Goal: Task Accomplishment & Management: Manage account settings

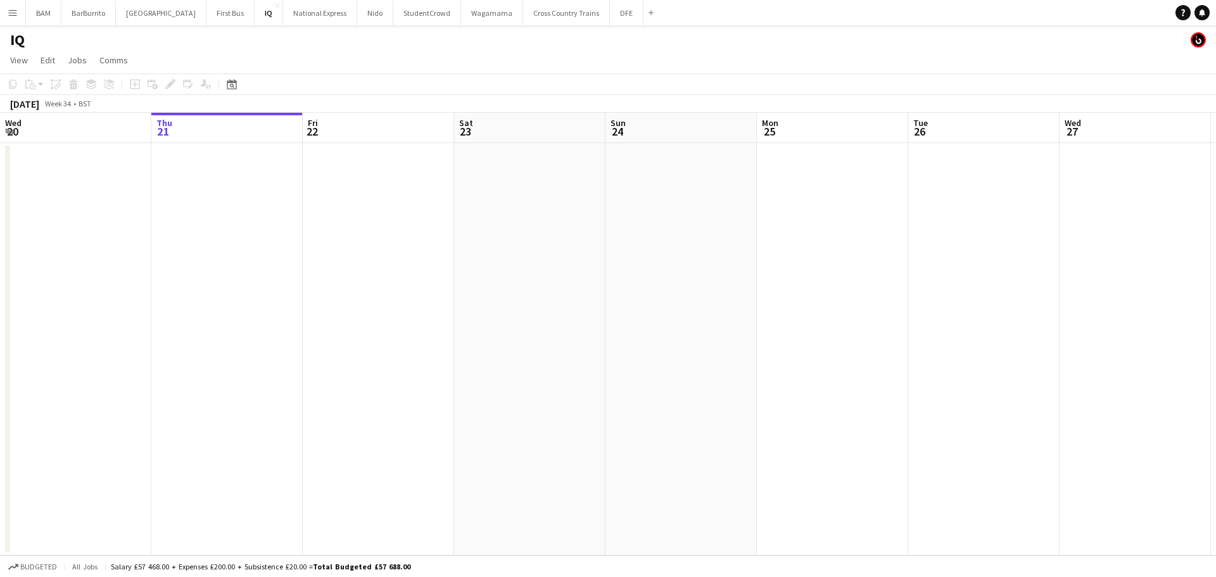
click at [19, 15] on button "Menu" at bounding box center [12, 12] width 25 height 25
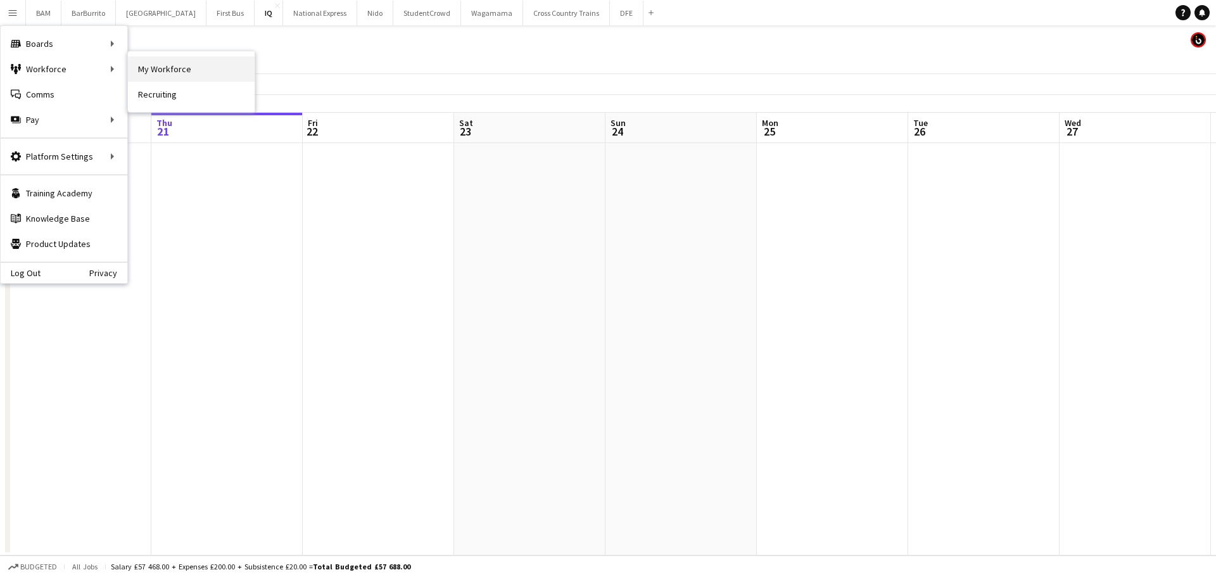
click at [168, 61] on link "My Workforce" at bounding box center [191, 68] width 127 height 25
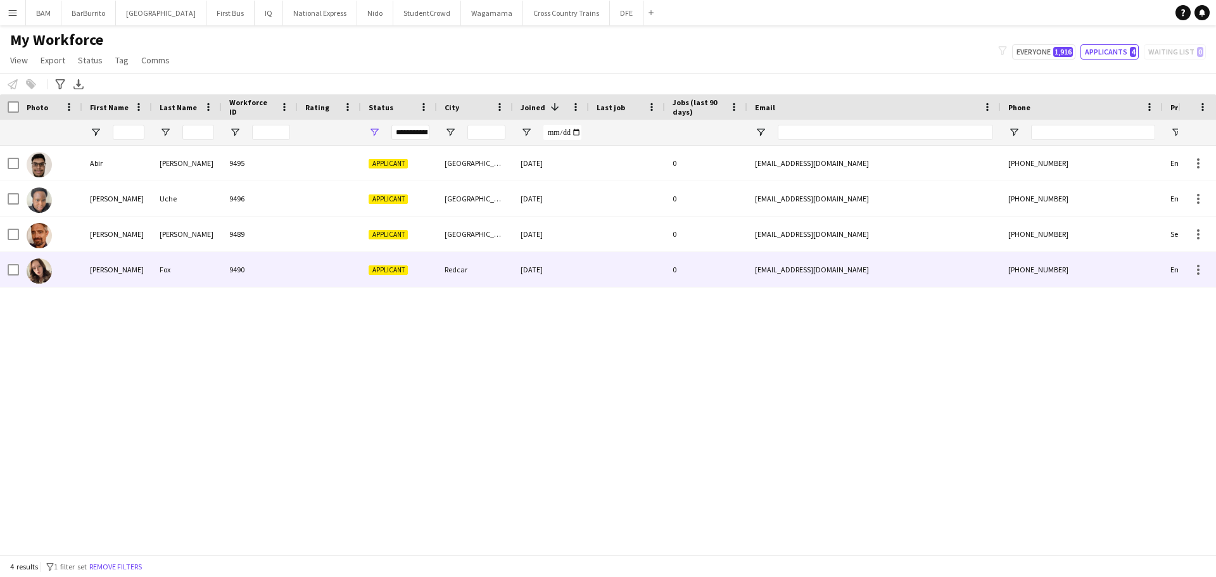
drag, startPoint x: 260, startPoint y: 279, endPoint x: 324, endPoint y: 282, distance: 64.0
click at [260, 280] on div "9490" at bounding box center [260, 269] width 76 height 35
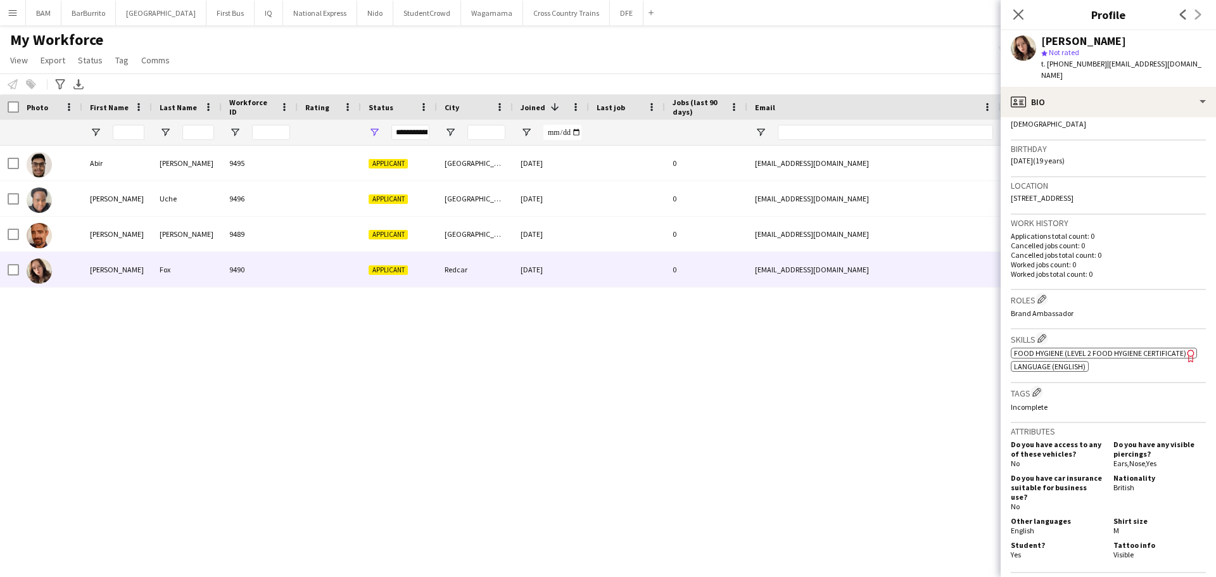
scroll to position [253, 0]
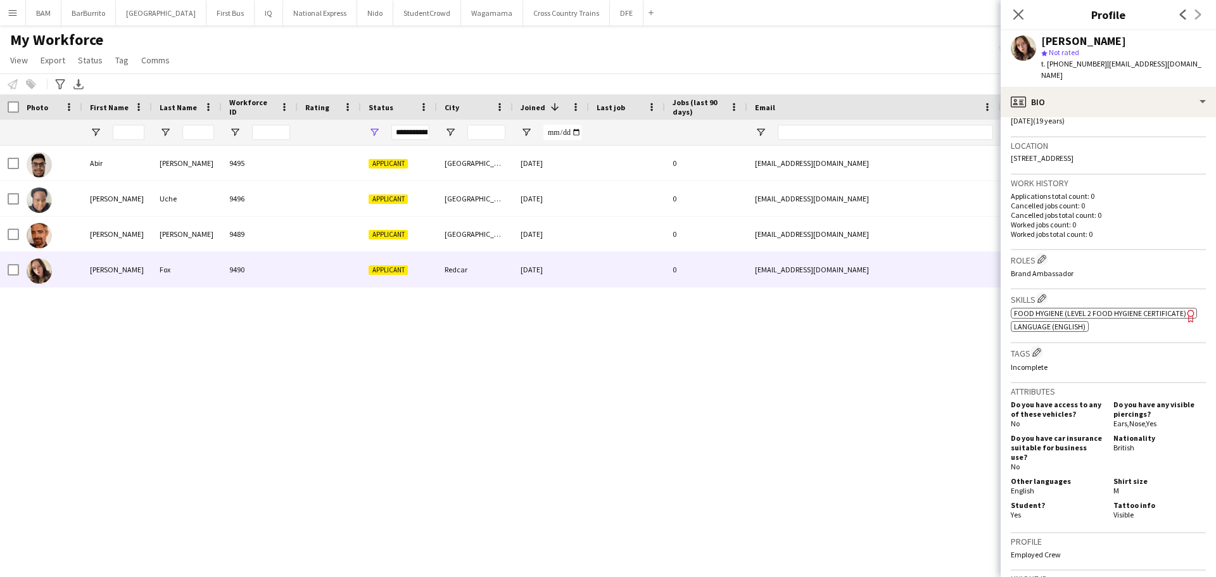
click at [1138, 308] on span "Food Hygiene (Level 2 Food Hygiene Certificate)" at bounding box center [1100, 312] width 172 height 9
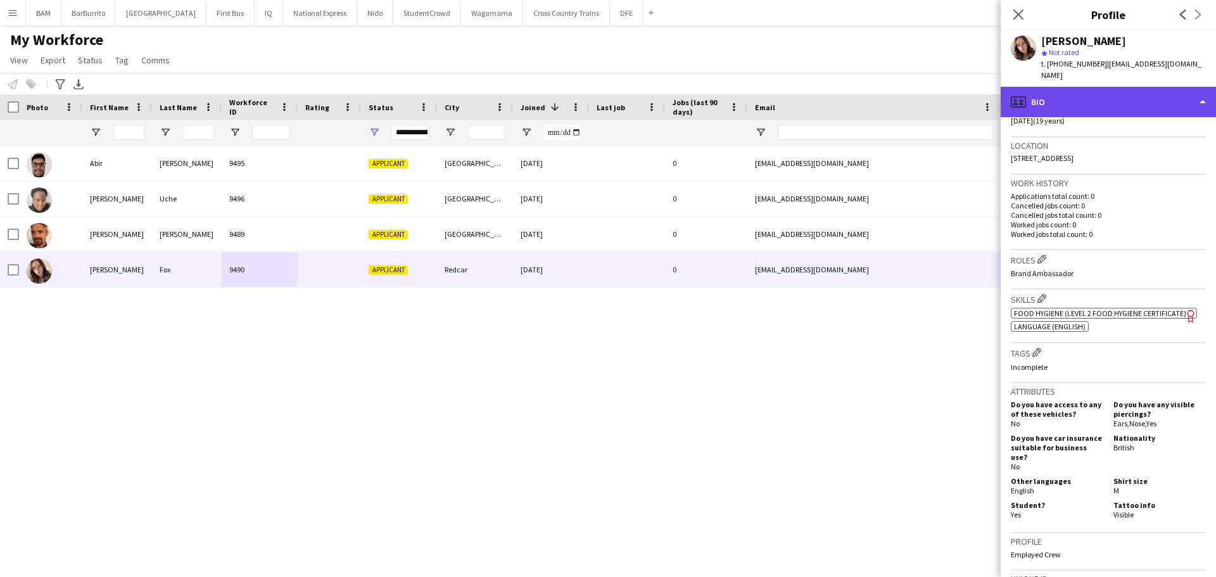
click at [1102, 94] on div "profile Bio" at bounding box center [1107, 102] width 215 height 30
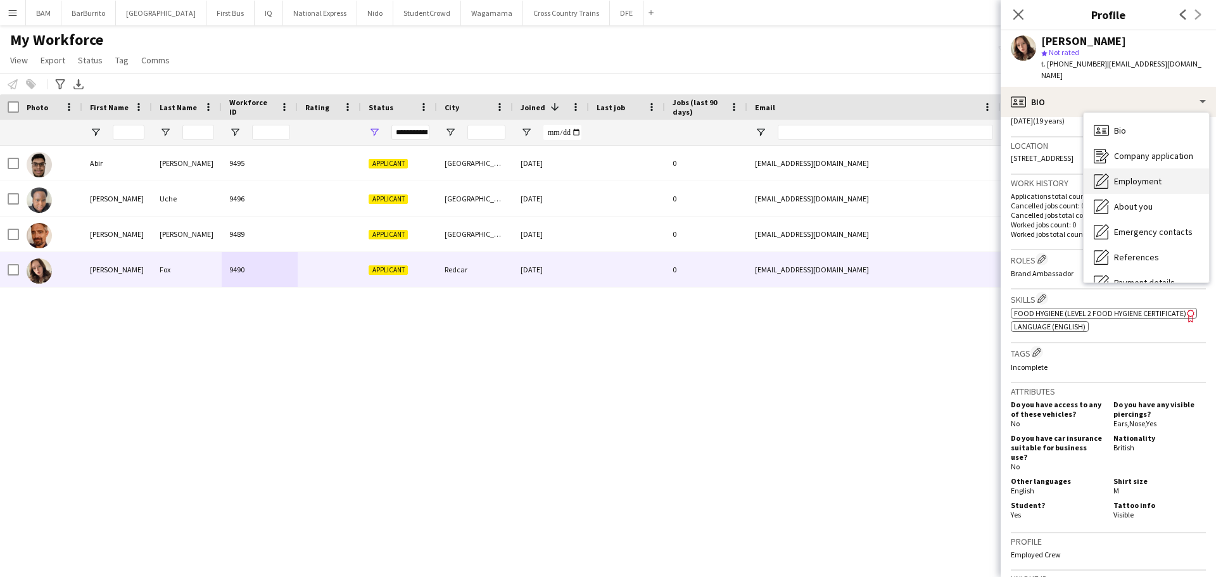
click at [1128, 175] on span "Employment" at bounding box center [1137, 180] width 47 height 11
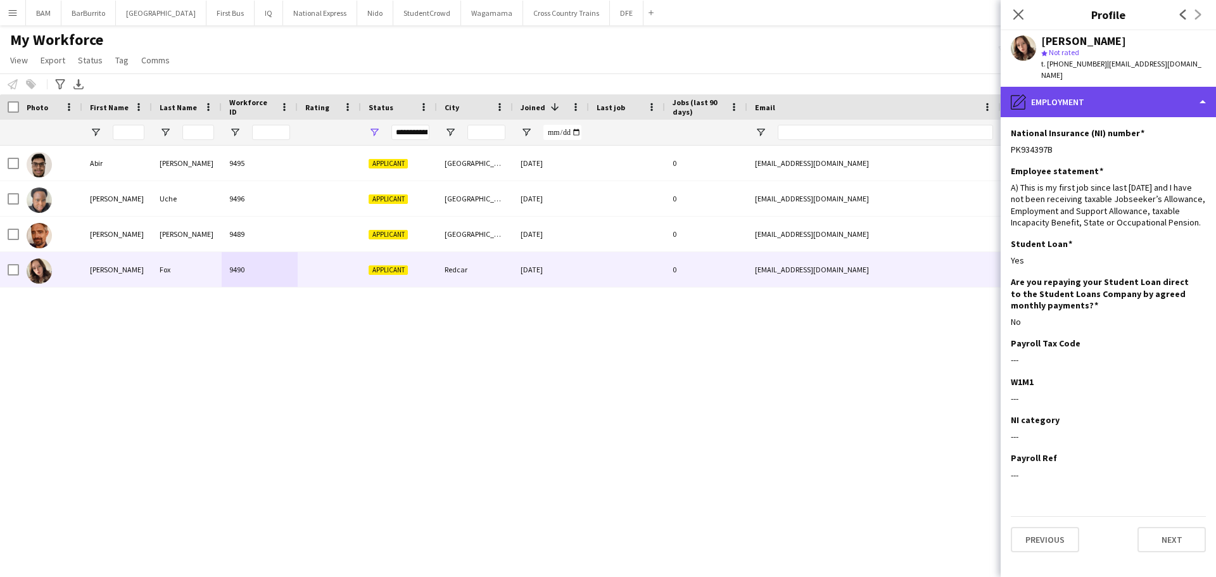
click at [1101, 93] on div "pencil4 Employment" at bounding box center [1107, 102] width 215 height 30
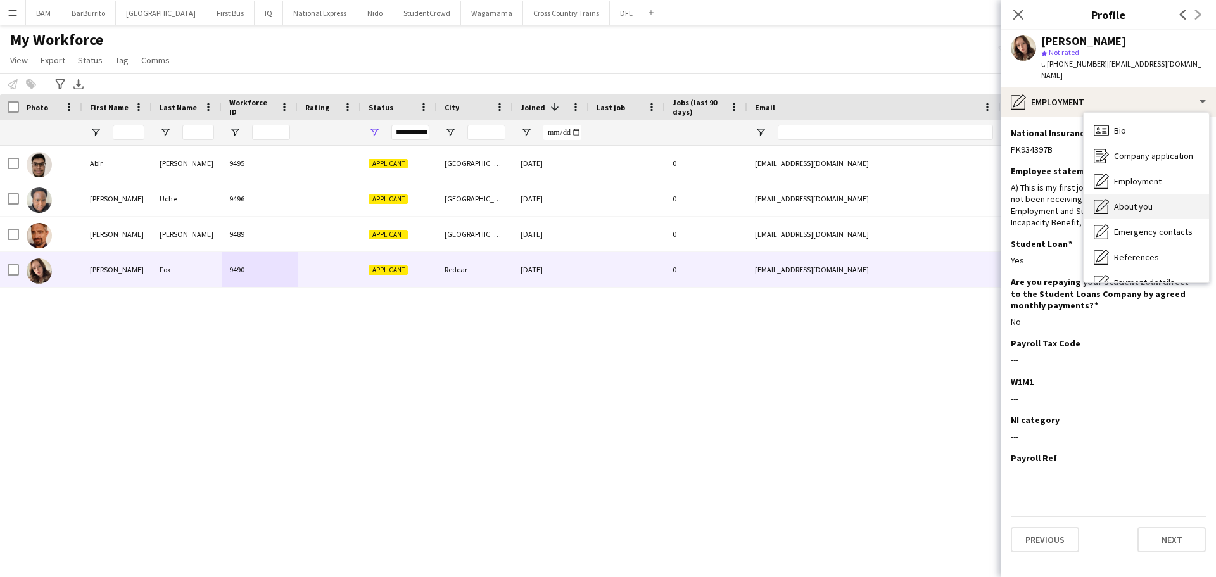
click at [1140, 201] on span "About you" at bounding box center [1133, 206] width 39 height 11
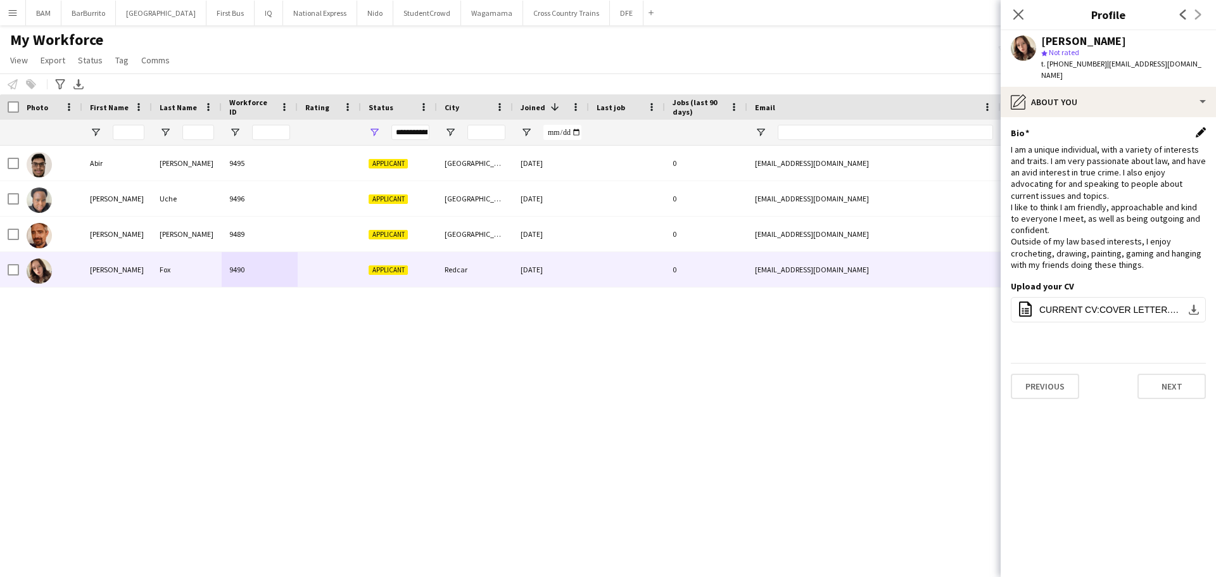
click at [1195, 127] on app-icon "Edit this field" at bounding box center [1200, 132] width 10 height 10
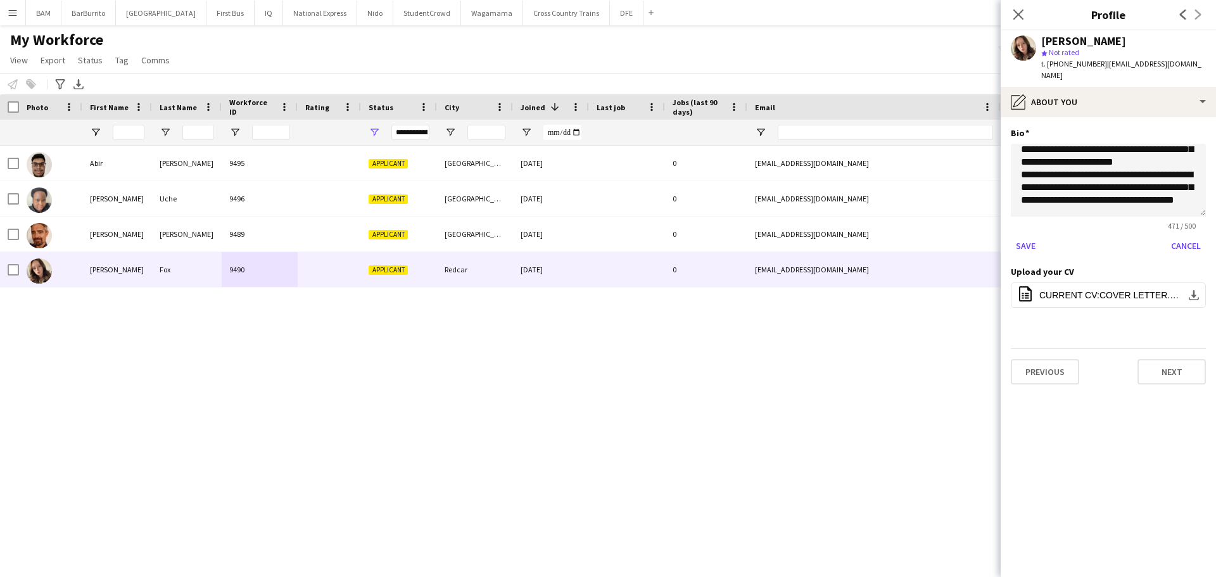
scroll to position [123, 0]
click at [1124, 187] on textarea "**********" at bounding box center [1107, 180] width 195 height 73
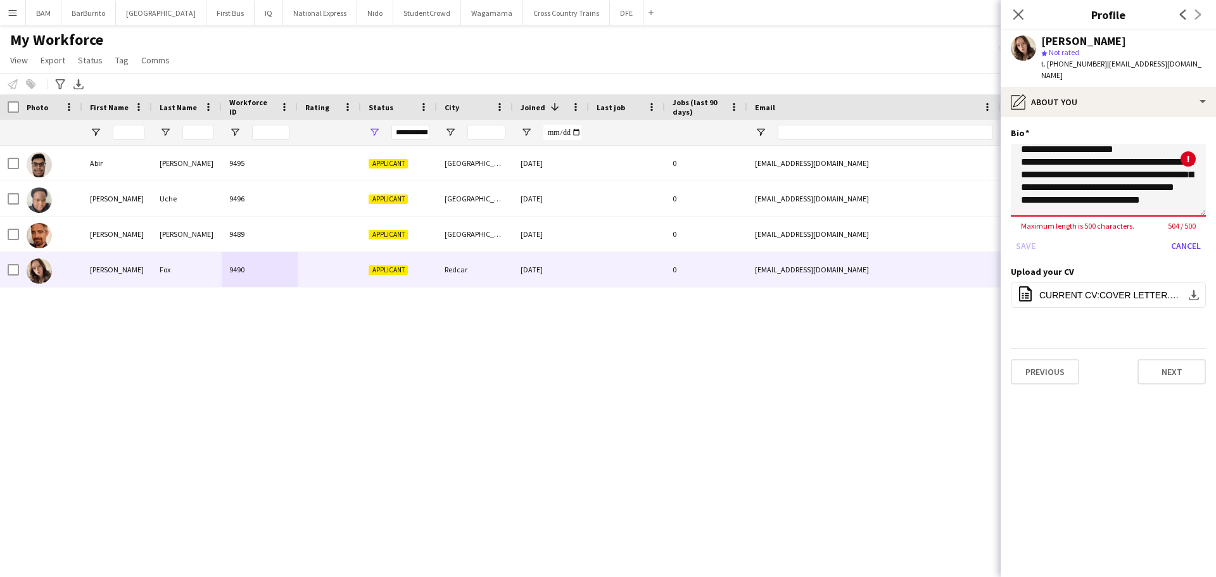
click at [1057, 201] on textarea "**********" at bounding box center [1107, 180] width 195 height 73
click at [1145, 198] on textarea "**********" at bounding box center [1107, 180] width 195 height 73
click at [1042, 197] on textarea "**********" at bounding box center [1107, 180] width 195 height 73
click at [1206, 187] on app-section-data-types "**********" at bounding box center [1107, 347] width 215 height 460
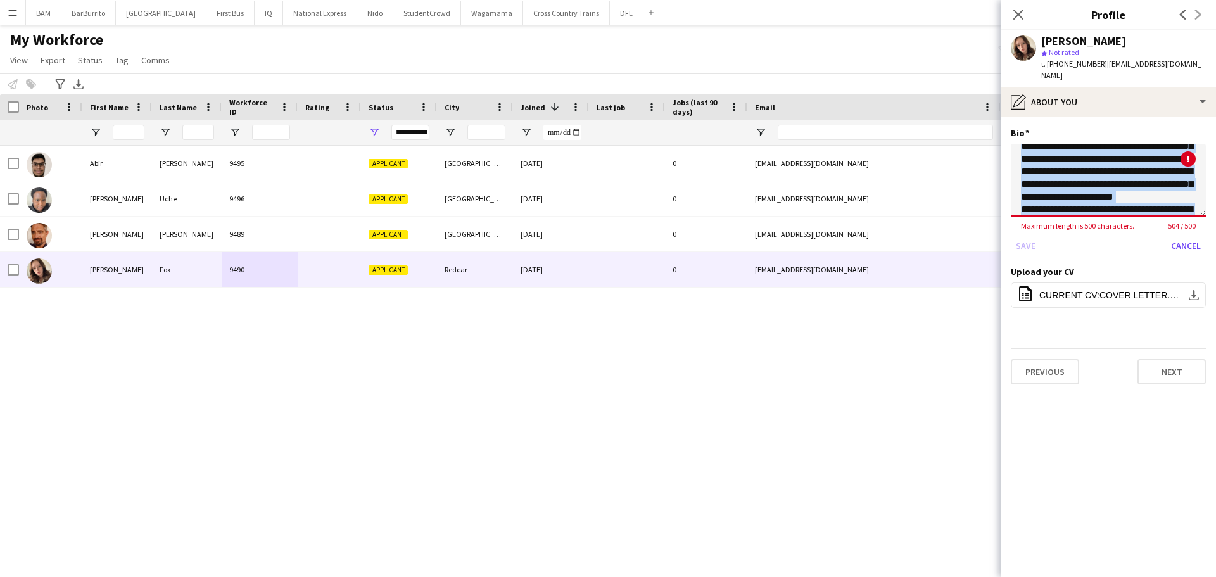
click at [1206, 187] on app-section-data-types "**********" at bounding box center [1107, 347] width 215 height 460
click at [1111, 184] on textarea "**********" at bounding box center [1107, 180] width 195 height 73
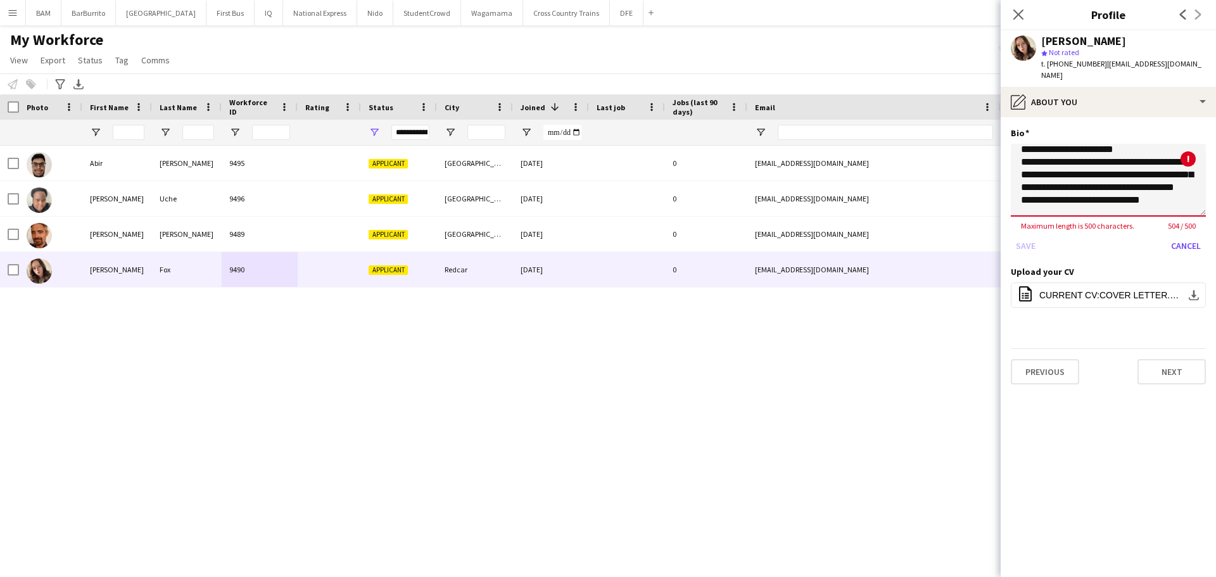
click at [1057, 189] on textarea "**********" at bounding box center [1107, 180] width 195 height 73
click at [1129, 187] on textarea "**********" at bounding box center [1107, 180] width 195 height 73
click at [1036, 189] on textarea "**********" at bounding box center [1107, 180] width 195 height 73
click at [1053, 188] on textarea "**********" at bounding box center [1107, 180] width 195 height 73
click at [1144, 189] on textarea "**********" at bounding box center [1107, 180] width 195 height 73
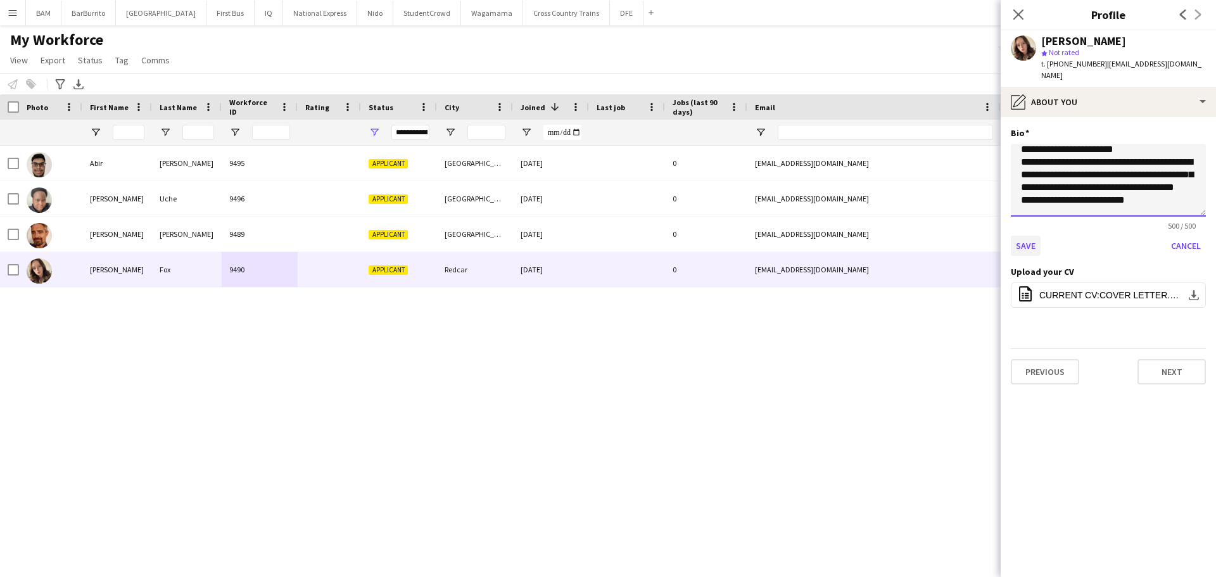
type textarea "**********"
click at [1029, 236] on button "Save" at bounding box center [1025, 246] width 30 height 20
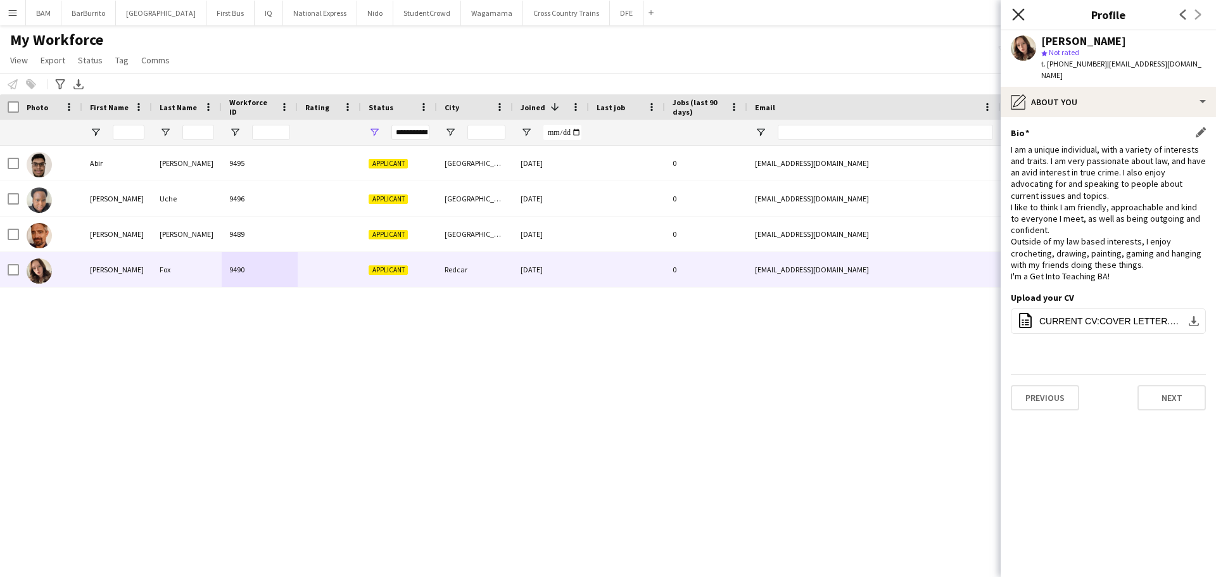
click at [1014, 13] on icon "Close pop-in" at bounding box center [1018, 14] width 12 height 12
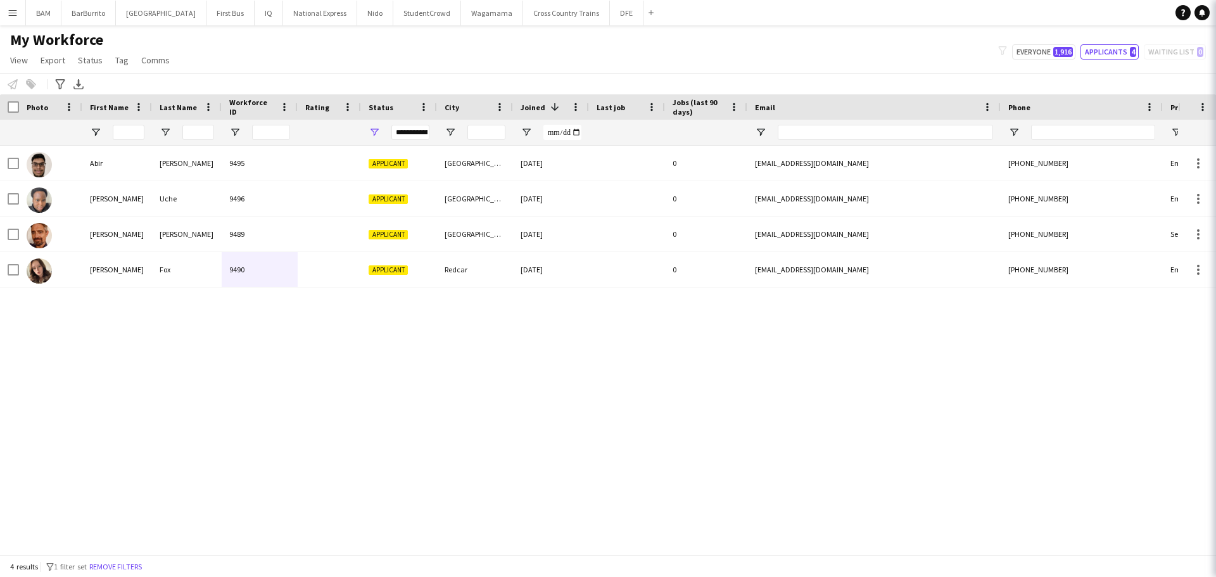
click at [859, 61] on div "My Workforce View Views Default view New view Update view Delete view Edit name…" at bounding box center [608, 51] width 1216 height 43
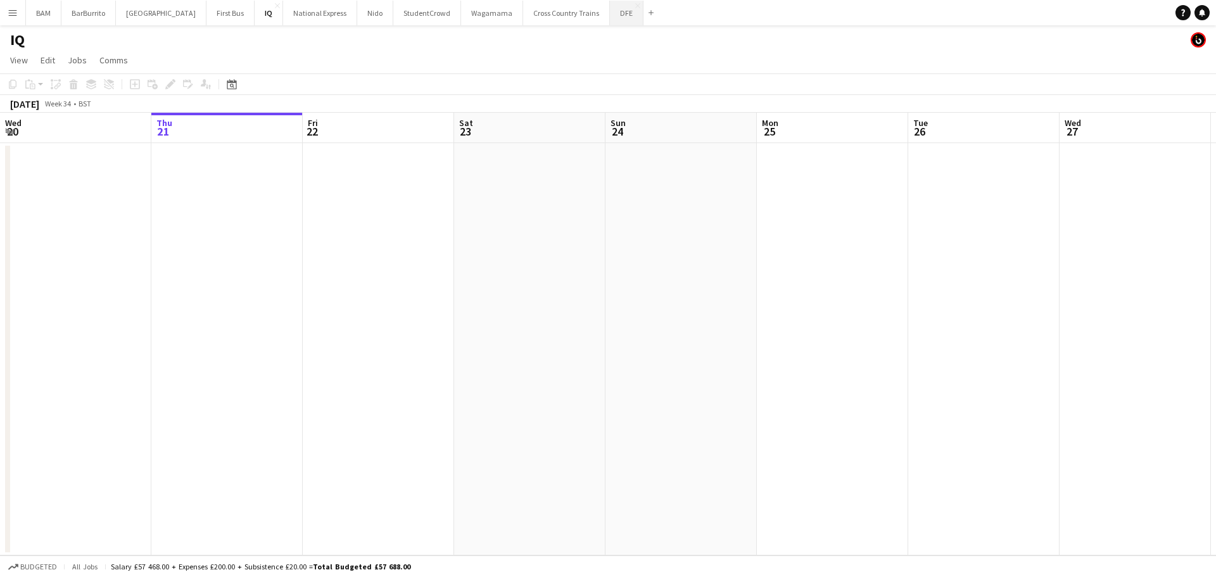
click at [610, 13] on button "DFE Close" at bounding box center [627, 13] width 34 height 25
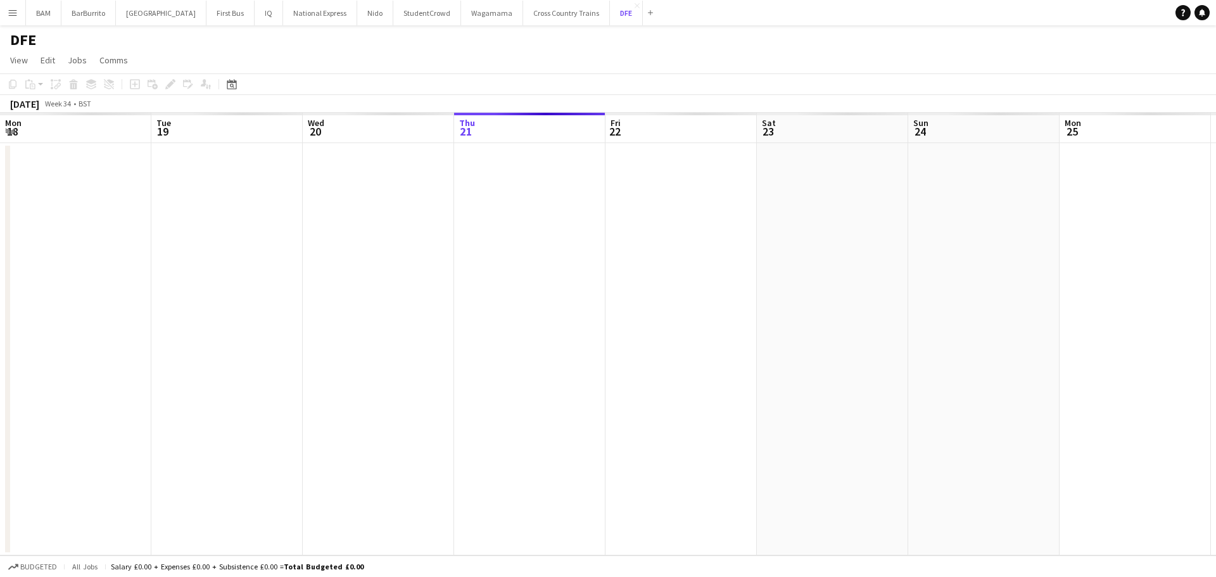
scroll to position [0, 303]
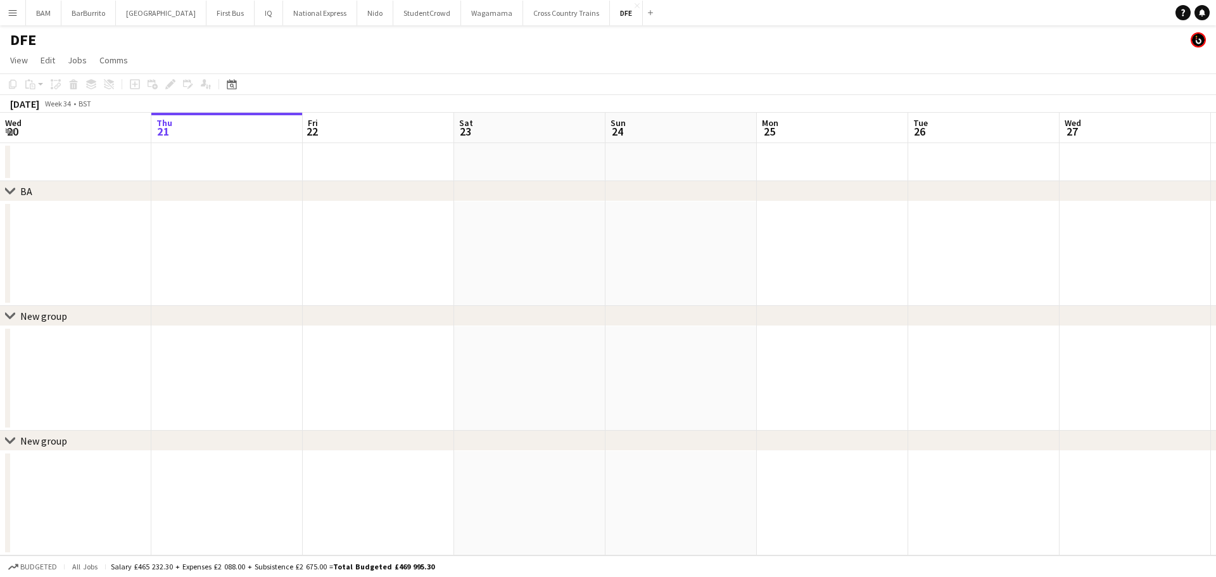
drag, startPoint x: 230, startPoint y: 84, endPoint x: 288, endPoint y: 131, distance: 74.3
click at [230, 84] on icon "Date picker" at bounding box center [232, 84] width 10 height 10
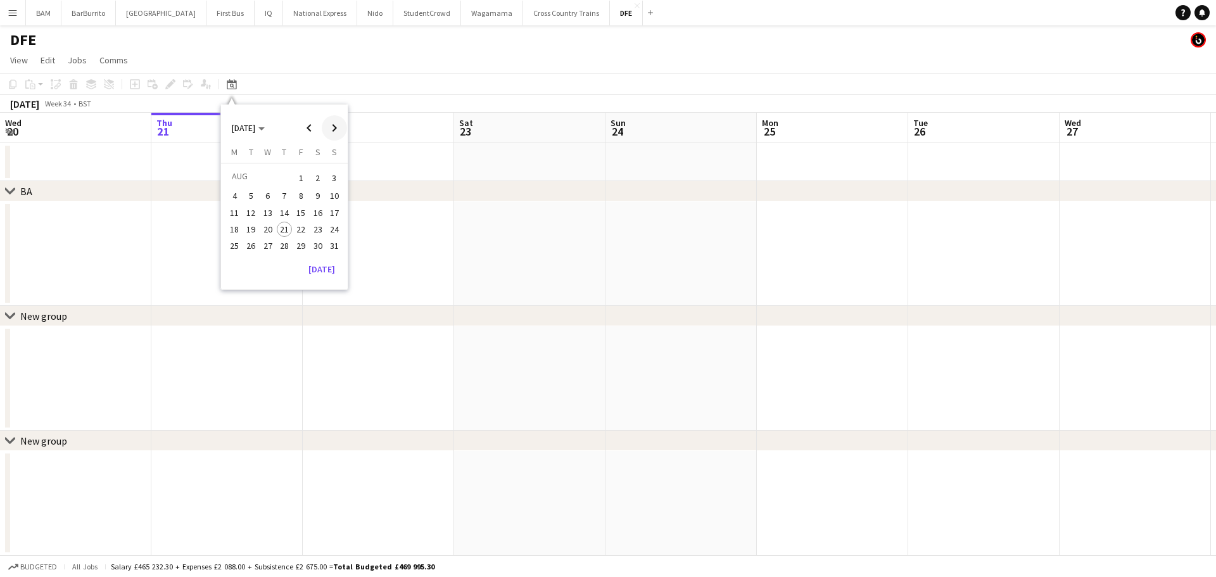
click at [326, 125] on span "Next month" at bounding box center [334, 127] width 25 height 25
click at [257, 230] on span "16" at bounding box center [251, 225] width 15 height 15
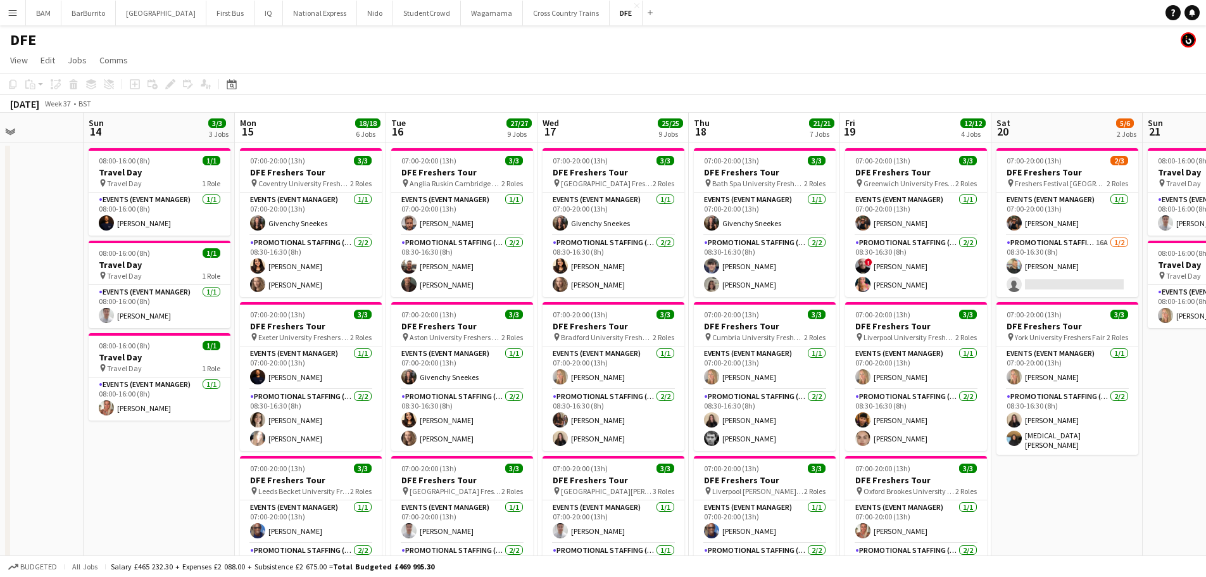
scroll to position [0, 367]
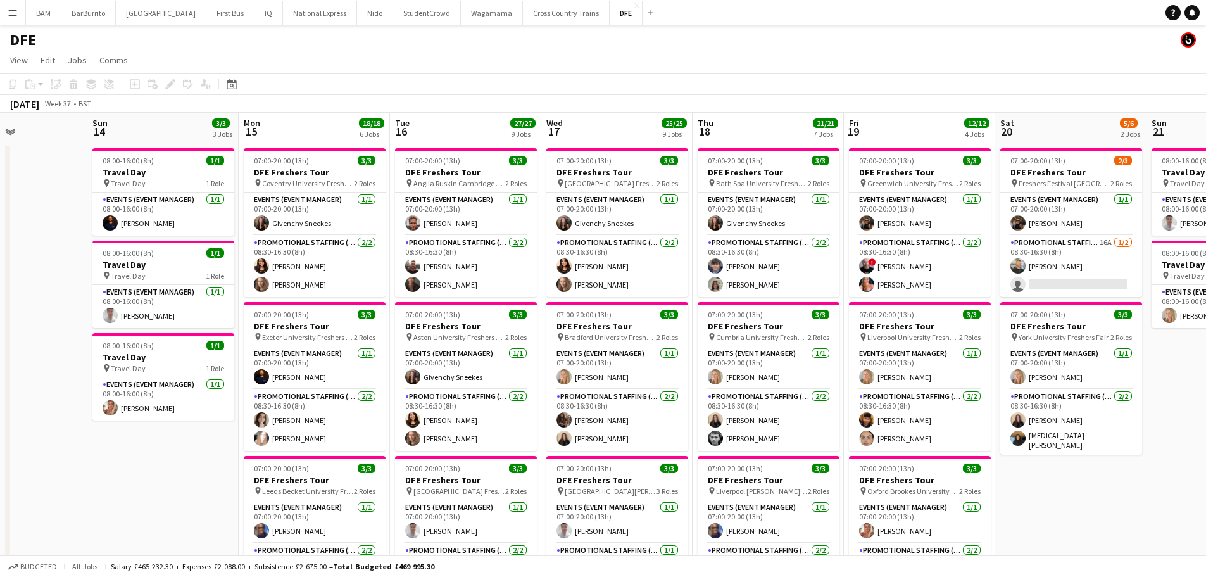
drag, startPoint x: 319, startPoint y: 206, endPoint x: 388, endPoint y: 205, distance: 69.0
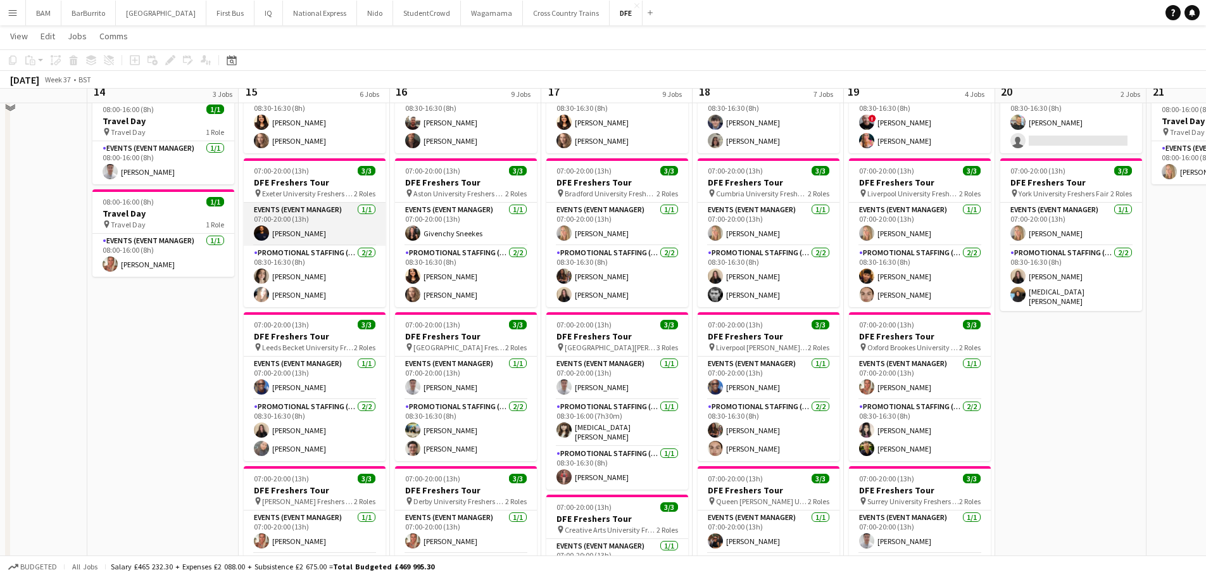
scroll to position [127, 0]
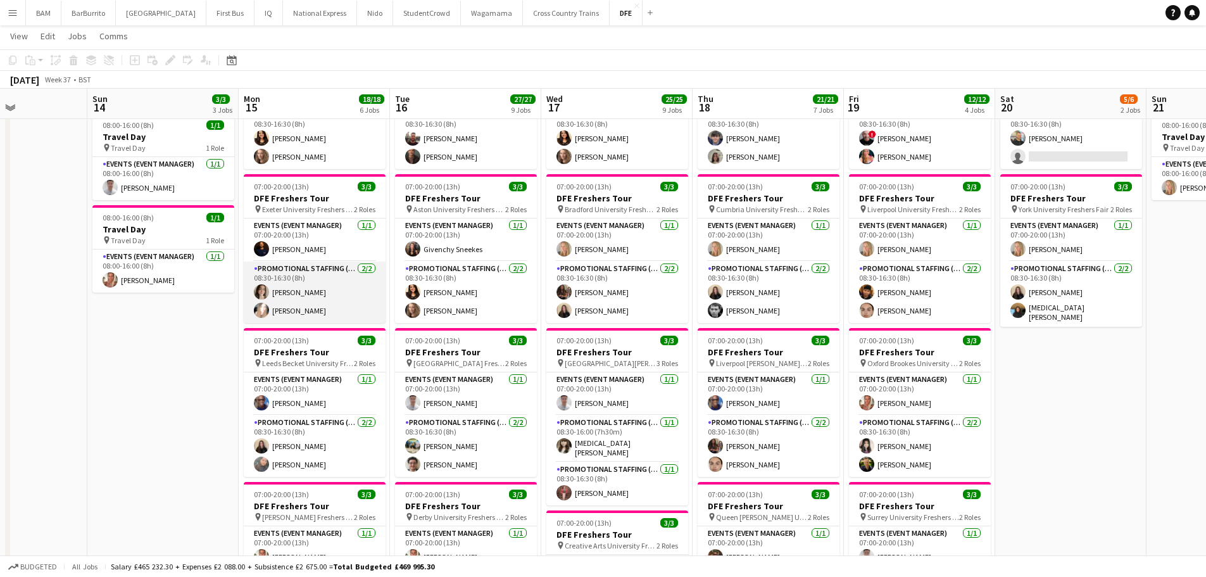
click at [350, 292] on app-card-role "Promotional Staffing (Brand Ambassadors) [DATE] 08:30-16:30 (8h) [PERSON_NAME] …" at bounding box center [315, 291] width 142 height 61
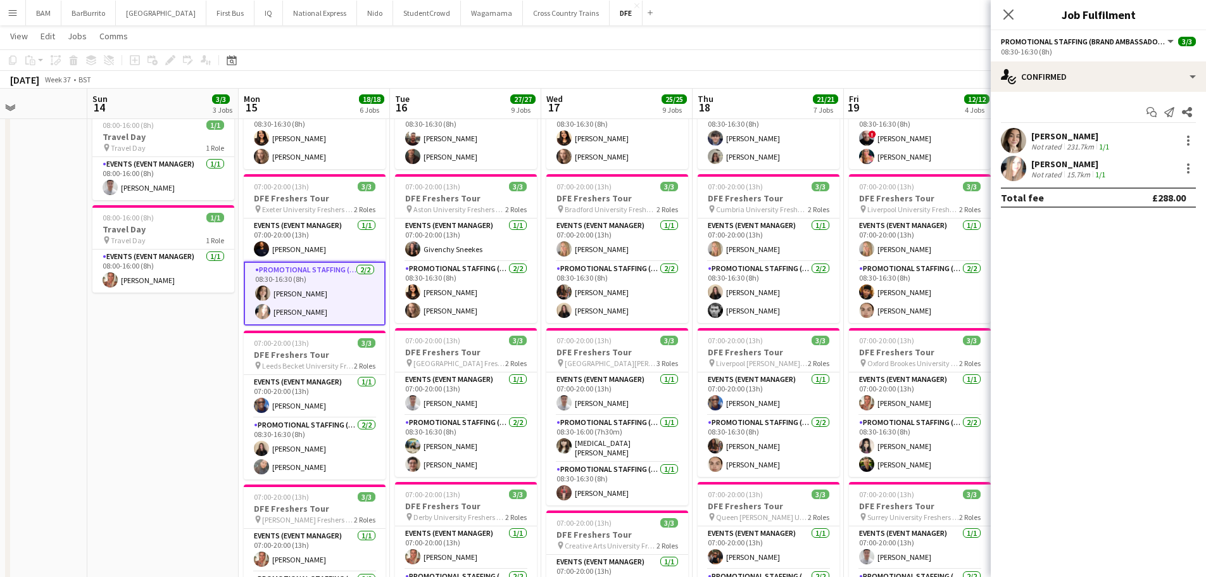
click at [1102, 144] on app-skills-label "1/1" at bounding box center [1104, 146] width 10 height 9
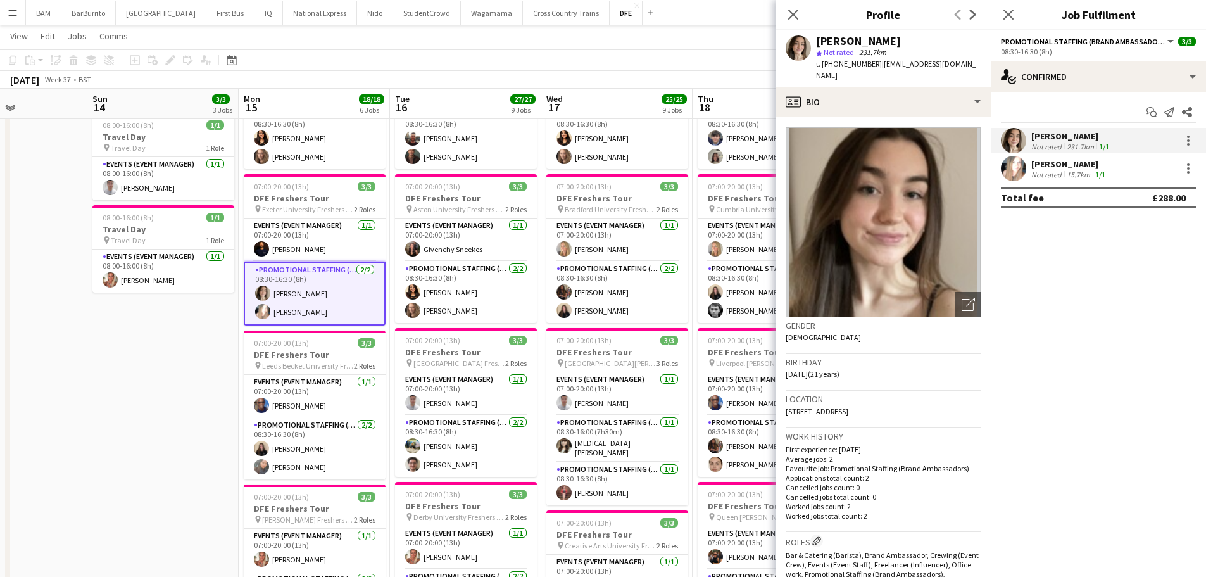
click at [1103, 177] on app-skills-label "1/1" at bounding box center [1100, 174] width 10 height 9
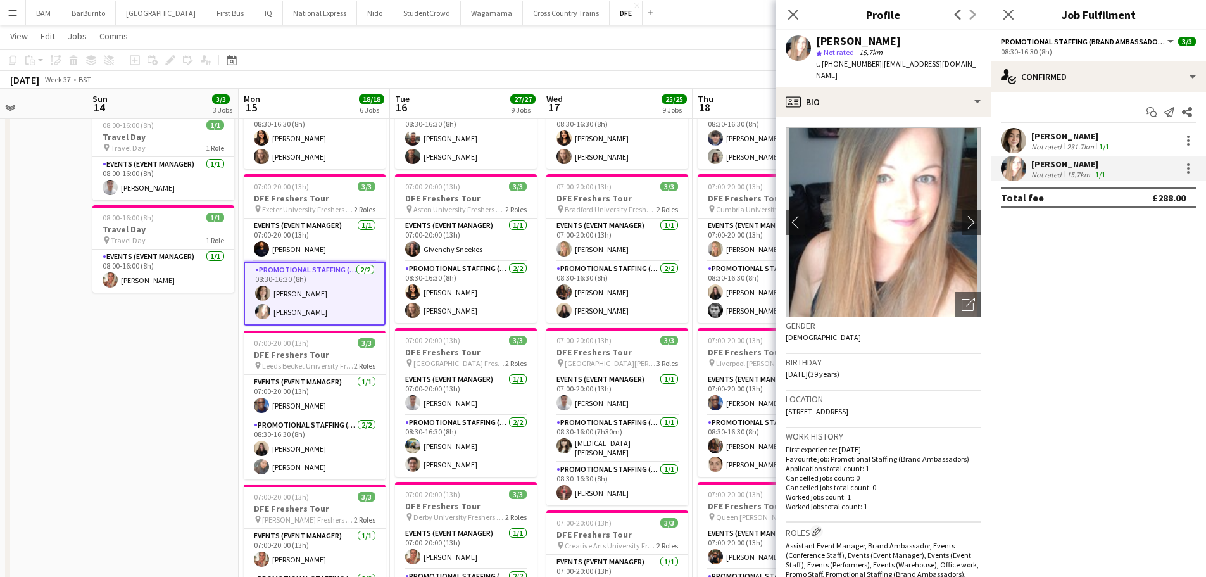
click at [1071, 144] on div "231.7km" at bounding box center [1080, 146] width 32 height 9
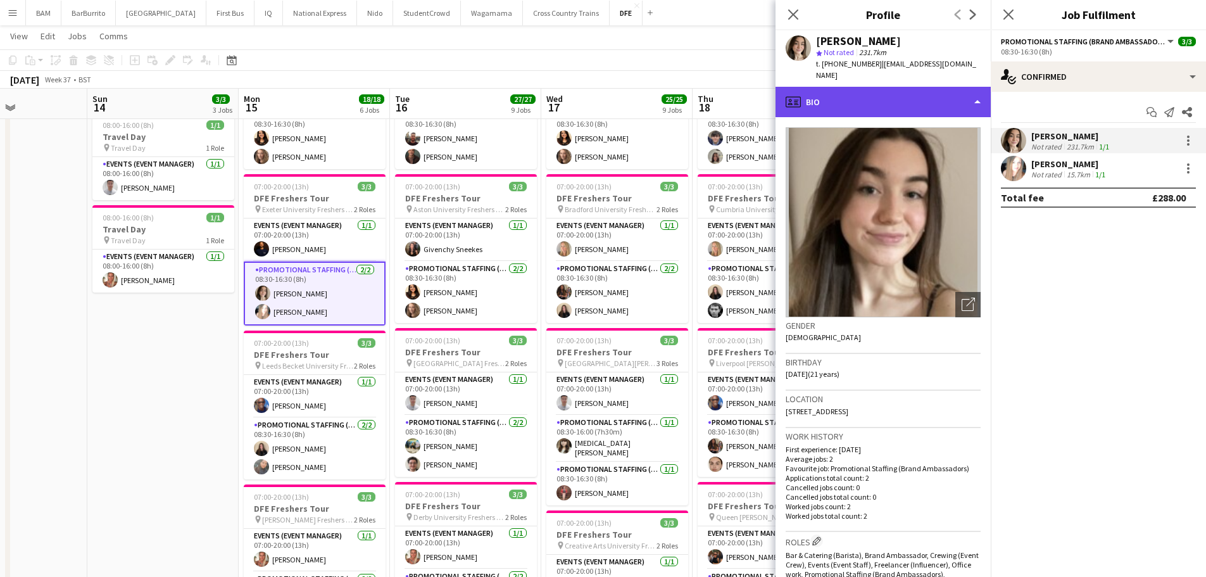
click at [917, 89] on div "profile Bio" at bounding box center [883, 102] width 215 height 30
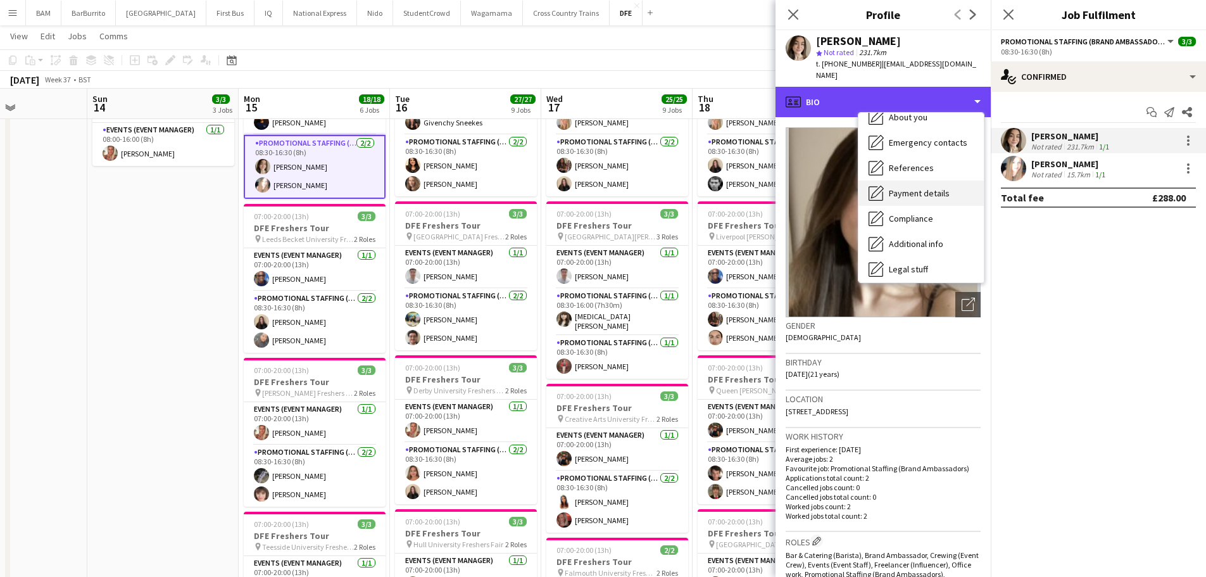
scroll to position [0, 0]
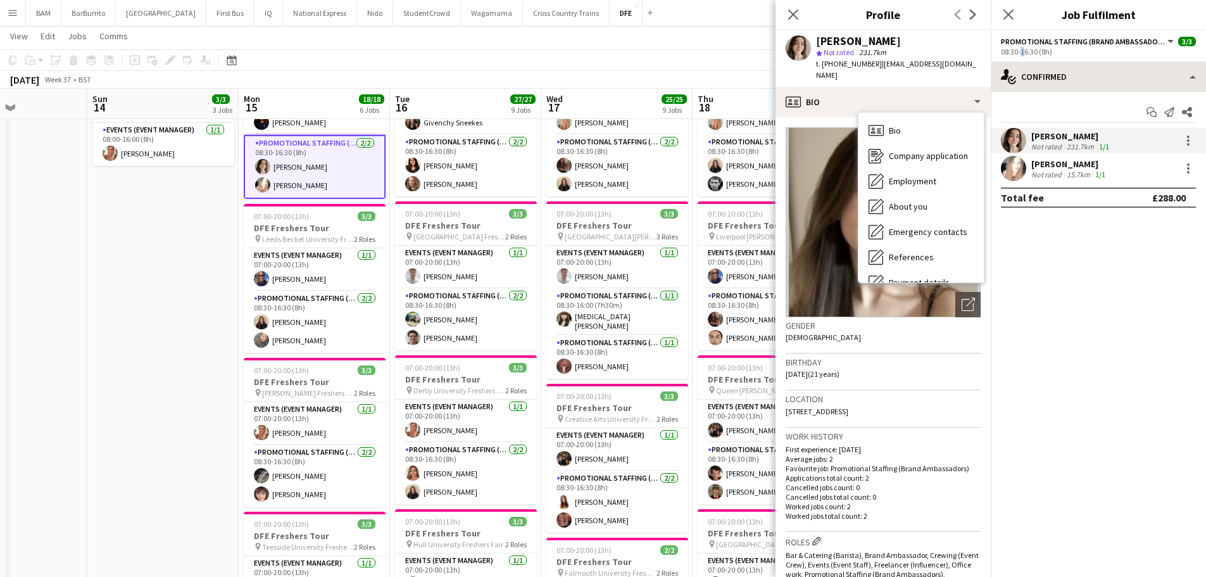
drag, startPoint x: 1019, startPoint y: 59, endPoint x: 1028, endPoint y: 64, distance: 10.8
click at [1022, 62] on div "Promotional Staffing (Brand Ambassadors) All roles Promotional Staffing (Brand …" at bounding box center [1098, 303] width 215 height 546
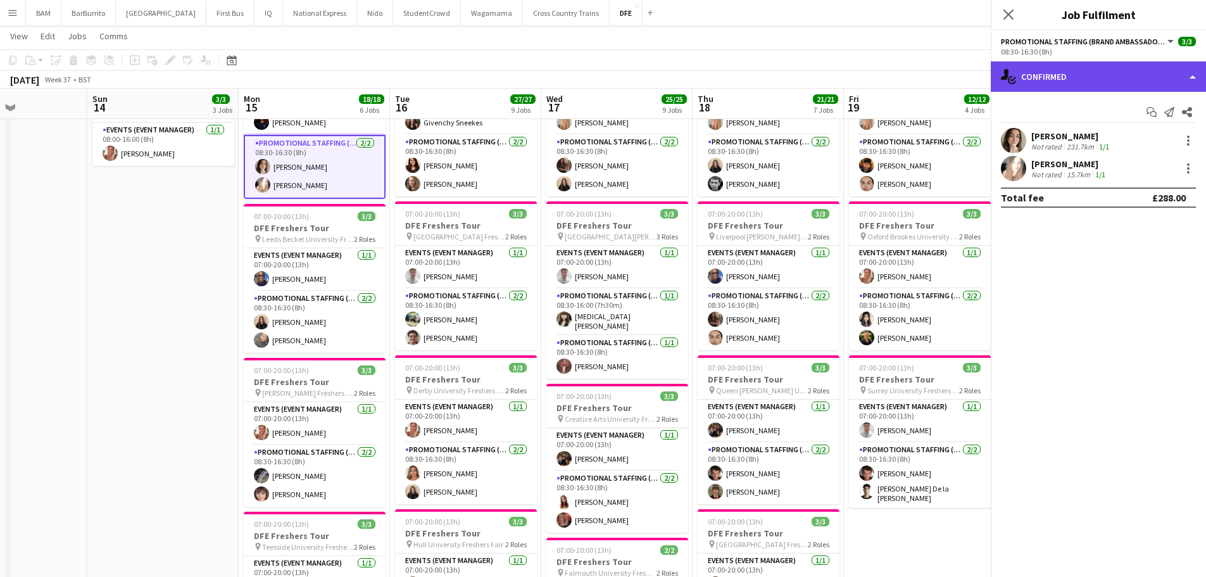
click at [1045, 77] on div "single-neutral-actions-check-2 Confirmed" at bounding box center [1098, 76] width 215 height 30
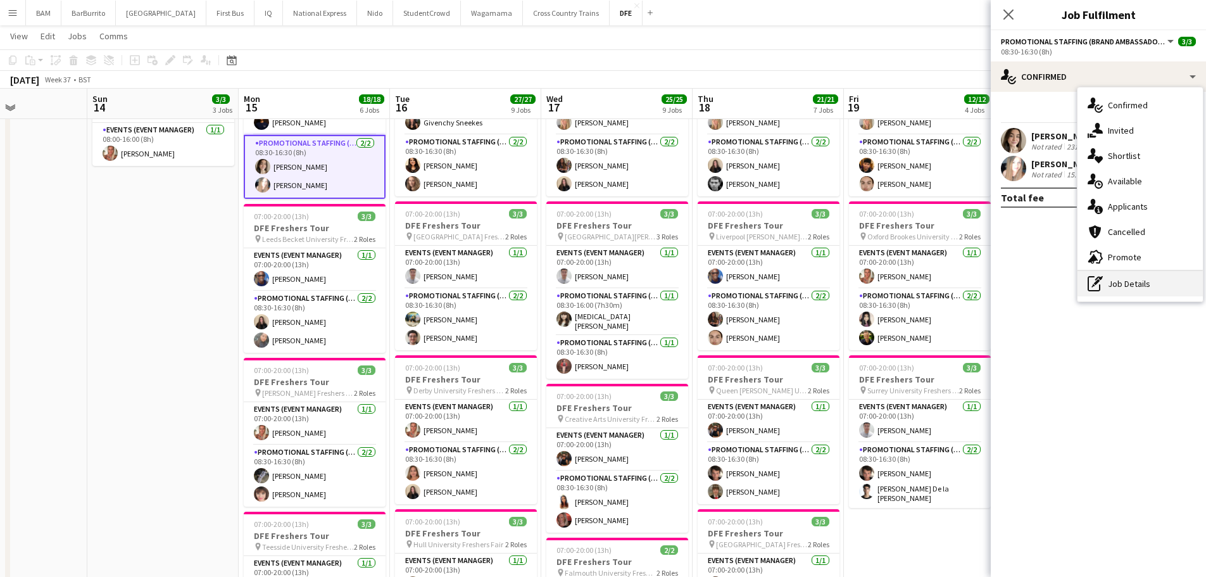
click at [1127, 287] on div "pen-write Job Details" at bounding box center [1140, 283] width 125 height 25
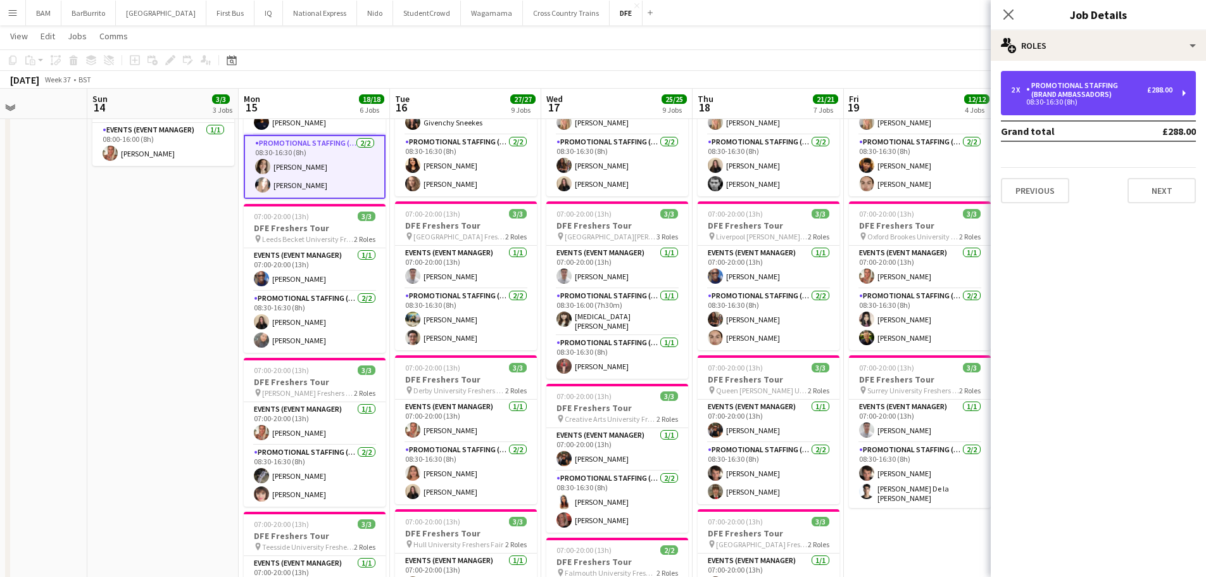
click at [1056, 85] on div "Promotional Staffing (Brand Ambassadors)" at bounding box center [1086, 90] width 121 height 18
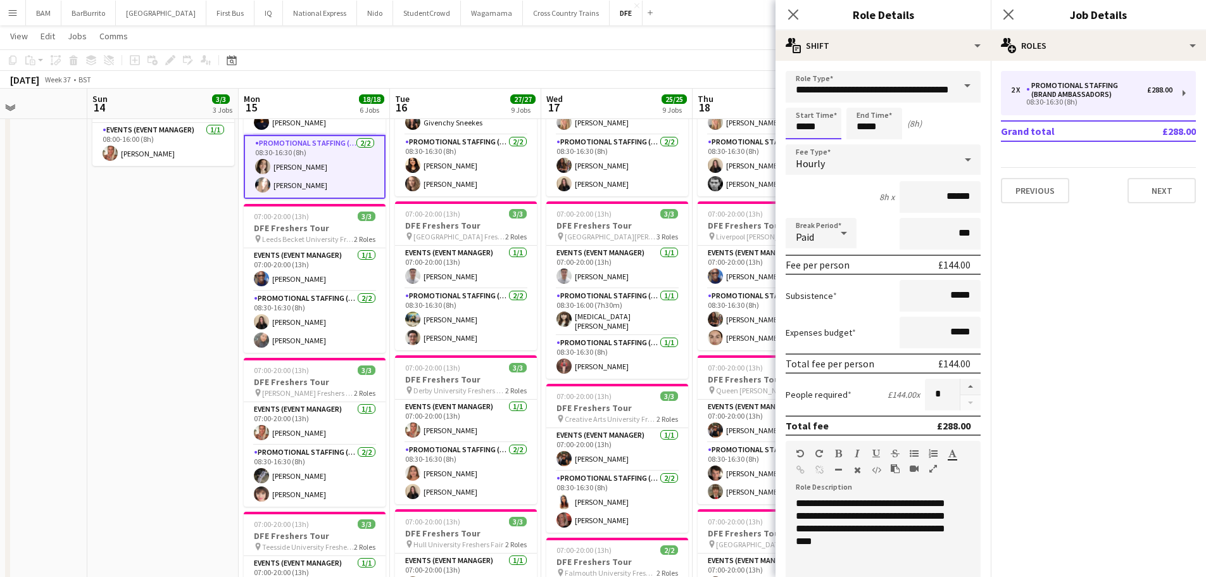
click at [822, 127] on input "*****" at bounding box center [814, 124] width 56 height 32
click at [801, 103] on div at bounding box center [800, 101] width 25 height 13
click at [826, 146] on div at bounding box center [826, 145] width 25 height 13
type input "*****"
click at [834, 145] on div at bounding box center [826, 145] width 25 height 13
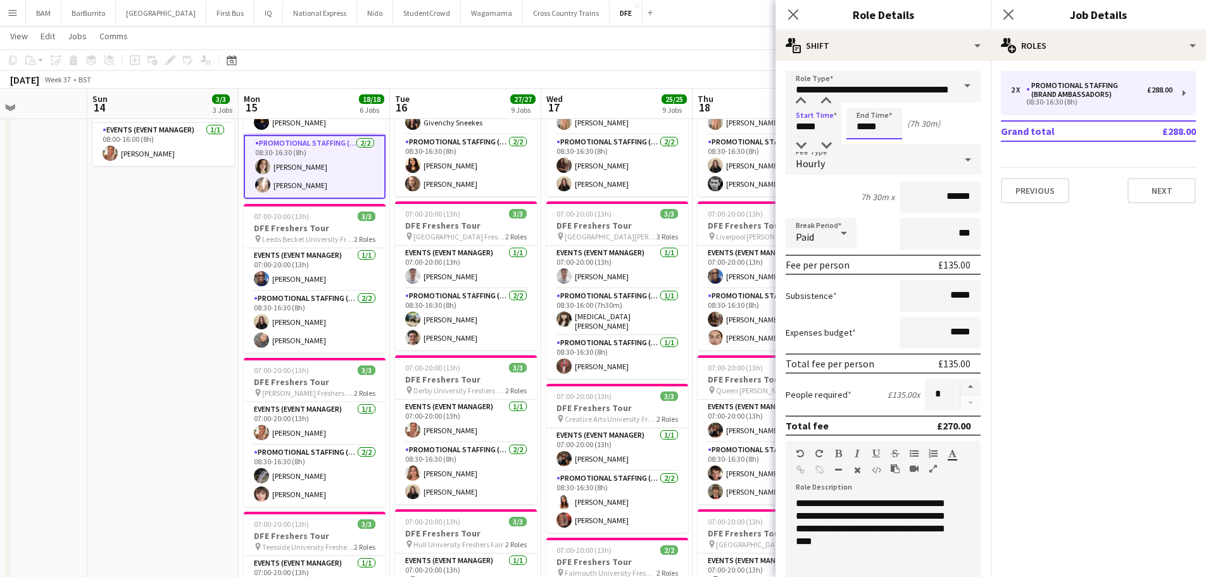
click at [868, 126] on input "*****" at bounding box center [874, 124] width 56 height 32
click at [856, 101] on div at bounding box center [861, 101] width 25 height 13
click at [889, 149] on div at bounding box center [886, 145] width 25 height 13
type input "*****"
click at [889, 147] on div at bounding box center [886, 145] width 25 height 13
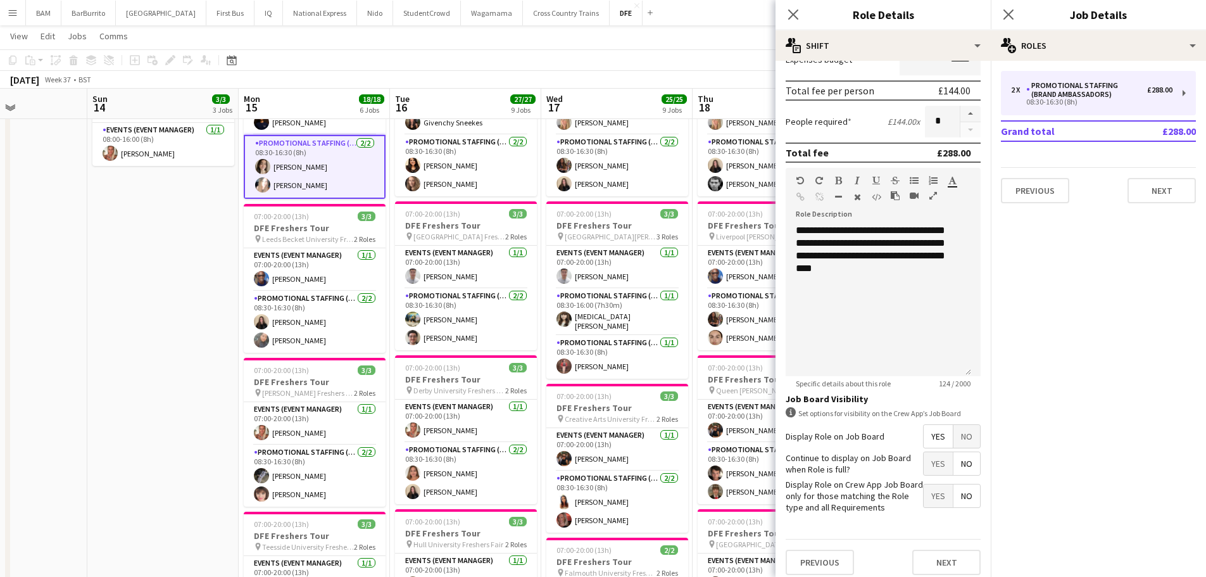
scroll to position [281, 0]
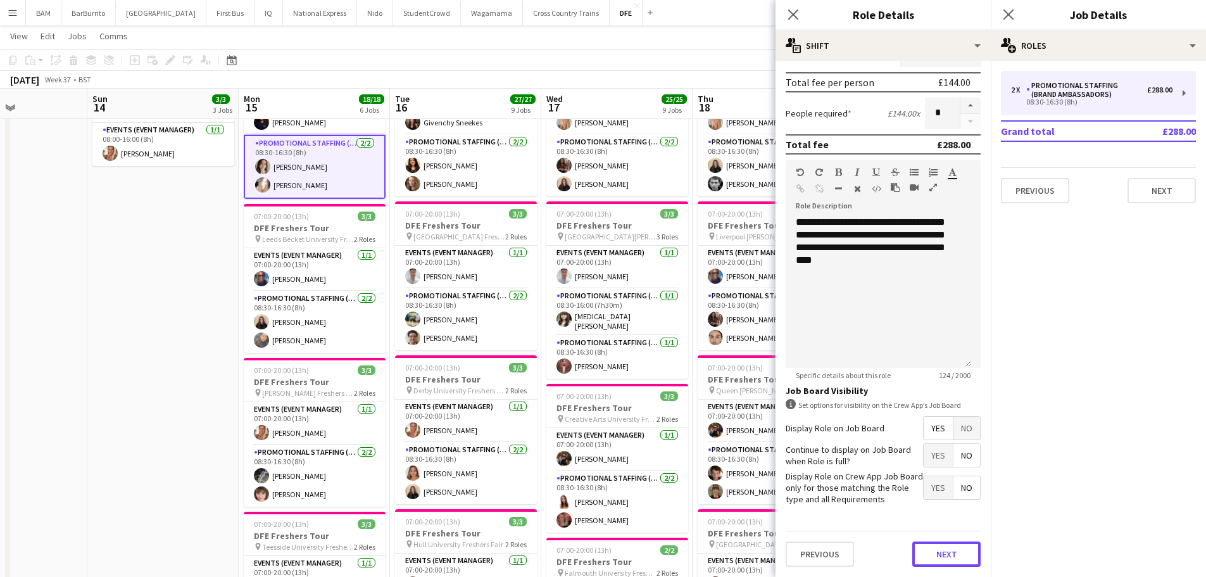
drag, startPoint x: 926, startPoint y: 553, endPoint x: 952, endPoint y: 459, distance: 97.4
click at [926, 553] on button "Next" at bounding box center [946, 553] width 68 height 25
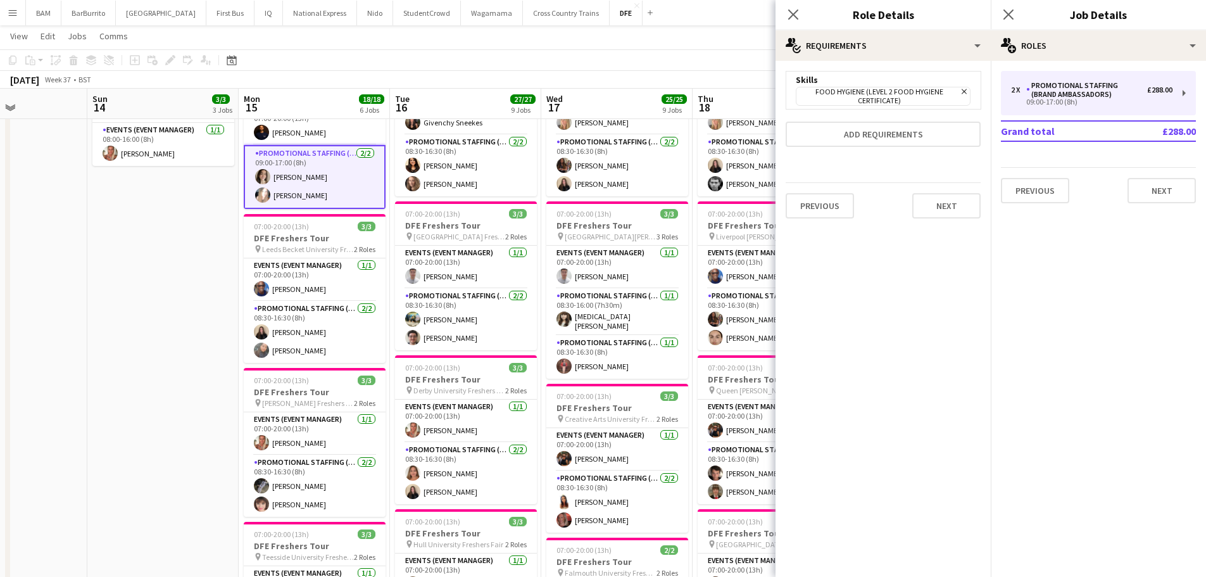
scroll to position [0, 0]
click at [948, 203] on button "Next" at bounding box center [946, 205] width 68 height 25
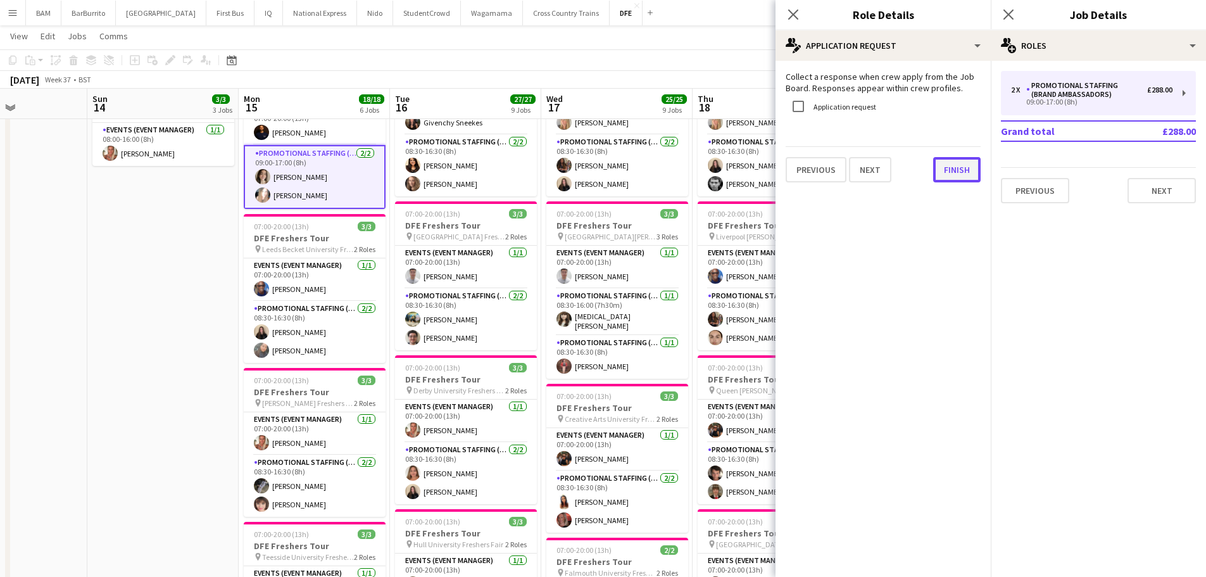
click at [964, 171] on button "Finish" at bounding box center [956, 169] width 47 height 25
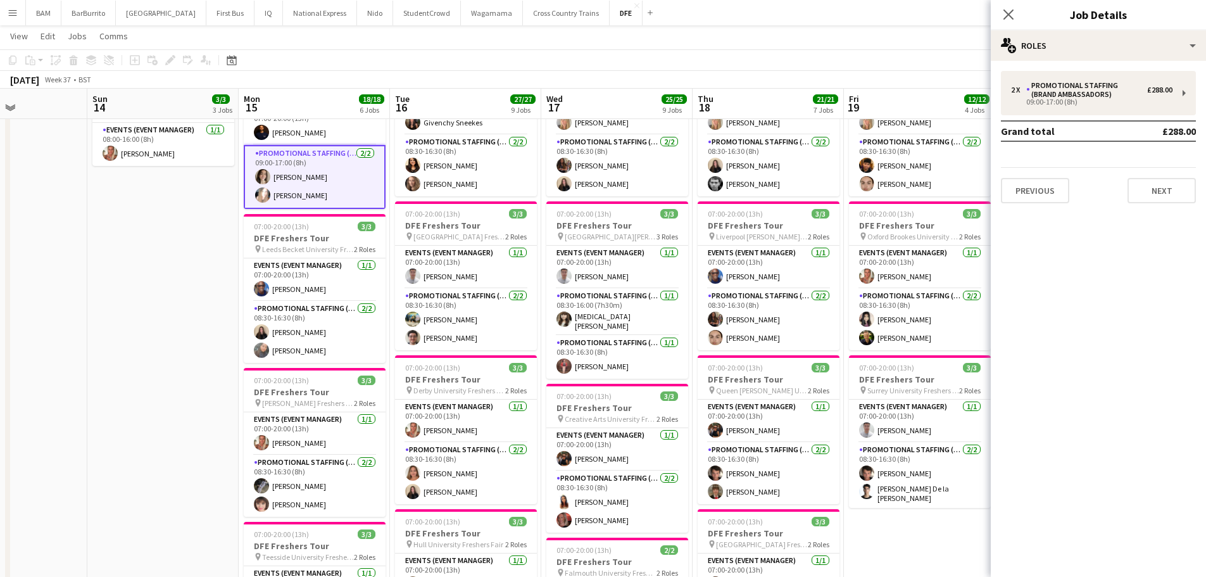
click at [796, 49] on app-page-menu "View Day view expanded Day view collapsed Month view Date picker Jump to [DATE]…" at bounding box center [603, 37] width 1206 height 24
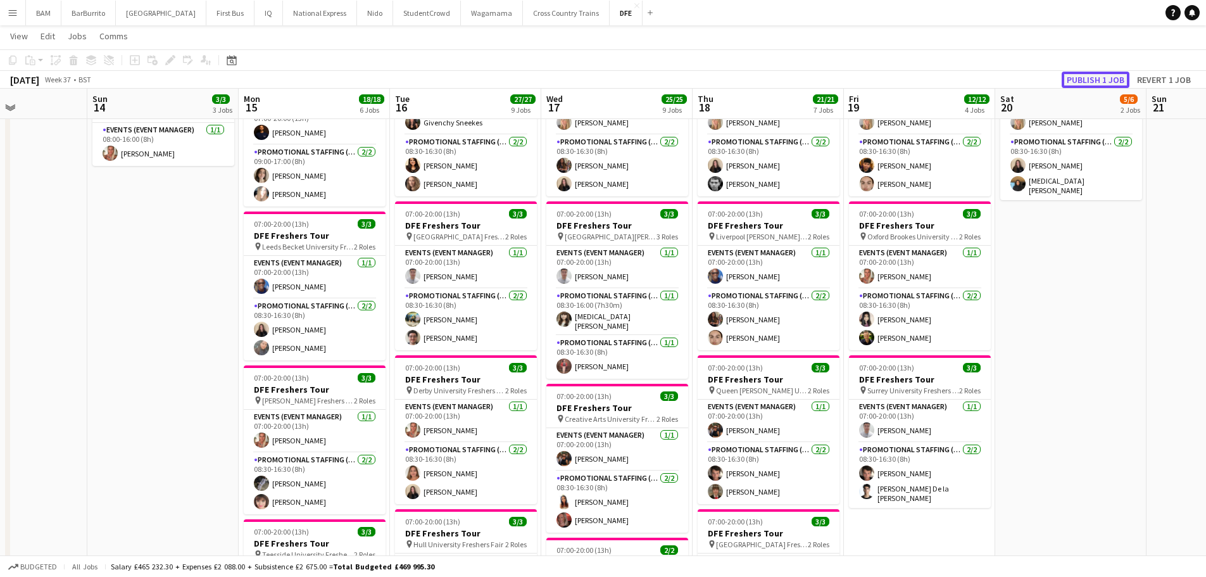
click at [1097, 77] on button "Publish 1 job" at bounding box center [1096, 80] width 68 height 16
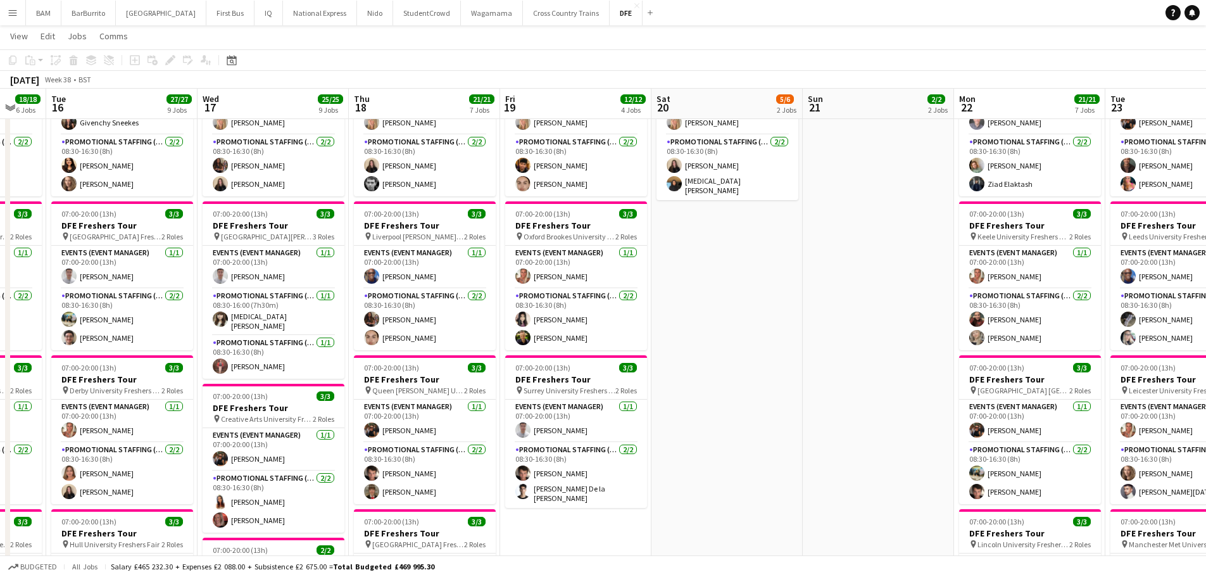
drag, startPoint x: 596, startPoint y: 265, endPoint x: 385, endPoint y: 259, distance: 211.5
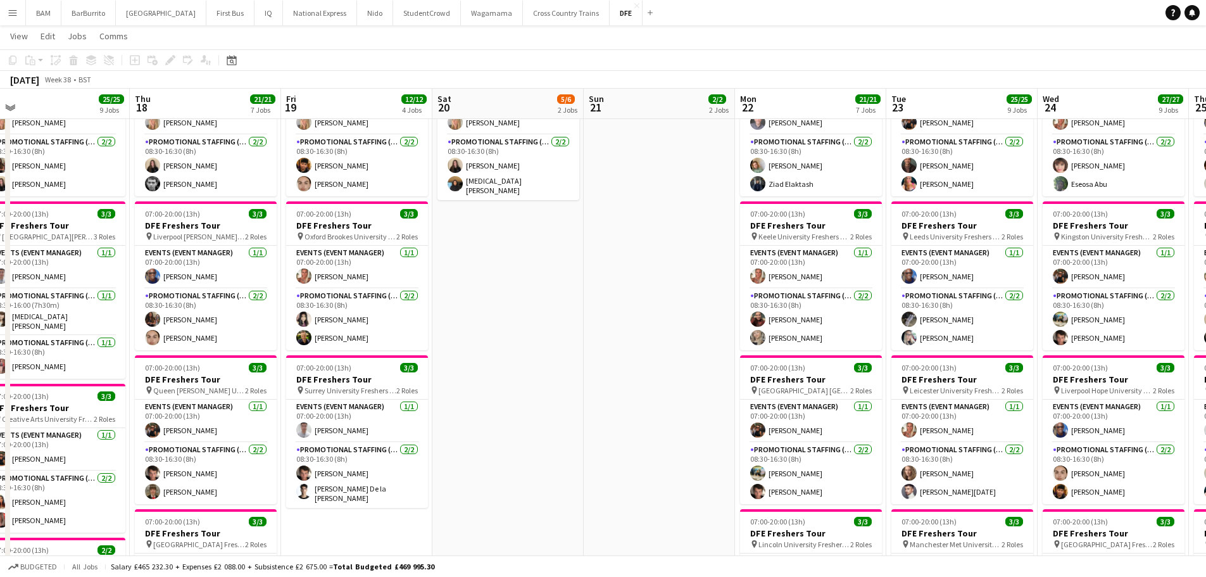
drag, startPoint x: 684, startPoint y: 305, endPoint x: 485, endPoint y: 296, distance: 199.6
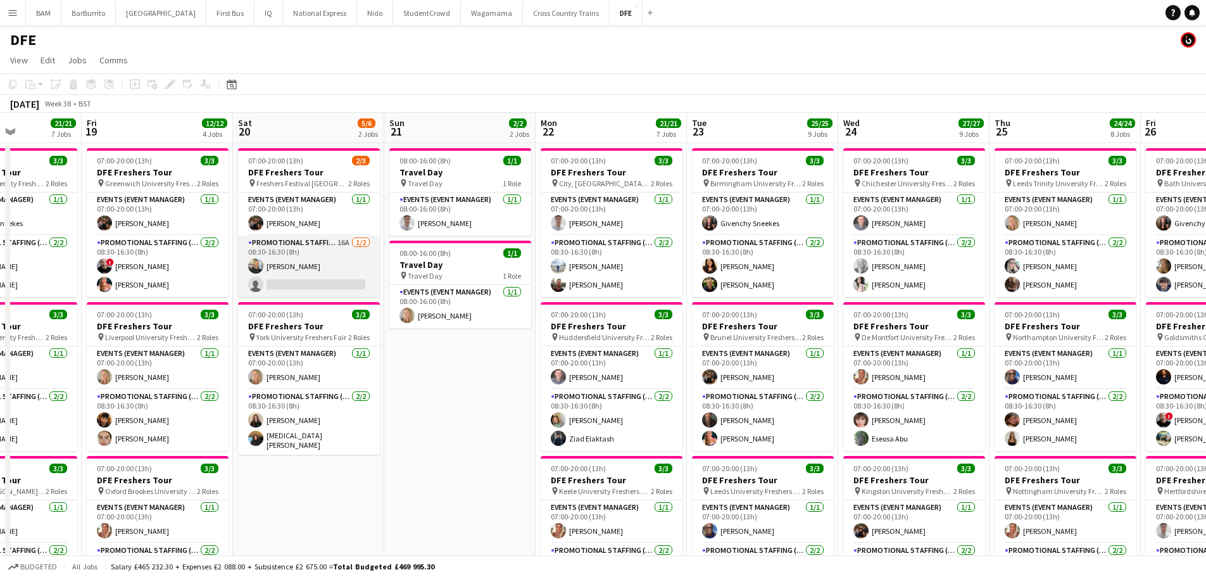
click at [342, 261] on app-card-role "Promotional Staffing (Brand Ambassadors) 16A [DATE] 08:30-16:30 (8h) [PERSON_NA…" at bounding box center [309, 266] width 142 height 61
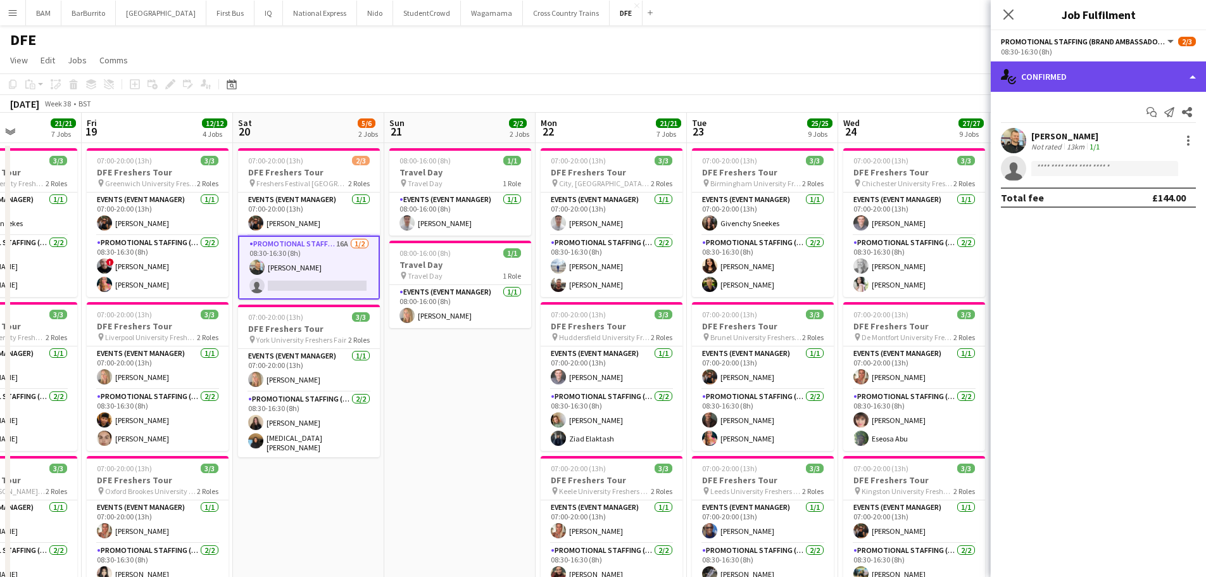
click at [1082, 70] on div "single-neutral-actions-check-2 Confirmed" at bounding box center [1098, 76] width 215 height 30
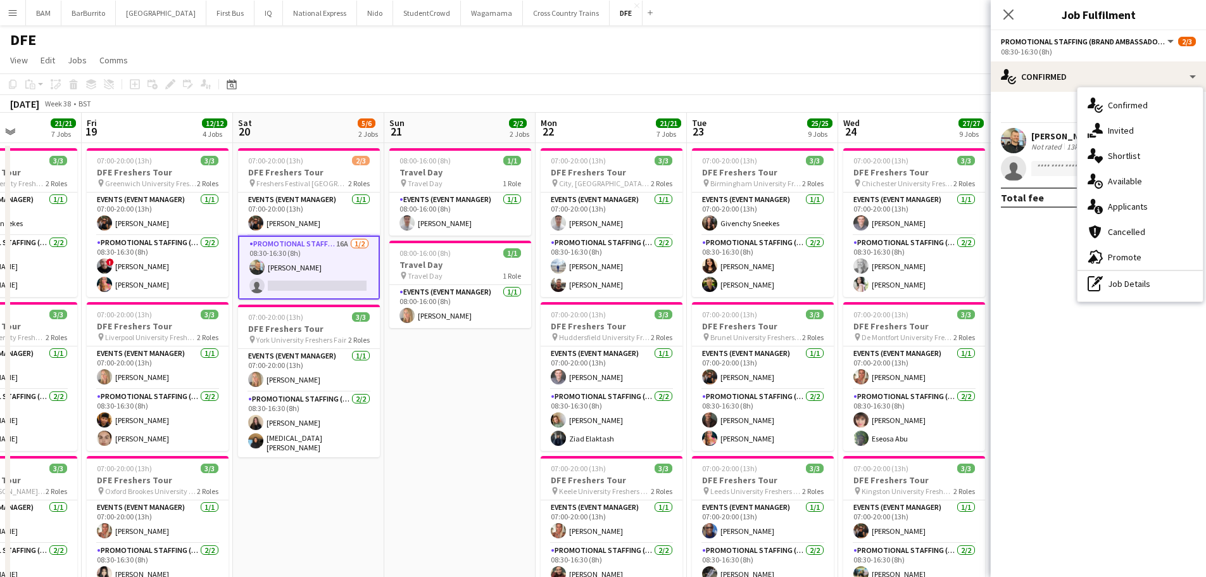
click at [1032, 143] on div "Not rated" at bounding box center [1047, 146] width 33 height 9
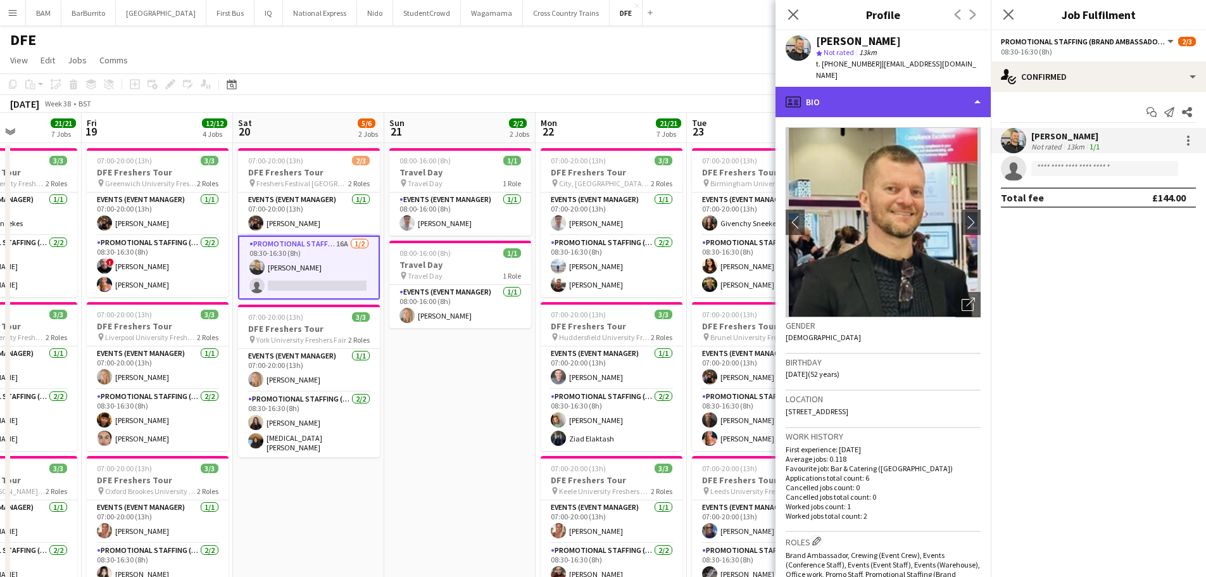
click at [877, 94] on div "profile Bio" at bounding box center [883, 102] width 215 height 30
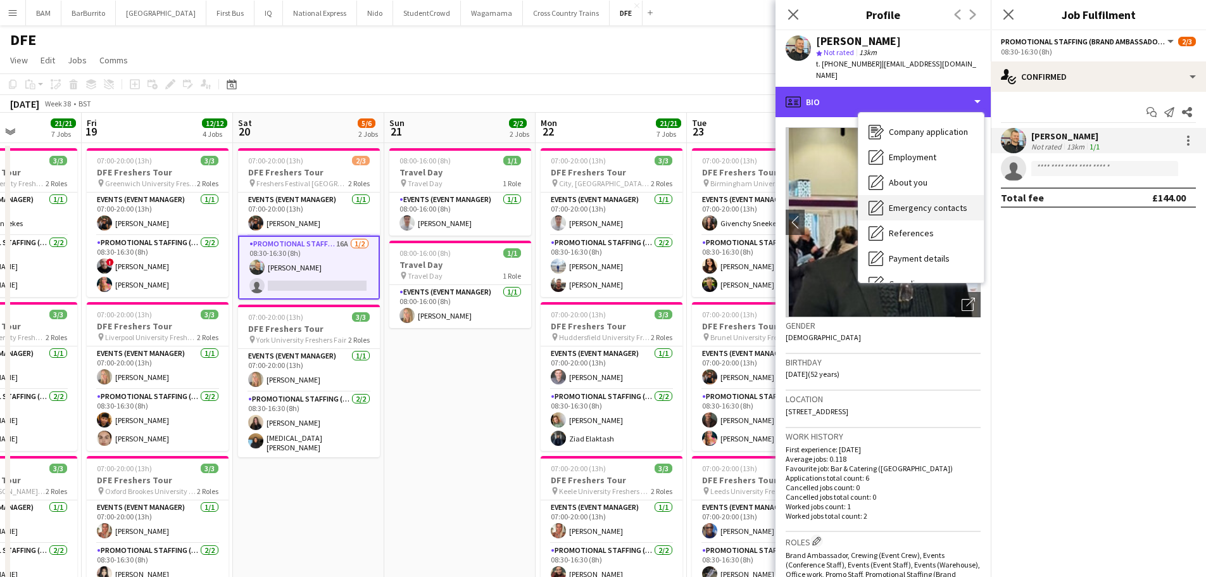
scroll to position [63, 0]
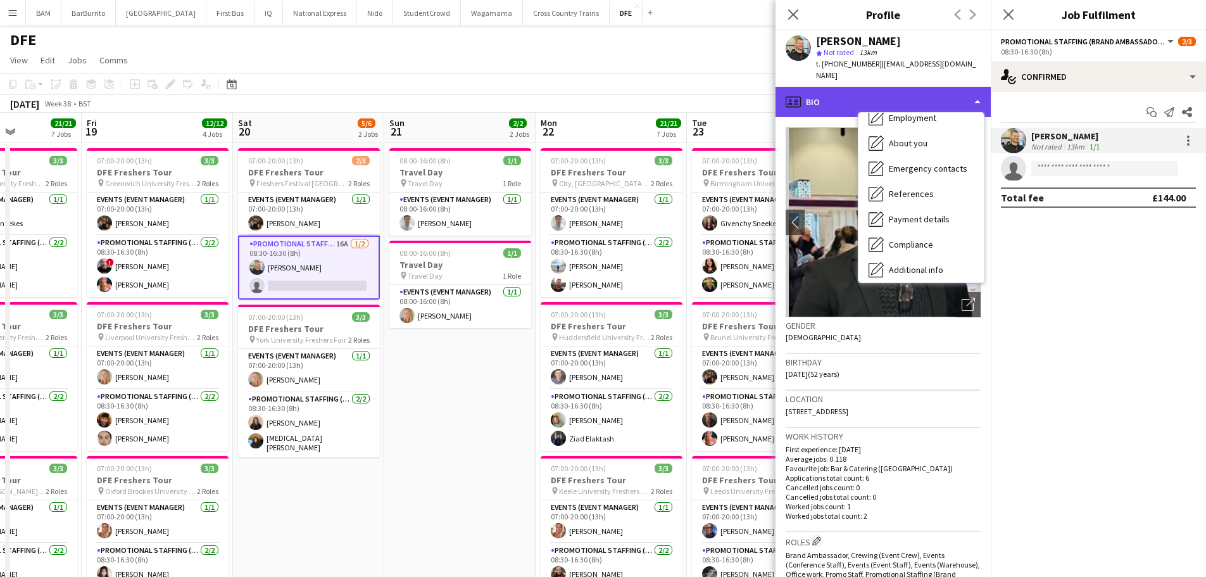
click at [934, 87] on div "profile Bio" at bounding box center [883, 102] width 215 height 30
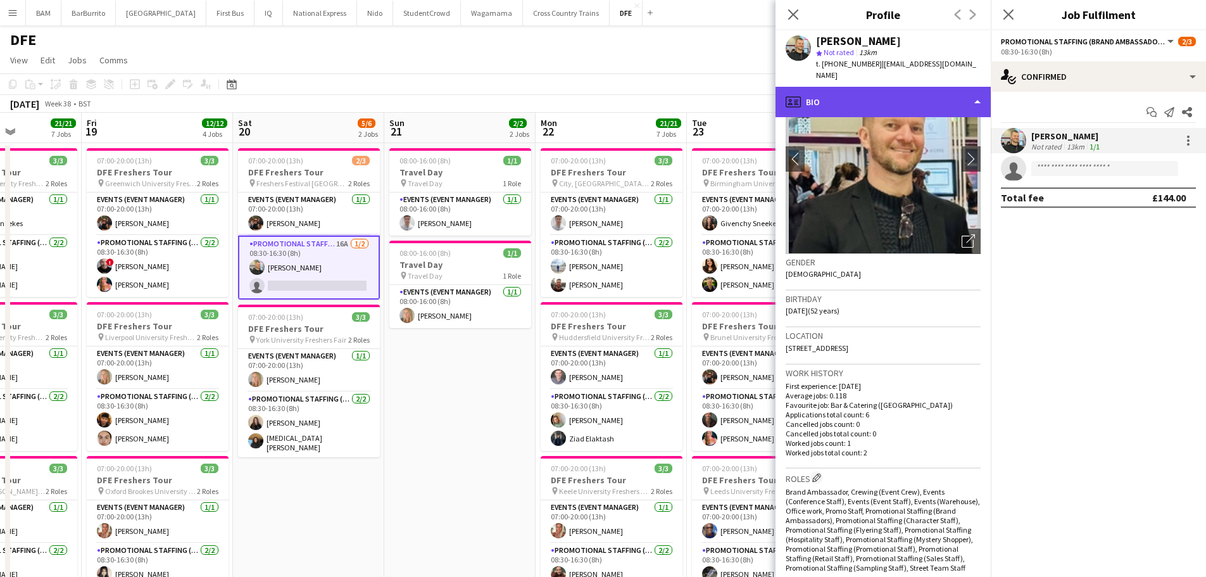
click at [921, 87] on div "profile Bio" at bounding box center [883, 102] width 215 height 30
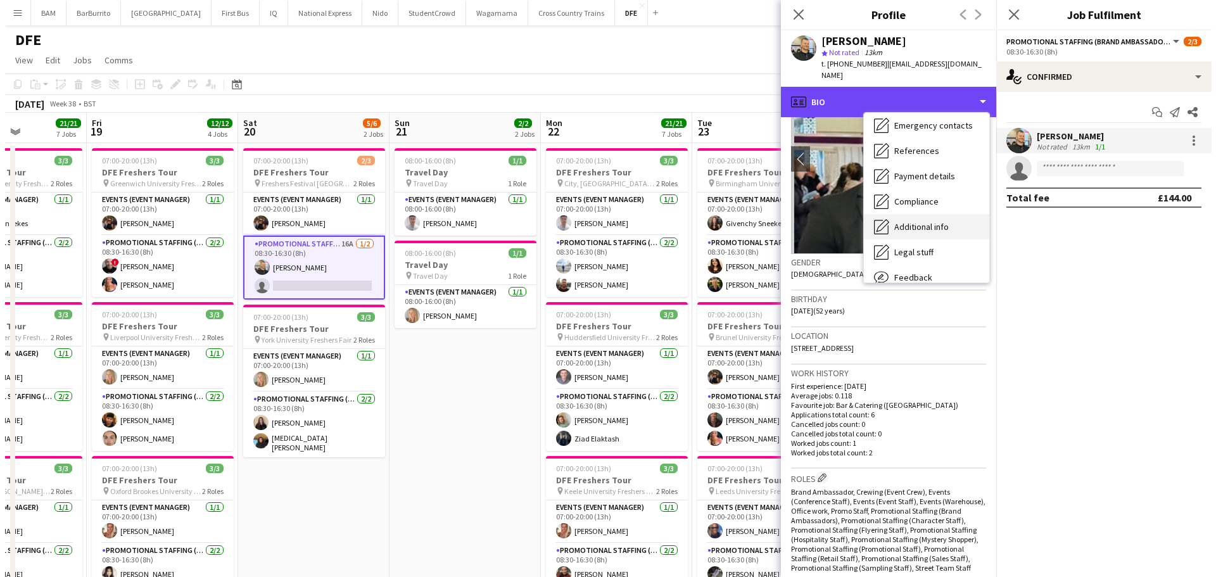
scroll to position [144, 0]
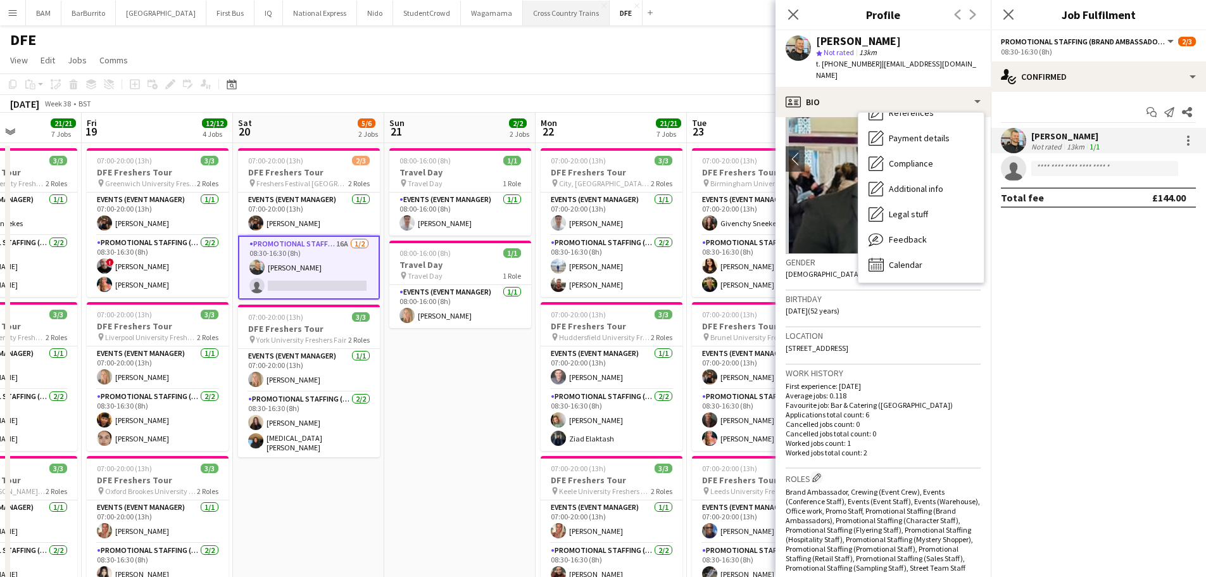
click at [528, 18] on button "Cross Country Trains Close" at bounding box center [566, 13] width 87 height 25
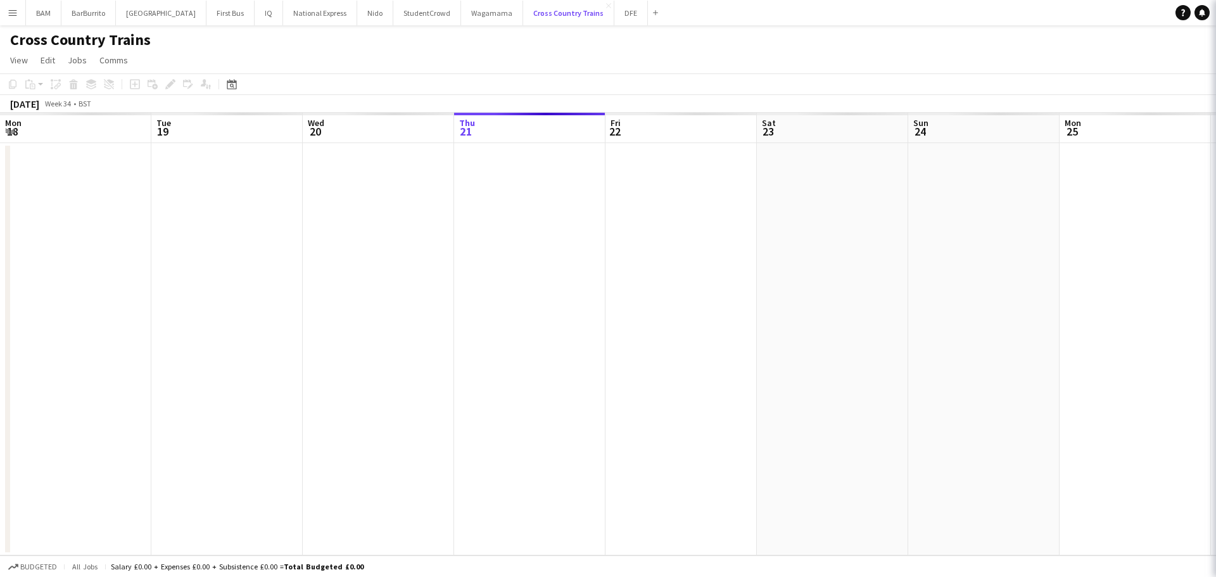
scroll to position [0, 303]
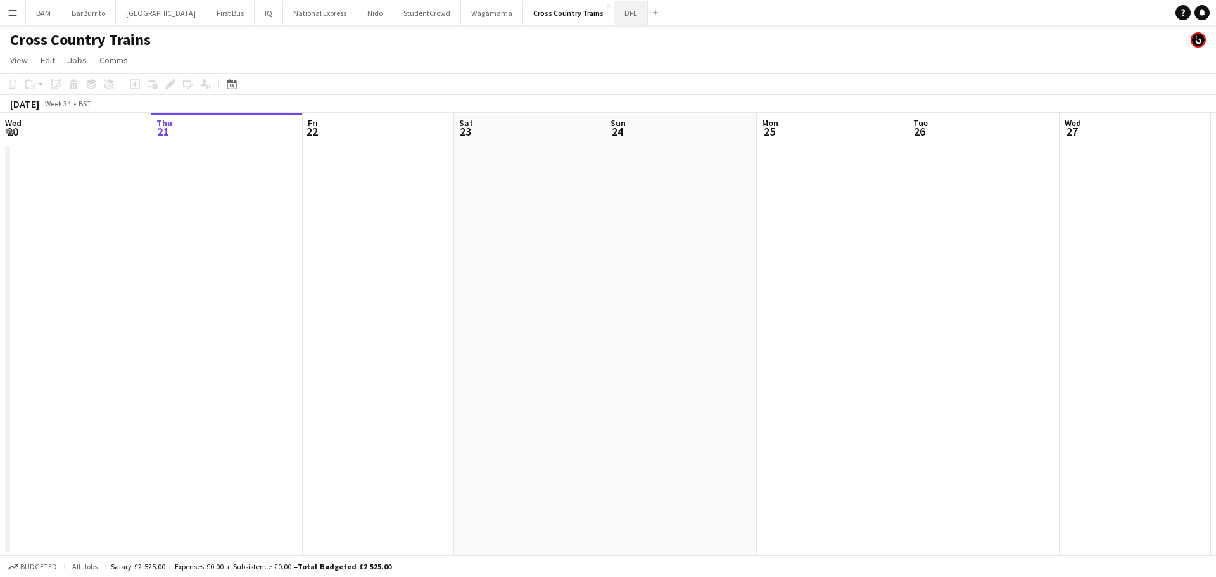
click at [614, 15] on button "DFE Close" at bounding box center [631, 13] width 34 height 25
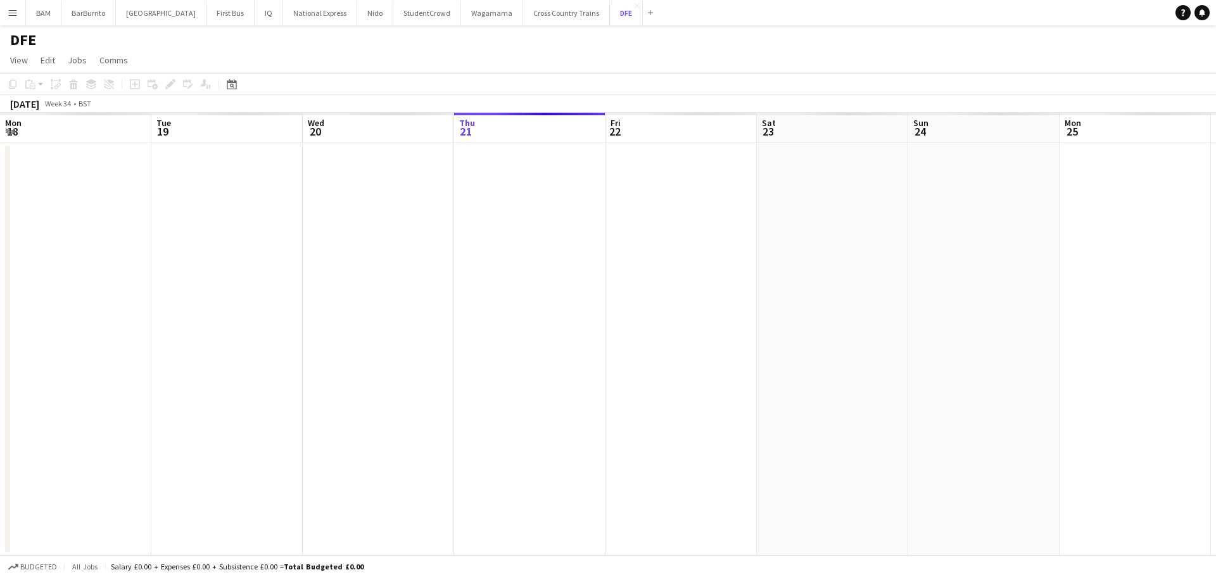
scroll to position [0, 303]
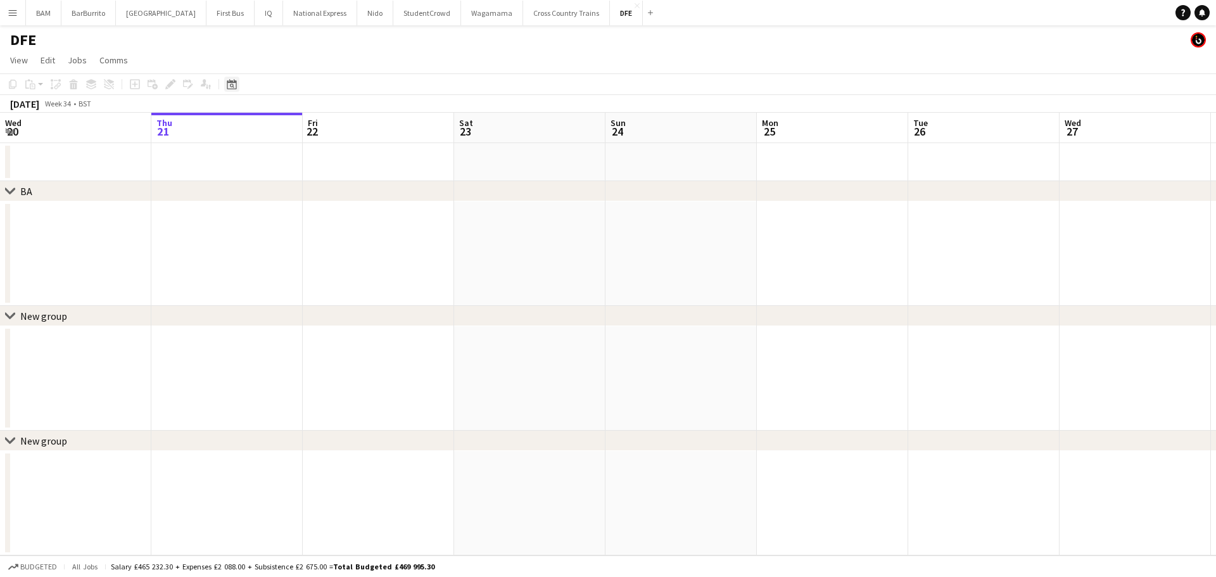
click at [227, 84] on icon at bounding box center [231, 84] width 9 height 10
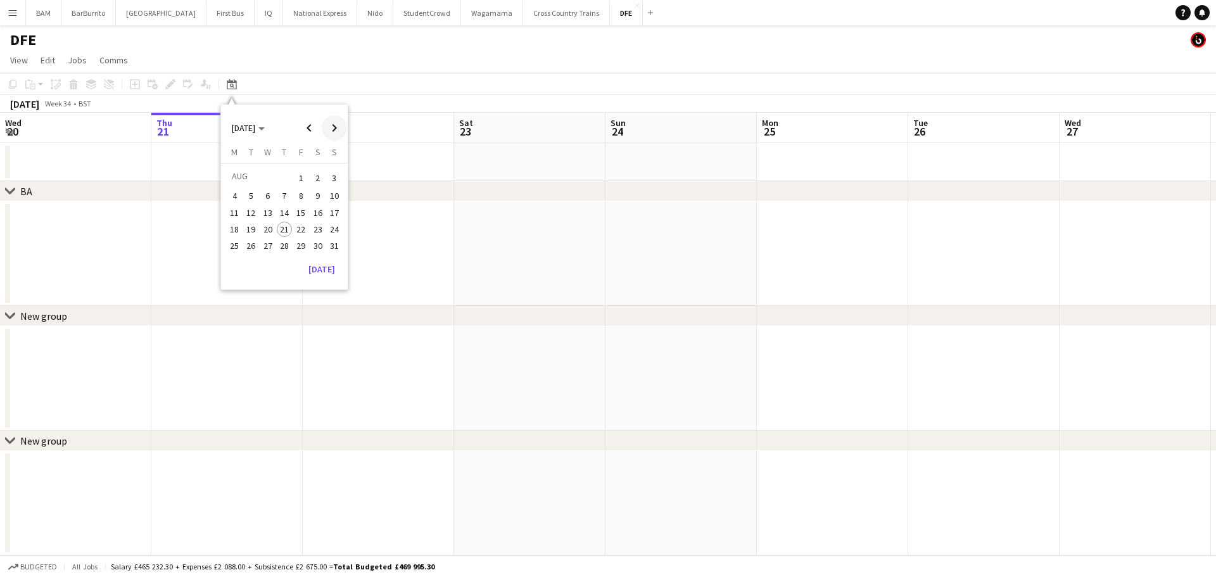
click at [341, 125] on span "Next month" at bounding box center [334, 127] width 25 height 25
click at [315, 230] on span "20" at bounding box center [317, 225] width 15 height 15
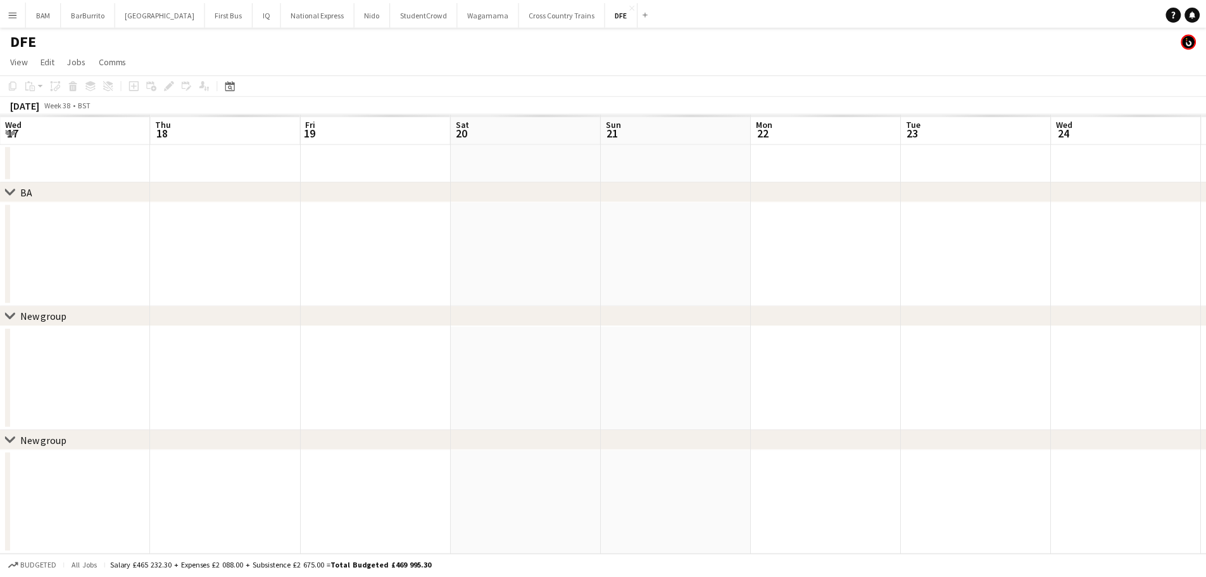
scroll to position [0, 436]
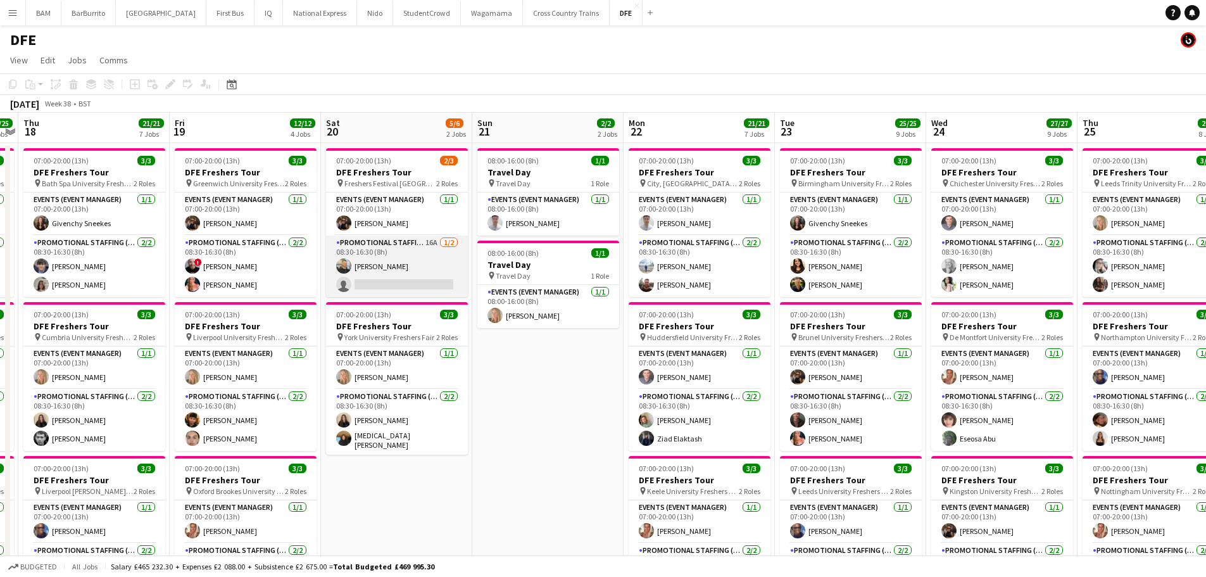
click at [396, 260] on app-card-role "Promotional Staffing (Brand Ambassadors) 16A [DATE] 08:30-16:30 (8h) [PERSON_NA…" at bounding box center [397, 266] width 142 height 61
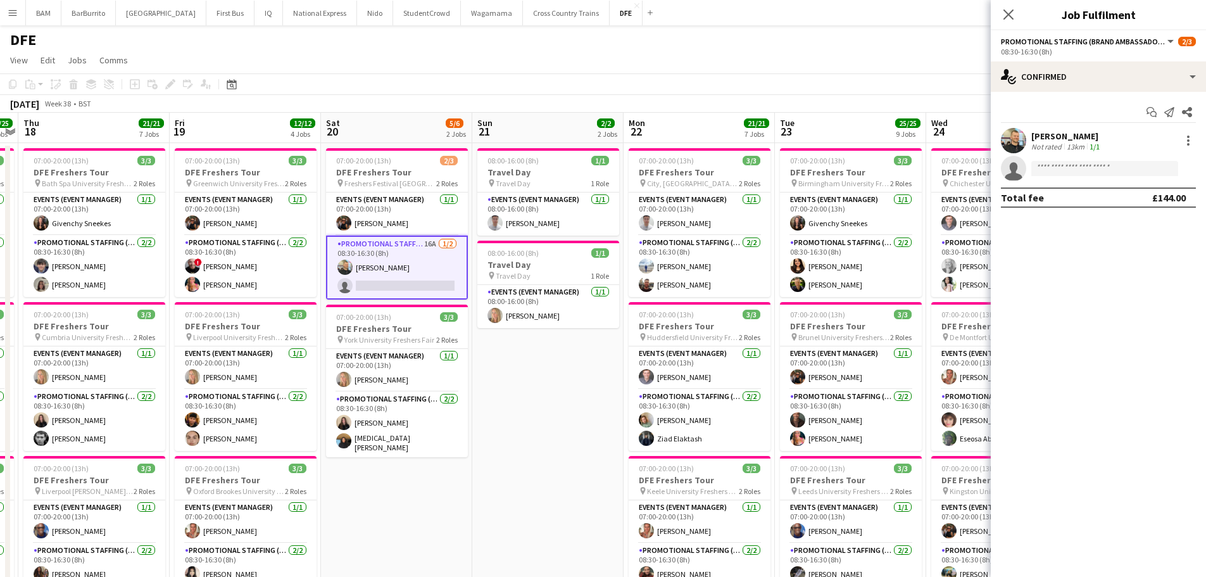
click at [1113, 137] on div "[PERSON_NAME] Not rated 13km 1/1" at bounding box center [1098, 140] width 215 height 25
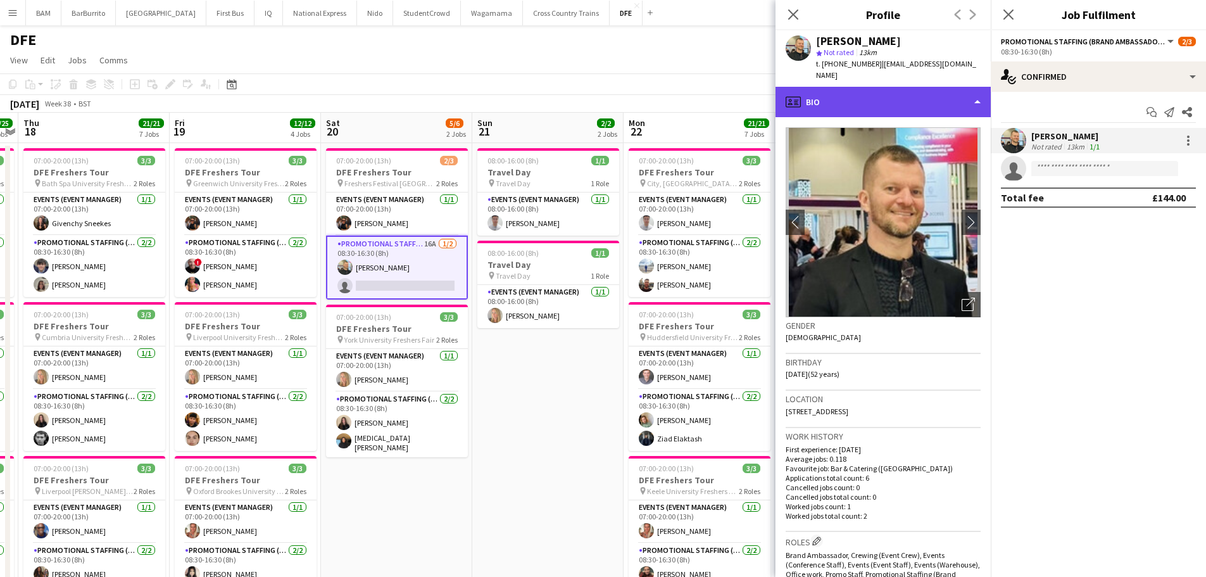
click at [891, 87] on div "profile Bio" at bounding box center [883, 102] width 215 height 30
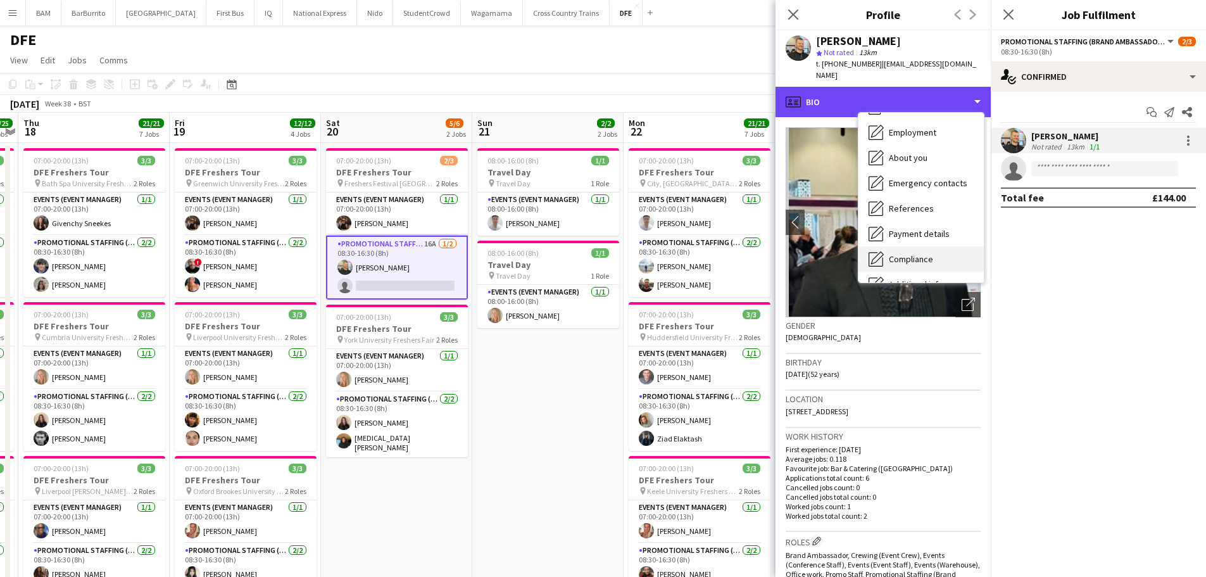
scroll to position [0, 0]
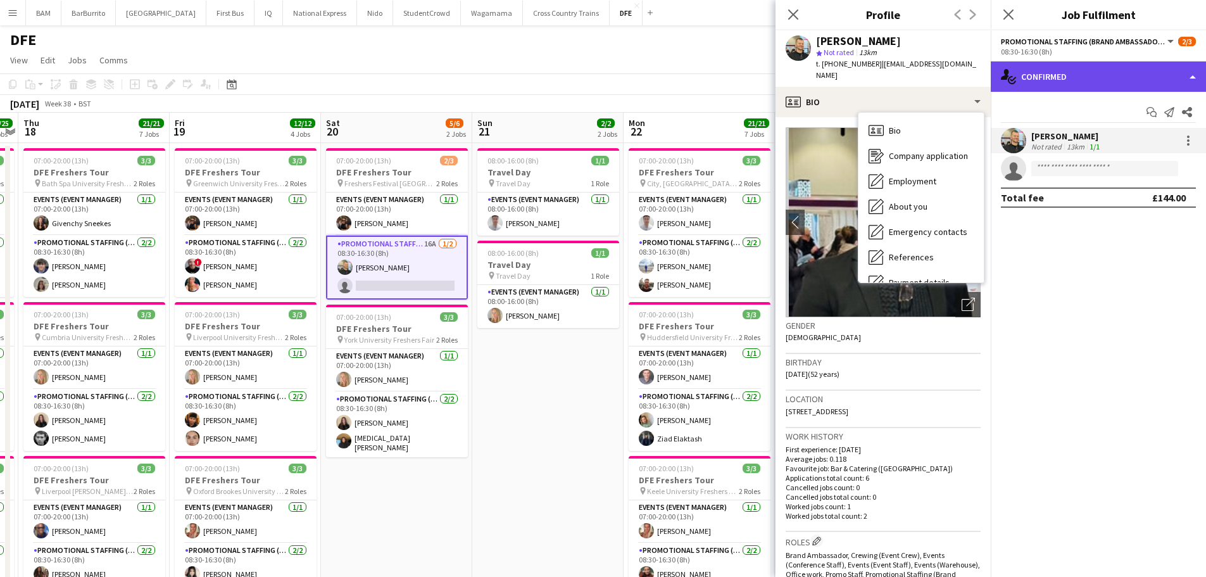
click at [1052, 75] on div "single-neutral-actions-check-2 Confirmed" at bounding box center [1098, 76] width 215 height 30
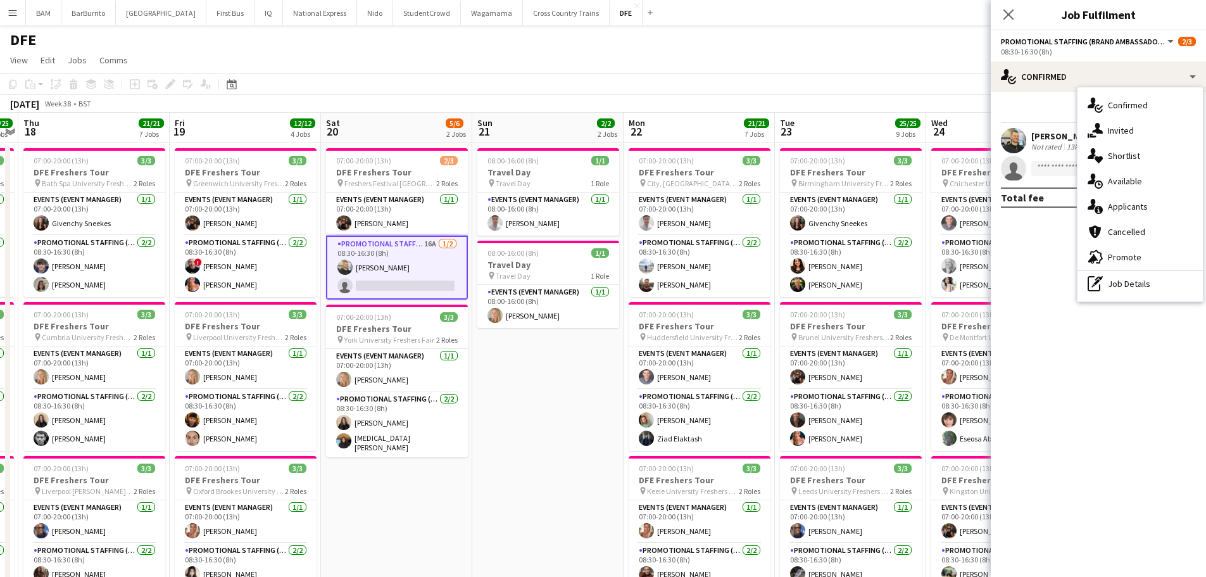
click at [1133, 287] on div "pen-write Job Details" at bounding box center [1140, 283] width 125 height 25
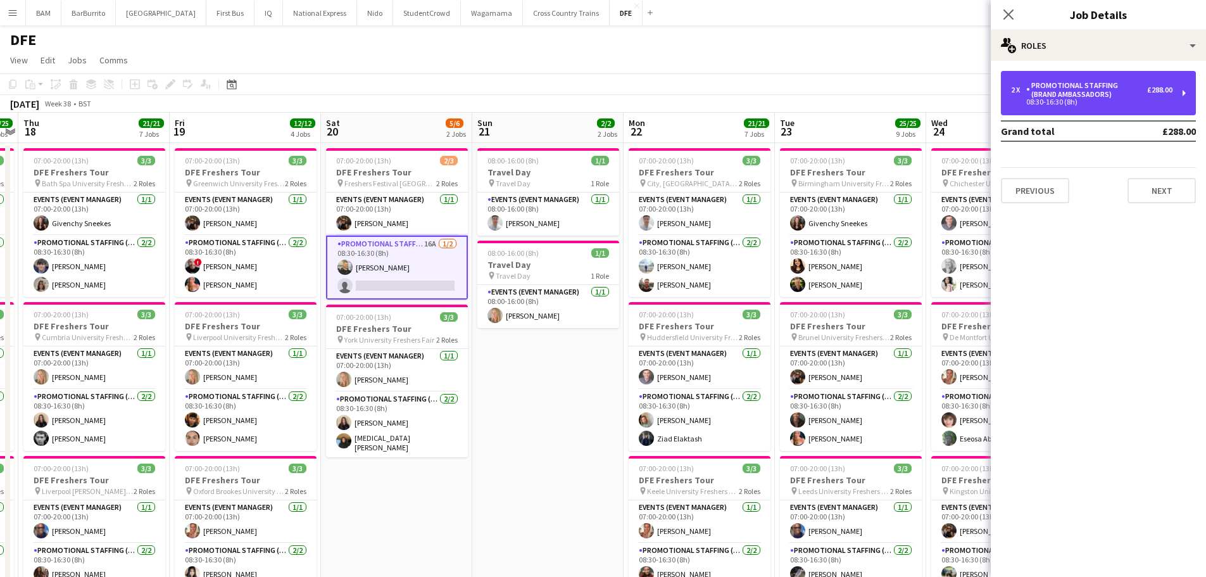
click at [1039, 87] on div "Promotional Staffing (Brand Ambassadors)" at bounding box center [1086, 90] width 121 height 18
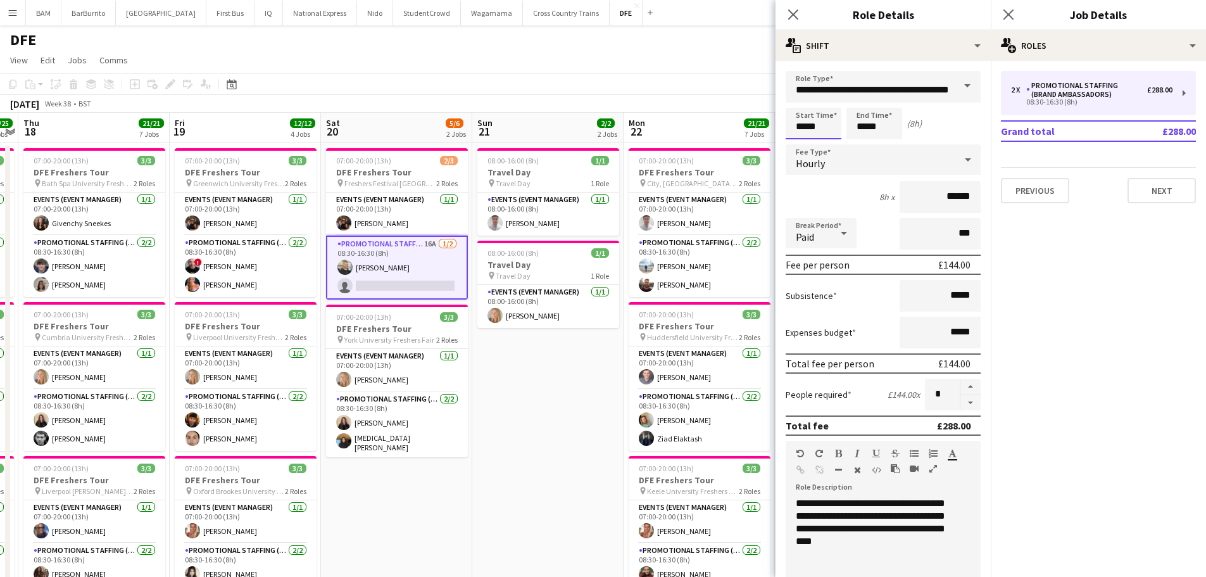
click at [823, 120] on input "*****" at bounding box center [814, 124] width 56 height 32
type input "*****"
click at [803, 103] on div at bounding box center [800, 101] width 25 height 13
click at [886, 129] on input "*****" at bounding box center [874, 124] width 56 height 32
type input "*****"
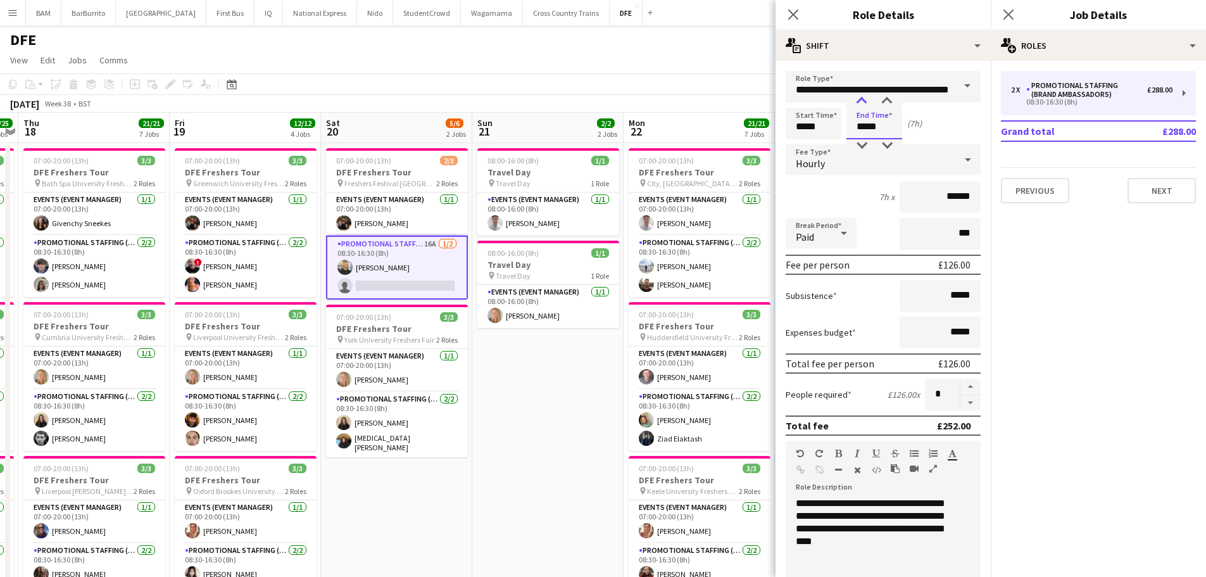
click at [862, 99] on div at bounding box center [861, 101] width 25 height 13
click at [700, 89] on app-toolbar "Copy Paste Paste Ctrl+V Paste with crew Ctrl+Shift+V Paste linked Job [GEOGRAPH…" at bounding box center [603, 84] width 1206 height 22
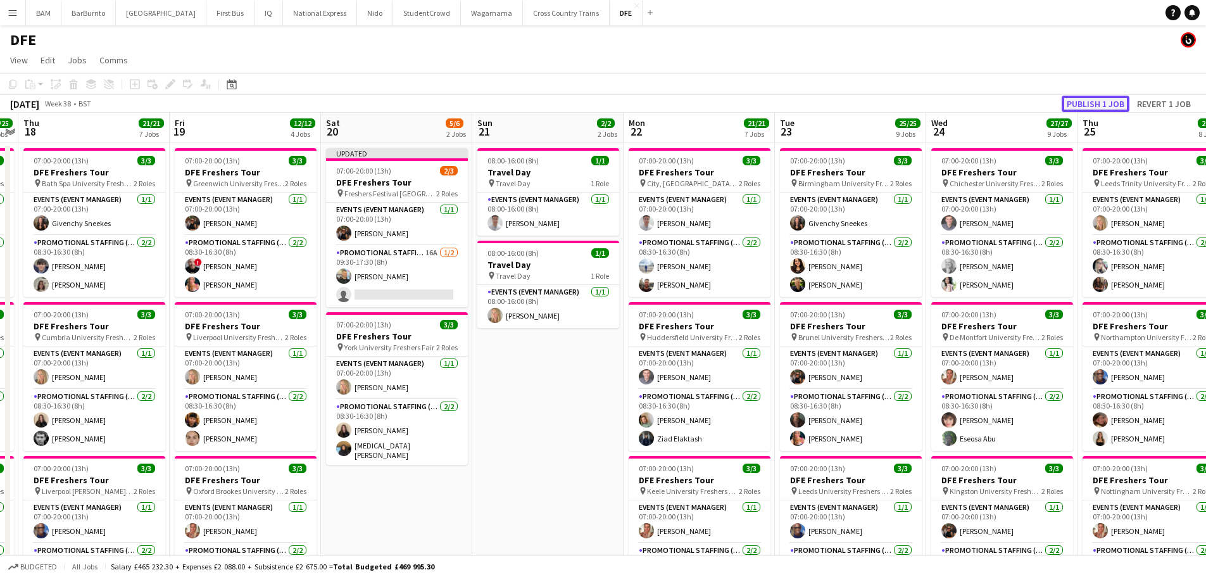
click at [1084, 101] on button "Publish 1 job" at bounding box center [1096, 104] width 68 height 16
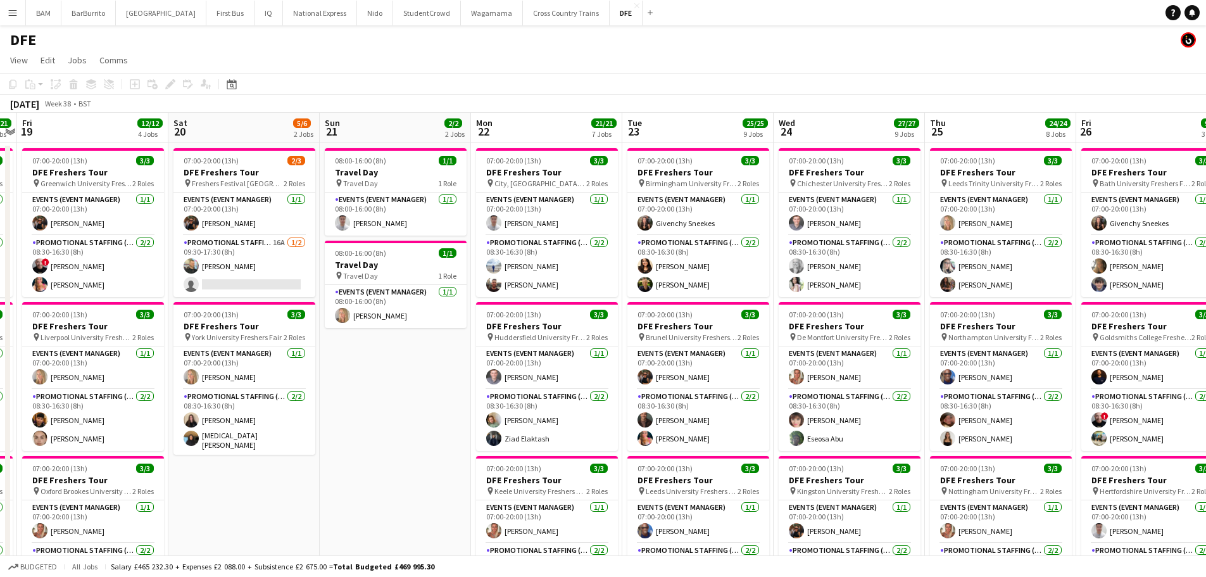
scroll to position [0, 438]
drag, startPoint x: 615, startPoint y: 237, endPoint x: 461, endPoint y: 239, distance: 153.9
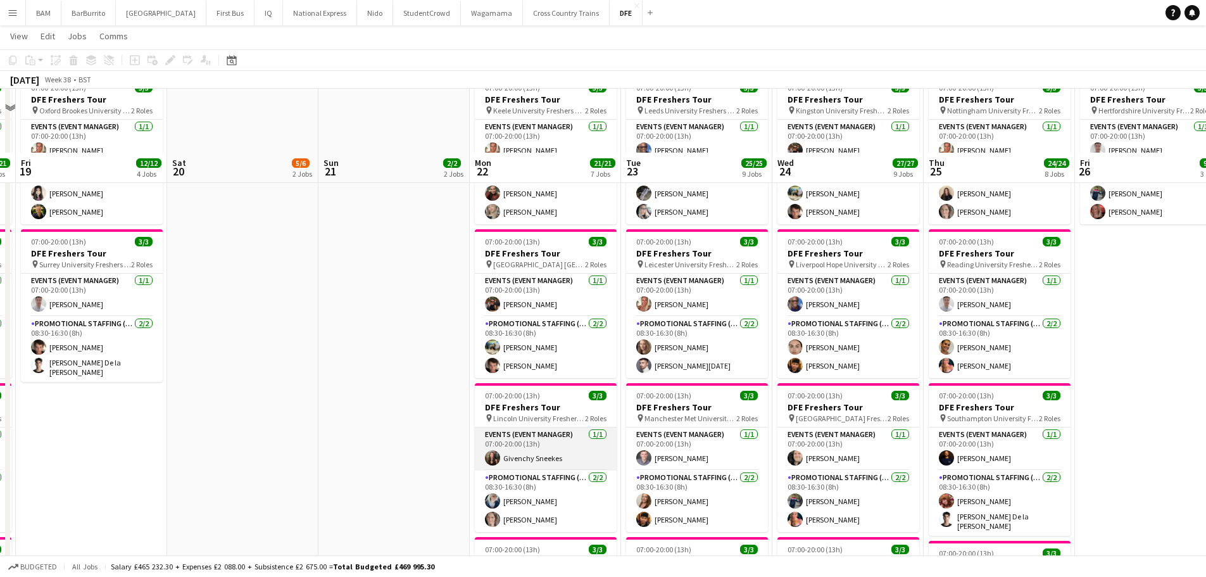
scroll to position [443, 0]
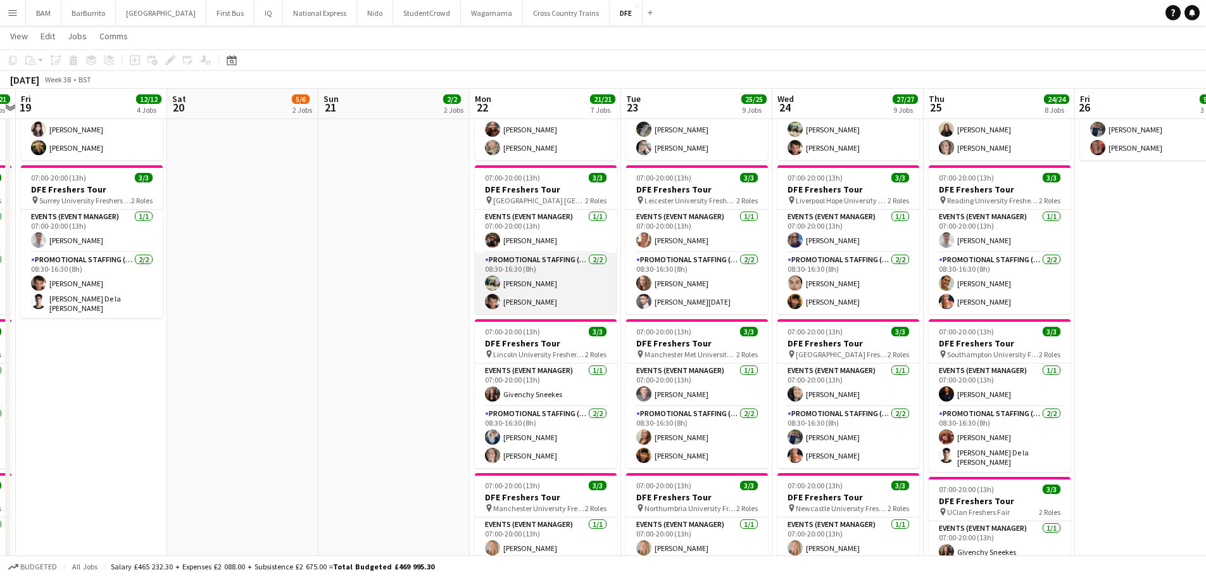
click at [567, 296] on app-card-role "Promotional Staffing (Brand Ambassadors) [DATE] 08:30-16:30 (8h) [PERSON_NAME] …" at bounding box center [546, 283] width 142 height 61
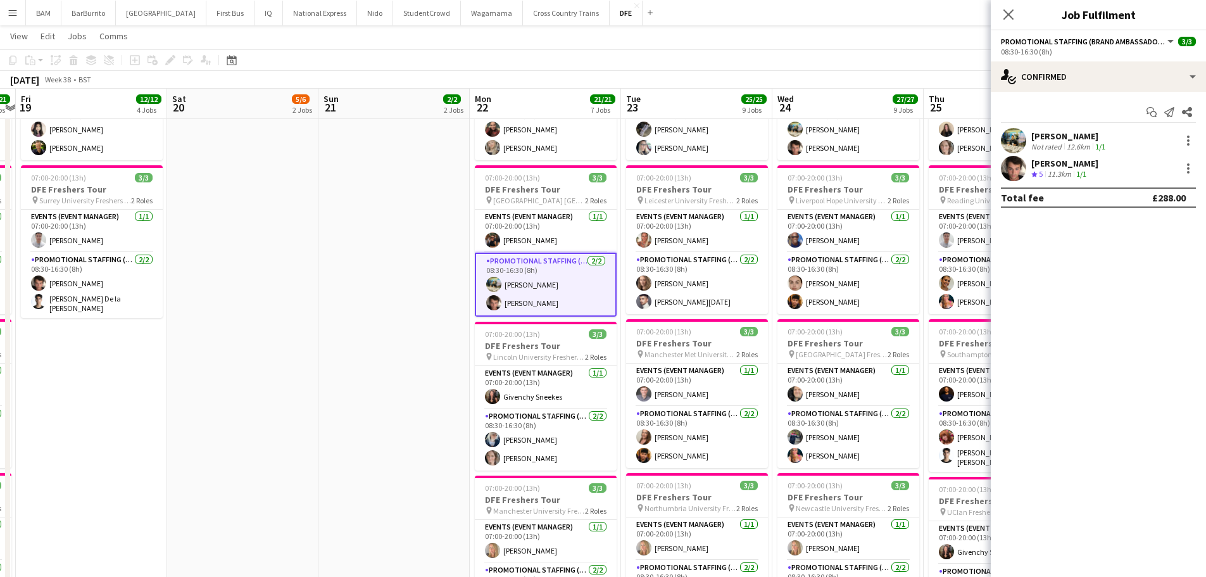
click at [1114, 149] on div "[PERSON_NAME] Not rated 12.6km 1/1" at bounding box center [1098, 140] width 215 height 25
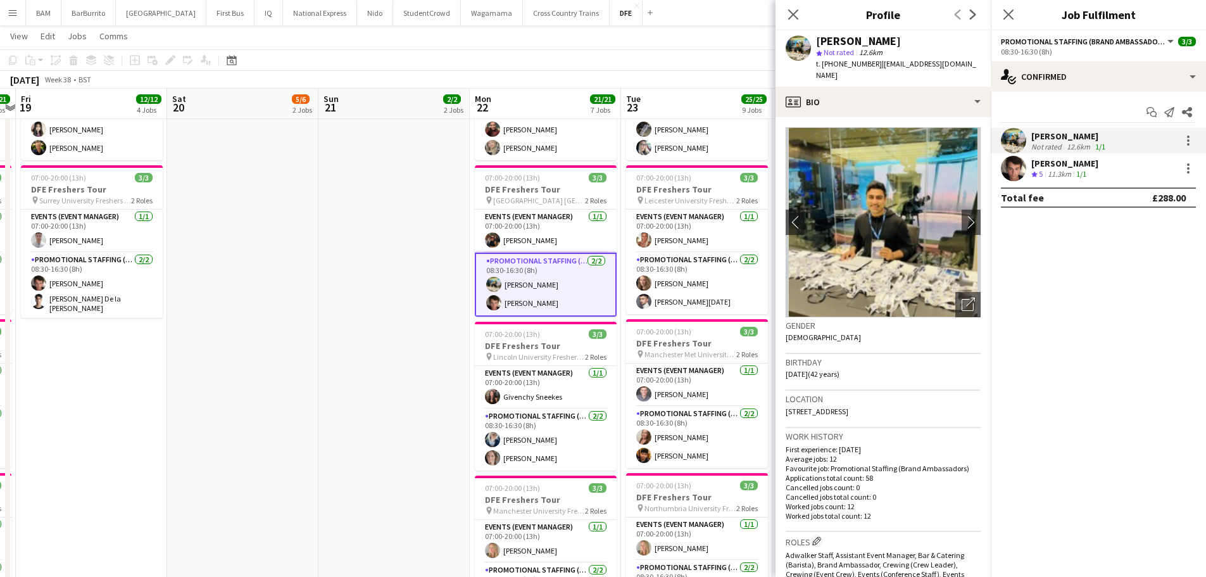
click at [1131, 173] on div "[PERSON_NAME] Crew rating 5 11.3km 1/1" at bounding box center [1098, 168] width 215 height 25
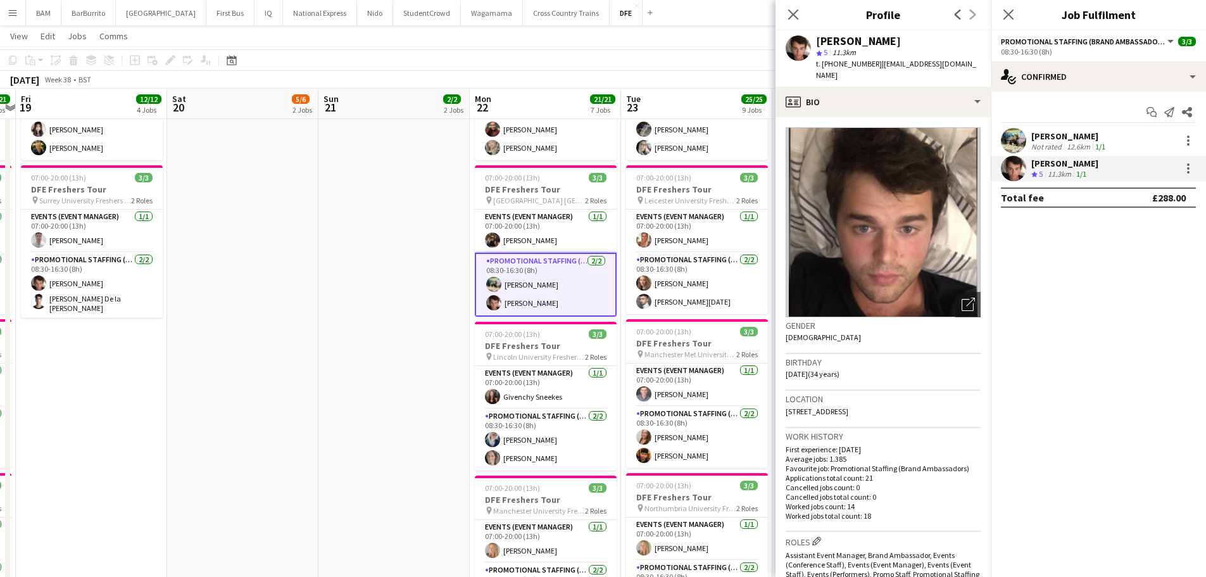
click at [532, 282] on app-card-role "Promotional Staffing (Brand Ambassadors) [DATE] 08:30-16:30 (8h) [PERSON_NAME] …" at bounding box center [546, 285] width 142 height 64
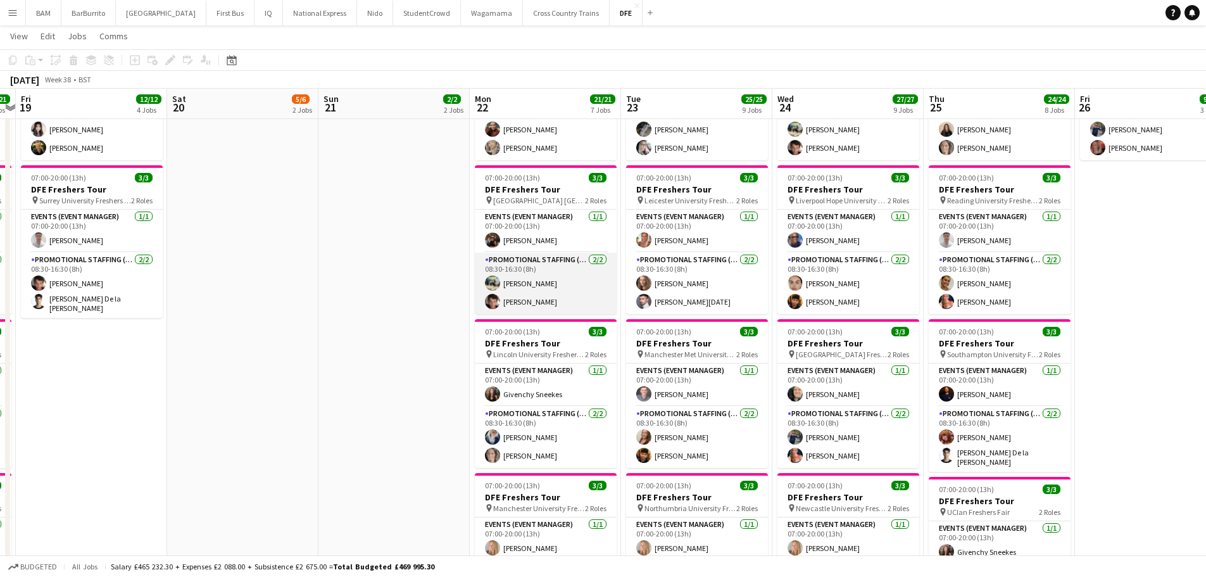
click at [515, 279] on app-card-role "Promotional Staffing (Brand Ambassadors) [DATE] 08:30-16:30 (8h) [PERSON_NAME] …" at bounding box center [546, 283] width 142 height 61
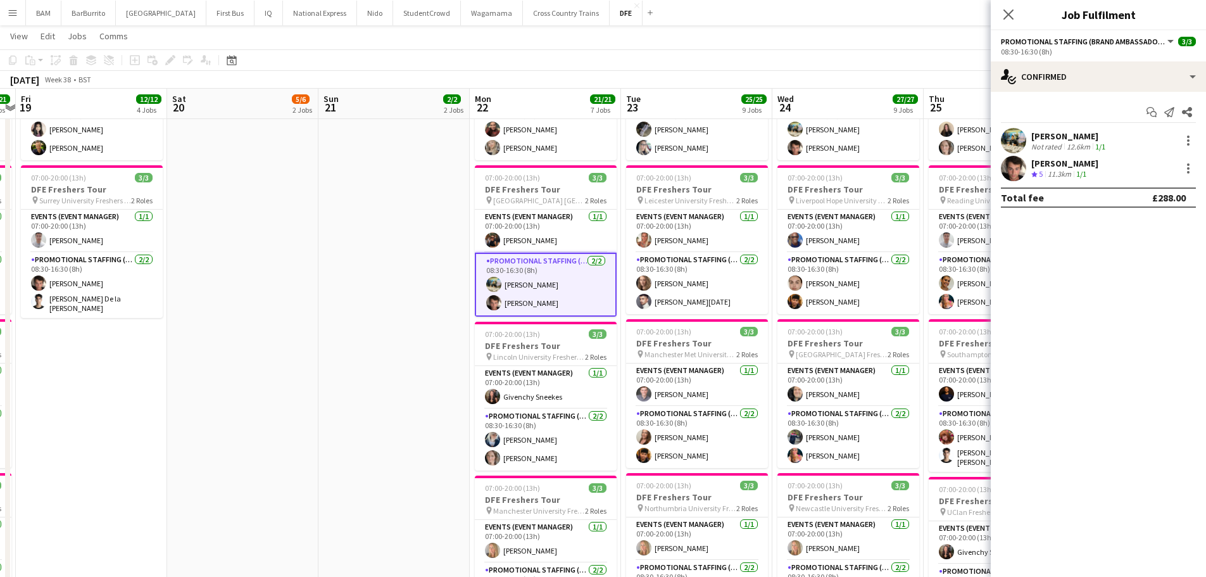
click at [1088, 127] on div "Start chat Send notification Share [PERSON_NAME] Not rated 12.6km 1/1 [PERSON_N…" at bounding box center [1098, 155] width 215 height 126
click at [1100, 137] on div "[PERSON_NAME]" at bounding box center [1069, 135] width 77 height 11
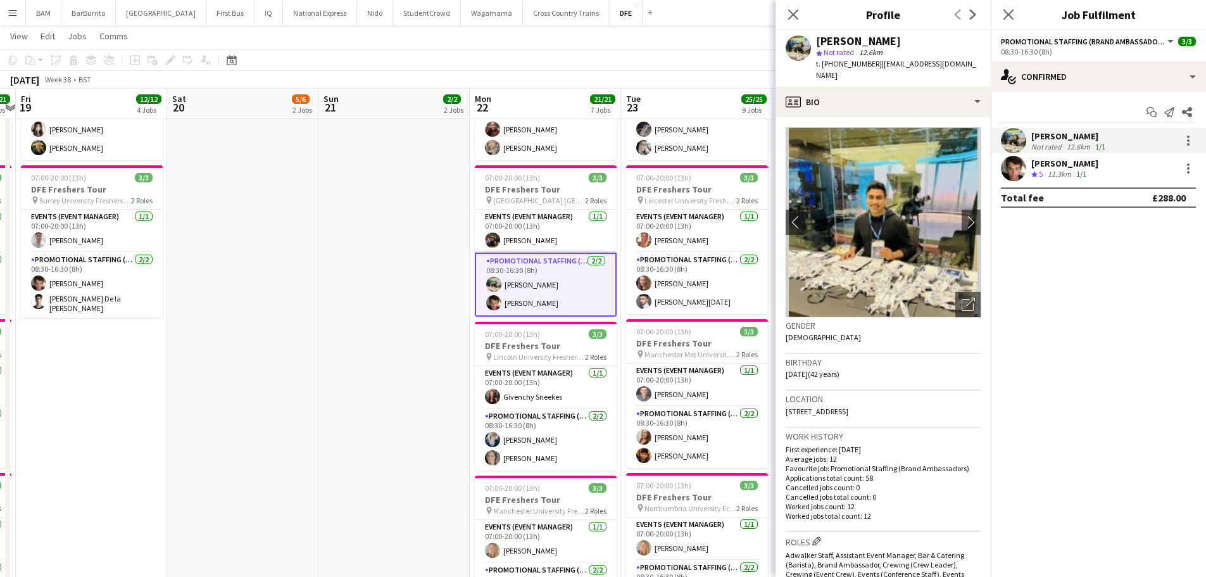
click at [1093, 175] on div "[PERSON_NAME] Crew rating 5 11.3km 1/1" at bounding box center [1098, 168] width 215 height 25
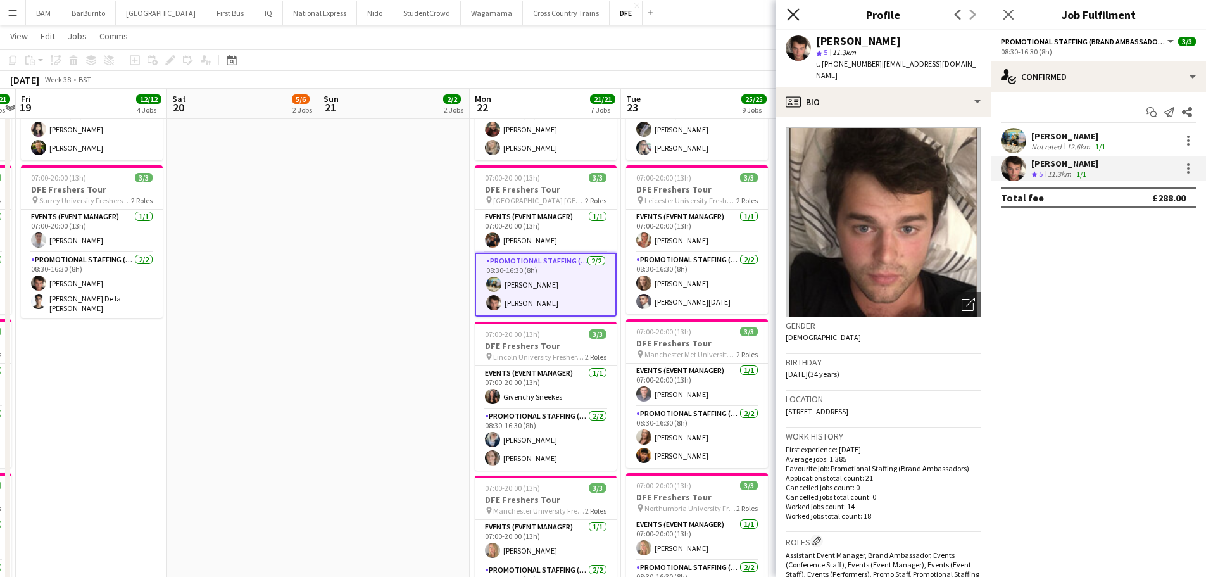
click at [798, 10] on icon at bounding box center [793, 14] width 12 height 12
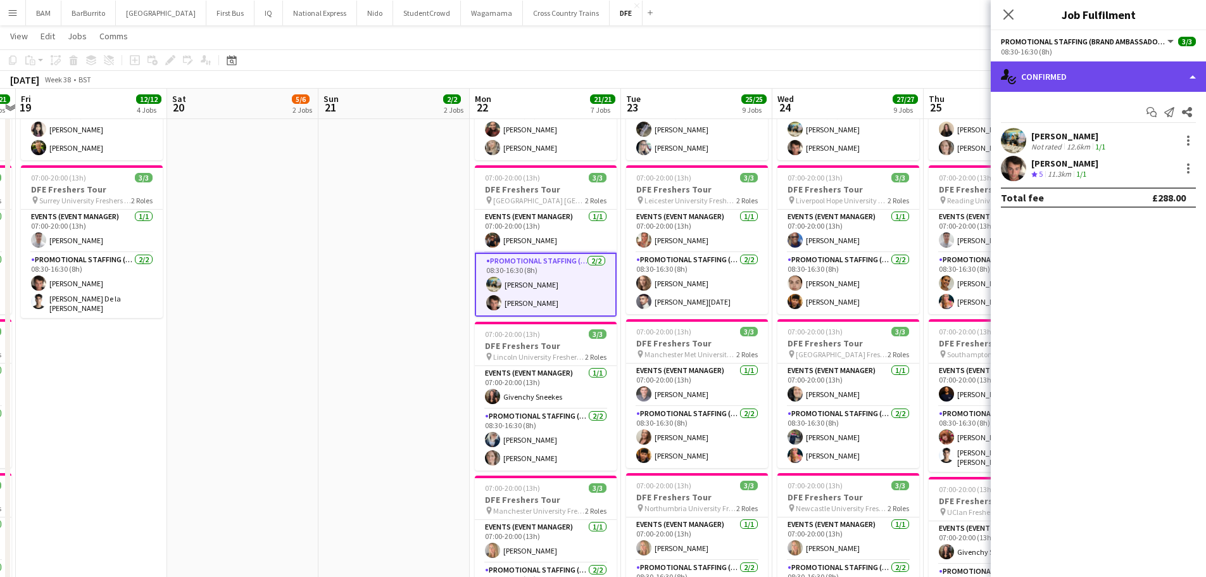
click at [1095, 84] on div "single-neutral-actions-check-2 Confirmed" at bounding box center [1098, 76] width 215 height 30
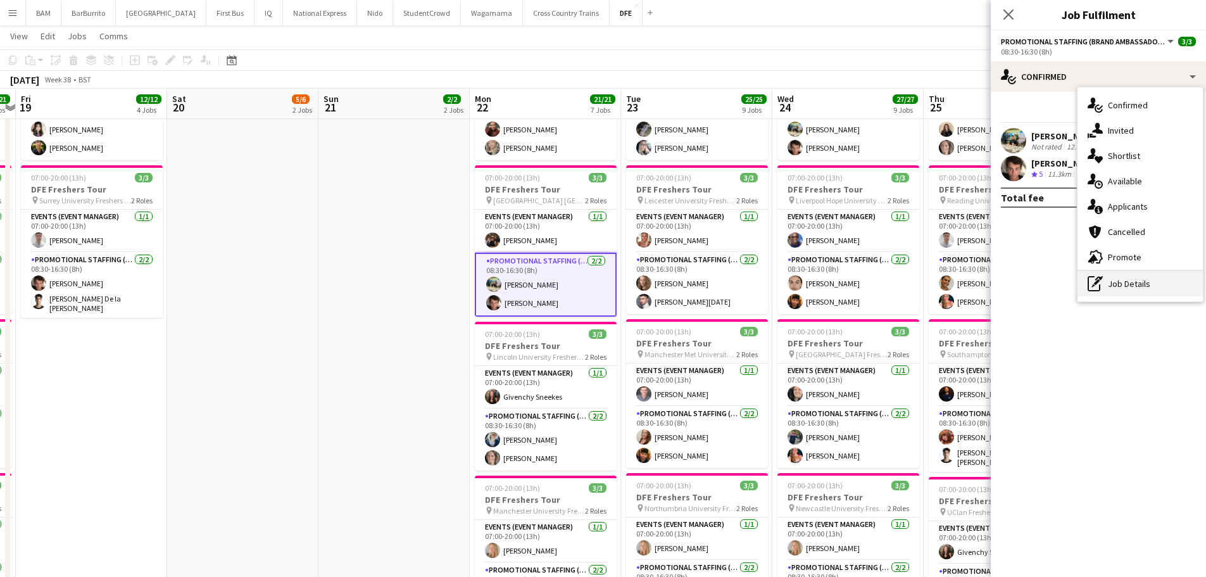
click at [1142, 281] on div "pen-write Job Details" at bounding box center [1140, 283] width 125 height 25
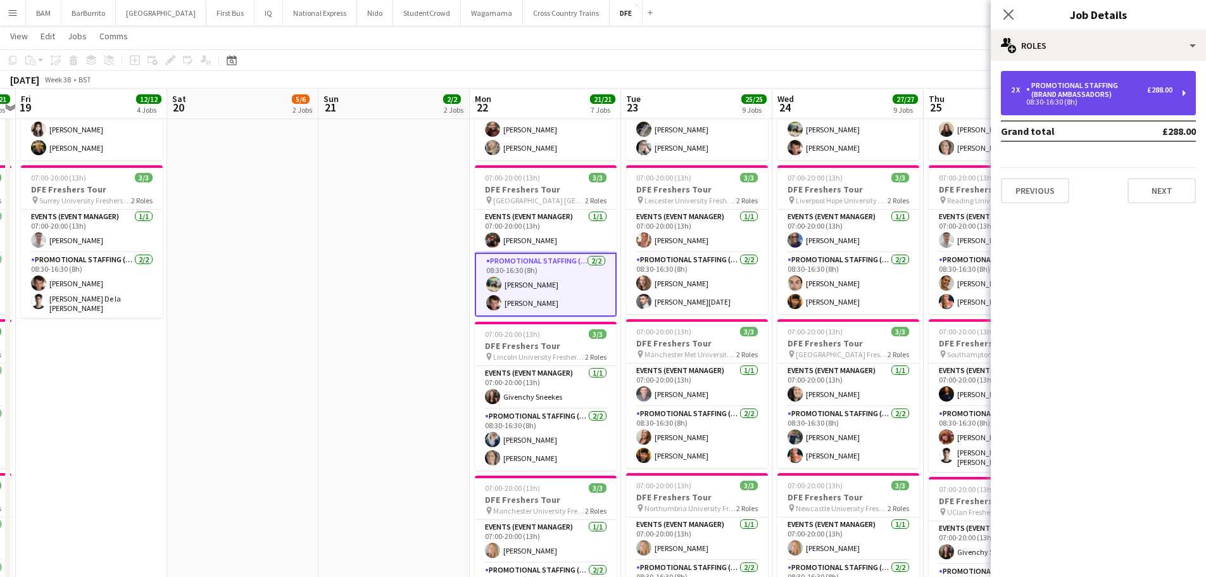
click at [1111, 81] on div "Promotional Staffing (Brand Ambassadors)" at bounding box center [1086, 90] width 121 height 18
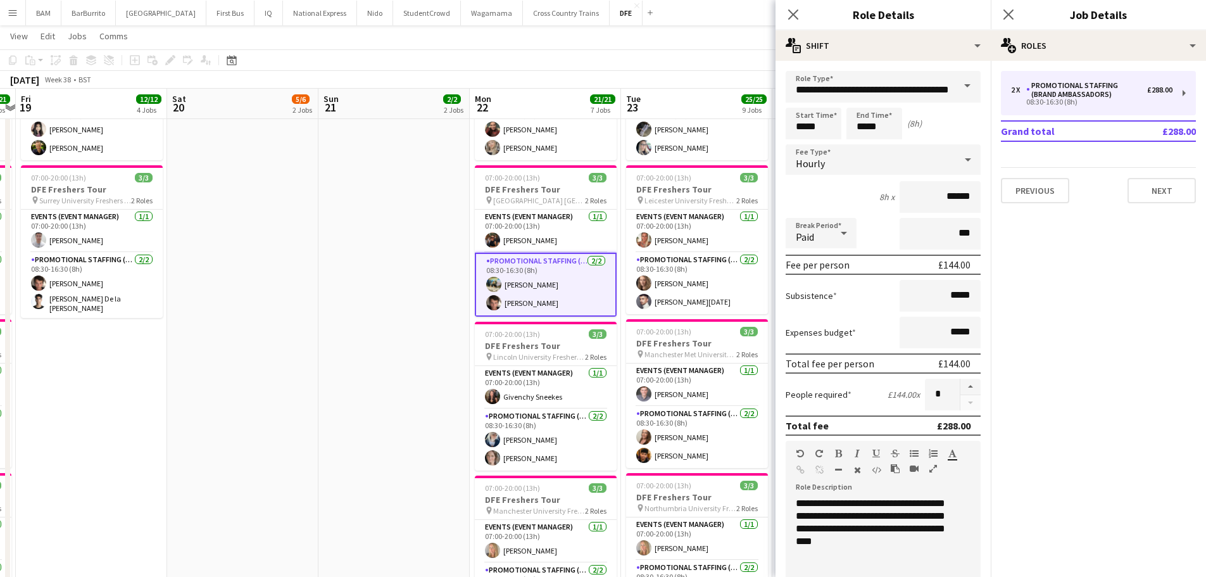
click at [532, 292] on app-card-role "Promotional Staffing (Brand Ambassadors) [DATE] 08:30-16:30 (8h) [PERSON_NAME] …" at bounding box center [546, 285] width 142 height 64
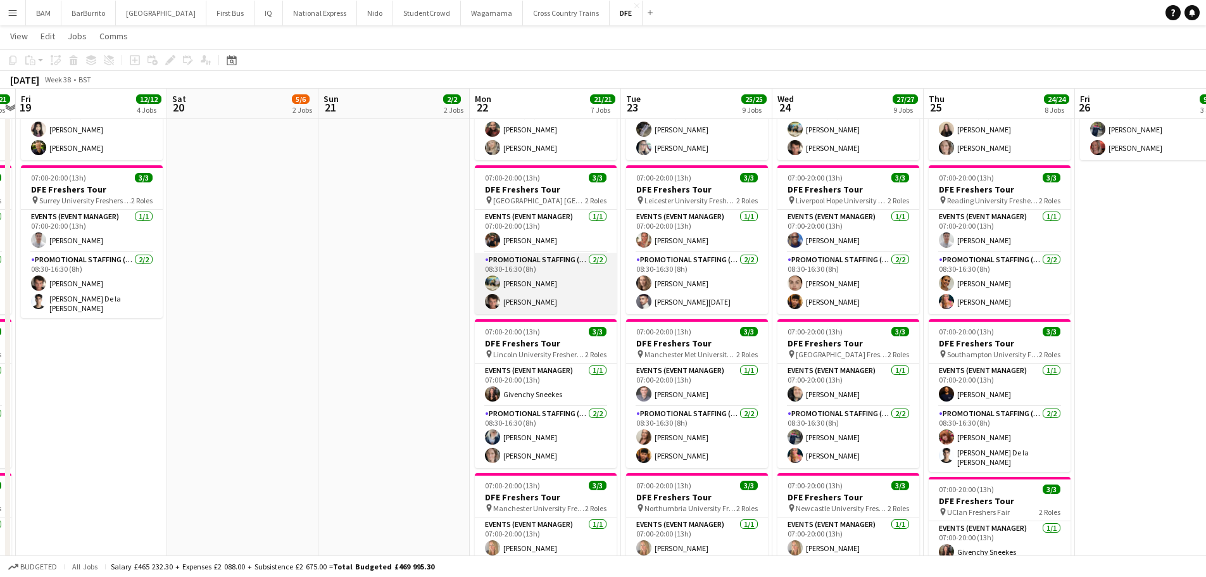
click at [541, 283] on app-card-role "Promotional Staffing (Brand Ambassadors) [DATE] 08:30-16:30 (8h) [PERSON_NAME] …" at bounding box center [546, 283] width 142 height 61
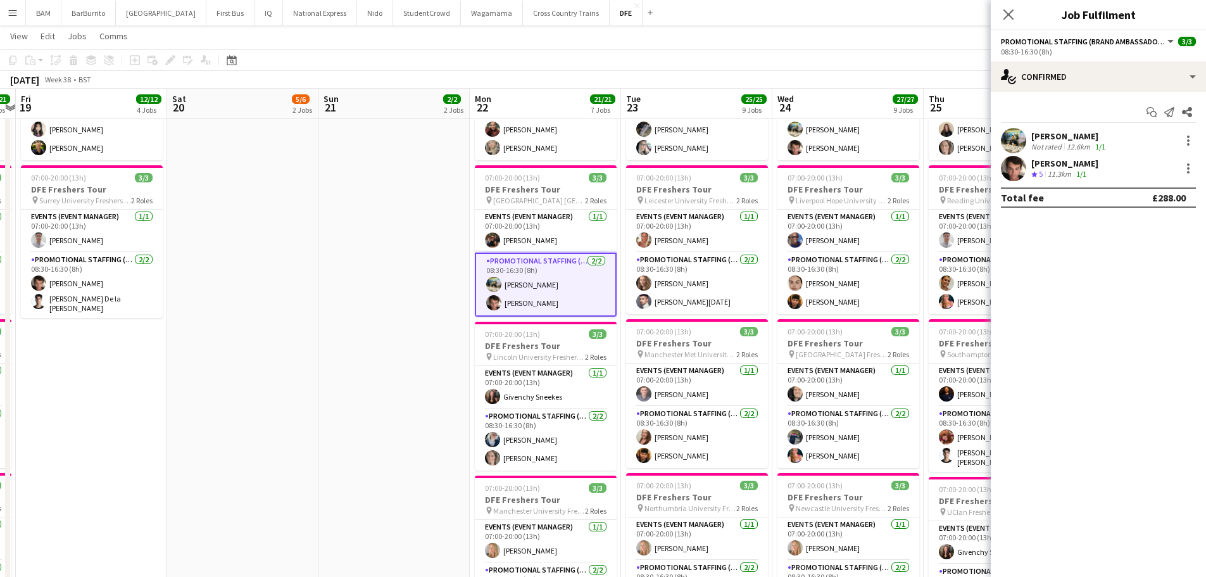
click at [1073, 140] on div "[PERSON_NAME]" at bounding box center [1069, 135] width 77 height 11
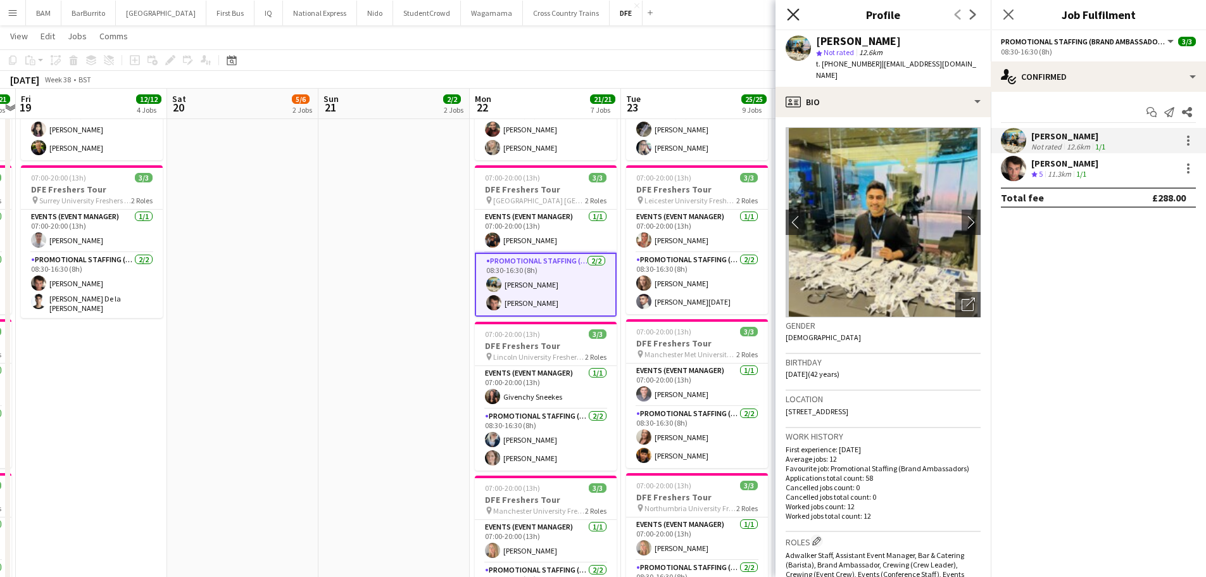
click at [791, 14] on icon "Close pop-in" at bounding box center [793, 14] width 12 height 12
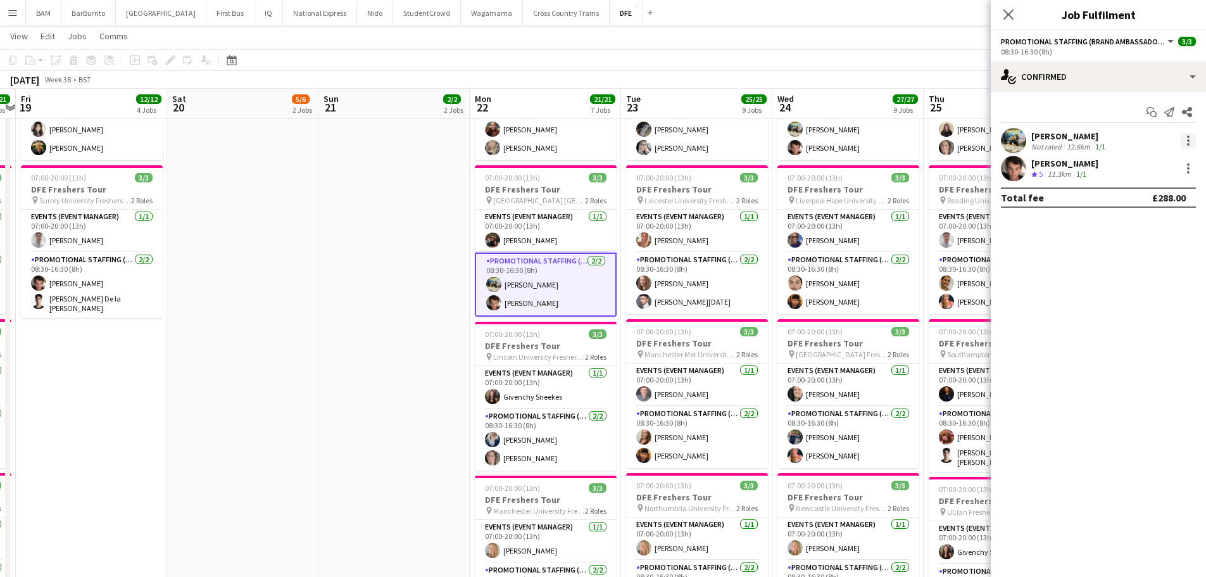
click at [1185, 135] on div at bounding box center [1188, 140] width 15 height 15
click at [1164, 291] on span "Remove" at bounding box center [1146, 285] width 79 height 11
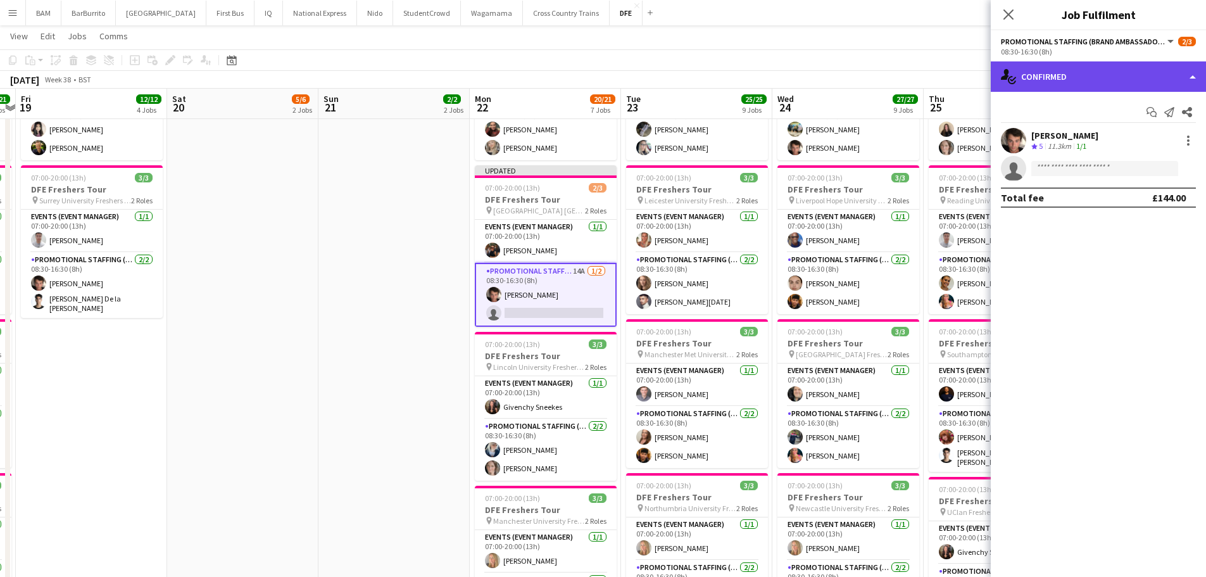
click at [1091, 65] on div "single-neutral-actions-check-2 Confirmed" at bounding box center [1098, 76] width 215 height 30
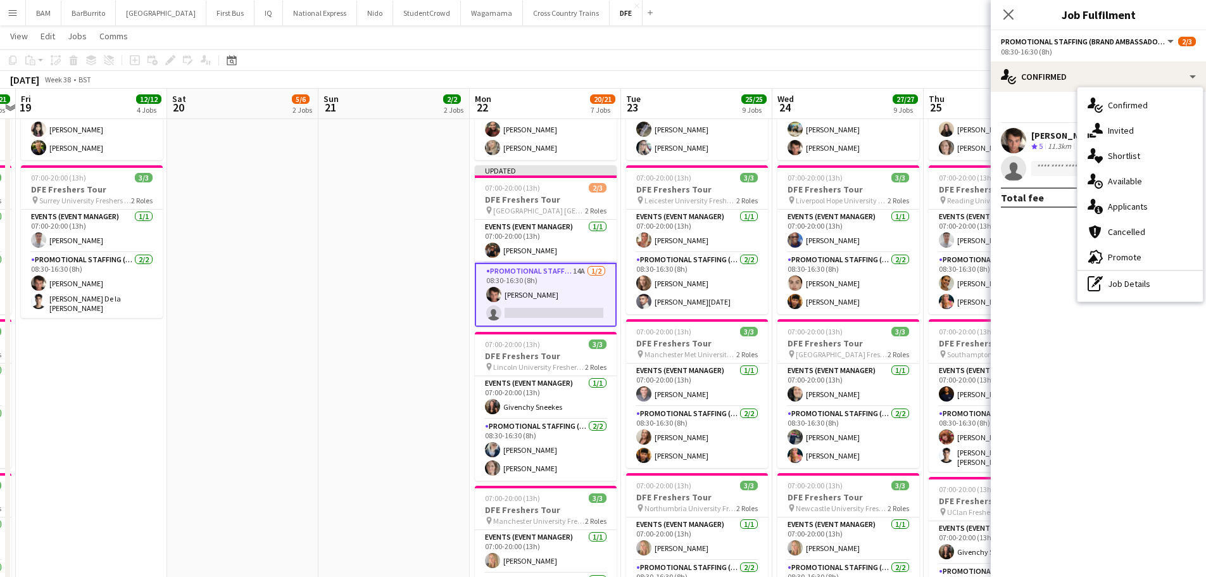
click at [1144, 282] on div "pen-write Job Details" at bounding box center [1140, 283] width 125 height 25
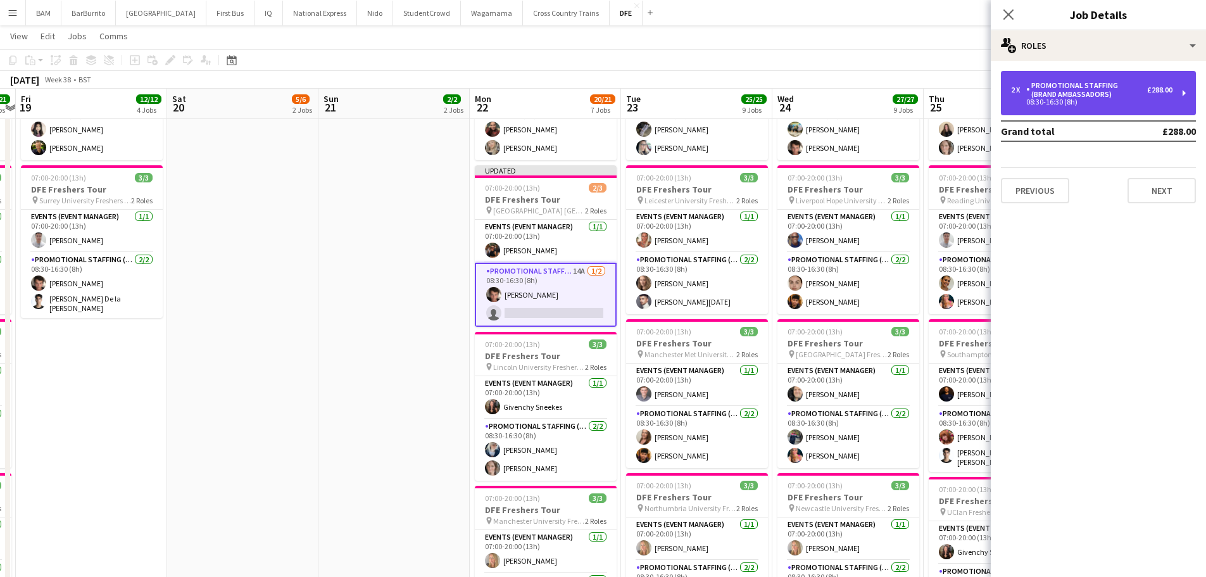
click at [1099, 91] on div "Promotional Staffing (Brand Ambassadors)" at bounding box center [1086, 90] width 121 height 18
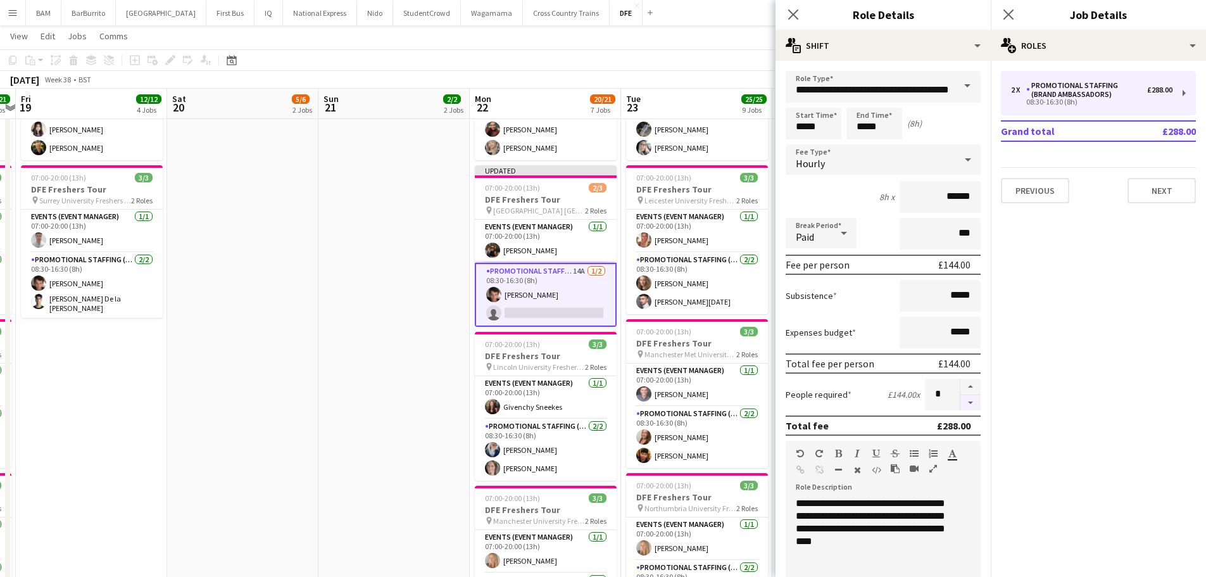
click at [962, 400] on button "button" at bounding box center [970, 403] width 20 height 16
type input "*"
click at [677, 47] on app-page-menu "View Day view expanded Day view collapsed Month view Date picker Jump to [DATE]…" at bounding box center [603, 37] width 1206 height 24
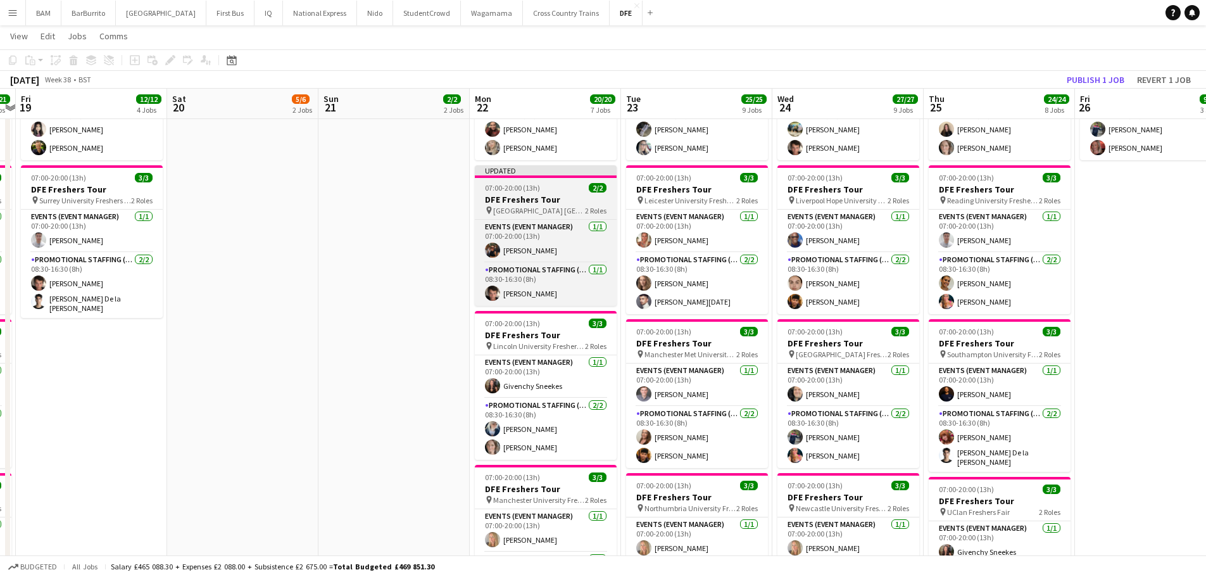
click at [549, 202] on h3 "DFE Freshers Tour" at bounding box center [546, 199] width 142 height 11
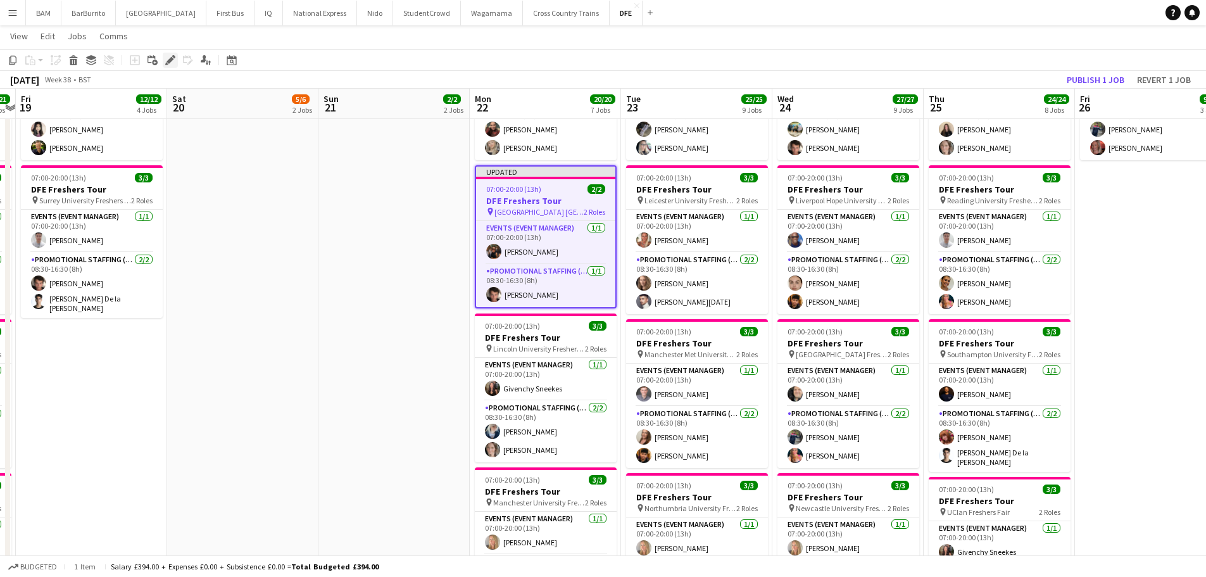
click at [166, 56] on icon "Edit" at bounding box center [170, 60] width 10 height 10
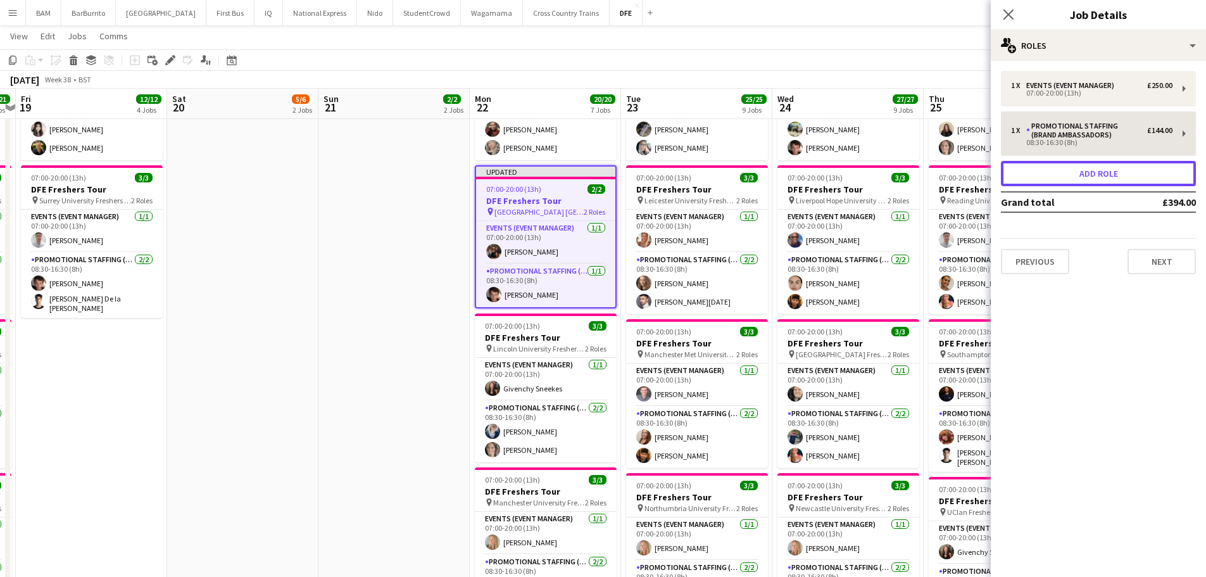
click at [1135, 172] on button "Add role" at bounding box center [1098, 173] width 195 height 25
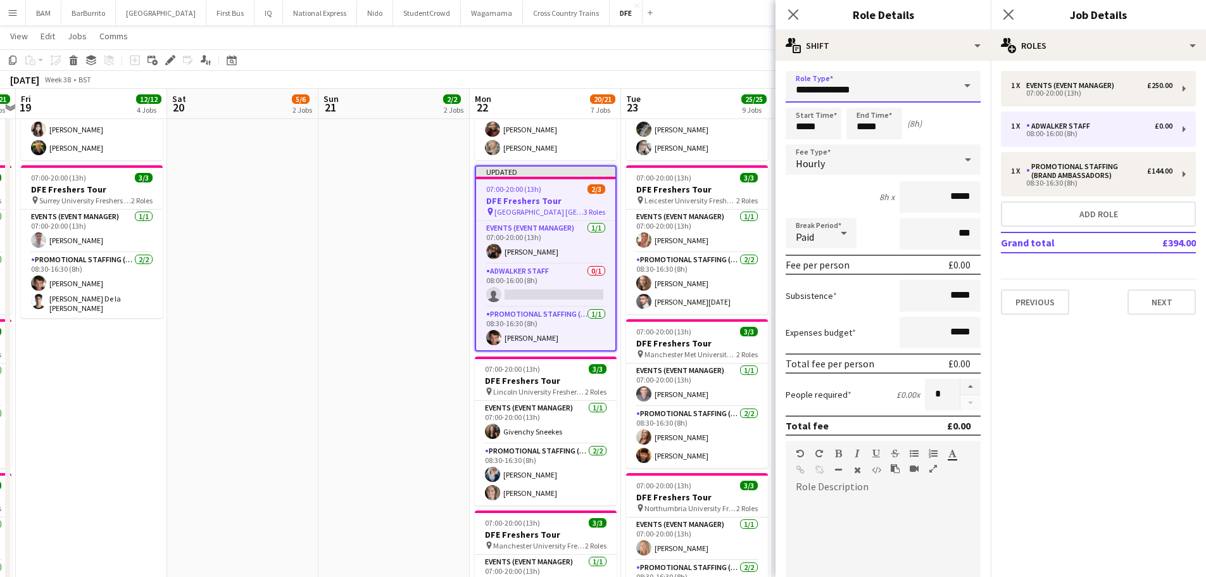
click at [867, 87] on input "**********" at bounding box center [883, 87] width 195 height 32
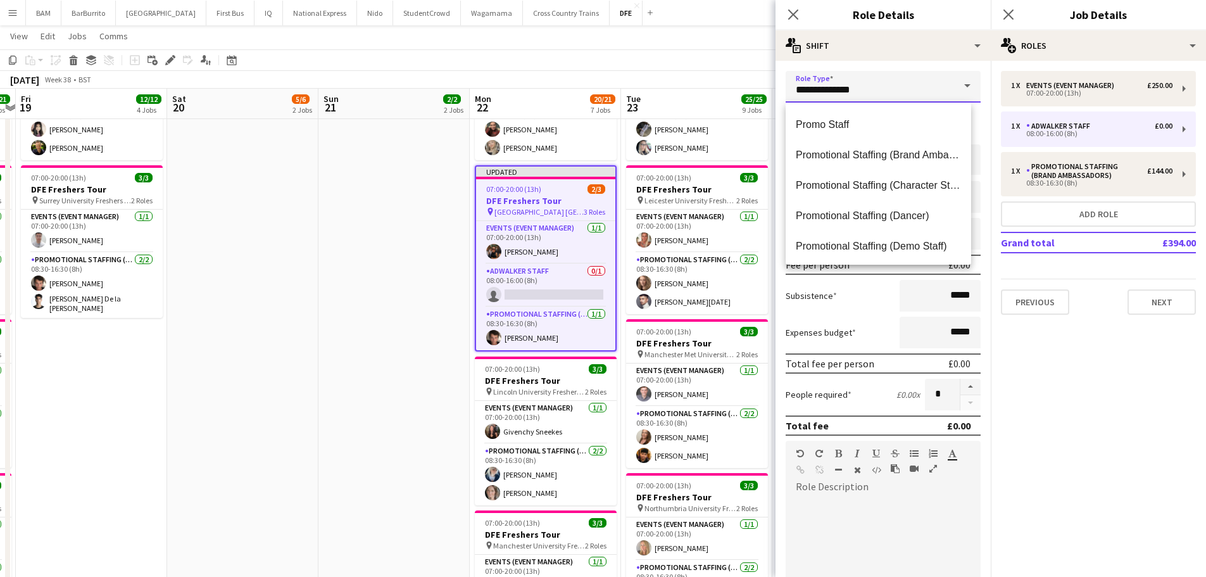
scroll to position [506, 0]
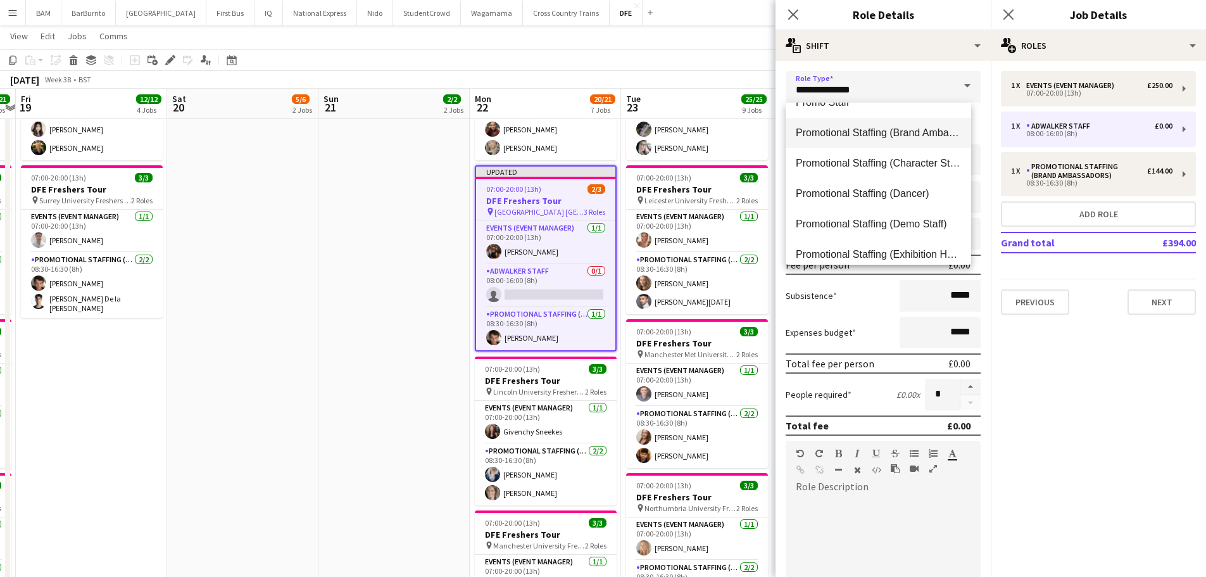
click at [922, 125] on mat-option "Promotional Staffing (Brand Ambassadors)" at bounding box center [878, 133] width 185 height 30
type input "**********"
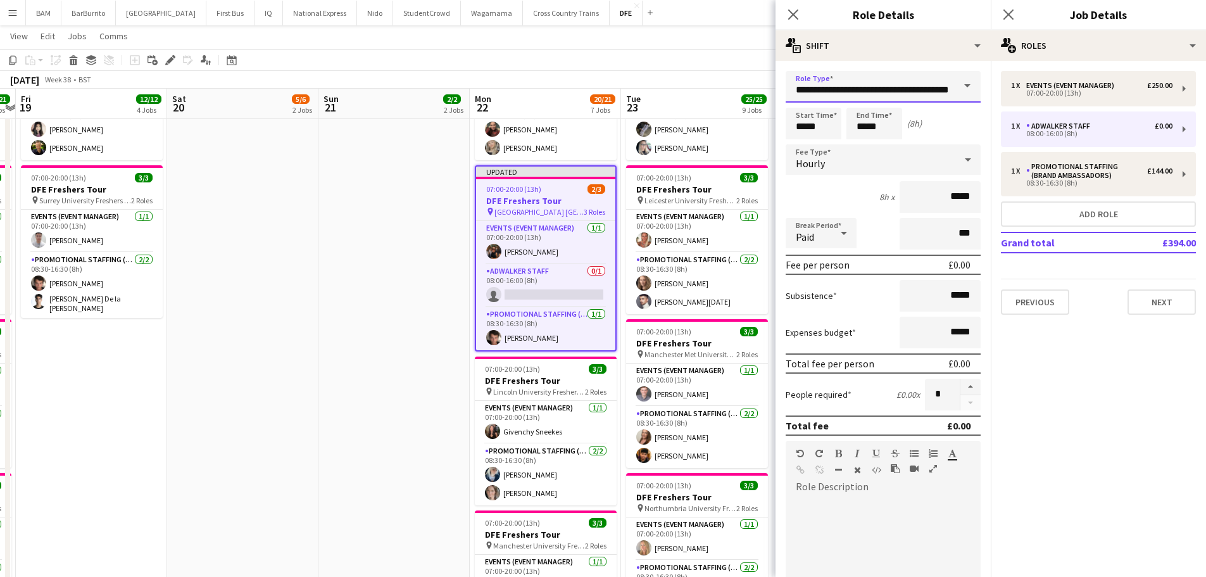
scroll to position [0, 31]
click at [826, 124] on input "*****" at bounding box center [814, 124] width 56 height 32
click at [803, 103] on div at bounding box center [800, 101] width 25 height 13
click at [803, 104] on div at bounding box center [800, 101] width 25 height 13
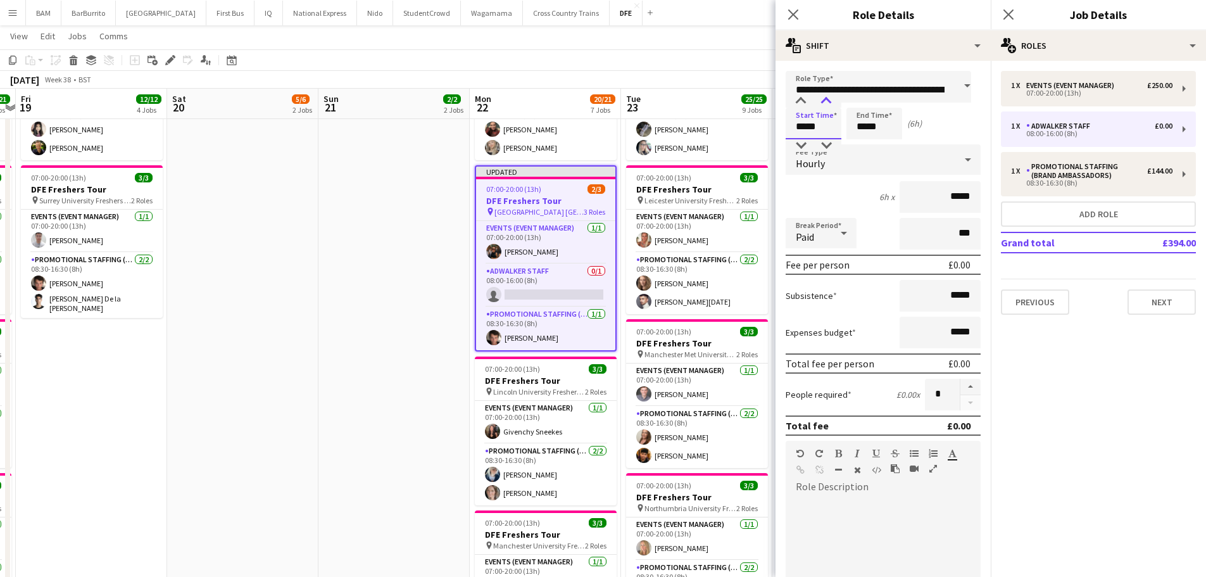
click at [825, 103] on div at bounding box center [826, 101] width 25 height 13
type input "*****"
click at [828, 102] on div at bounding box center [826, 101] width 25 height 13
click at [908, 136] on div "Start Time ***** End Time ***** (5h 30m)" at bounding box center [883, 124] width 195 height 32
click at [882, 122] on input "*****" at bounding box center [874, 124] width 56 height 32
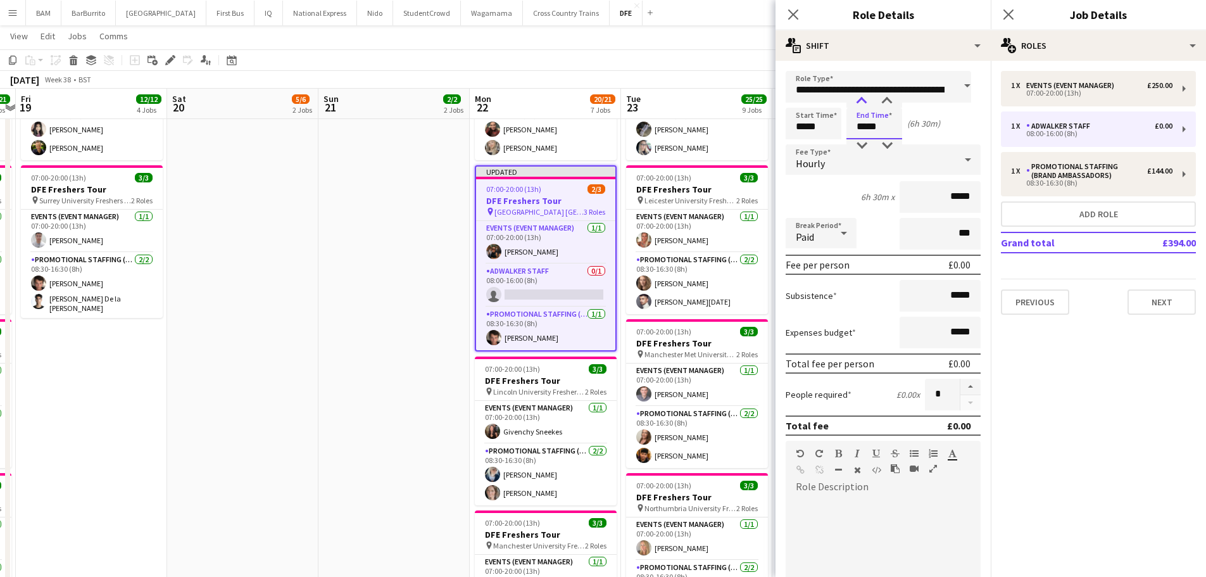
click at [861, 100] on div at bounding box center [861, 101] width 25 height 13
click at [889, 94] on input "**********" at bounding box center [878, 87] width 185 height 32
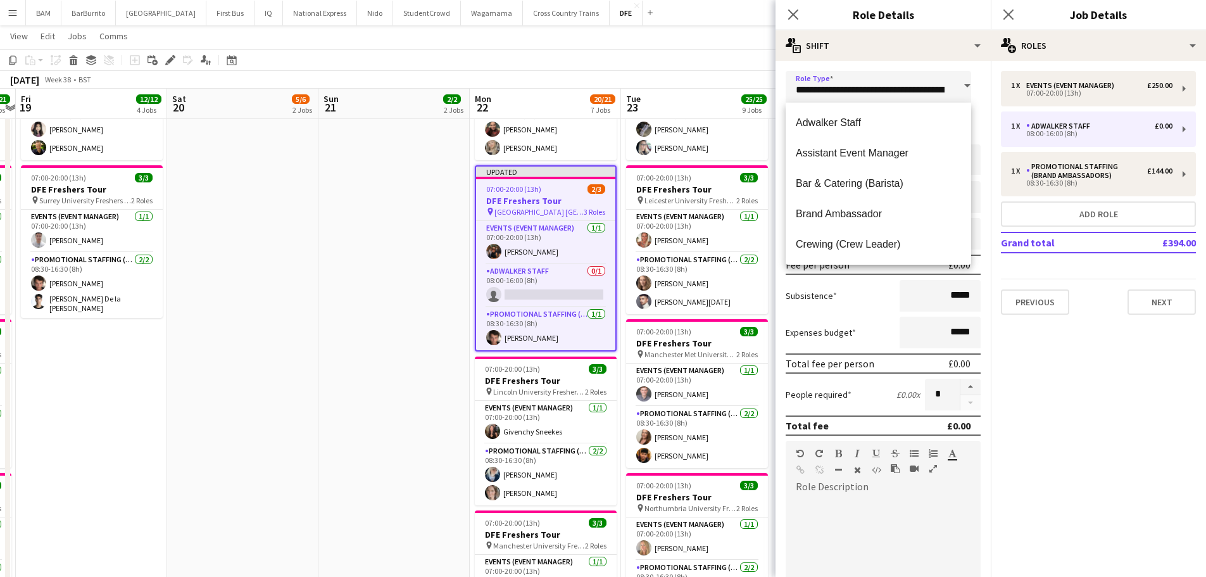
click at [889, 70] on div "**********" at bounding box center [883, 459] width 215 height 797
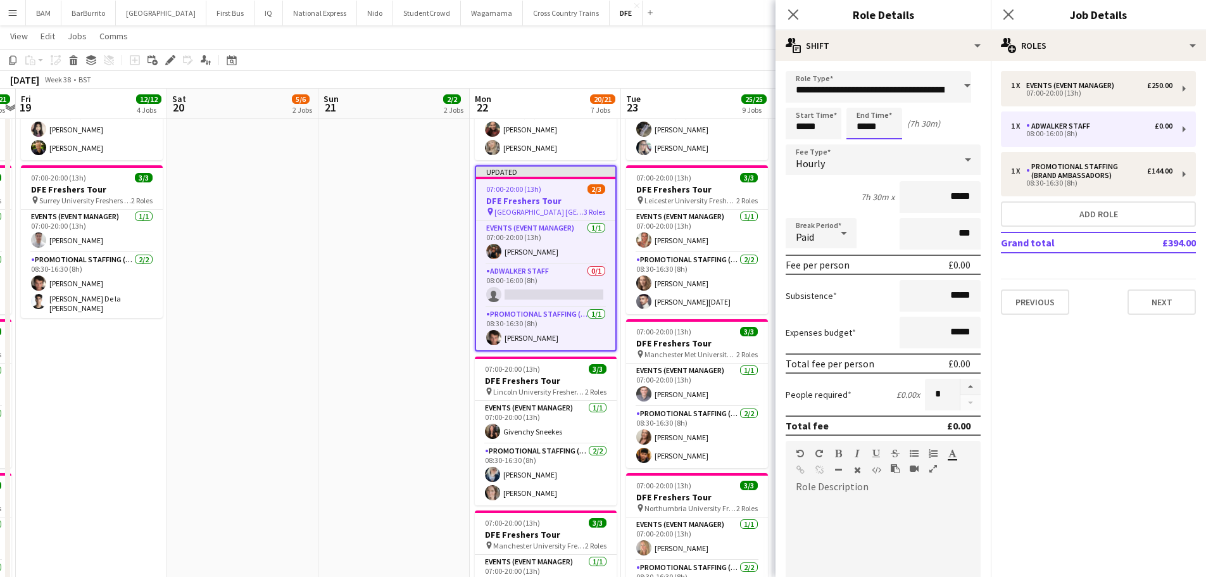
click at [881, 118] on input "*****" at bounding box center [874, 124] width 56 height 32
click at [883, 101] on div at bounding box center [886, 101] width 25 height 13
type input "*****"
click at [884, 101] on div at bounding box center [886, 101] width 25 height 13
click at [948, 199] on input "*****" at bounding box center [940, 197] width 81 height 32
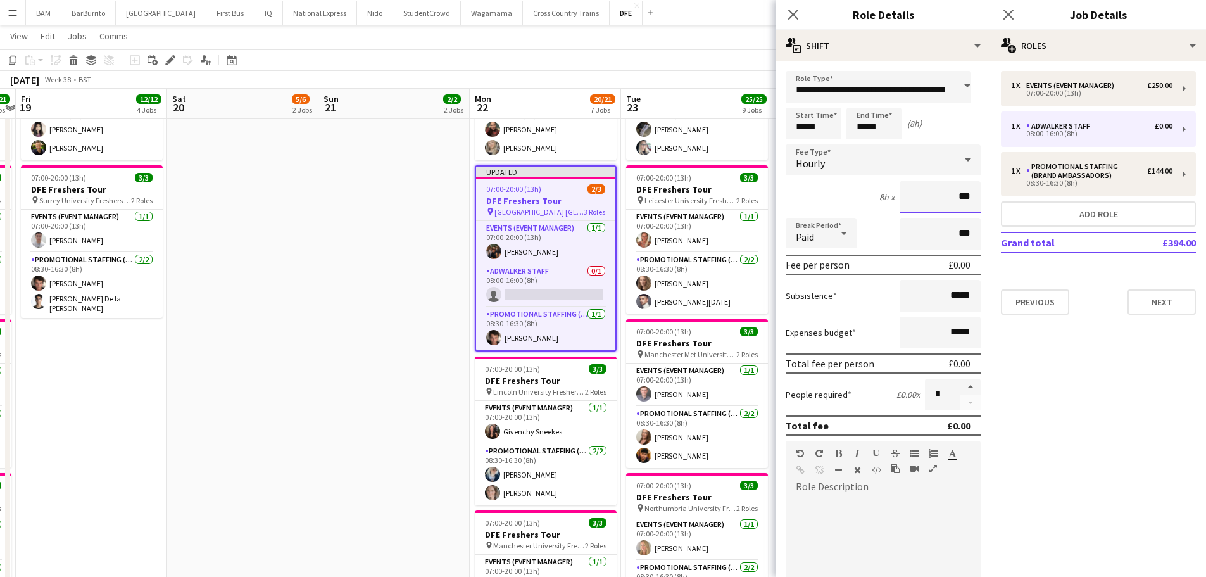
type input "**"
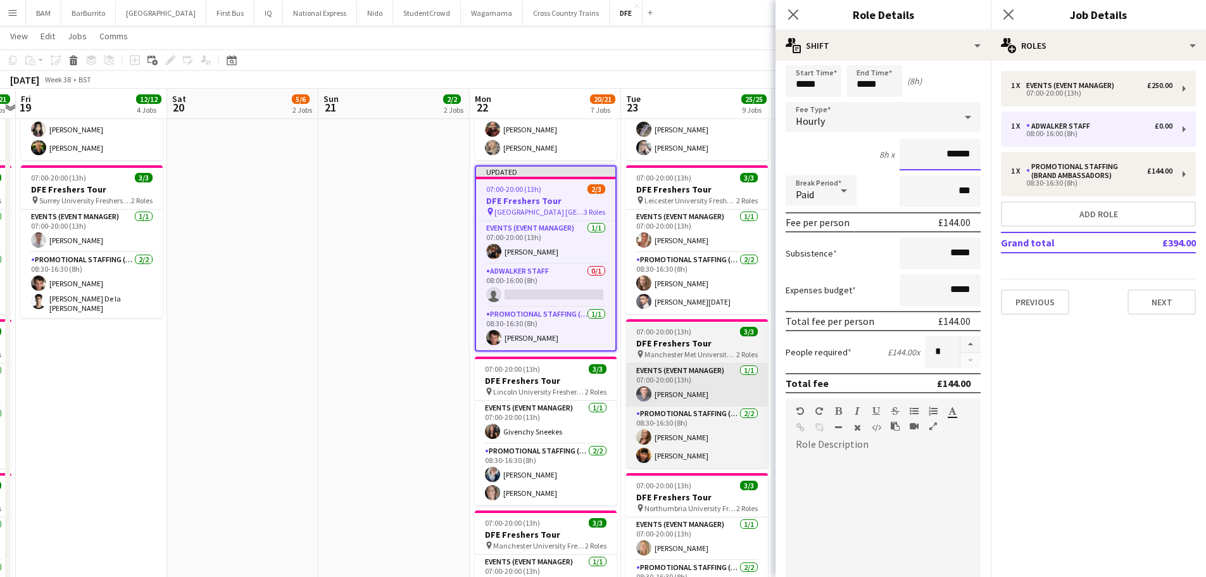
scroll to position [63, 0]
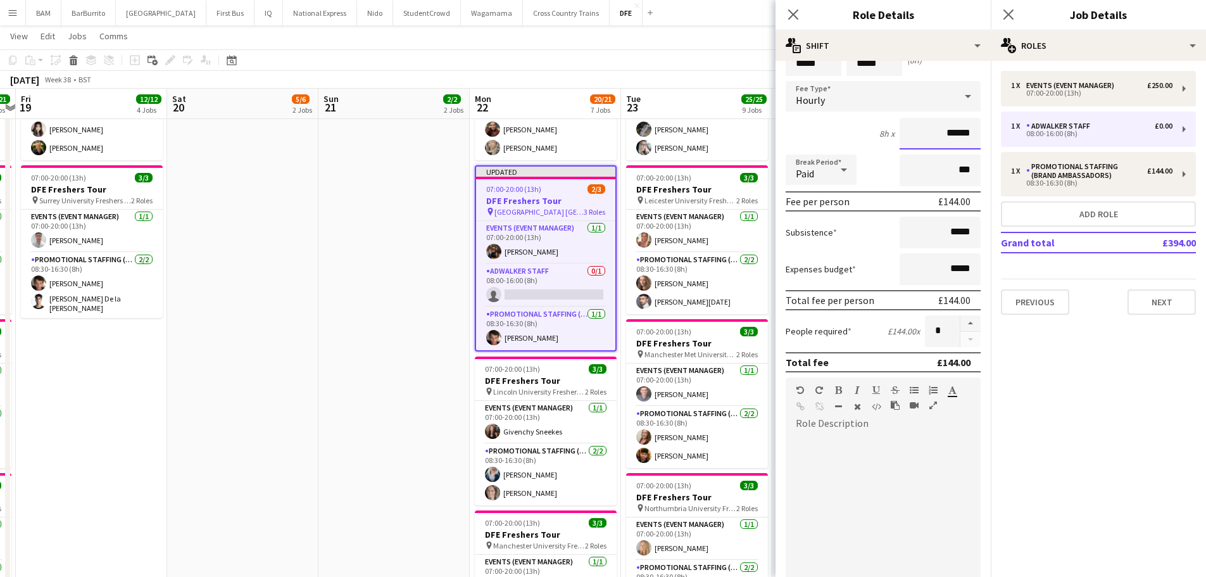
type input "******"
click at [627, 70] on app-toolbar "Copy Paste Paste Ctrl+V Paste with crew Ctrl+Shift+V Paste linked Job [GEOGRAPH…" at bounding box center [603, 60] width 1206 height 22
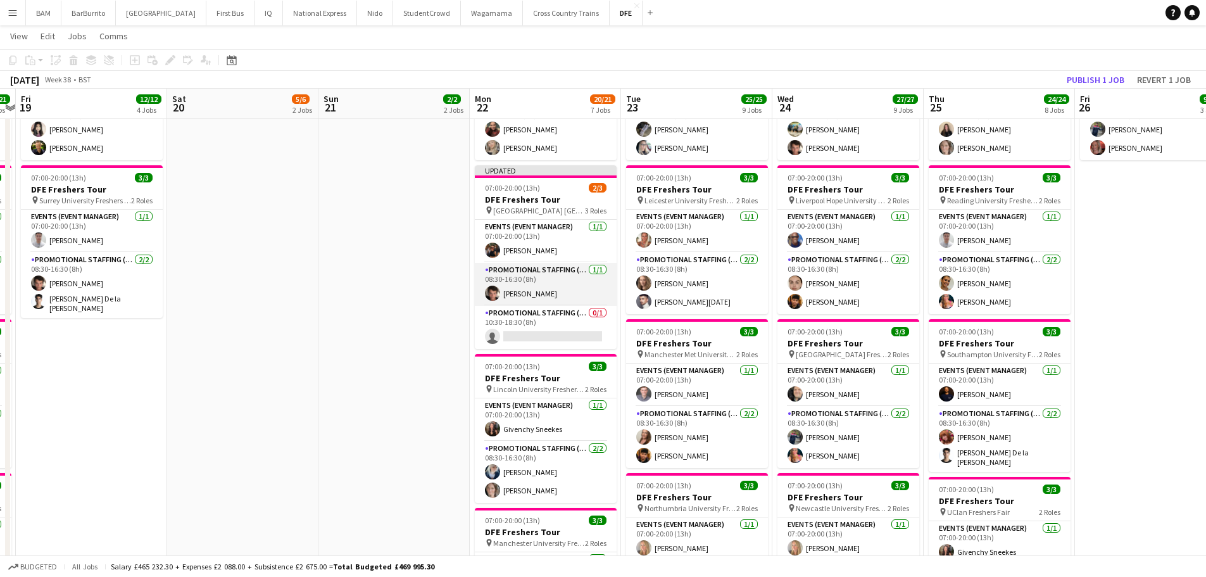
click at [576, 284] on app-card-role "Promotional Staffing (Brand Ambassadors) [DATE] 08:30-16:30 (8h) [PERSON_NAME]" at bounding box center [546, 284] width 142 height 43
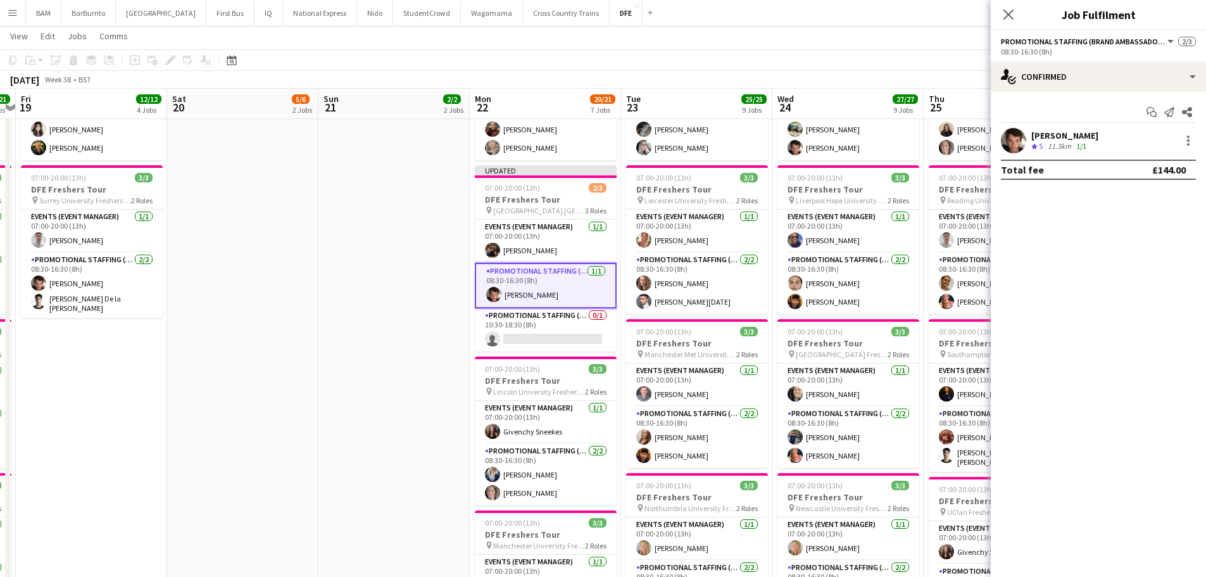
click at [1060, 148] on div "11.3km" at bounding box center [1059, 146] width 28 height 11
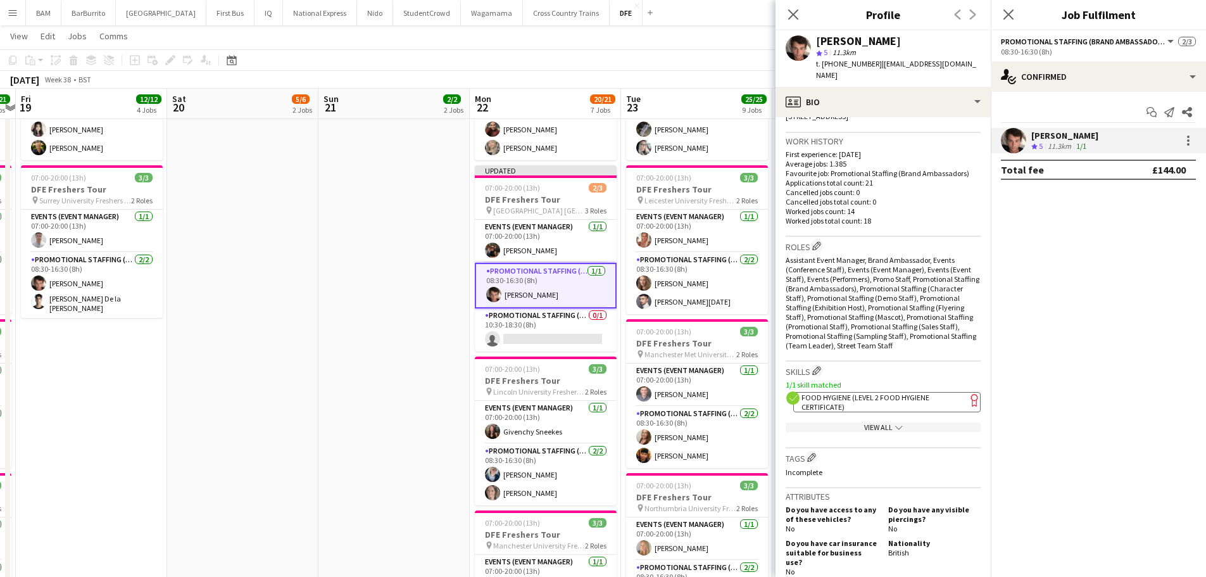
scroll to position [317, 0]
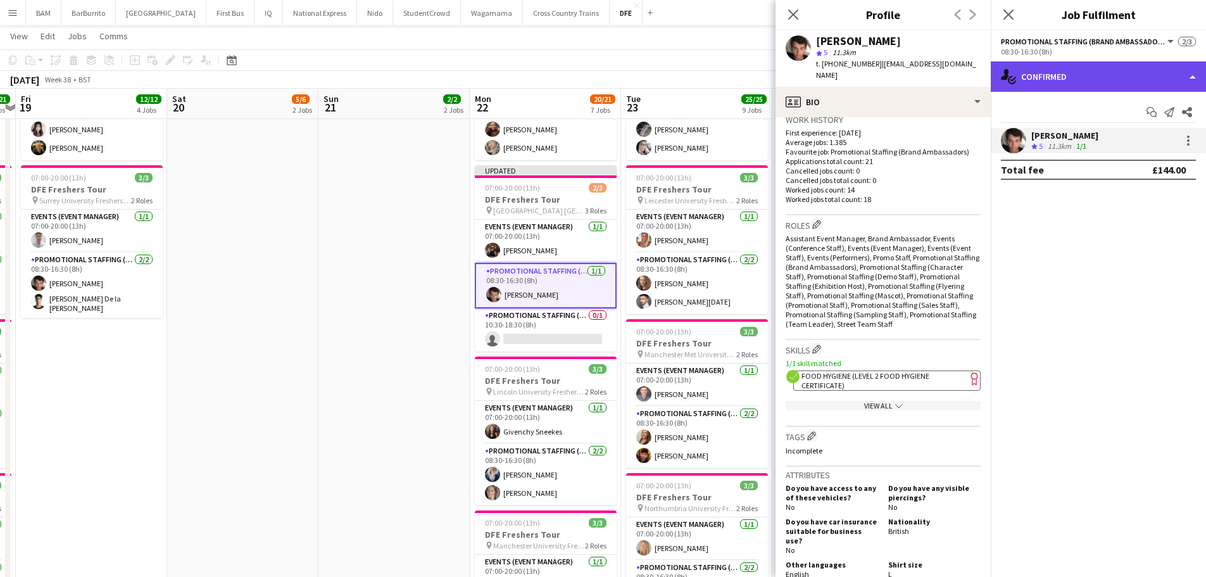
click at [1090, 67] on div "single-neutral-actions-check-2 Confirmed" at bounding box center [1098, 76] width 215 height 30
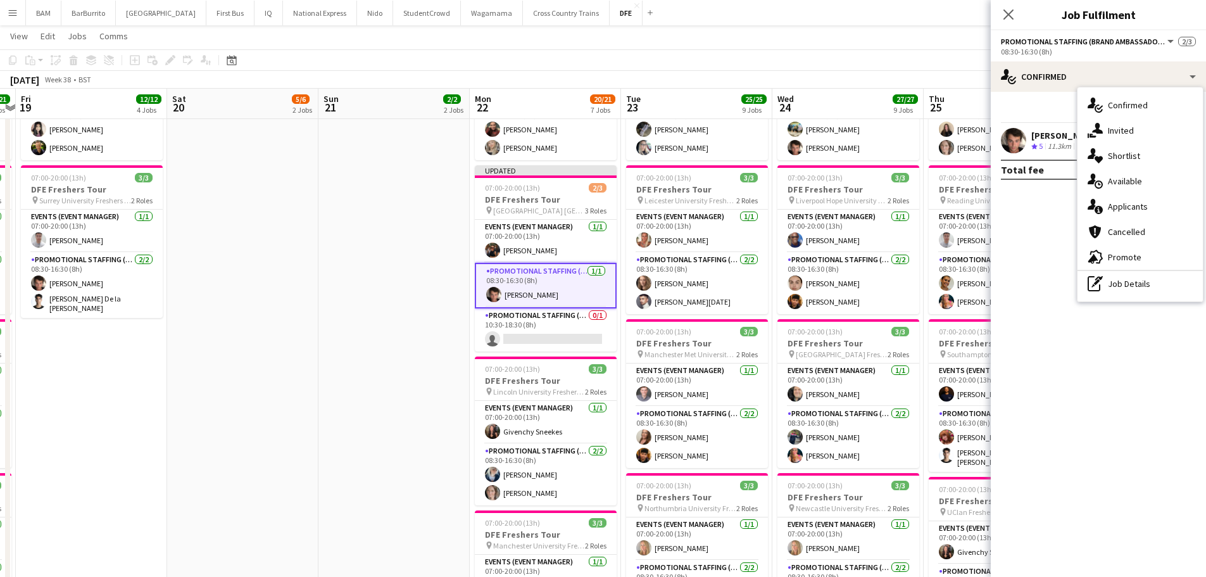
click at [1126, 277] on div "pen-write Job Details" at bounding box center [1140, 283] width 125 height 25
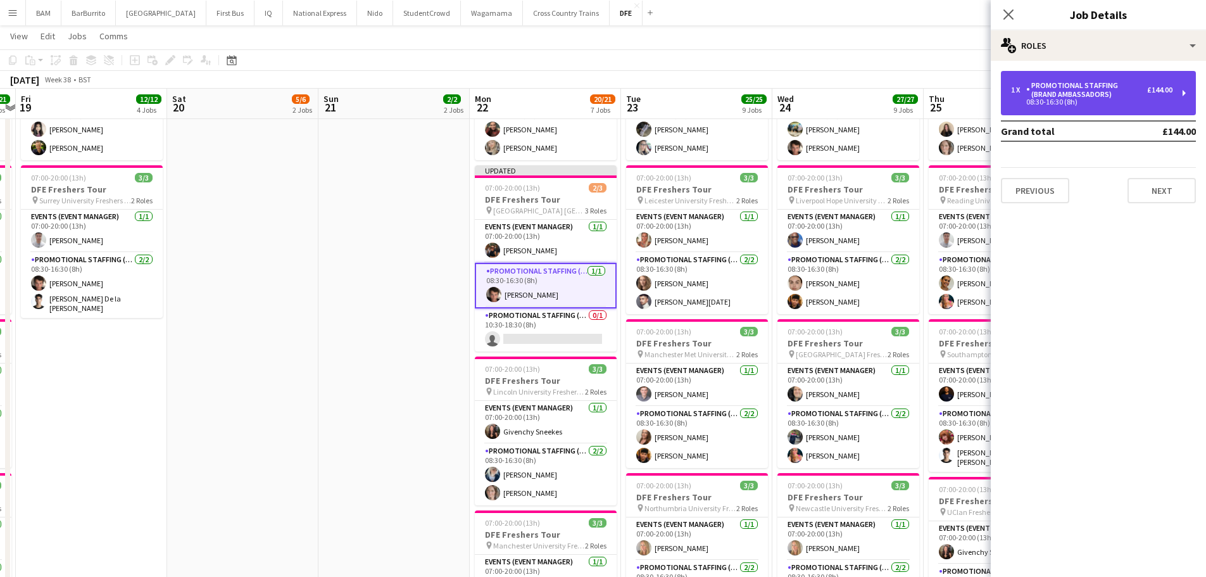
click at [1055, 92] on div "Promotional Staffing (Brand Ambassadors)" at bounding box center [1086, 90] width 121 height 18
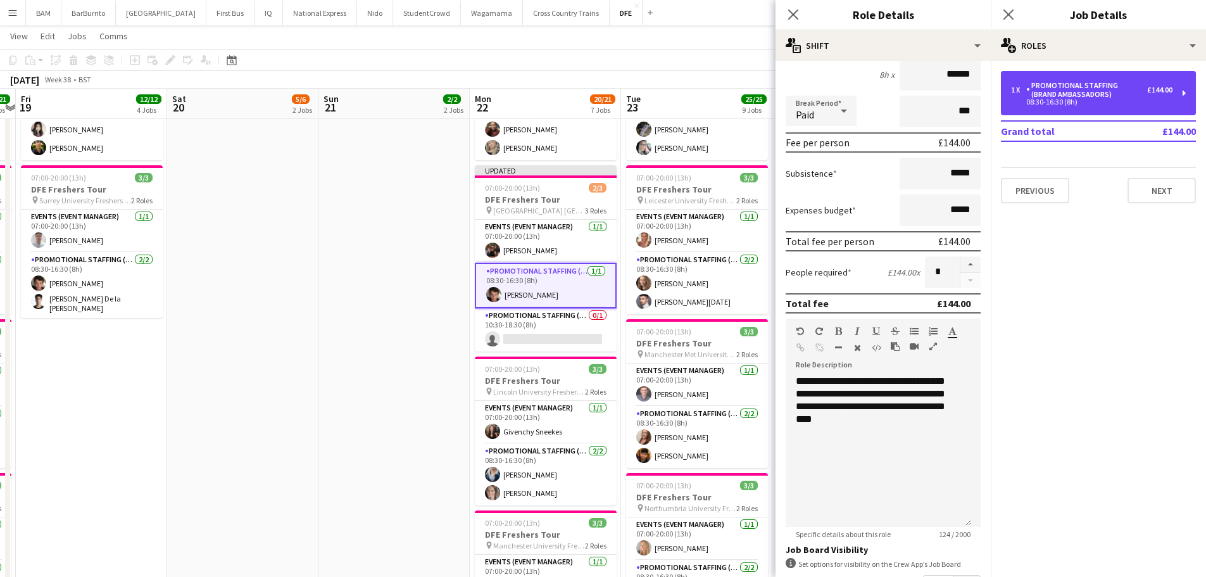
scroll to position [127, 0]
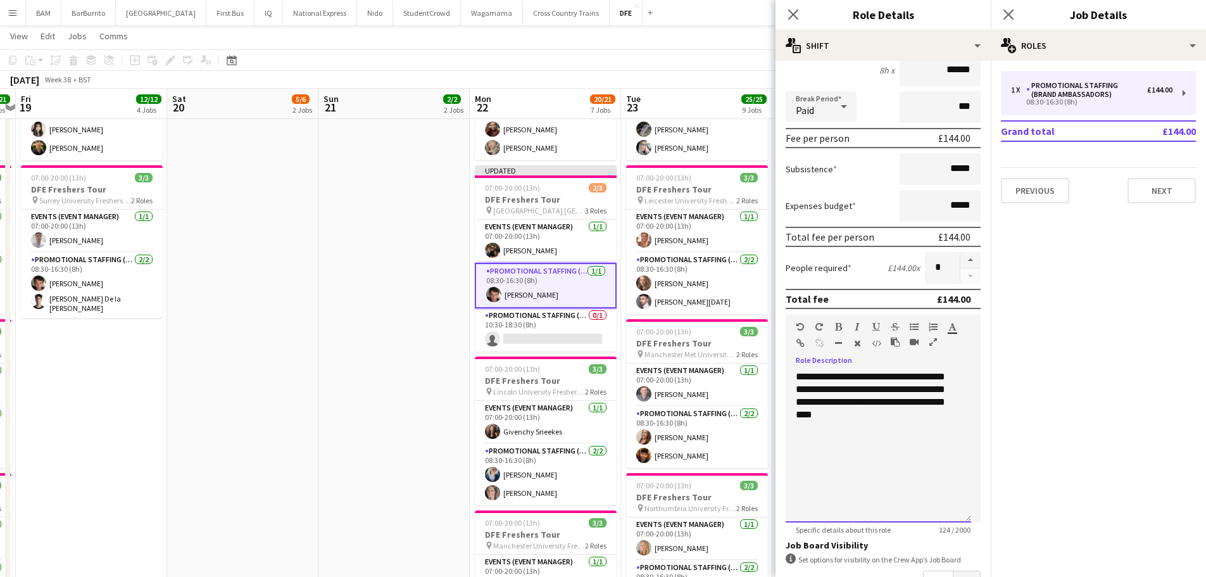
drag, startPoint x: 874, startPoint y: 419, endPoint x: 784, endPoint y: 371, distance: 102.0
click at [784, 371] on form "**********" at bounding box center [883, 337] width 215 height 787
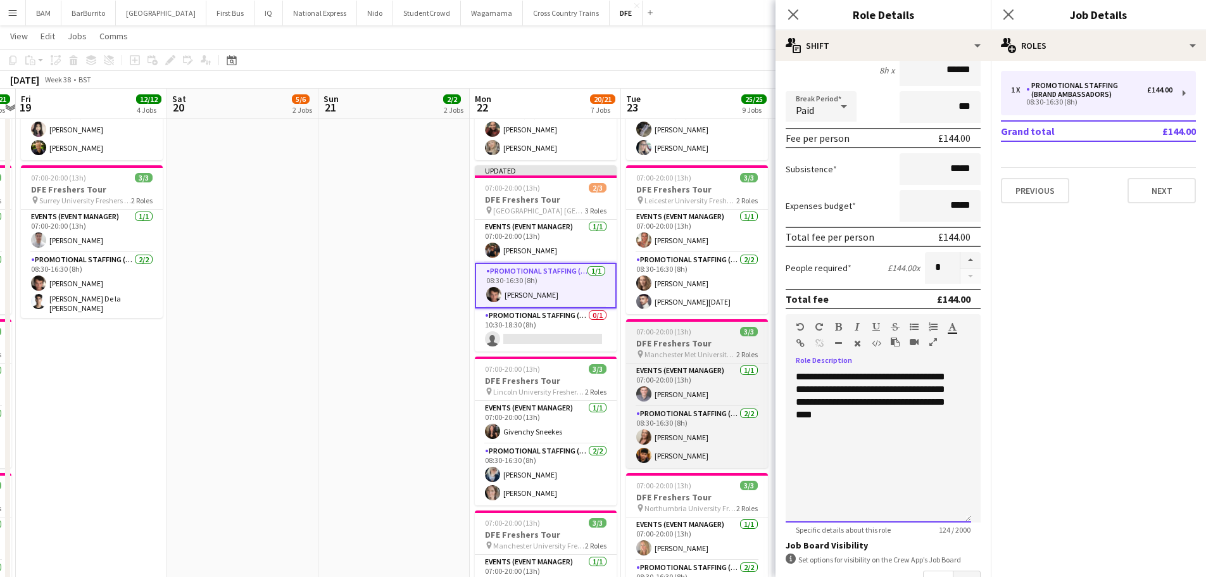
copy div "**********"
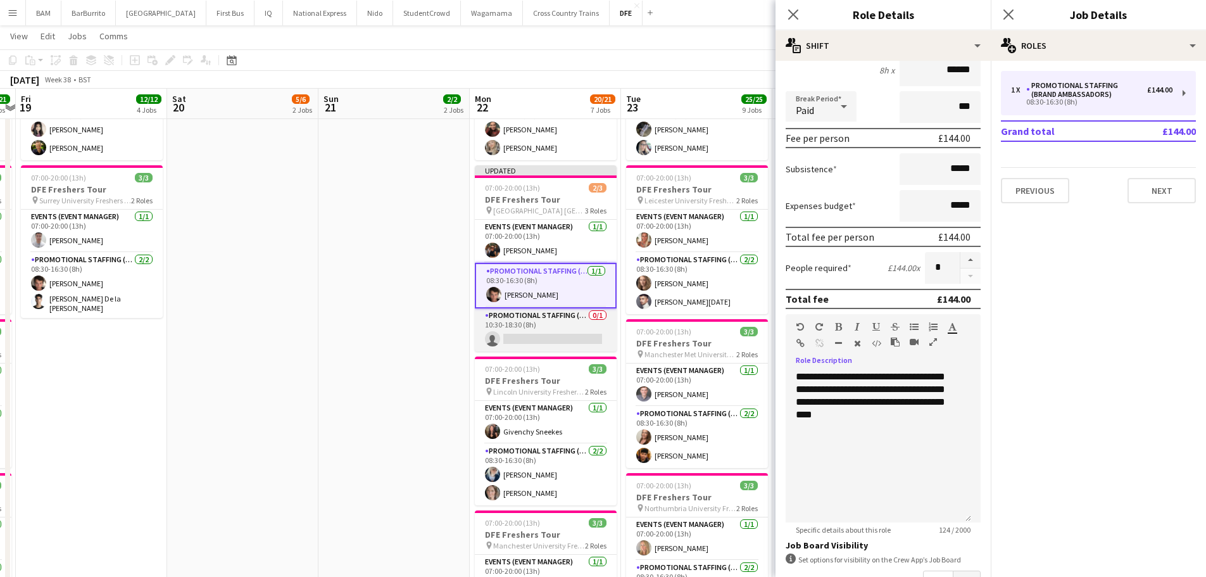
click at [562, 324] on app-card-role "Promotional Staffing (Brand Ambassadors) 0/1 10:30-18:30 (8h) single-neutral-ac…" at bounding box center [546, 329] width 142 height 43
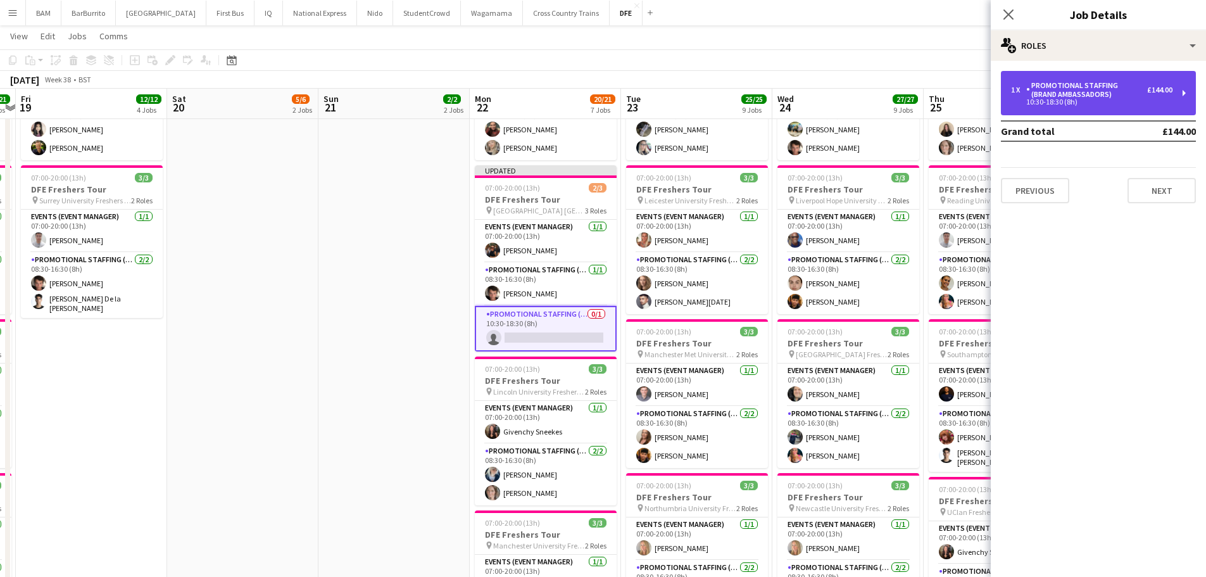
click at [1142, 80] on div "1 x Promotional Staffing (Brand Ambassadors) £144.00 10:30-18:30 (8h)" at bounding box center [1098, 93] width 195 height 44
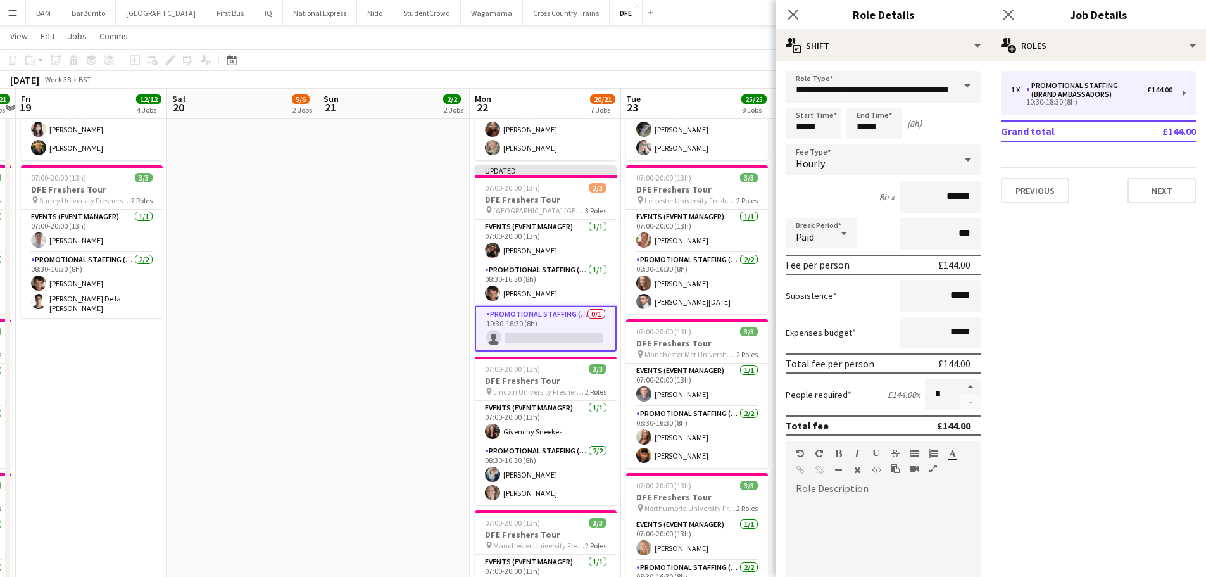
click at [831, 491] on div at bounding box center [883, 568] width 195 height 161
paste div
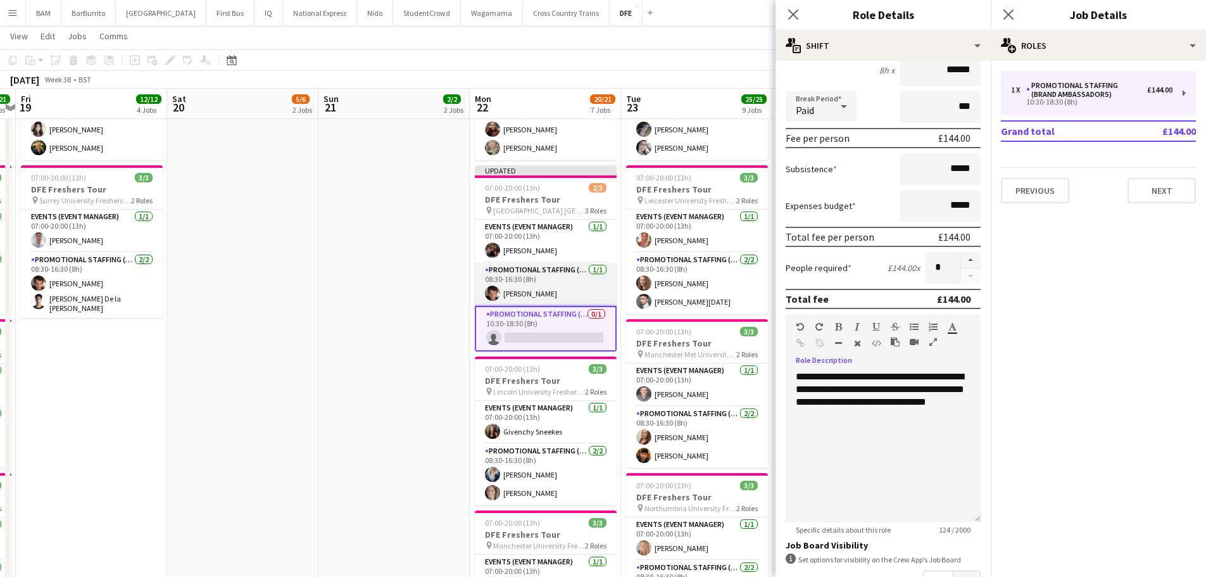
click at [556, 282] on app-card-role "Promotional Staffing (Brand Ambassadors) [DATE] 08:30-16:30 (8h) [PERSON_NAME]" at bounding box center [546, 284] width 142 height 43
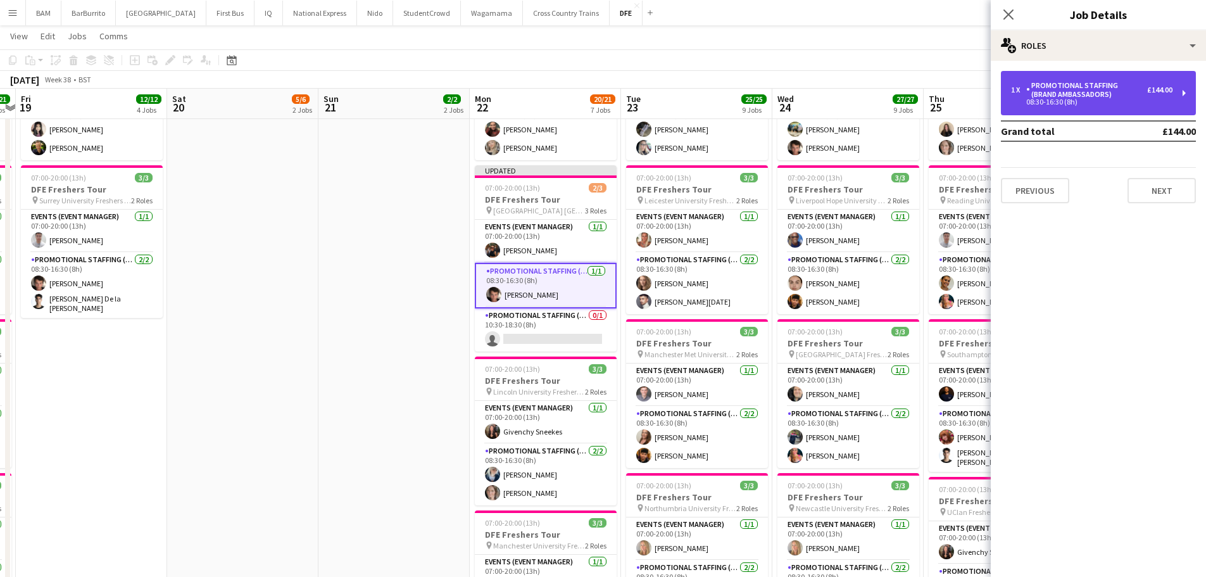
click at [1080, 101] on div "08:30-16:30 (8h)" at bounding box center [1091, 102] width 161 height 6
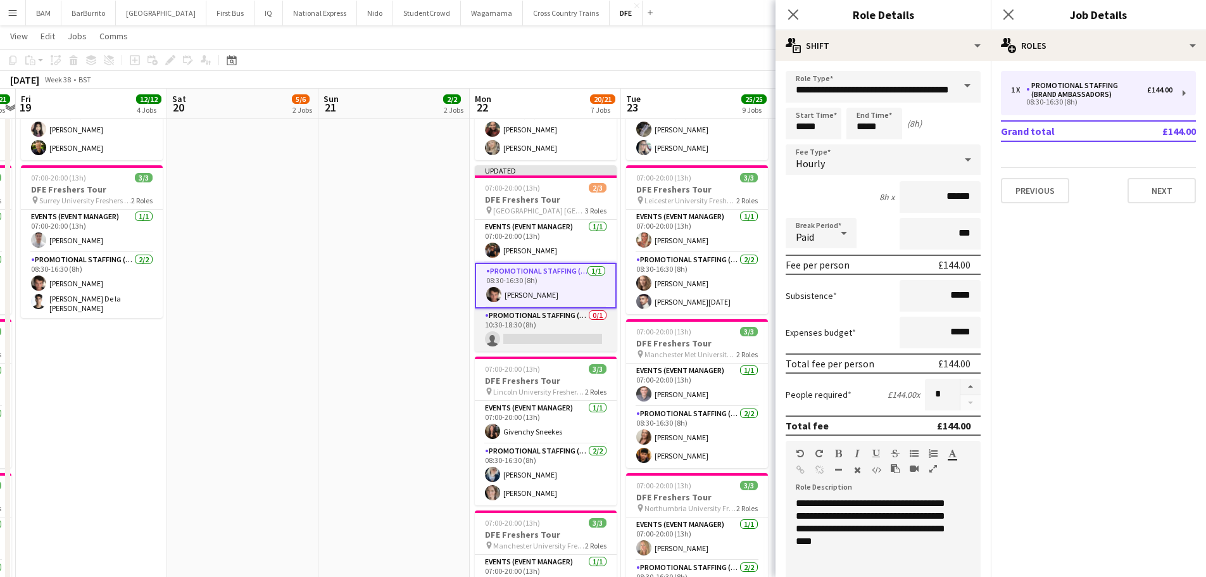
click at [550, 321] on app-card-role "Promotional Staffing (Brand Ambassadors) 0/1 10:30-18:30 (8h) single-neutral-ac…" at bounding box center [546, 329] width 142 height 43
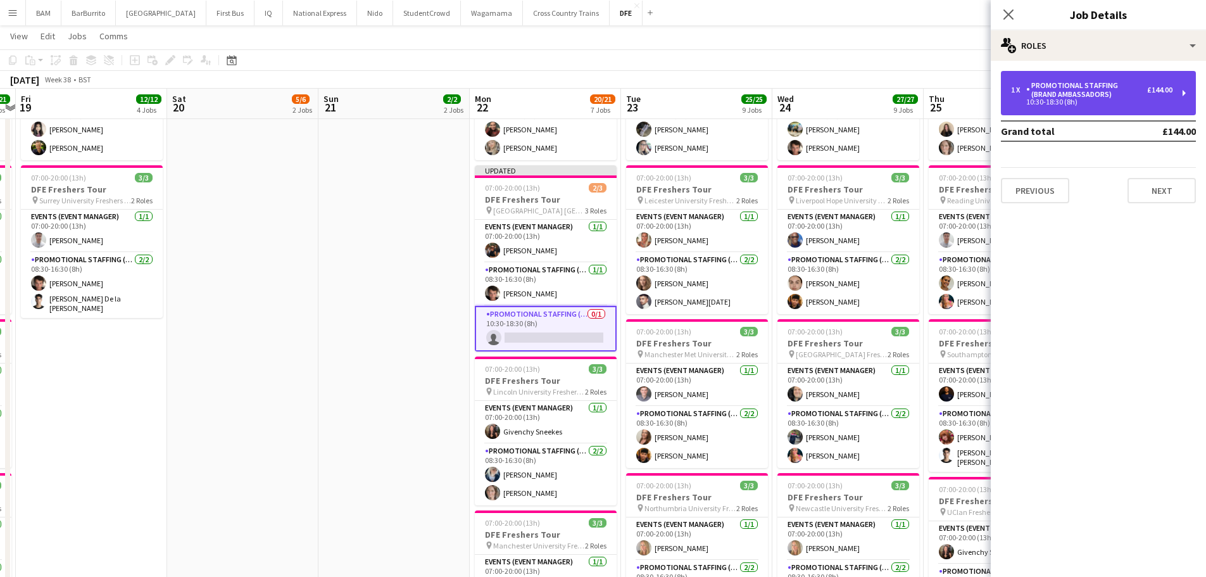
click at [1087, 71] on div "1 x Promotional Staffing (Brand Ambassadors) £144.00 10:30-18:30 (8h)" at bounding box center [1098, 93] width 195 height 44
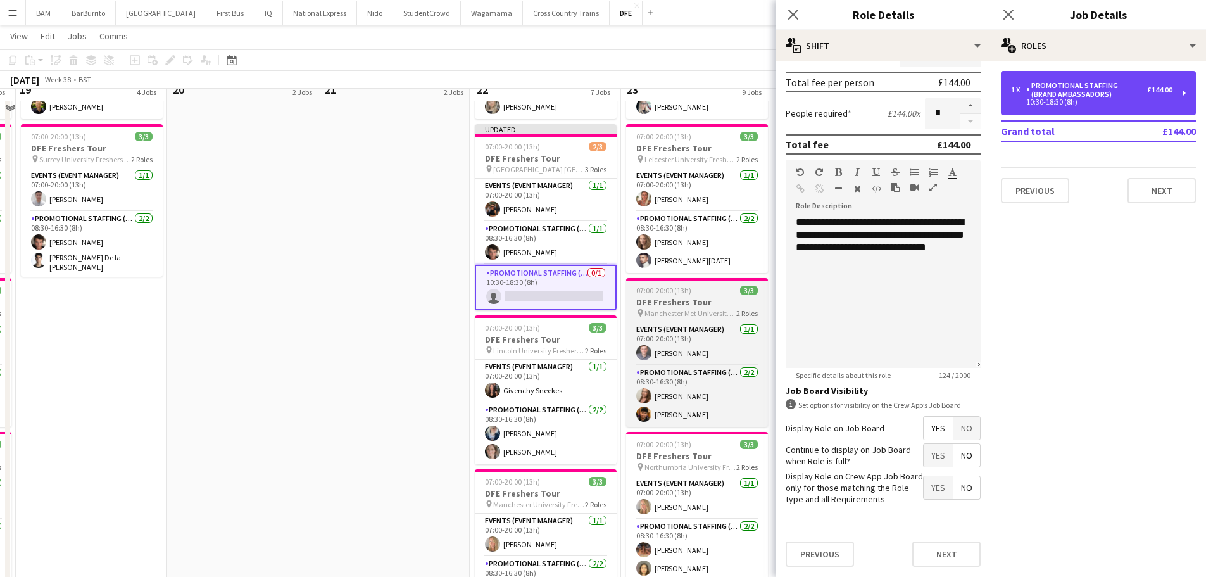
scroll to position [506, 0]
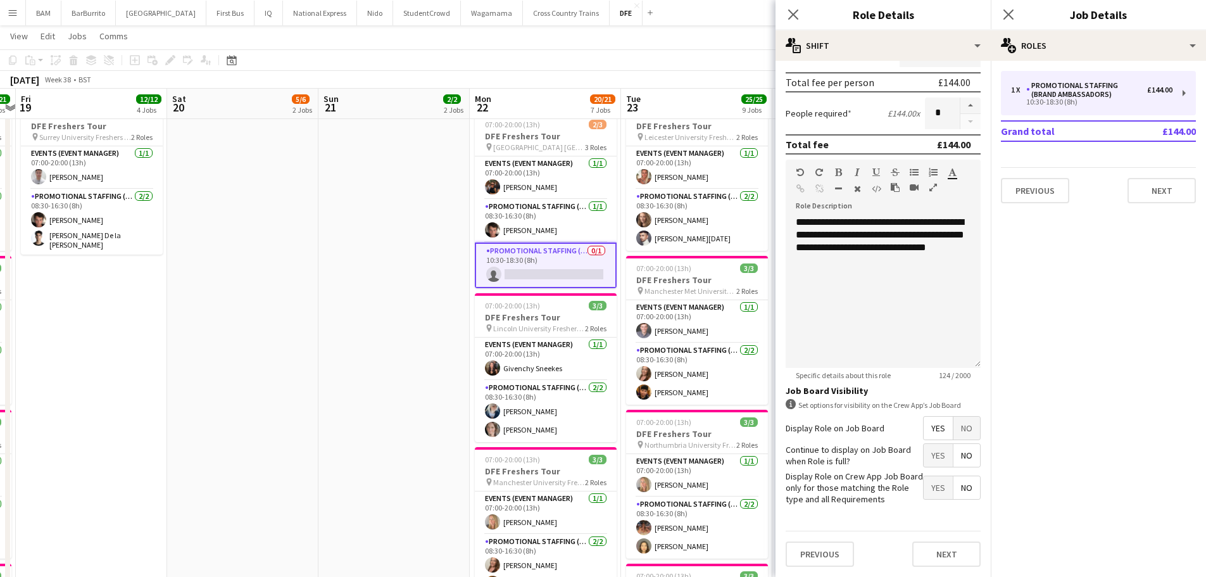
click at [618, 34] on app-page-menu "View Day view expanded Day view collapsed Month view Date picker Jump to [DATE]…" at bounding box center [603, 37] width 1206 height 24
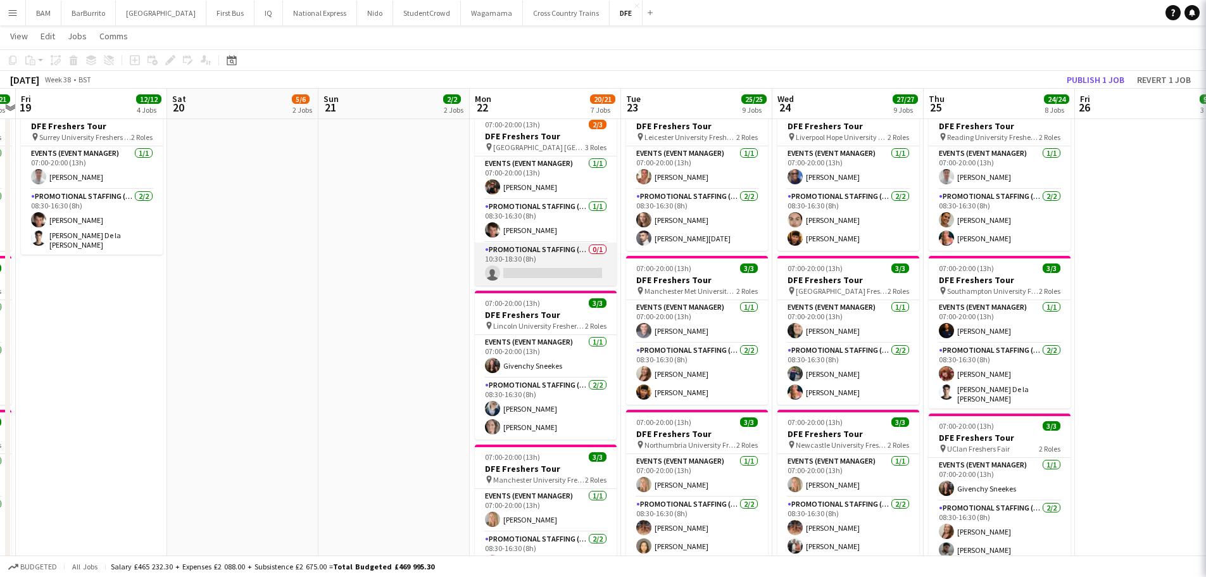
click at [536, 259] on app-card-role "Promotional Staffing (Brand Ambassadors) 0/1 10:30-18:30 (8h) single-neutral-ac…" at bounding box center [546, 263] width 142 height 43
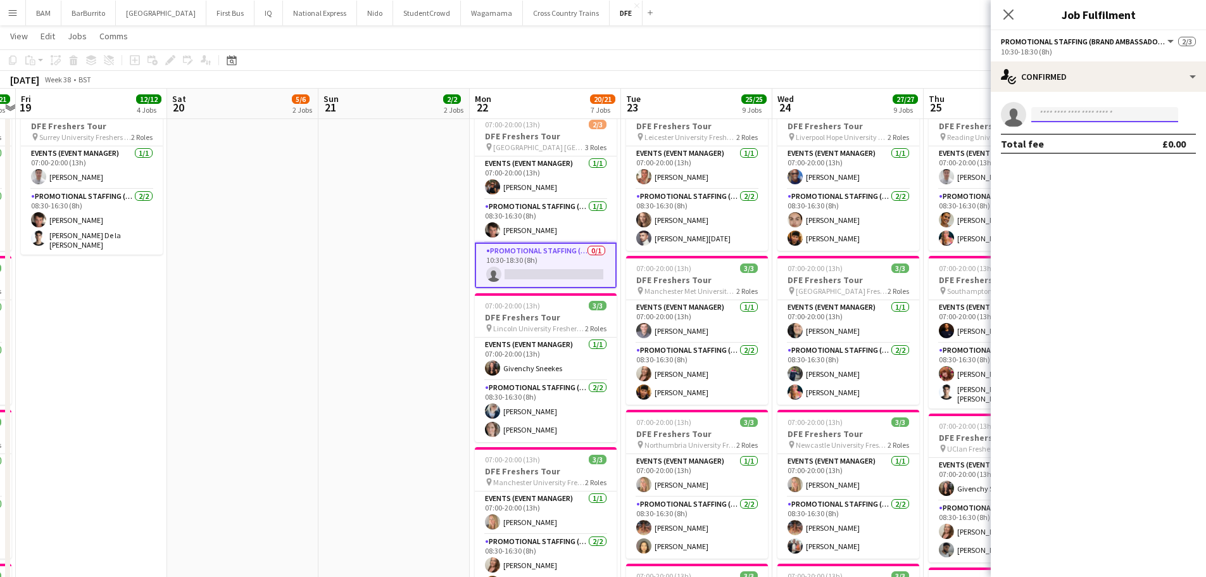
click at [1115, 113] on input at bounding box center [1104, 114] width 147 height 15
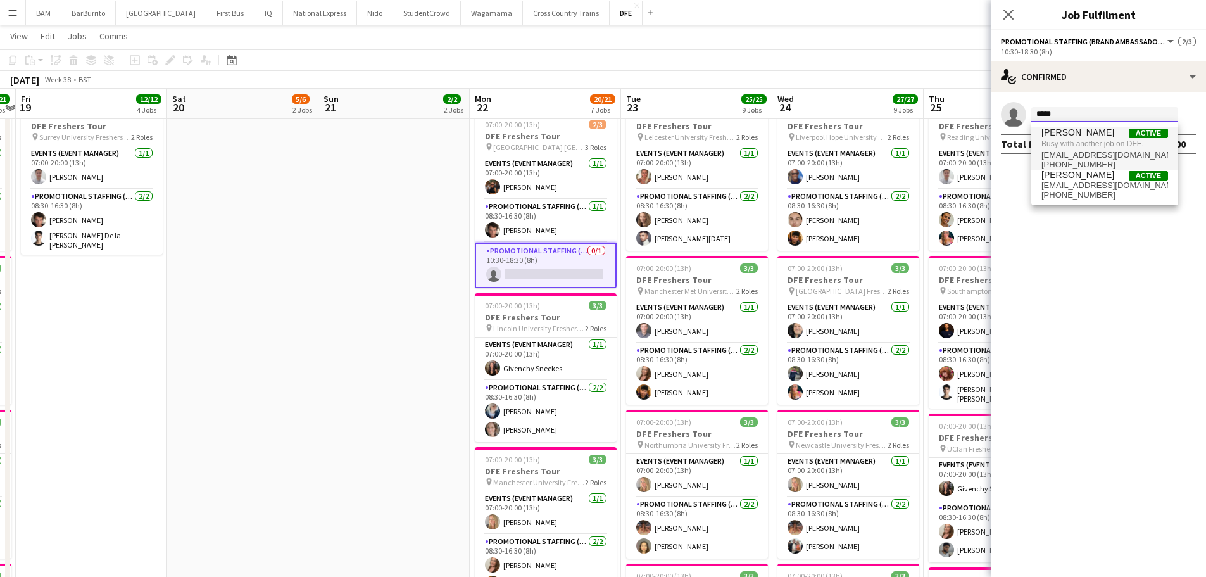
type input "*****"
click at [1107, 148] on span "Busy with another job on DFE." at bounding box center [1104, 143] width 127 height 11
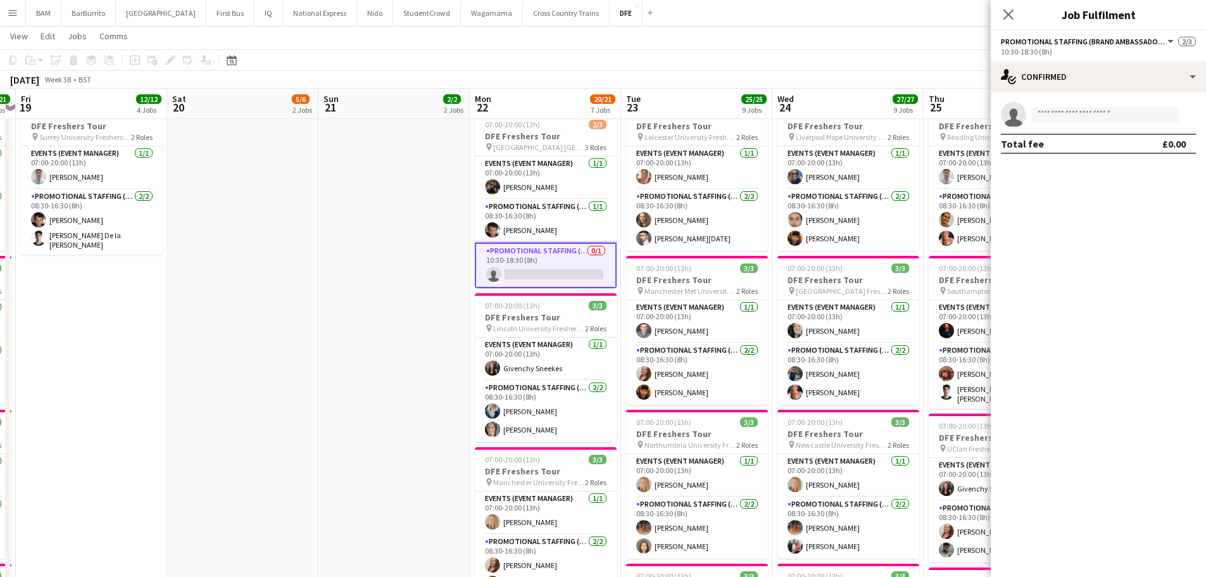
click at [639, 71] on div "[DATE] Week 38 • BST Publish 1 job Revert 1 job" at bounding box center [603, 80] width 1206 height 18
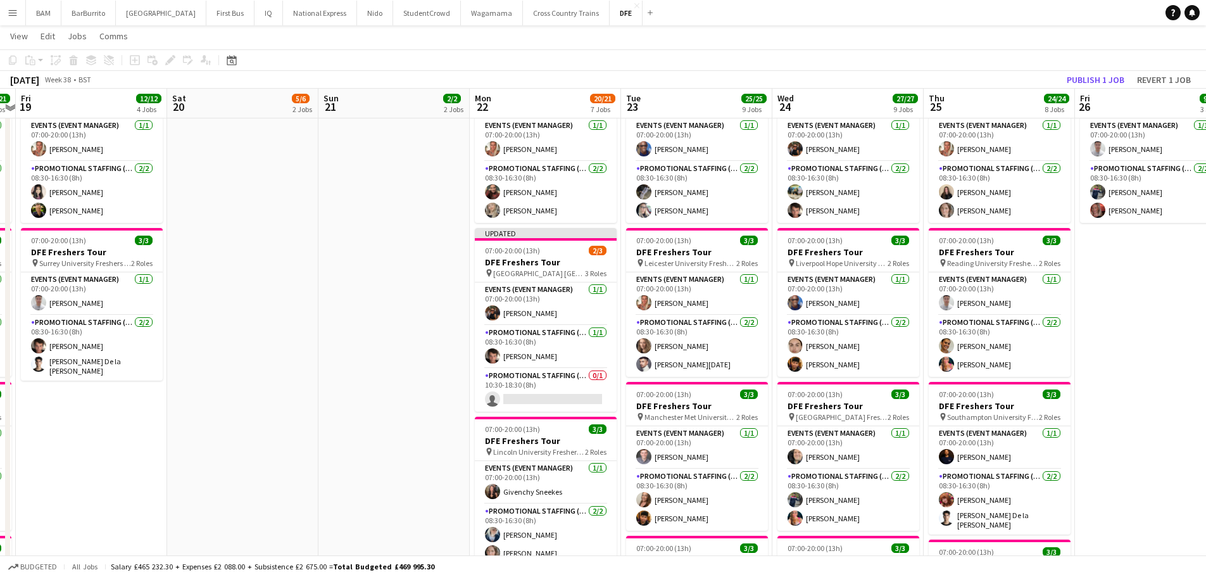
scroll to position [380, 0]
click at [1085, 82] on button "Publish 1 job" at bounding box center [1096, 80] width 68 height 16
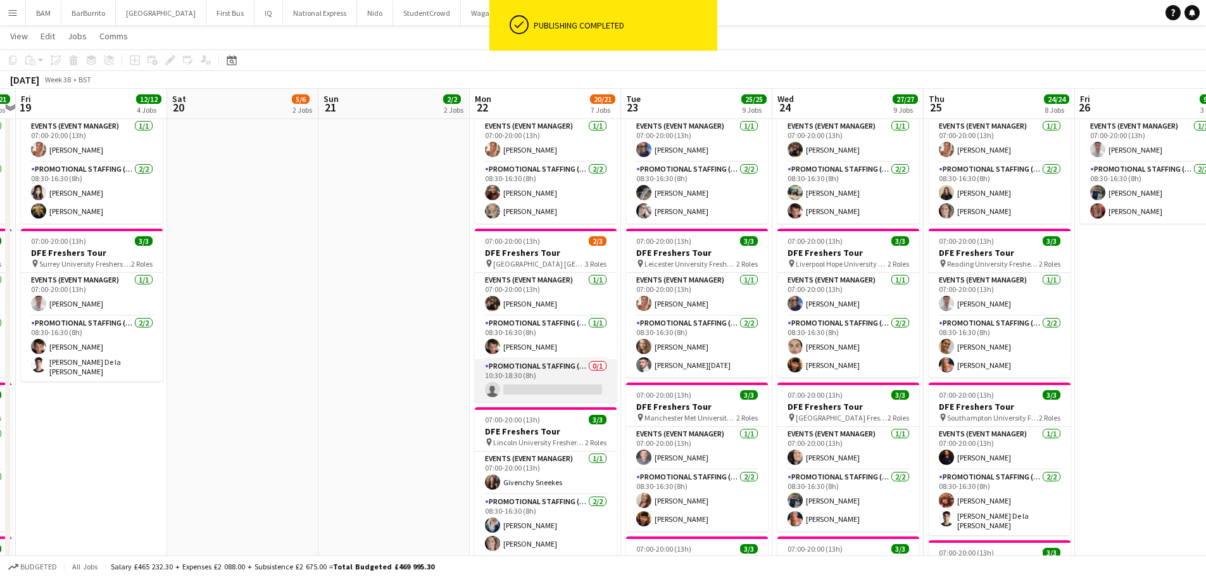
click at [569, 379] on app-card-role "Promotional Staffing (Brand Ambassadors) 0/1 10:30-18:30 (8h) single-neutral-ac…" at bounding box center [546, 380] width 142 height 43
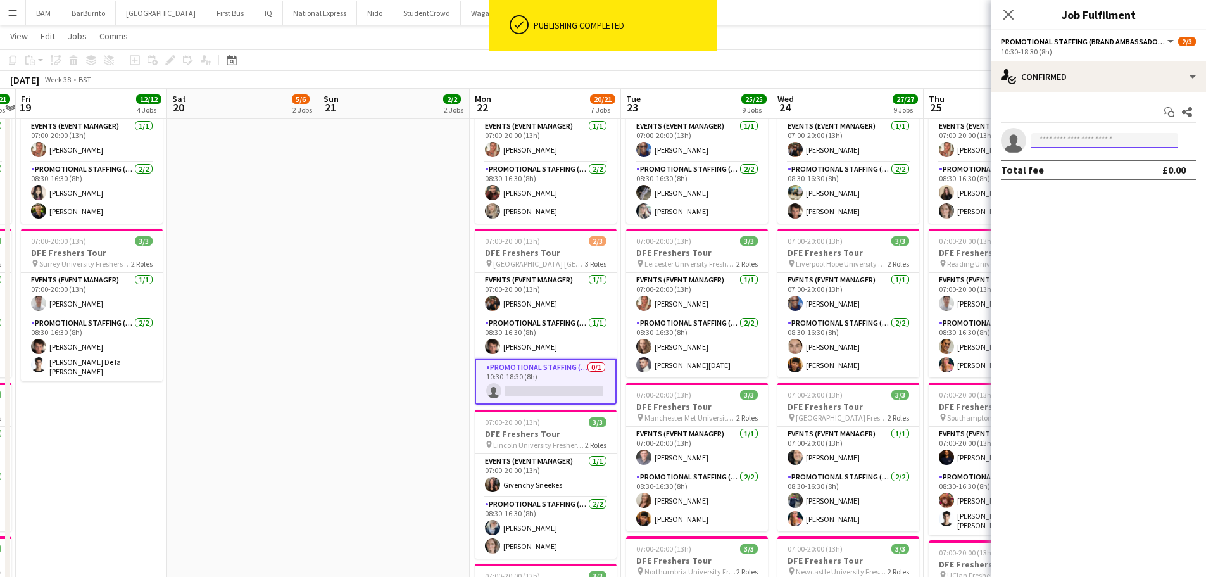
click at [1053, 148] on body "ok-circled Publishing completed Menu Boards Boards Boards All jobs Status Workf…" at bounding box center [603, 498] width 1206 height 1757
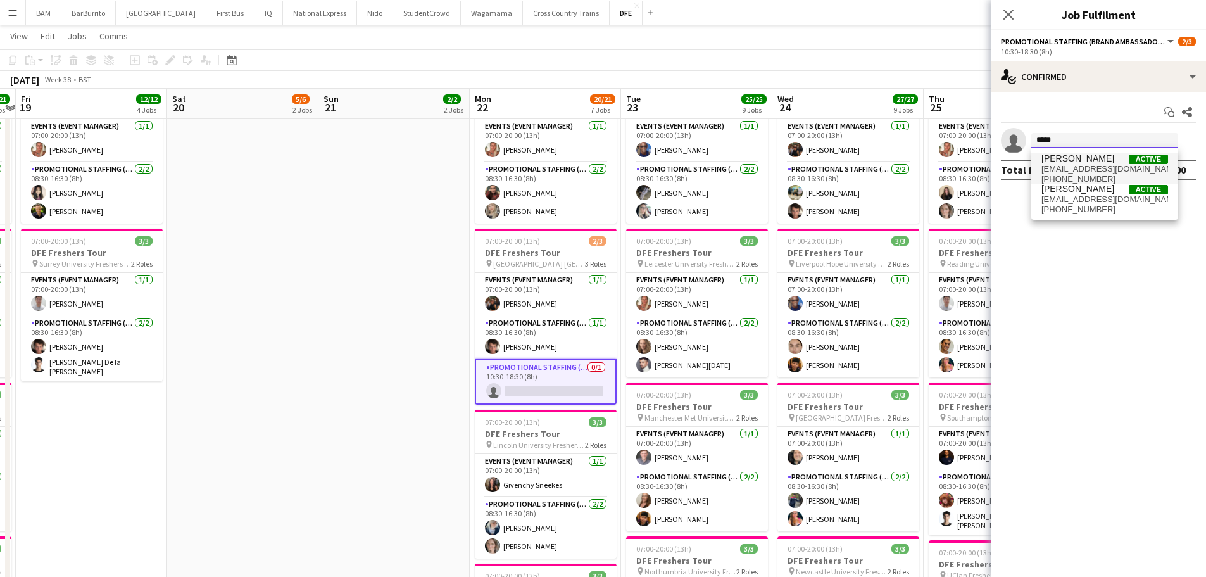
type input "*****"
click at [1097, 168] on span "[EMAIL_ADDRESS][DOMAIN_NAME]" at bounding box center [1104, 169] width 127 height 10
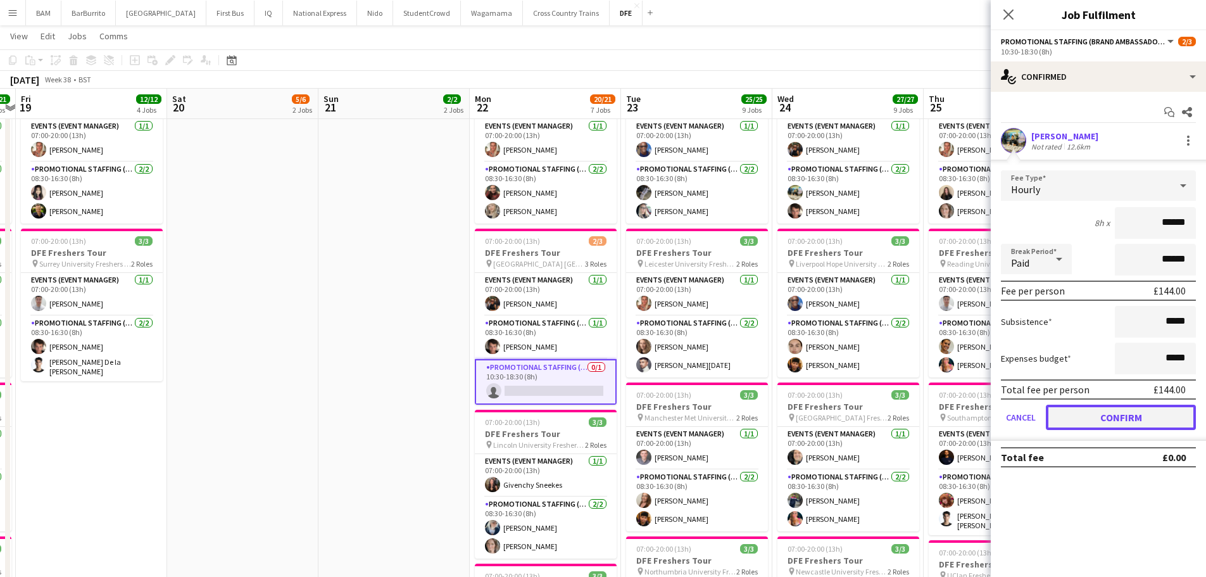
click at [1157, 414] on button "Confirm" at bounding box center [1121, 417] width 150 height 25
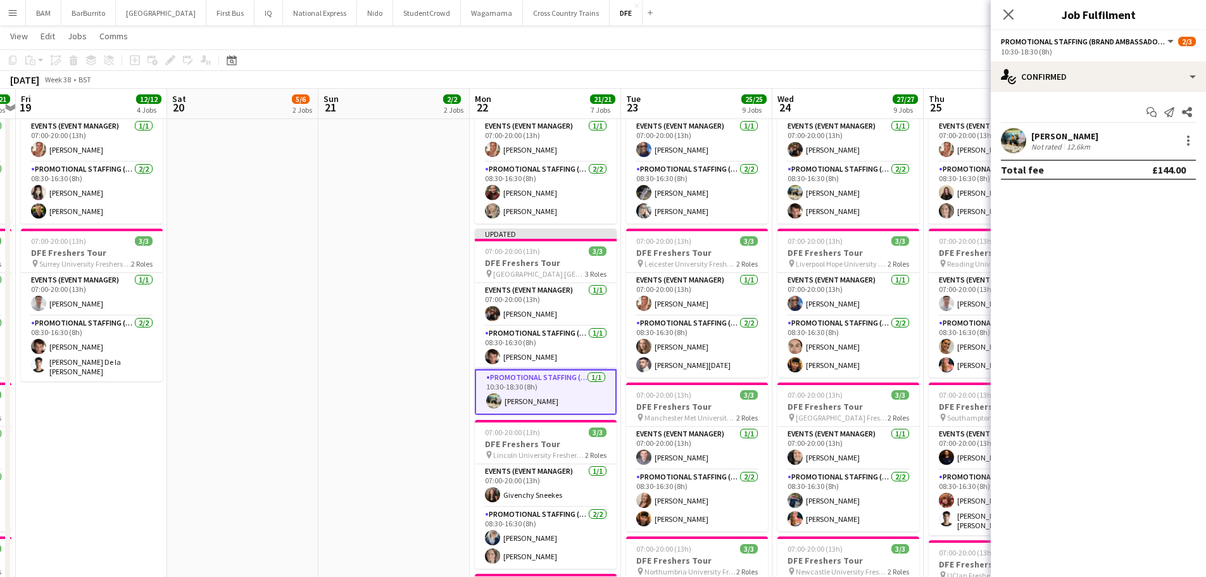
click at [860, 52] on app-toolbar "Copy Paste Paste Ctrl+V Paste with crew Ctrl+Shift+V Paste linked Job [GEOGRAPH…" at bounding box center [603, 60] width 1206 height 22
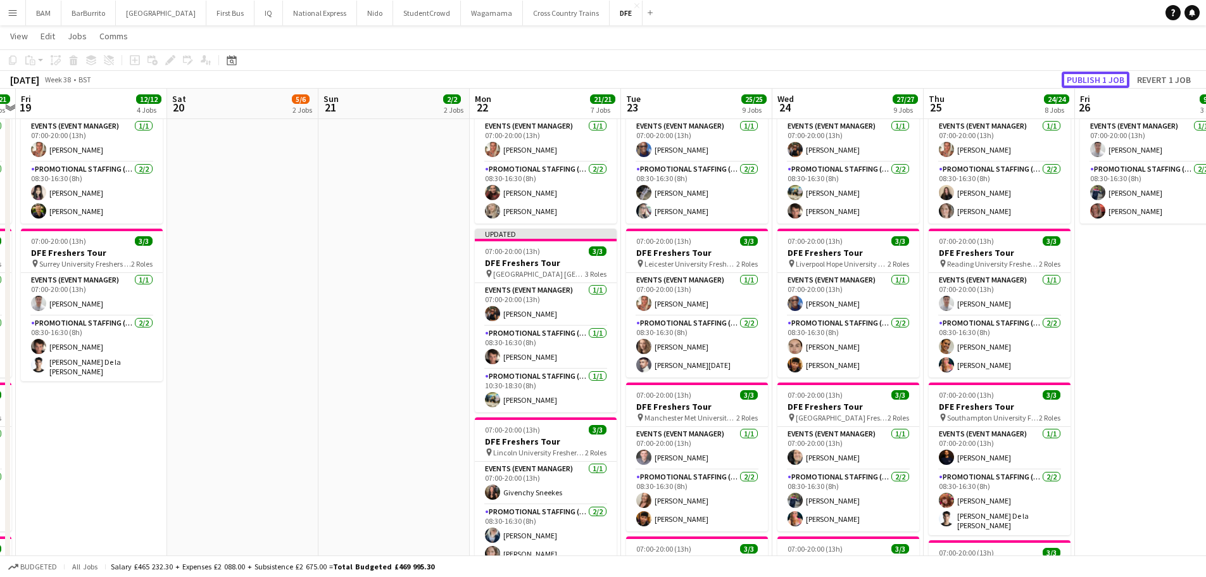
click at [1117, 77] on button "Publish 1 job" at bounding box center [1096, 80] width 68 height 16
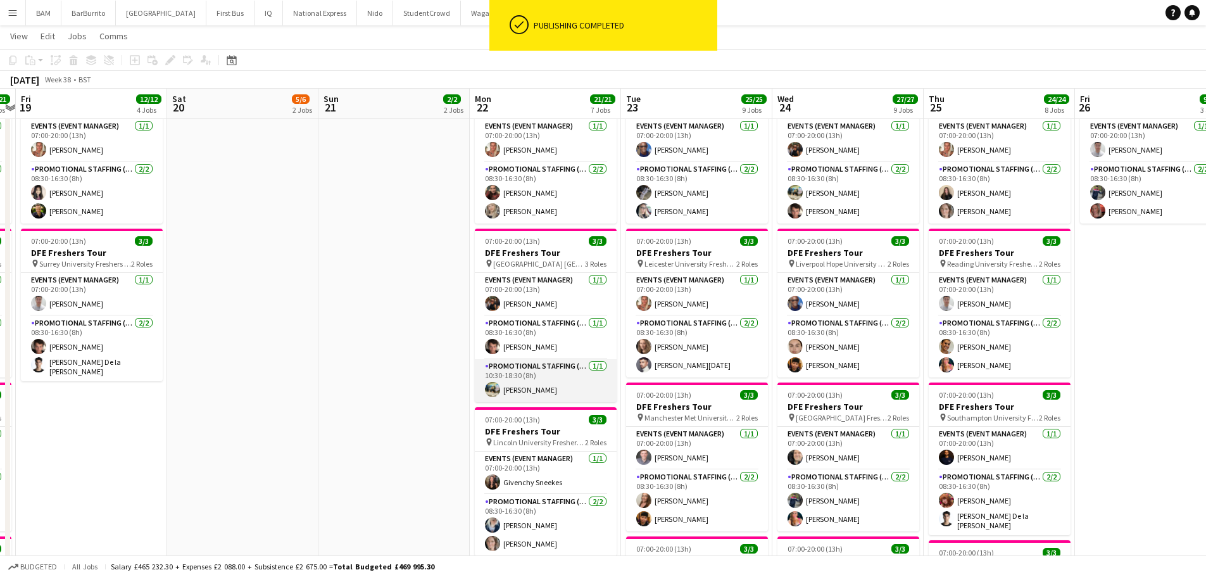
click at [560, 380] on app-card-role "Promotional Staffing (Brand Ambassadors) [DATE] 10:30-18:30 (8h) [PERSON_NAME]" at bounding box center [546, 380] width 142 height 43
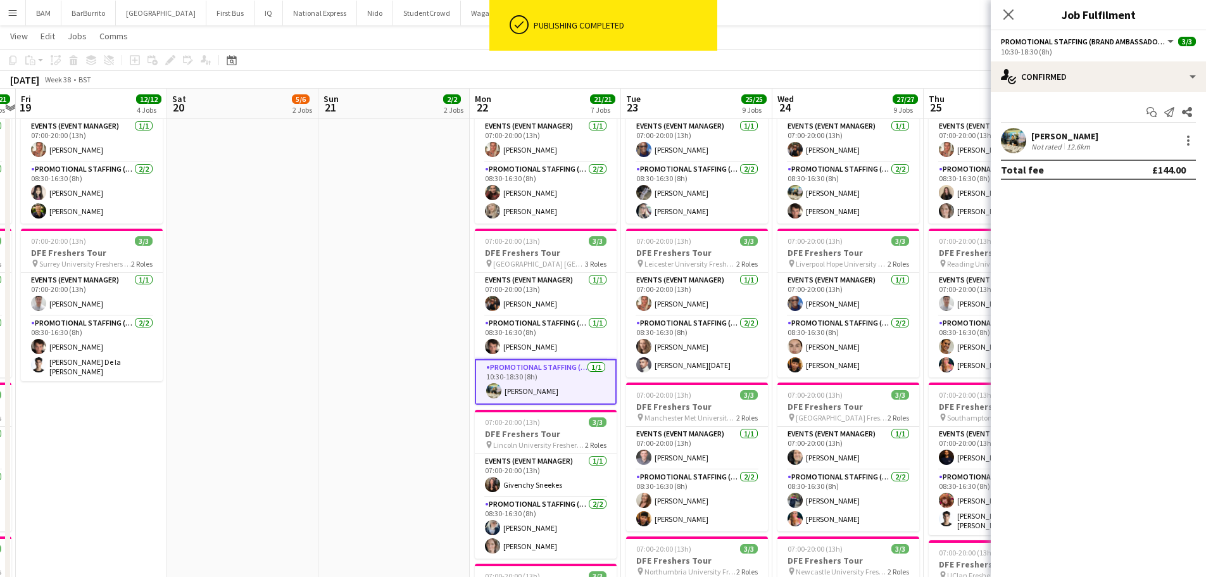
click at [1081, 147] on div "12.6km" at bounding box center [1078, 146] width 28 height 9
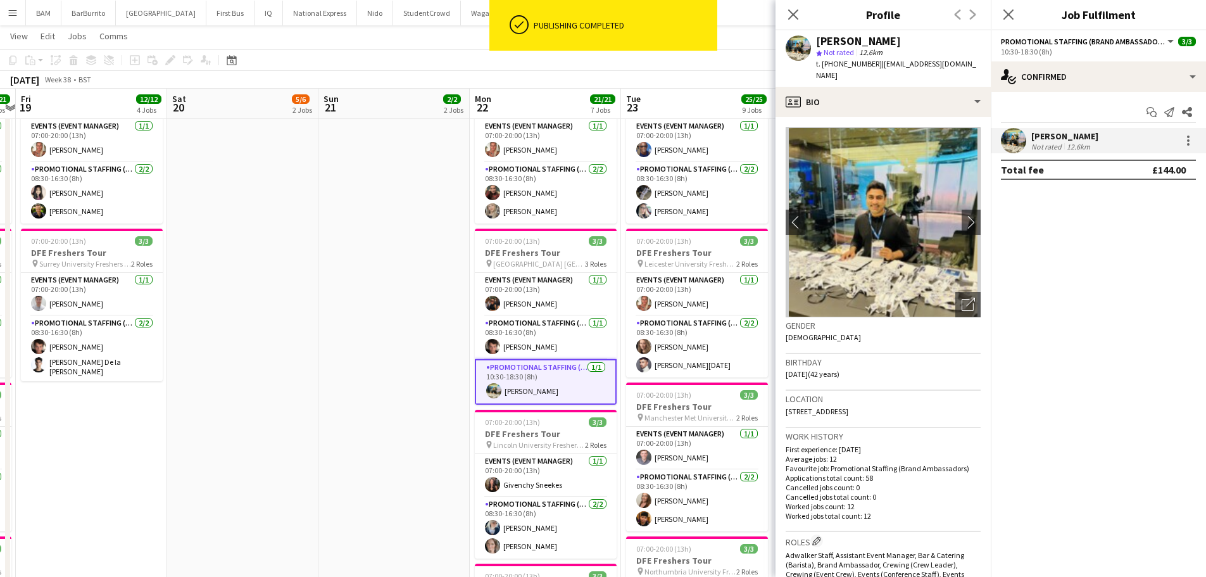
click at [625, 65] on app-toolbar "Copy Paste Paste Ctrl+V Paste with crew Ctrl+Shift+V Paste linked Job [GEOGRAPH…" at bounding box center [603, 60] width 1206 height 22
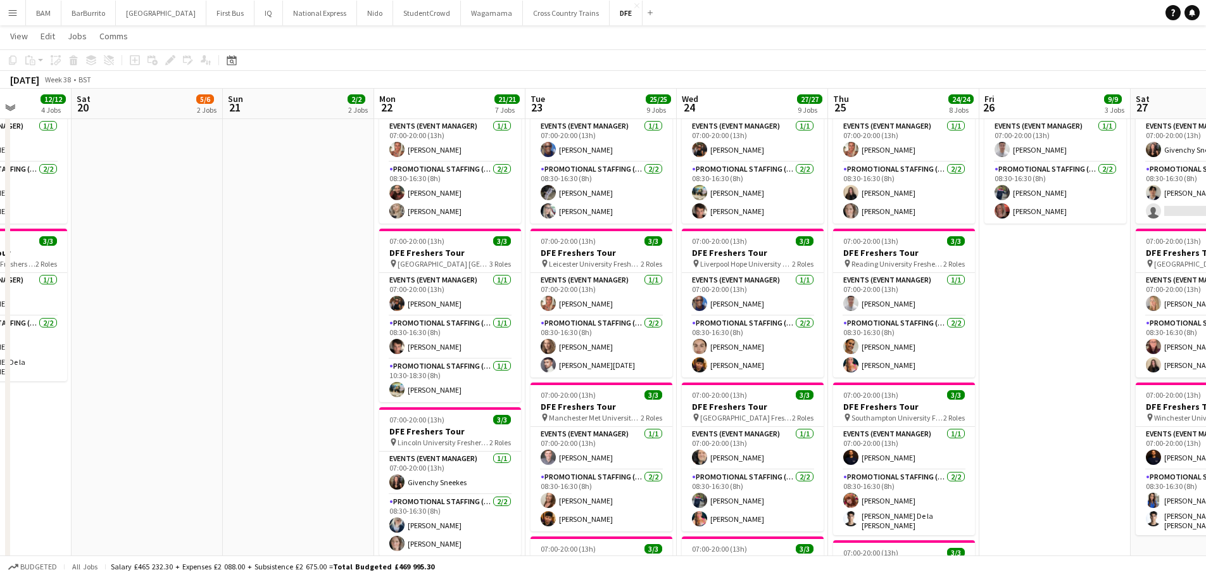
drag, startPoint x: 657, startPoint y: 209, endPoint x: 360, endPoint y: 206, distance: 297.6
click at [360, 206] on app-calendar-viewport "Tue 16 27/27 9 Jobs Wed 17 25/25 9 Jobs Thu 18 21/21 7 Jobs Fri 19 12/12 4 Jobs…" at bounding box center [603, 513] width 1206 height 1686
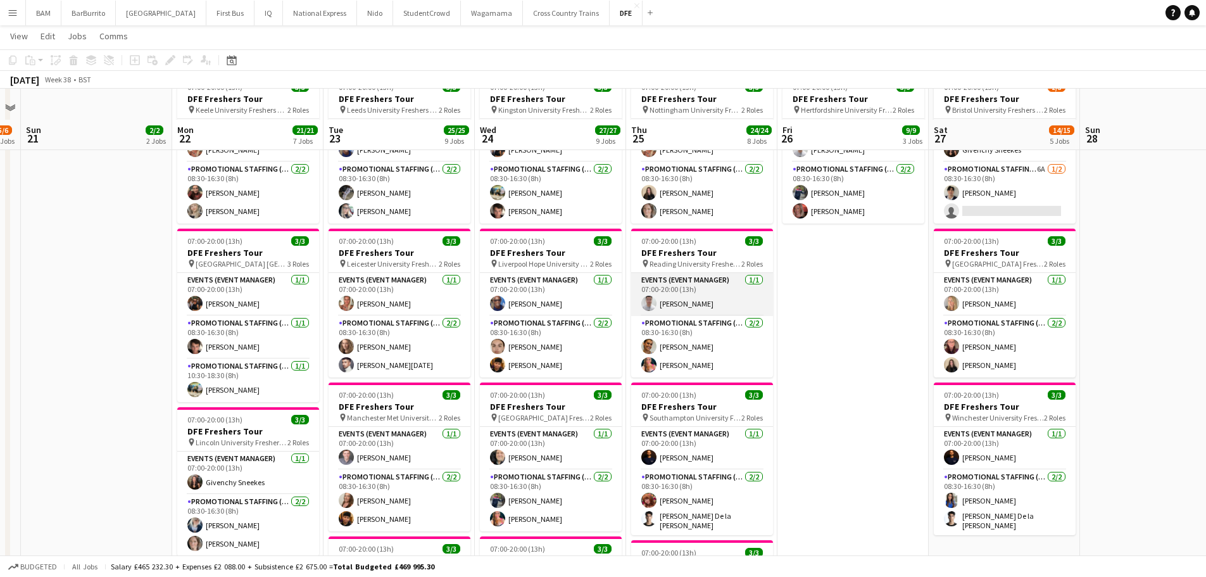
scroll to position [506, 0]
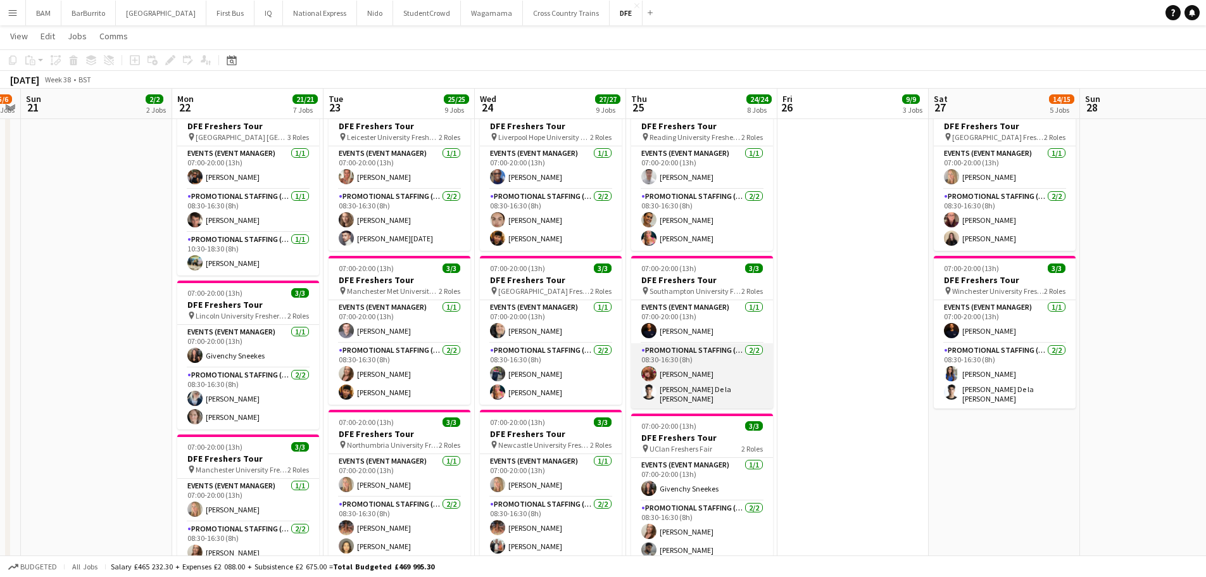
click at [740, 365] on app-card-role "Promotional Staffing (Brand Ambassadors) [DATE] 08:30-16:30 (8h) [PERSON_NAME] …" at bounding box center [702, 375] width 142 height 65
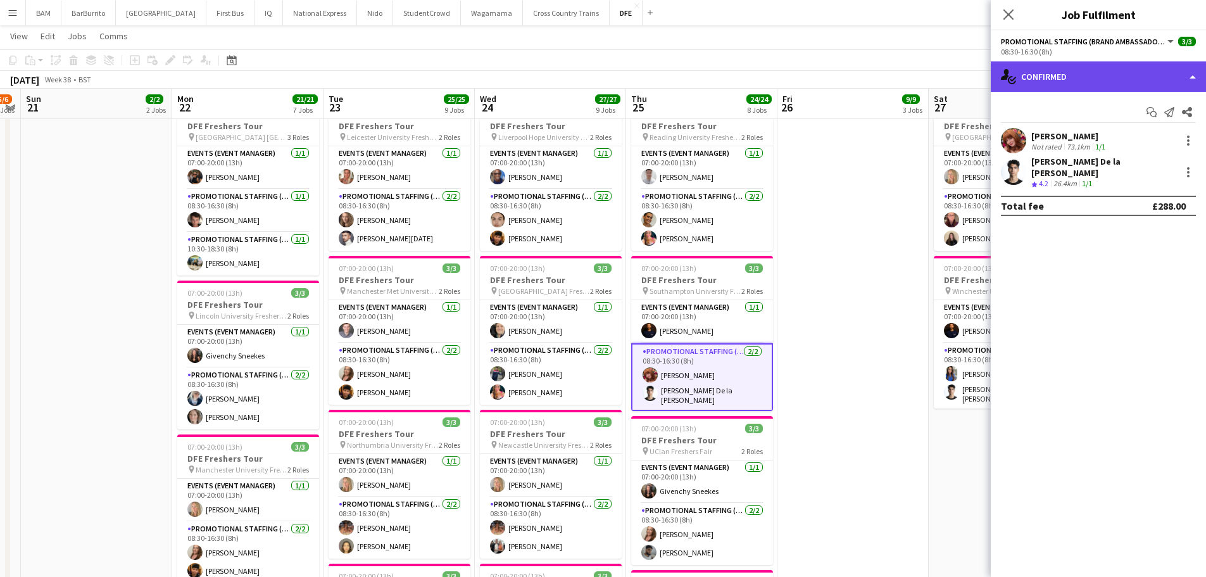
click at [1141, 80] on div "single-neutral-actions-check-2 Confirmed" at bounding box center [1098, 76] width 215 height 30
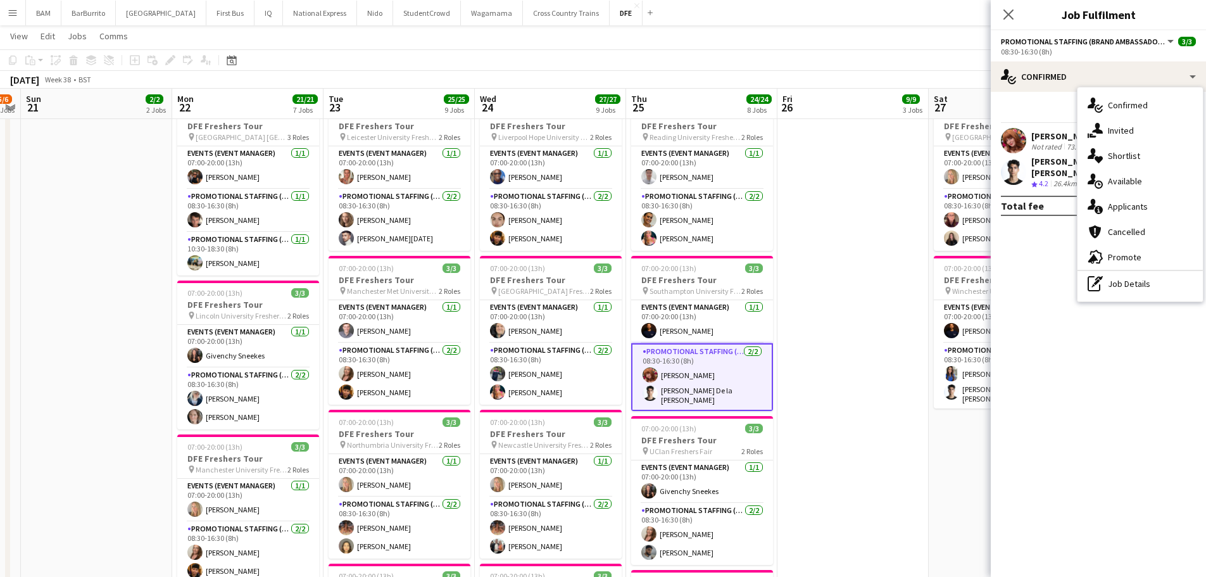
click at [1153, 284] on div "pen-write Job Details" at bounding box center [1140, 283] width 125 height 25
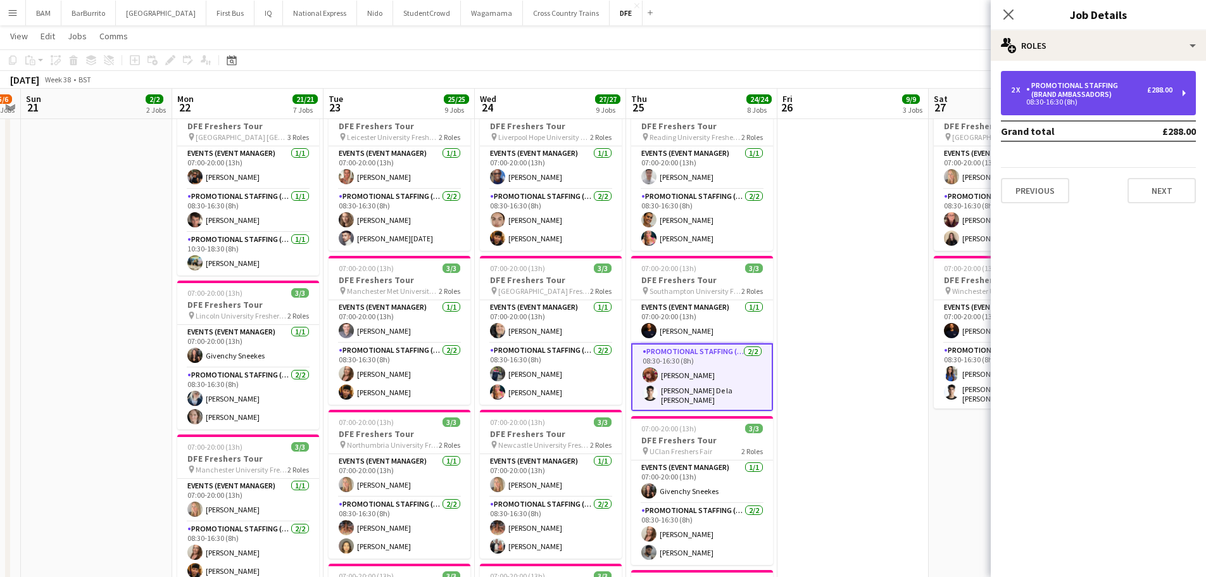
drag, startPoint x: 1104, startPoint y: 86, endPoint x: 1095, endPoint y: 101, distance: 17.4
click at [1103, 89] on div "Promotional Staffing (Brand Ambassadors)" at bounding box center [1086, 90] width 121 height 18
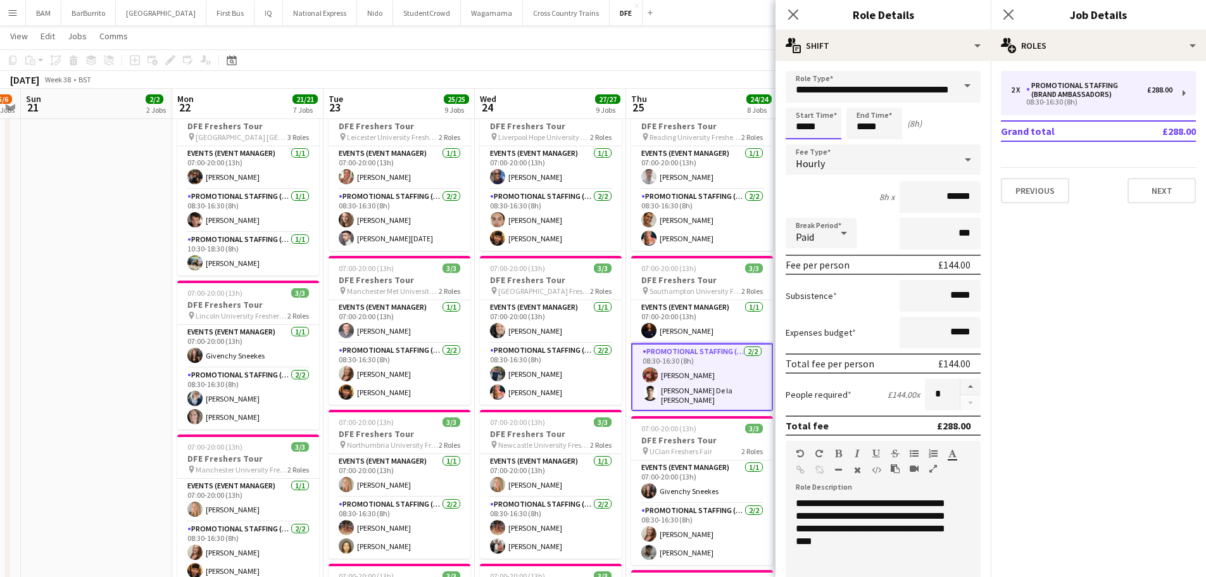
click at [809, 117] on input "*****" at bounding box center [814, 124] width 56 height 32
click at [806, 101] on div at bounding box center [800, 101] width 25 height 13
click at [835, 151] on div at bounding box center [826, 145] width 25 height 13
type input "*****"
click at [833, 148] on div at bounding box center [826, 145] width 25 height 13
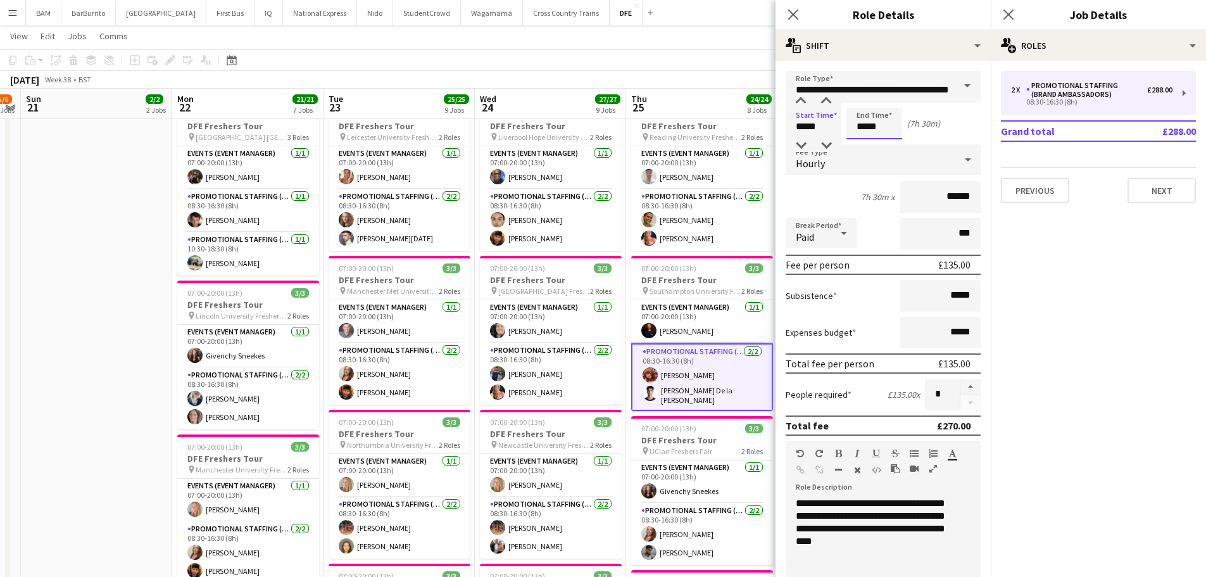
click at [877, 132] on input "*****" at bounding box center [874, 124] width 56 height 32
click at [859, 97] on div at bounding box center [861, 101] width 25 height 13
click at [893, 147] on div at bounding box center [886, 145] width 25 height 13
type input "*****"
click at [895, 149] on div at bounding box center [886, 145] width 25 height 13
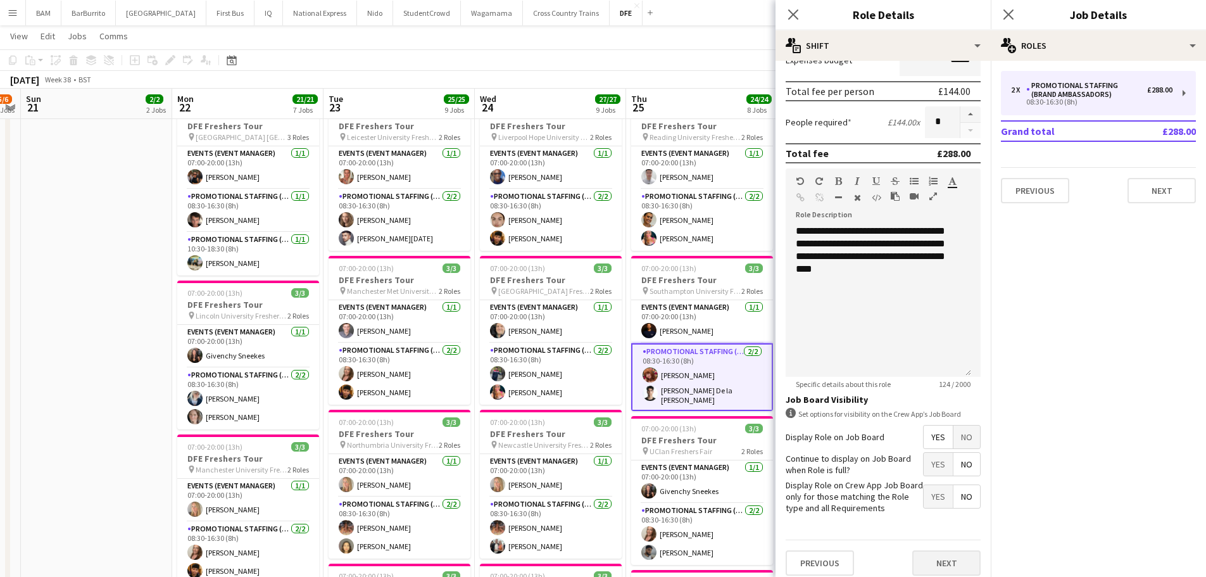
scroll to position [281, 0]
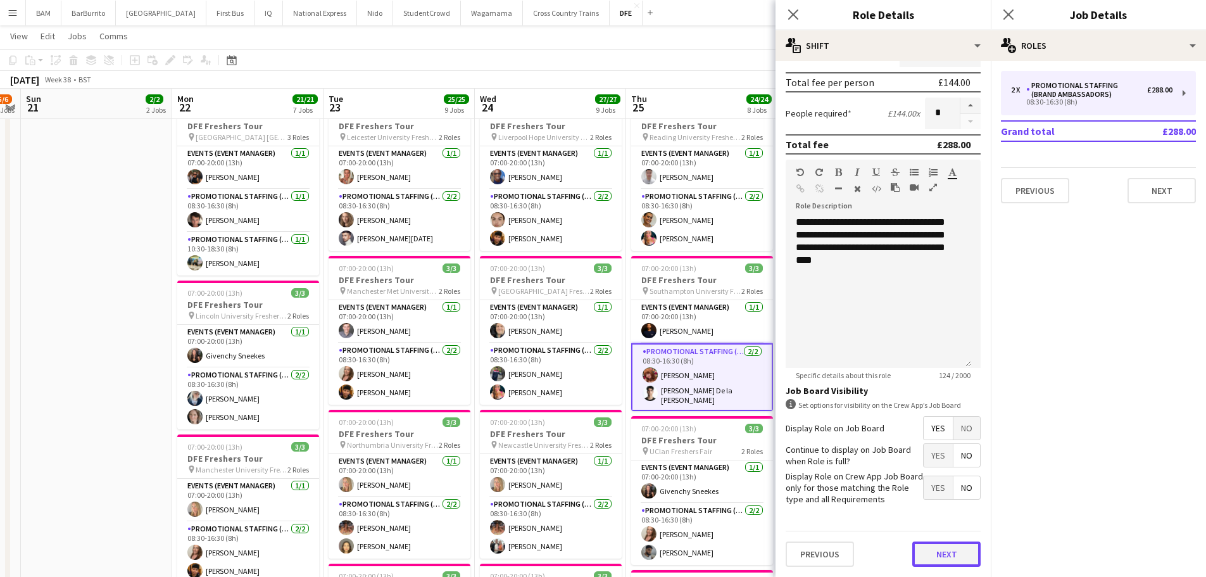
click at [952, 563] on button "Next" at bounding box center [946, 553] width 68 height 25
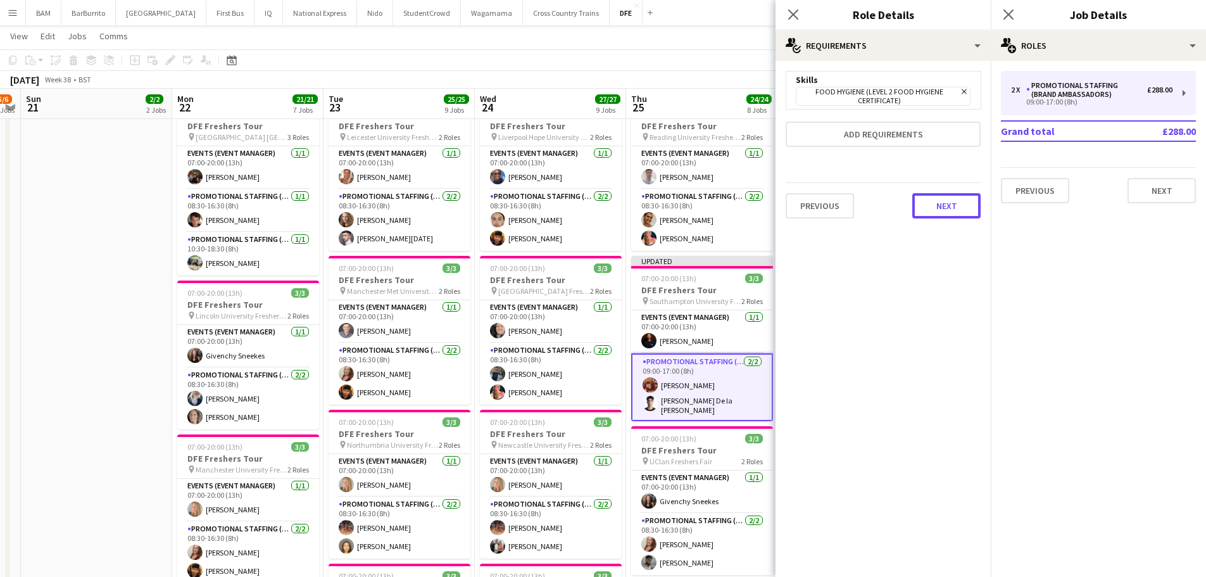
click at [934, 202] on button "Next" at bounding box center [946, 205] width 68 height 25
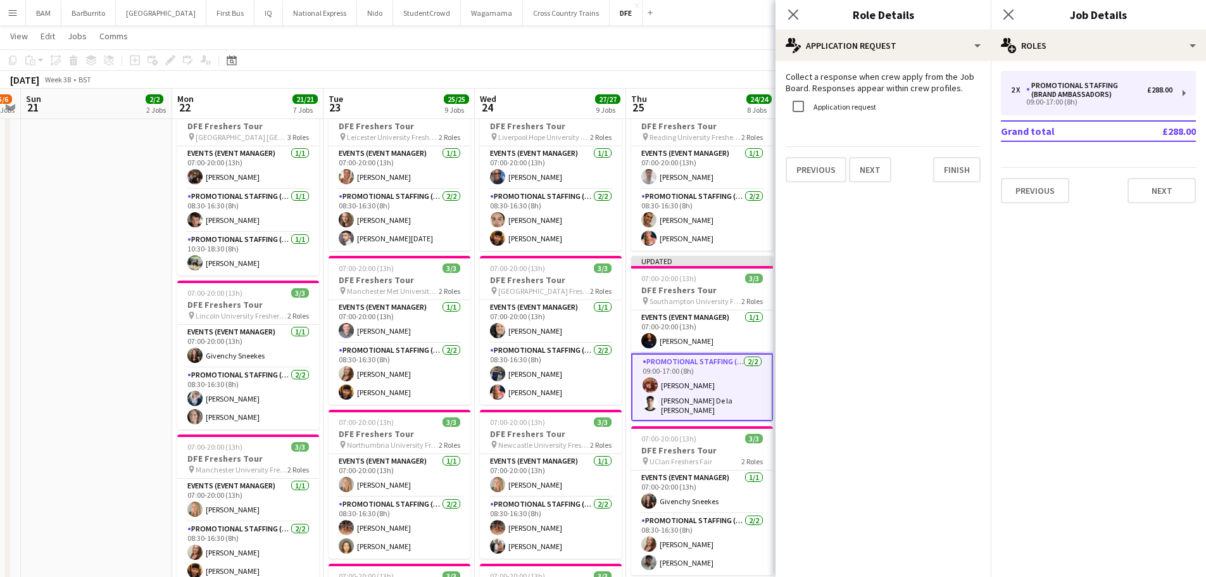
drag, startPoint x: 679, startPoint y: 3, endPoint x: 733, endPoint y: 46, distance: 68.9
click at [679, 3] on app-navbar "Menu Boards Boards Boards All jobs Status Workforce Workforce My Workforce Recr…" at bounding box center [603, 12] width 1206 height 25
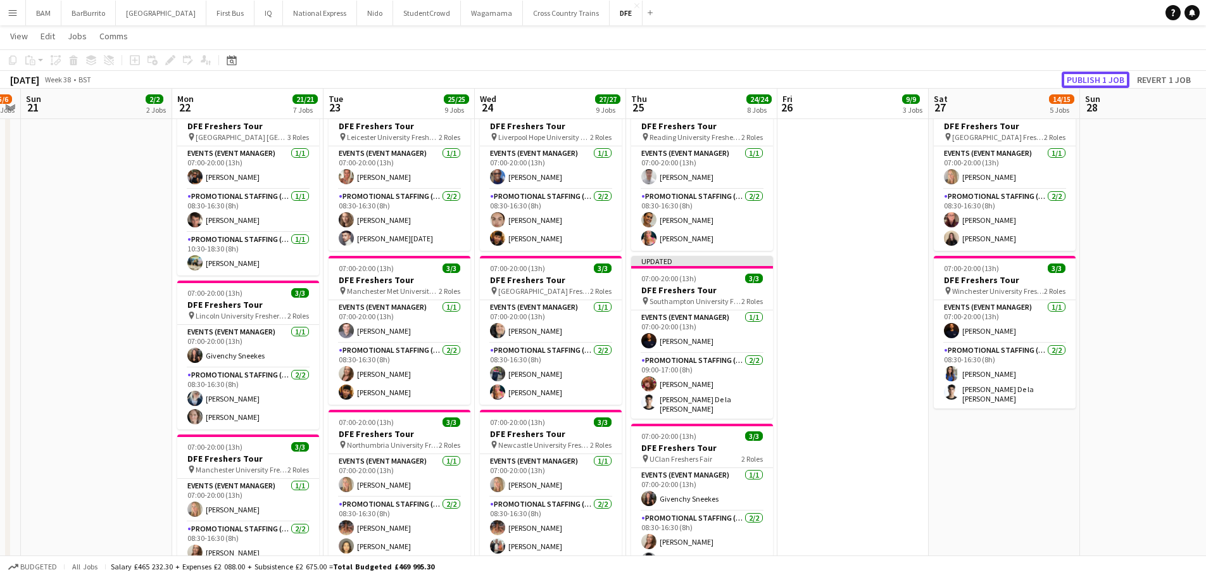
click at [1103, 75] on button "Publish 1 job" at bounding box center [1096, 80] width 68 height 16
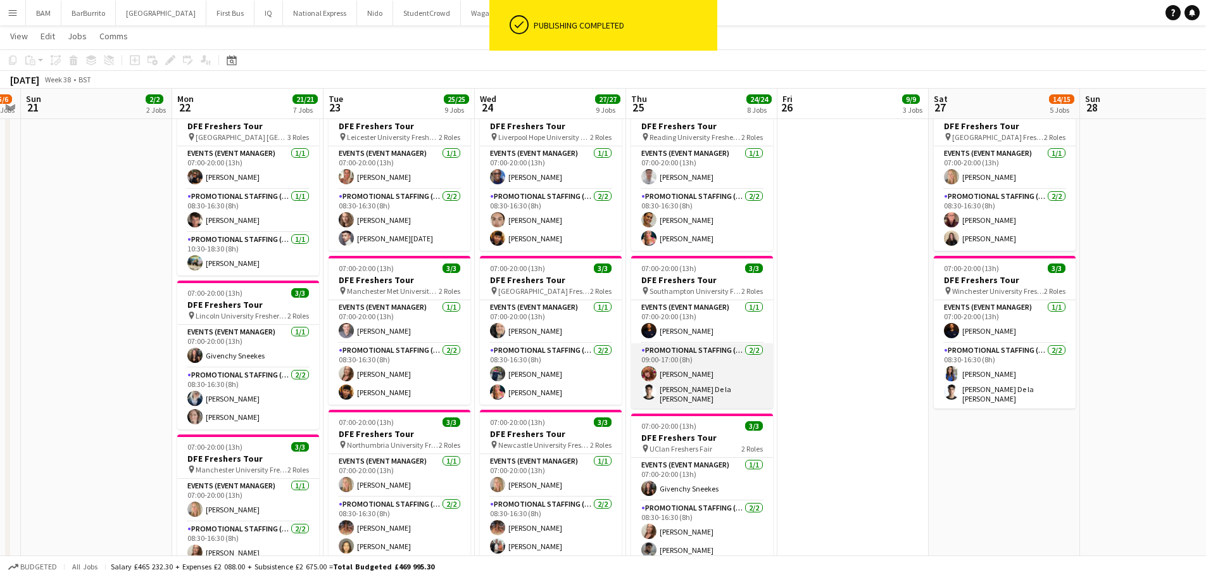
click at [717, 375] on app-card-role "Promotional Staffing (Brand Ambassadors) [DATE] 09:00-17:00 (8h) [PERSON_NAME] …" at bounding box center [702, 375] width 142 height 65
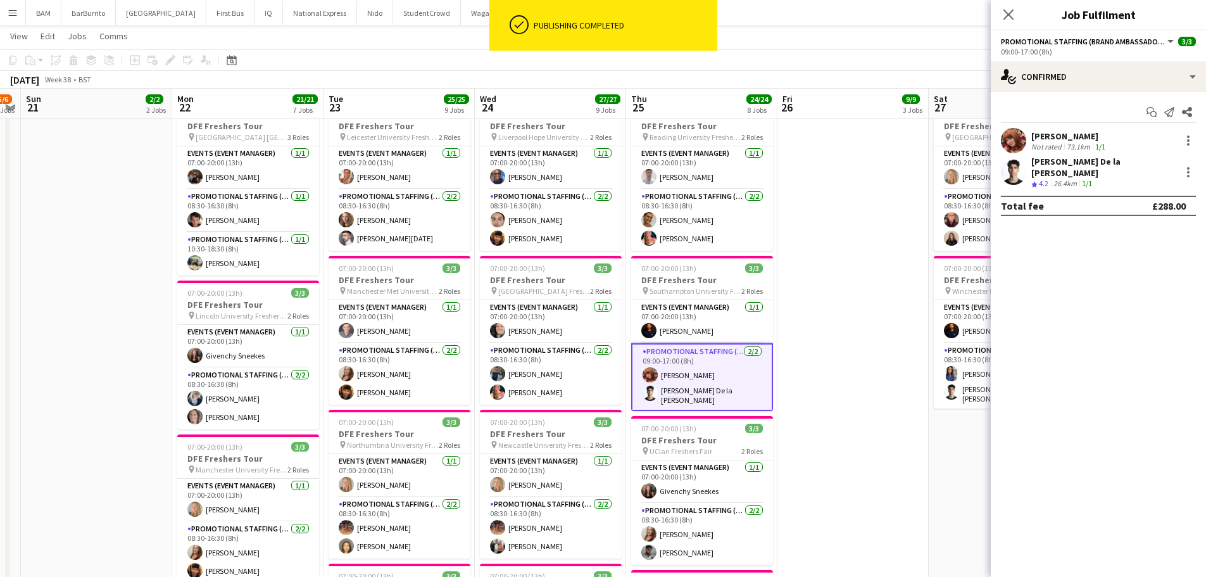
click at [1105, 135] on div "[PERSON_NAME]" at bounding box center [1069, 135] width 77 height 11
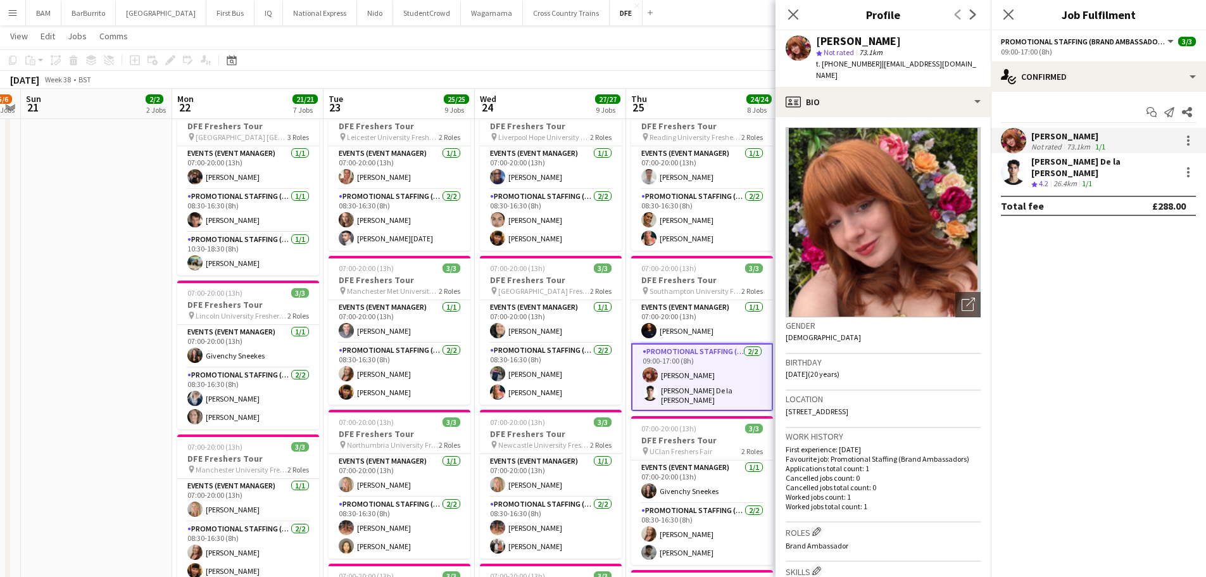
drag, startPoint x: 798, startPoint y: 17, endPoint x: 718, endPoint y: 31, distance: 81.0
click at [798, 16] on icon "Close pop-in" at bounding box center [793, 14] width 10 height 10
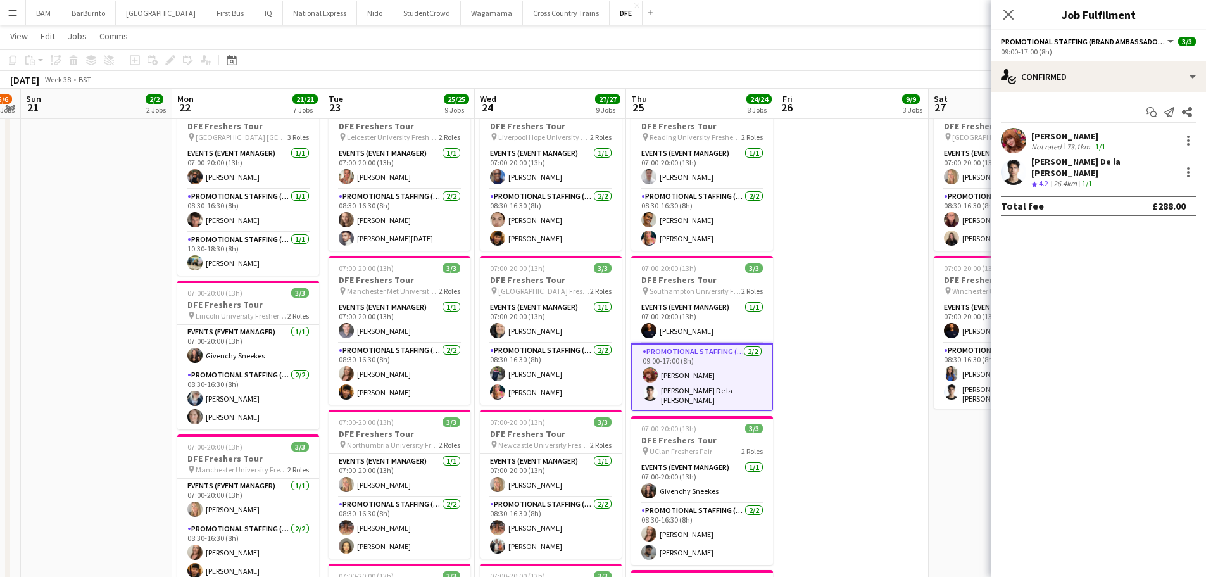
click at [807, 180] on app-date-cell "07:00-20:00 (13h) 3/3 DFE Freshers Tour pin Bath University Freshers Fair 2 Rol…" at bounding box center [852, 344] width 151 height 1419
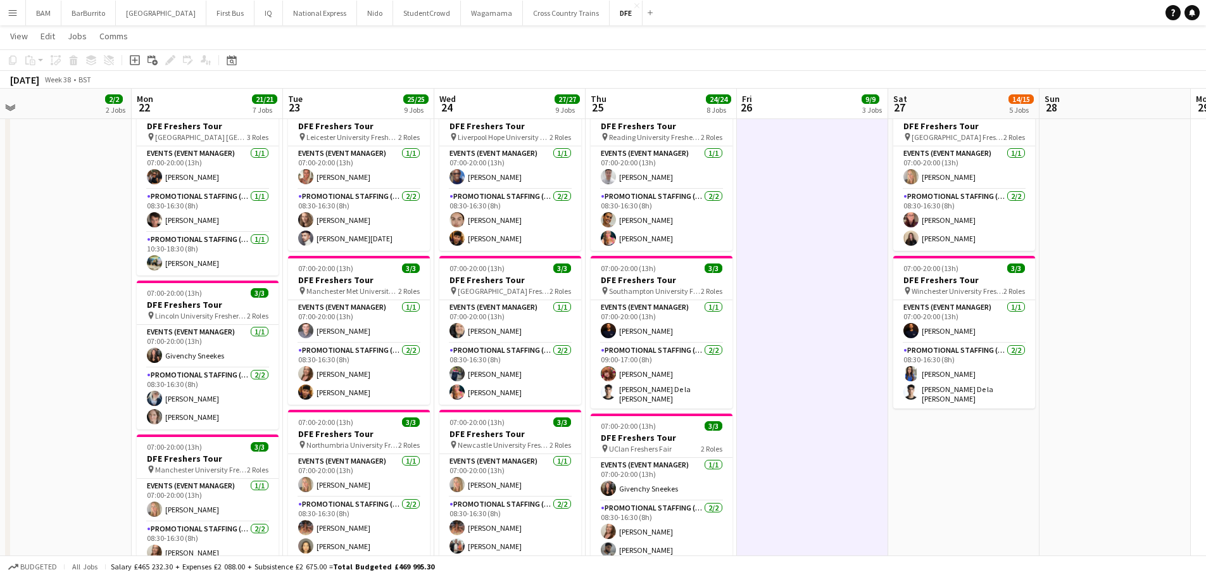
drag, startPoint x: 762, startPoint y: 184, endPoint x: 742, endPoint y: 172, distance: 23.6
click at [744, 179] on app-calendar-viewport "Thu 18 21/21 7 Jobs Fri 19 12/12 4 Jobs Sat 20 5/6 2 Jobs Sun 21 2/2 2 Jobs Mon…" at bounding box center [603, 386] width 1206 height 1686
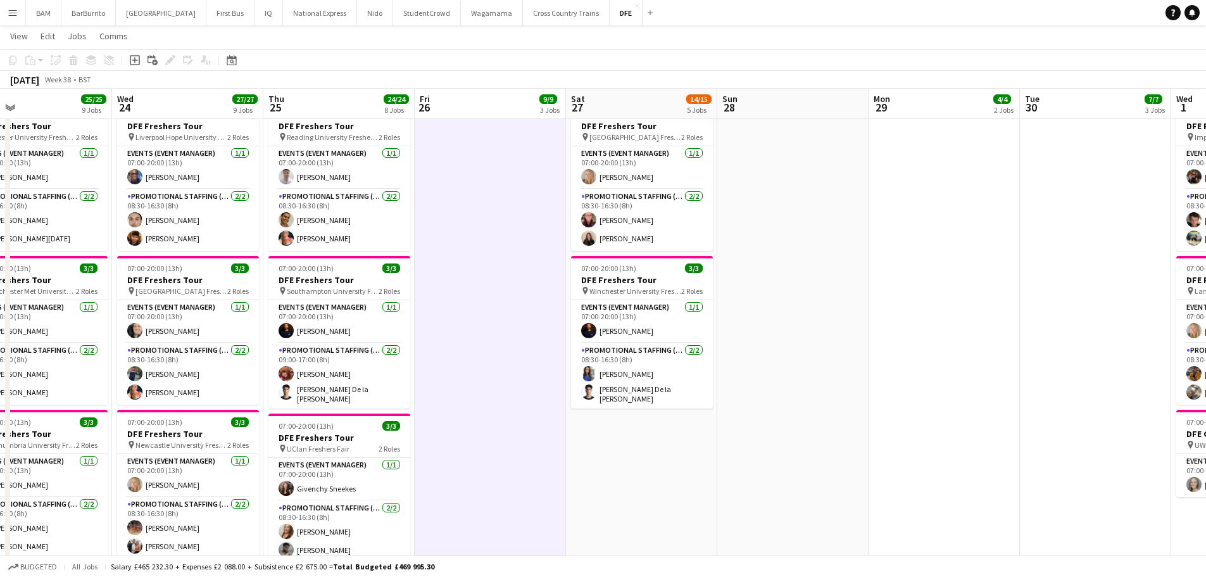
drag, startPoint x: 745, startPoint y: 225, endPoint x: 591, endPoint y: 217, distance: 153.4
click at [591, 217] on app-calendar-viewport "Sat 20 5/6 2 Jobs Sun 21 2/2 2 Jobs Mon 22 21/21 7 Jobs Tue 23 25/25 9 Jobs Wed…" at bounding box center [603, 386] width 1206 height 1686
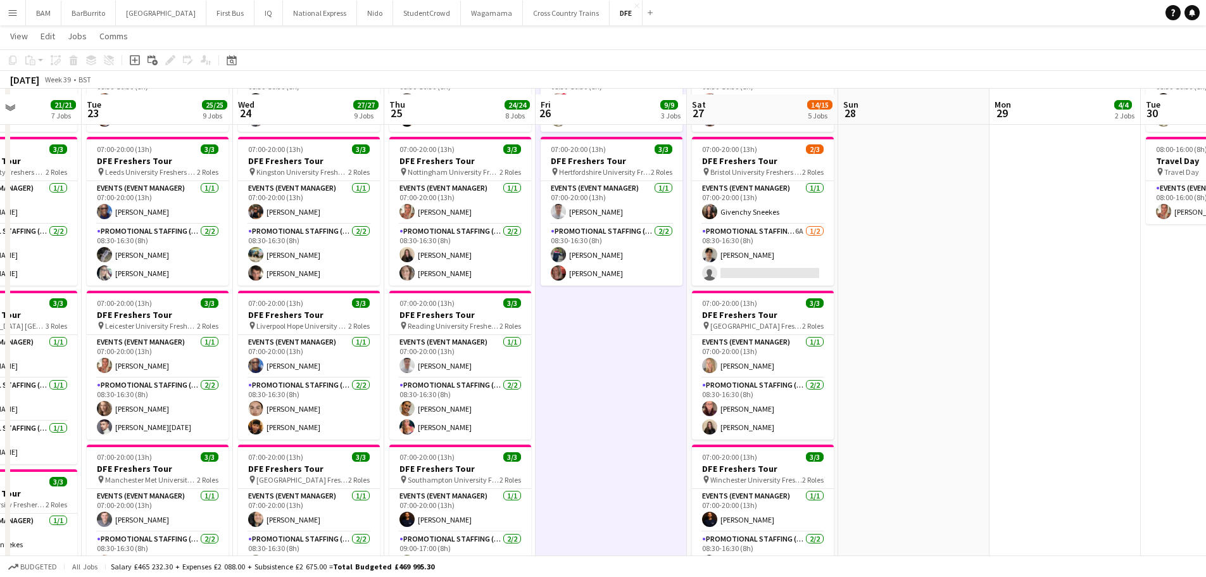
scroll to position [317, 0]
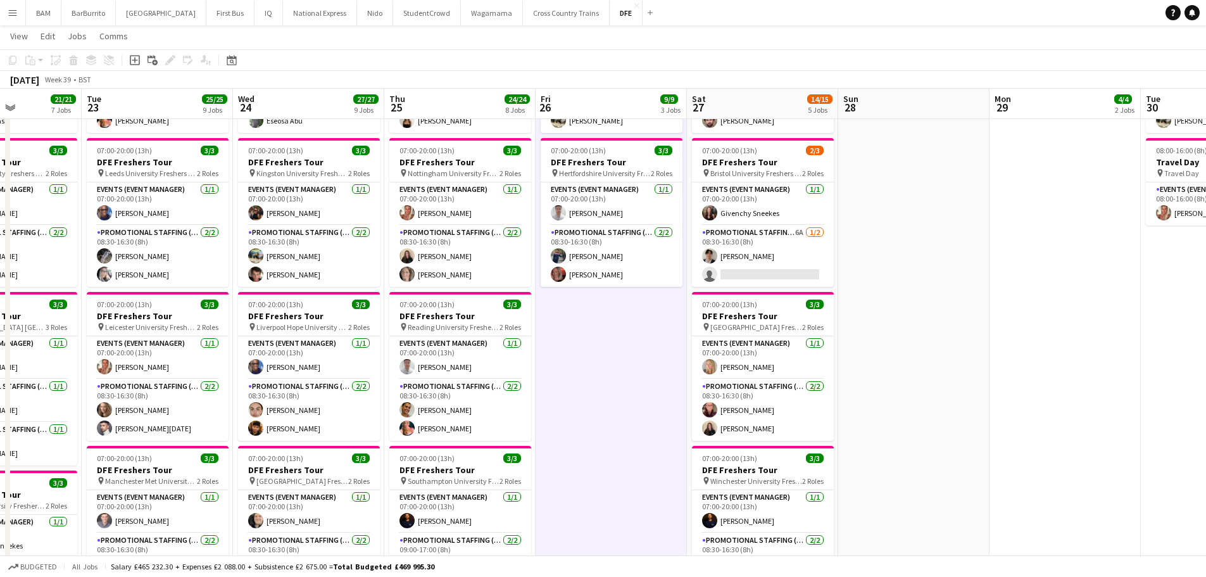
click at [839, 50] on app-toolbar "Copy Paste Paste Ctrl+V Paste with crew Ctrl+Shift+V Paste linked Job [GEOGRAPH…" at bounding box center [603, 60] width 1206 height 22
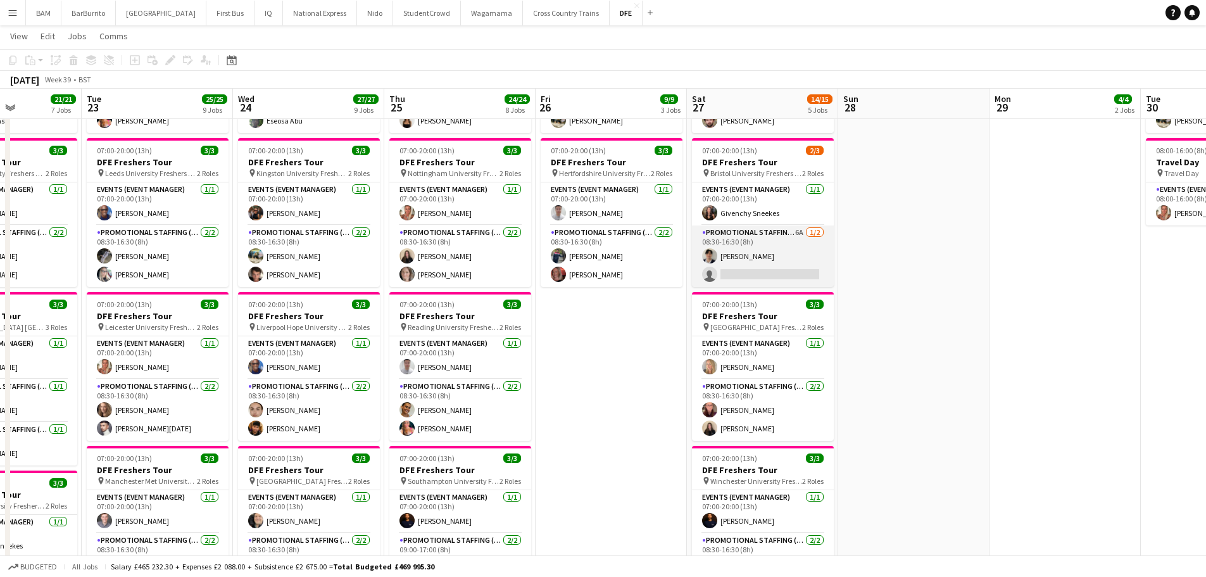
click at [787, 244] on app-card-role "Promotional Staffing (Brand Ambassadors) 6A [DATE] 08:30-16:30 (8h) [PERSON_NAM…" at bounding box center [763, 255] width 142 height 61
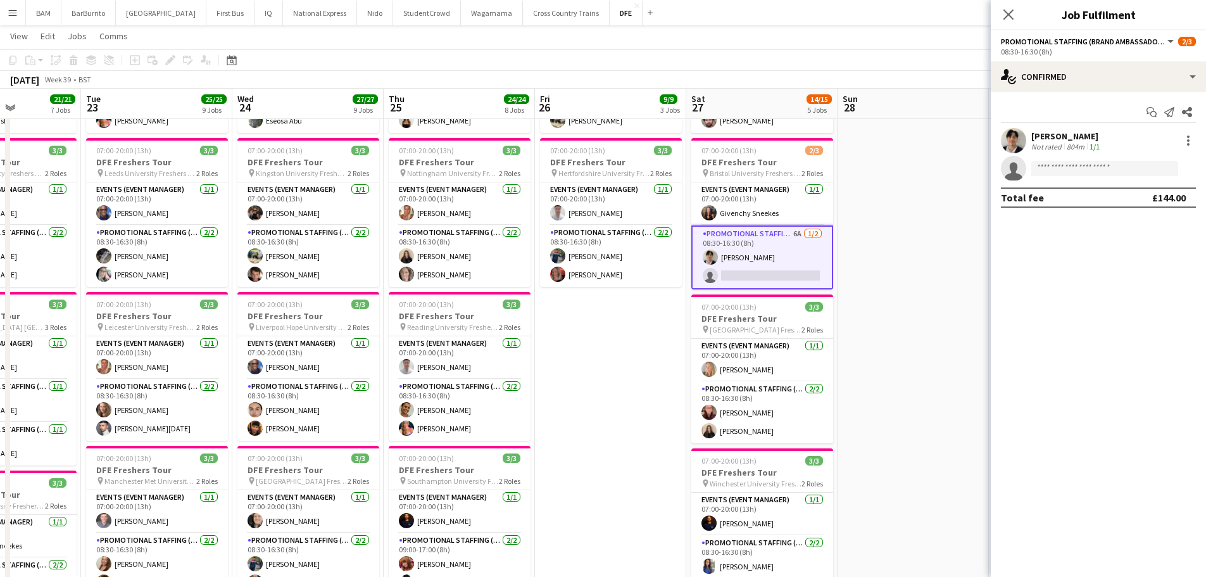
click at [652, 53] on app-toolbar "Copy Paste Paste Ctrl+V Paste with crew Ctrl+Shift+V Paste linked Job [GEOGRAPH…" at bounding box center [603, 60] width 1206 height 22
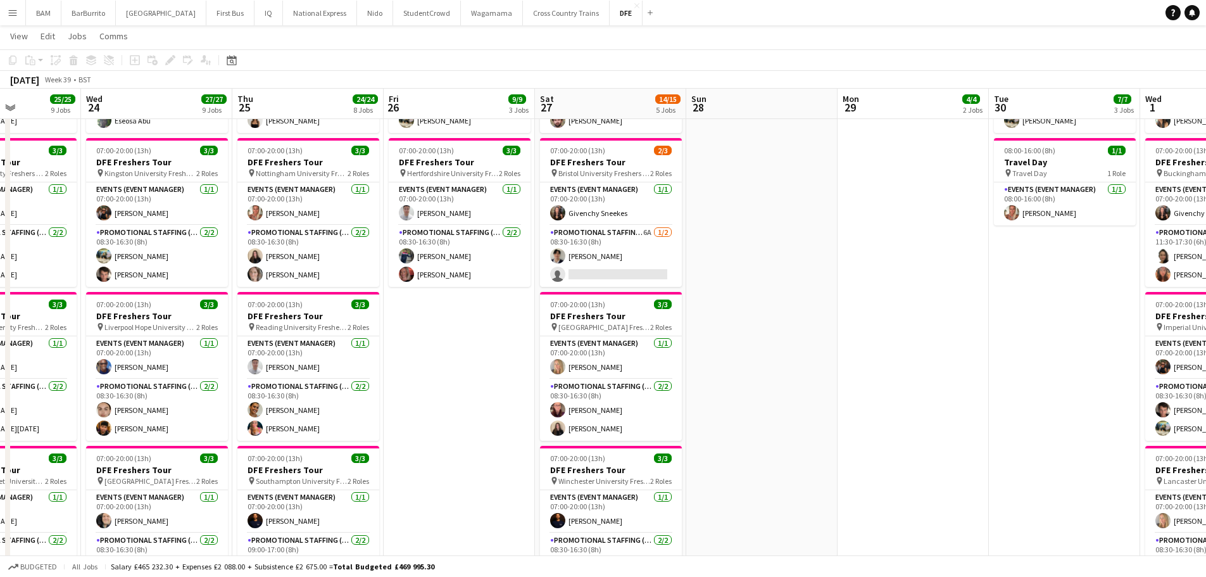
drag, startPoint x: 555, startPoint y: 219, endPoint x: 583, endPoint y: 248, distance: 40.3
click at [548, 219] on app-calendar-viewport "Sun 21 2/2 2 Jobs Mon 22 21/21 7 Jobs Tue 23 25/25 9 Jobs Wed 24 27/27 9 Jobs T…" at bounding box center [603, 576] width 1206 height 1686
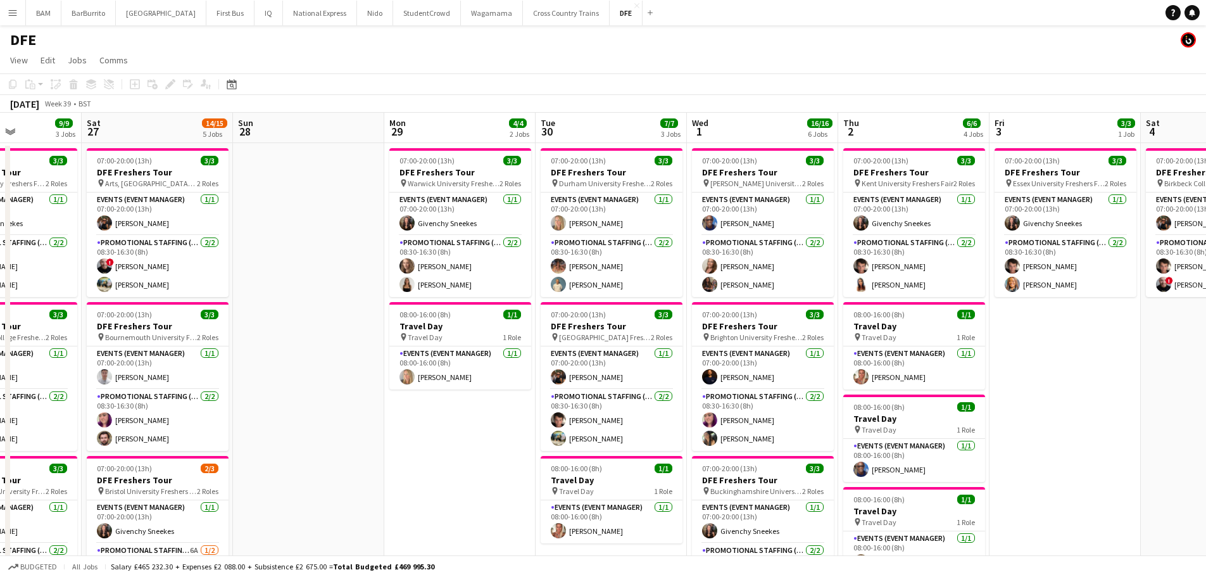
scroll to position [0, 375]
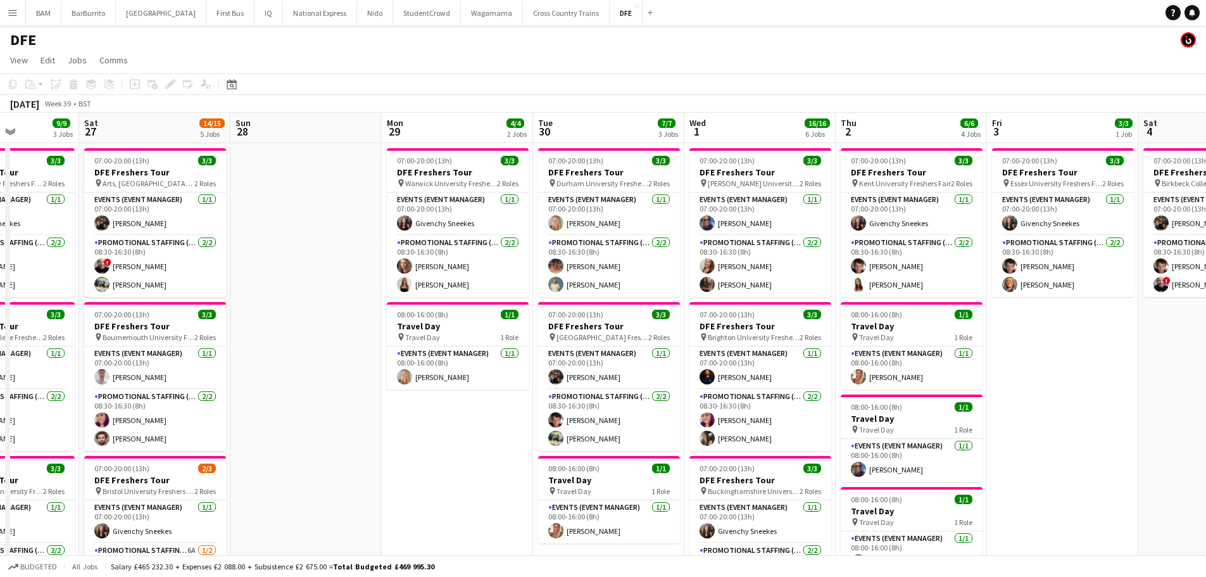
drag, startPoint x: 732, startPoint y: 262, endPoint x: 391, endPoint y: 250, distance: 340.8
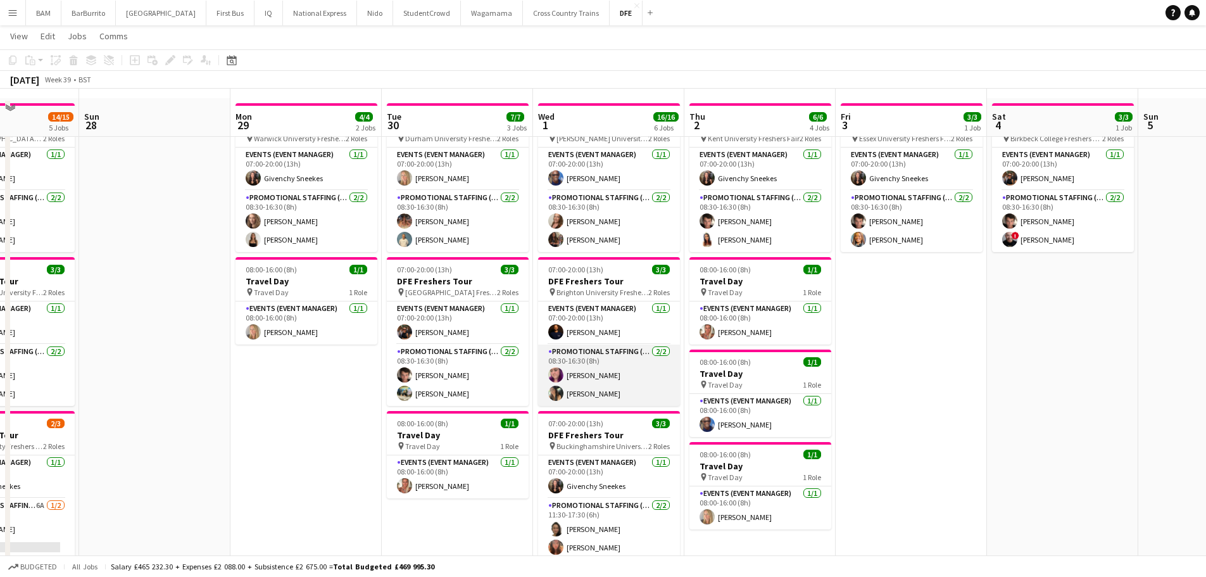
scroll to position [63, 0]
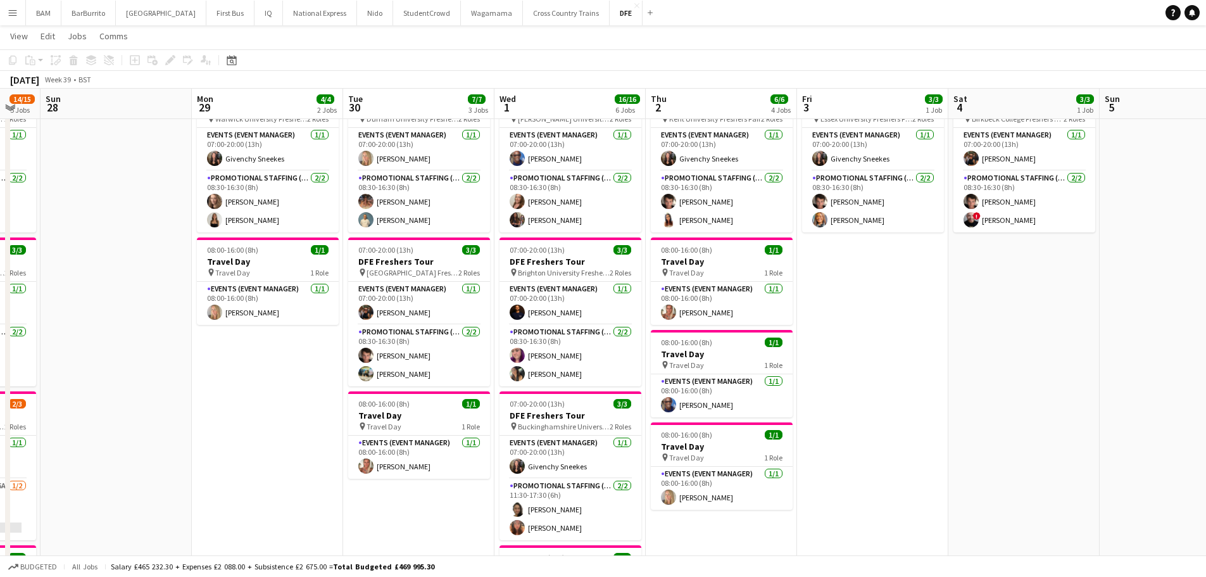
drag, startPoint x: 900, startPoint y: 332, endPoint x: 840, endPoint y: 353, distance: 63.7
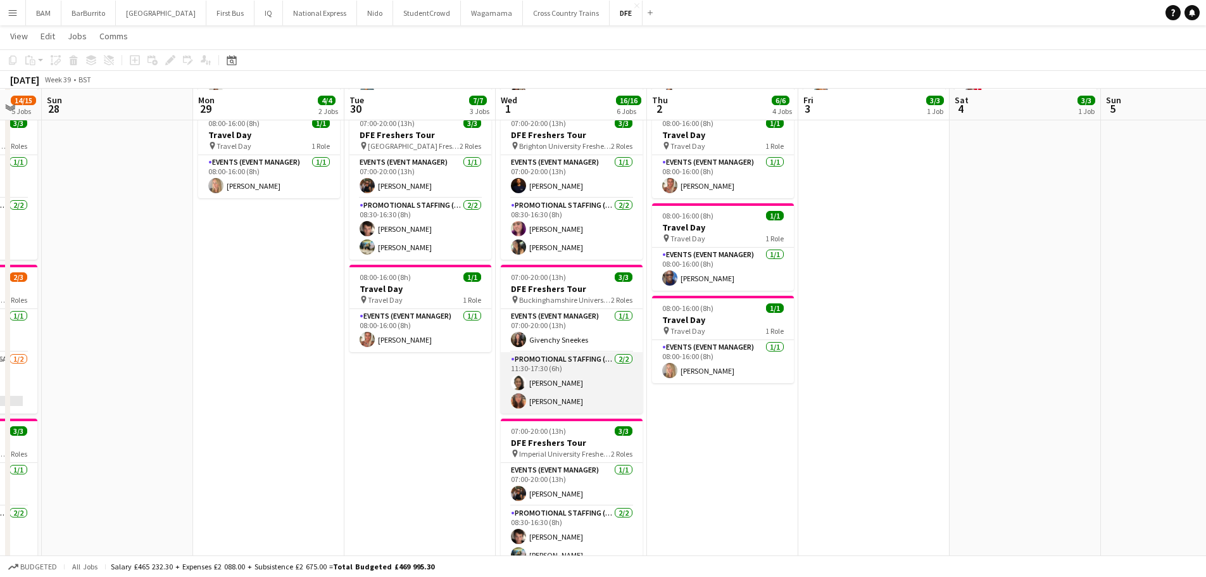
scroll to position [253, 0]
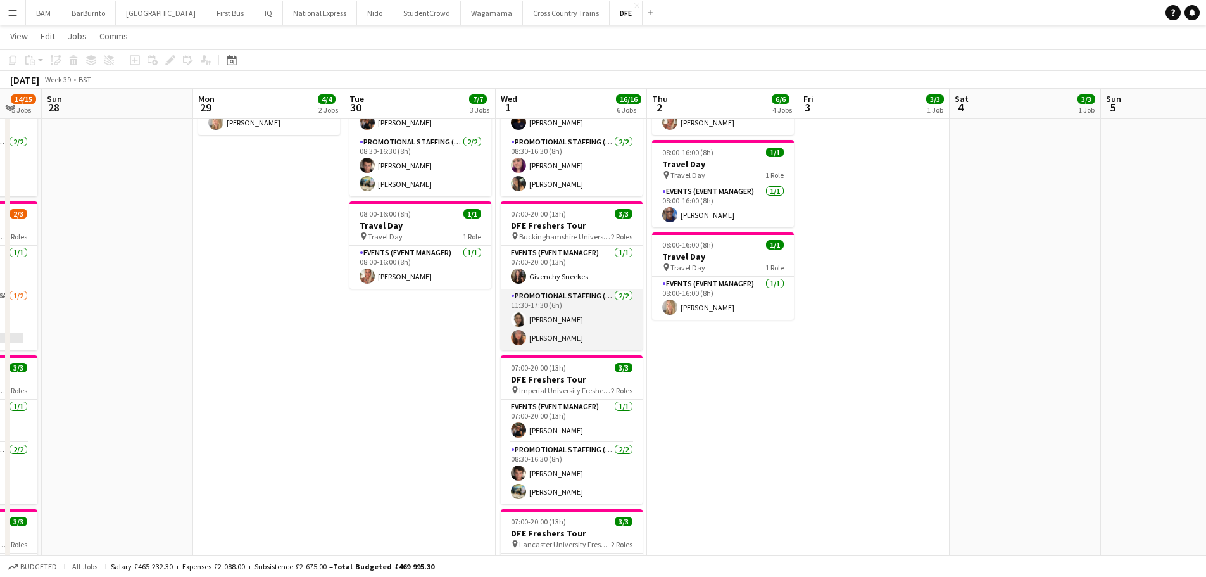
click at [562, 323] on app-card-role "Promotional Staffing (Brand Ambassadors) [DATE] 11:30-17:30 (6h) [PERSON_NAME] …" at bounding box center [572, 319] width 142 height 61
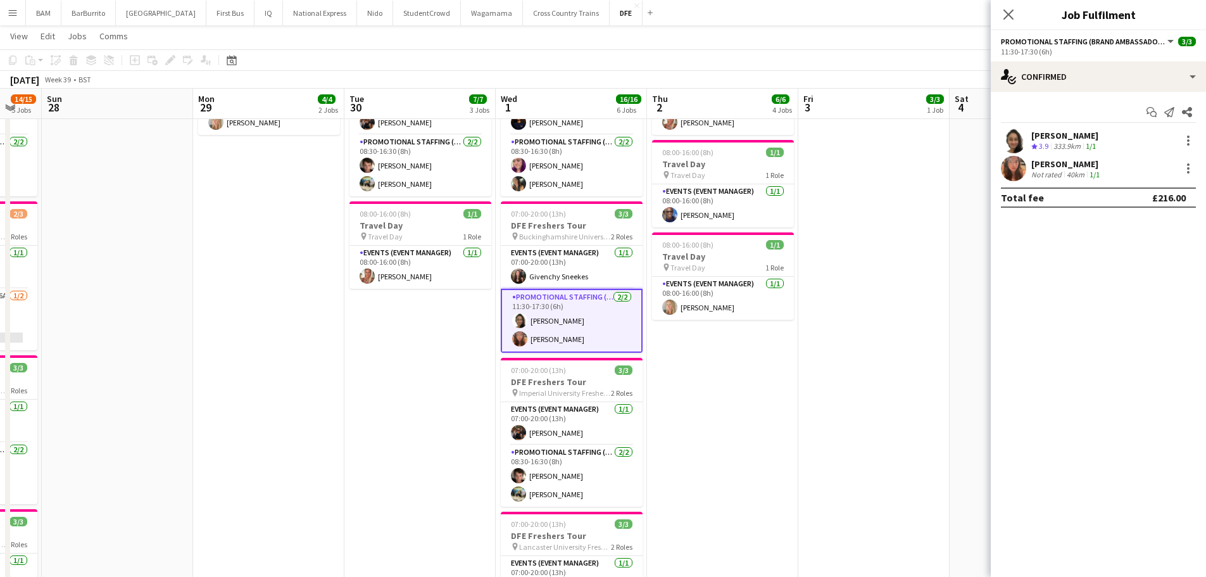
click at [1110, 141] on div "[PERSON_NAME] Crew rating 3.9 333.9km 1/1" at bounding box center [1098, 140] width 215 height 25
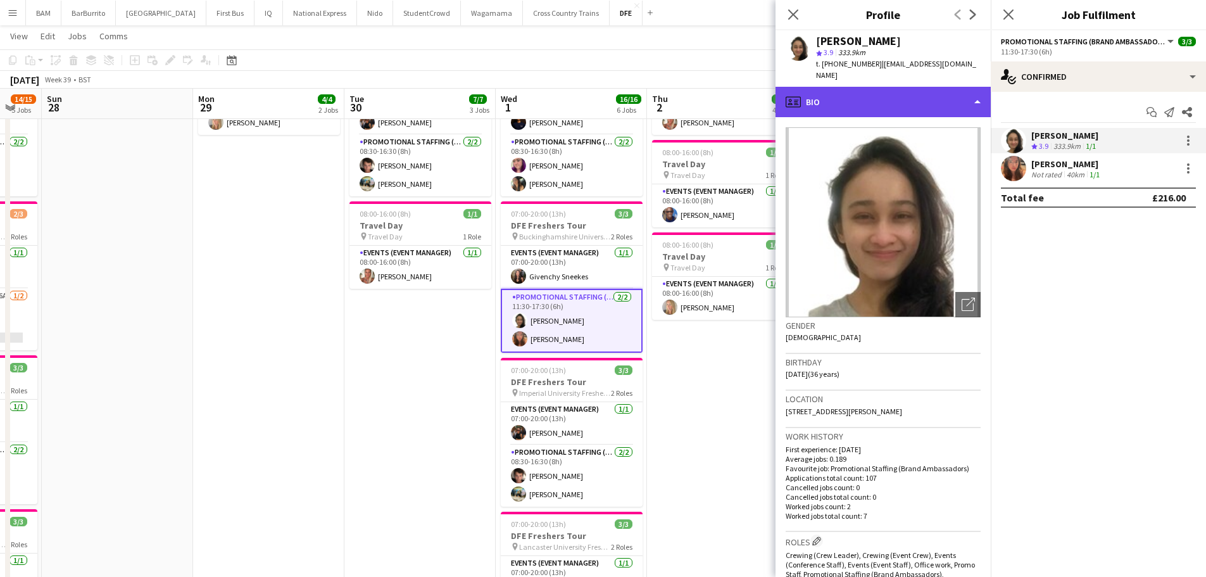
drag, startPoint x: 903, startPoint y: 90, endPoint x: 911, endPoint y: 103, distance: 15.1
click at [903, 90] on div "profile Bio" at bounding box center [883, 102] width 215 height 30
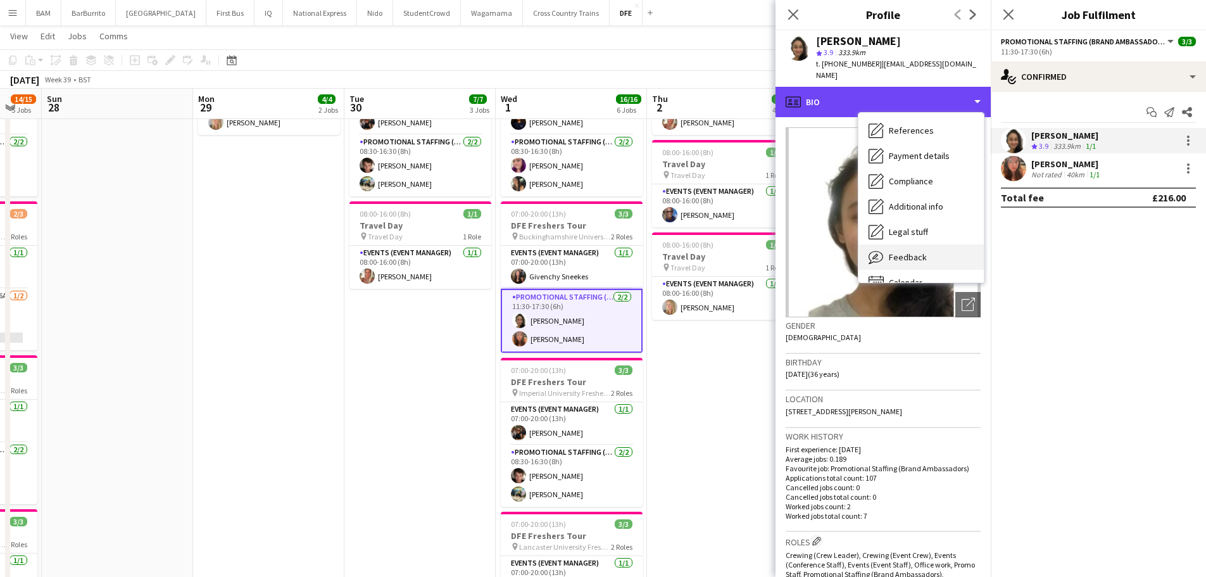
scroll to position [144, 0]
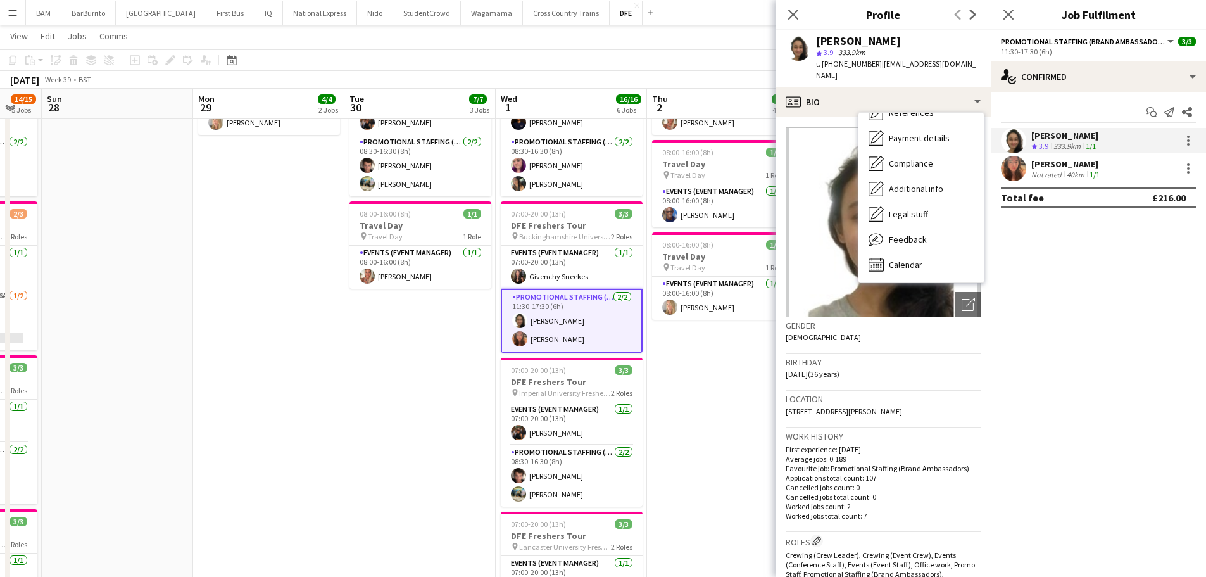
click at [795, 9] on icon "Close pop-in" at bounding box center [793, 14] width 10 height 10
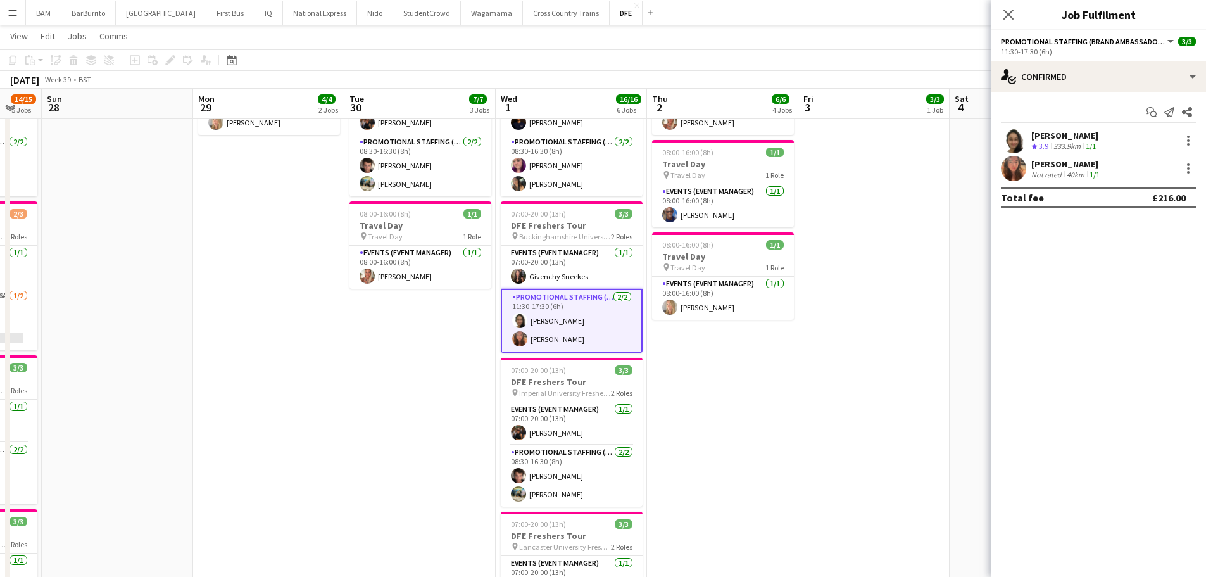
click at [561, 321] on app-card-role "Promotional Staffing (Brand Ambassadors) [DATE] 11:30-17:30 (6h) [PERSON_NAME] …" at bounding box center [572, 321] width 142 height 64
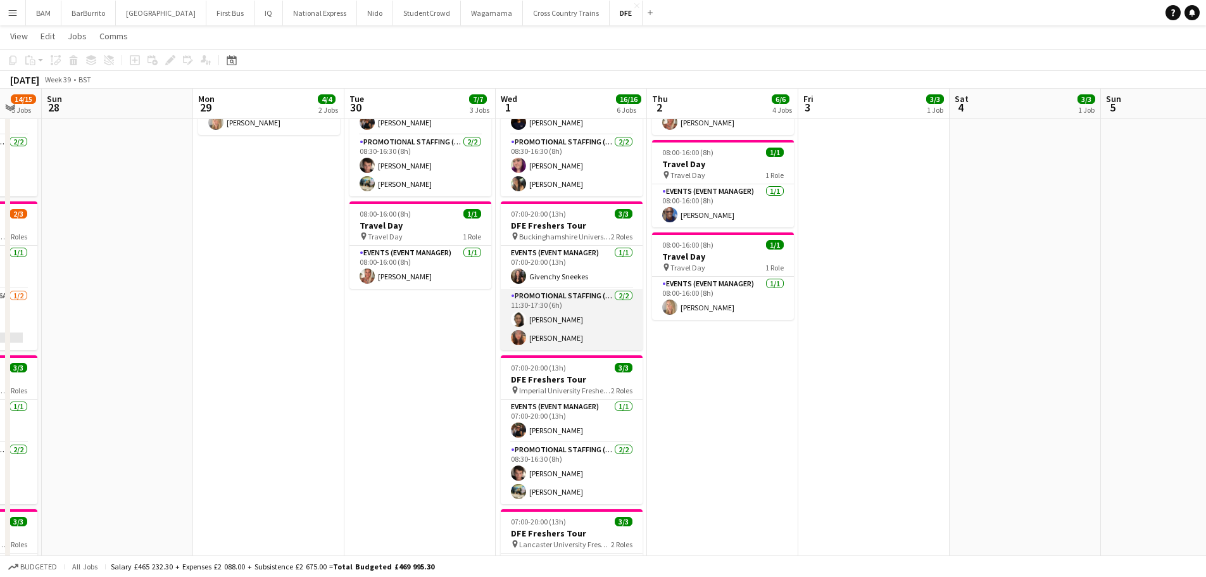
click at [588, 325] on app-card-role "Promotional Staffing (Brand Ambassadors) [DATE] 11:30-17:30 (6h) [PERSON_NAME] …" at bounding box center [572, 319] width 142 height 61
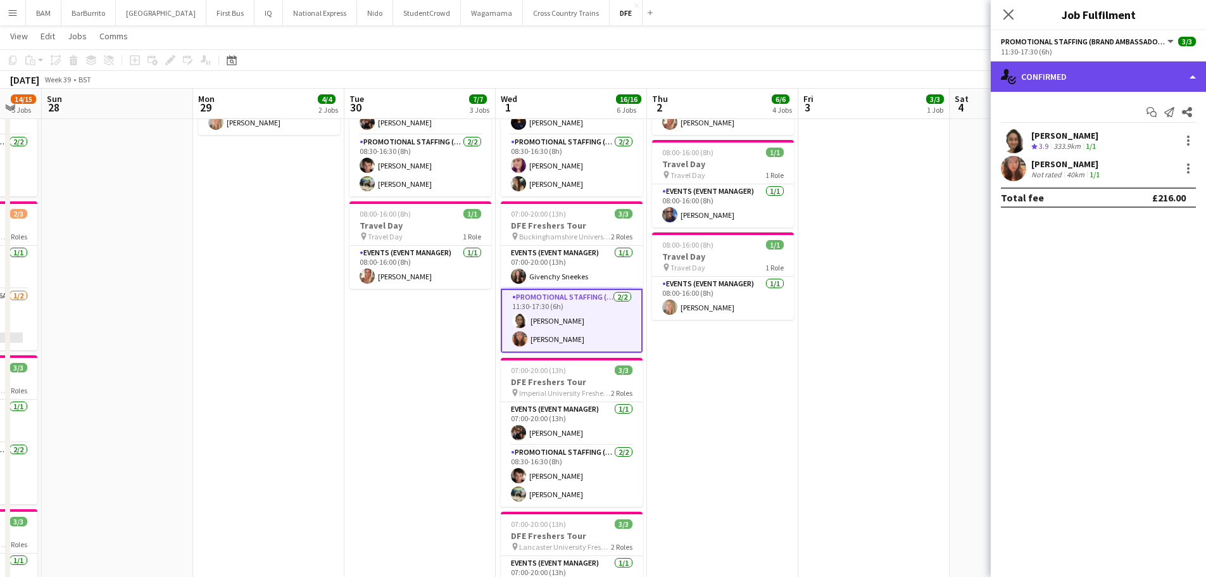
click at [1151, 79] on div "single-neutral-actions-check-2 Confirmed" at bounding box center [1098, 76] width 215 height 30
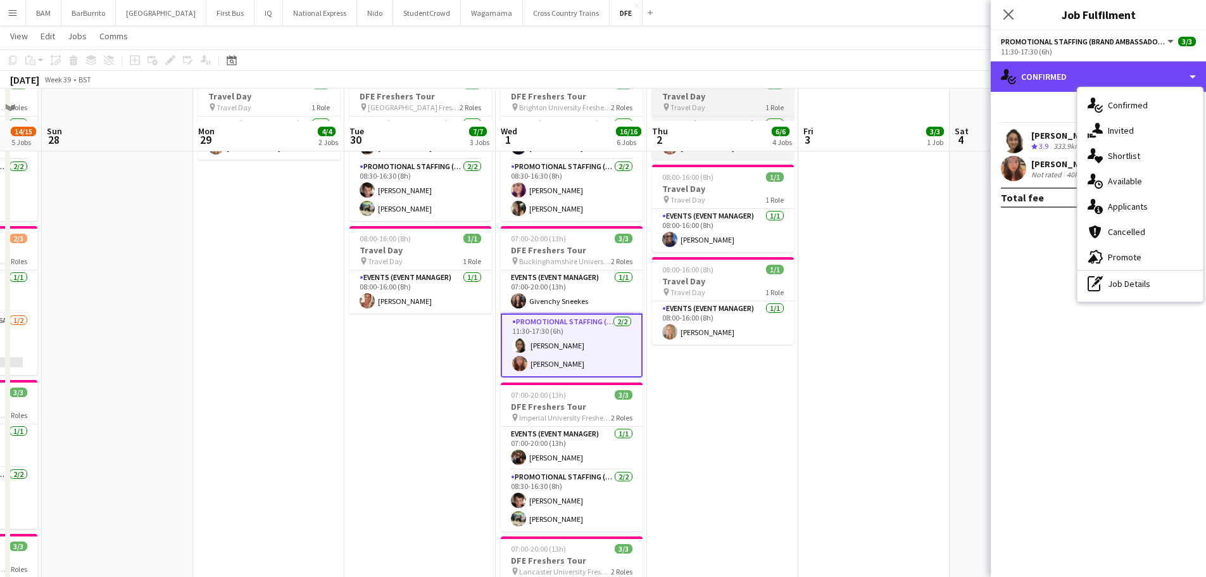
scroll to position [190, 0]
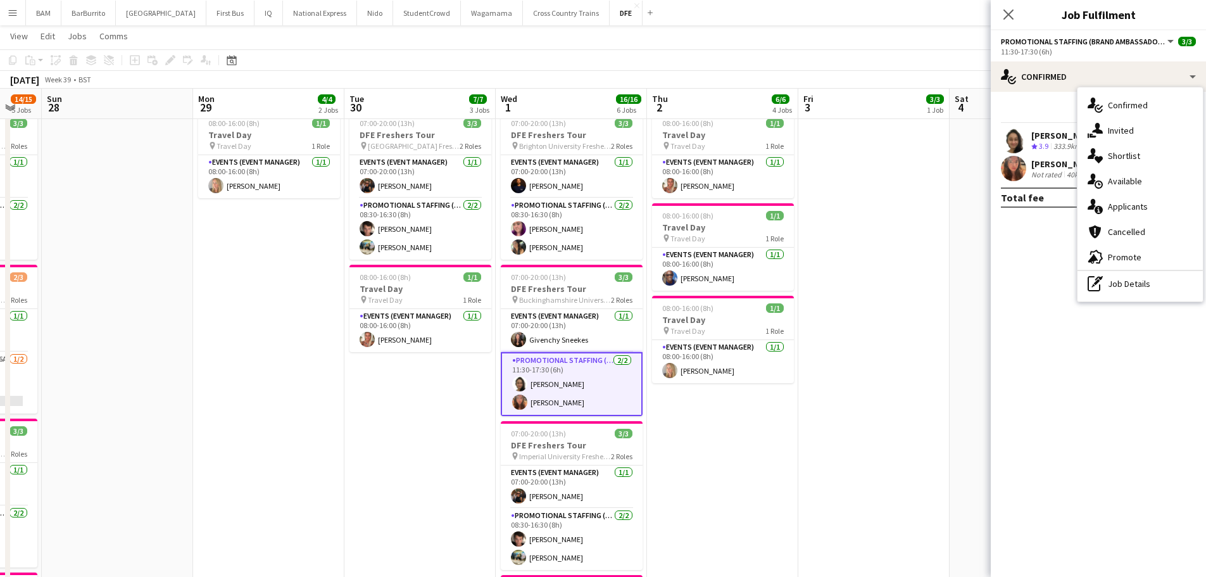
click at [754, 46] on app-page-menu "View Day view expanded Day view collapsed Month view Date picker Jump to [DATE]…" at bounding box center [603, 37] width 1206 height 24
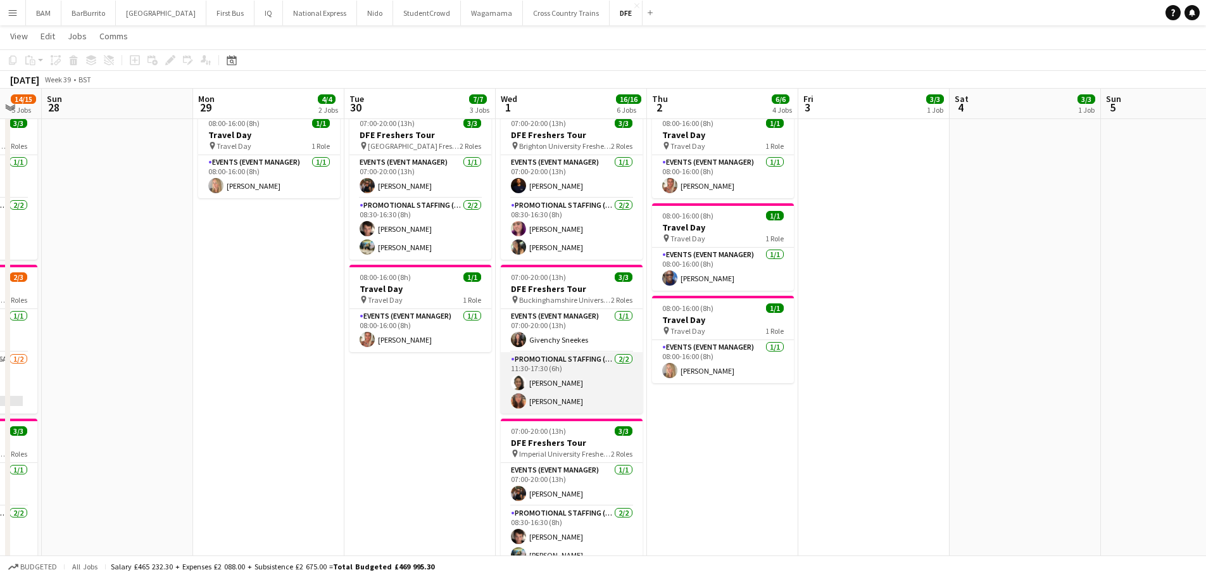
click at [575, 396] on app-card-role "Promotional Staffing (Brand Ambassadors) [DATE] 11:30-17:30 (6h) [PERSON_NAME] …" at bounding box center [572, 382] width 142 height 61
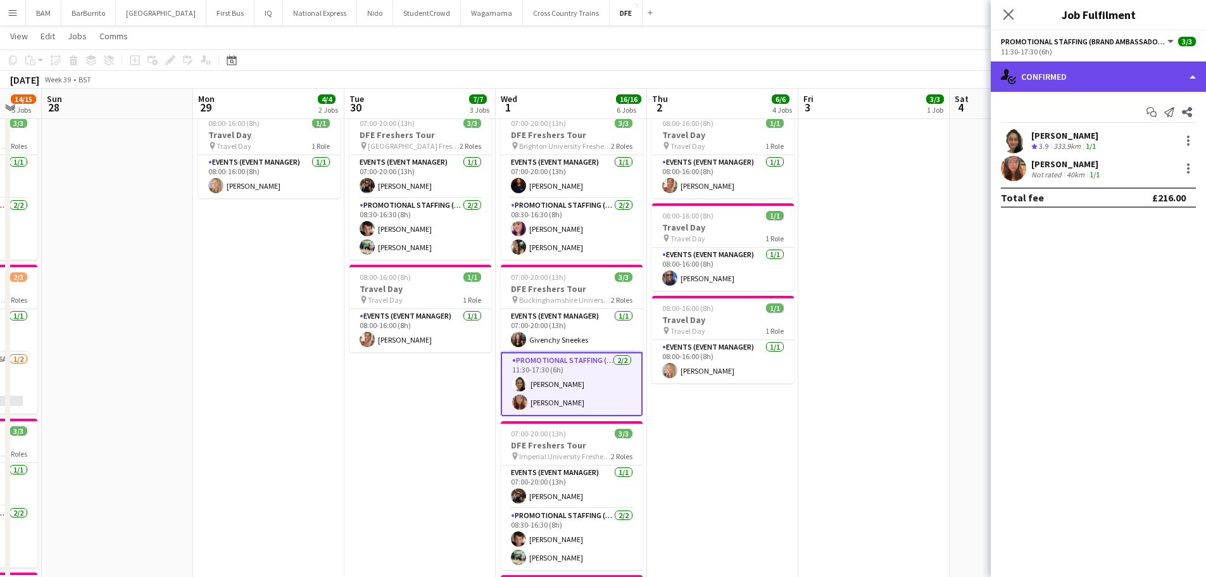
click at [1069, 75] on div "single-neutral-actions-check-2 Confirmed" at bounding box center [1098, 76] width 215 height 30
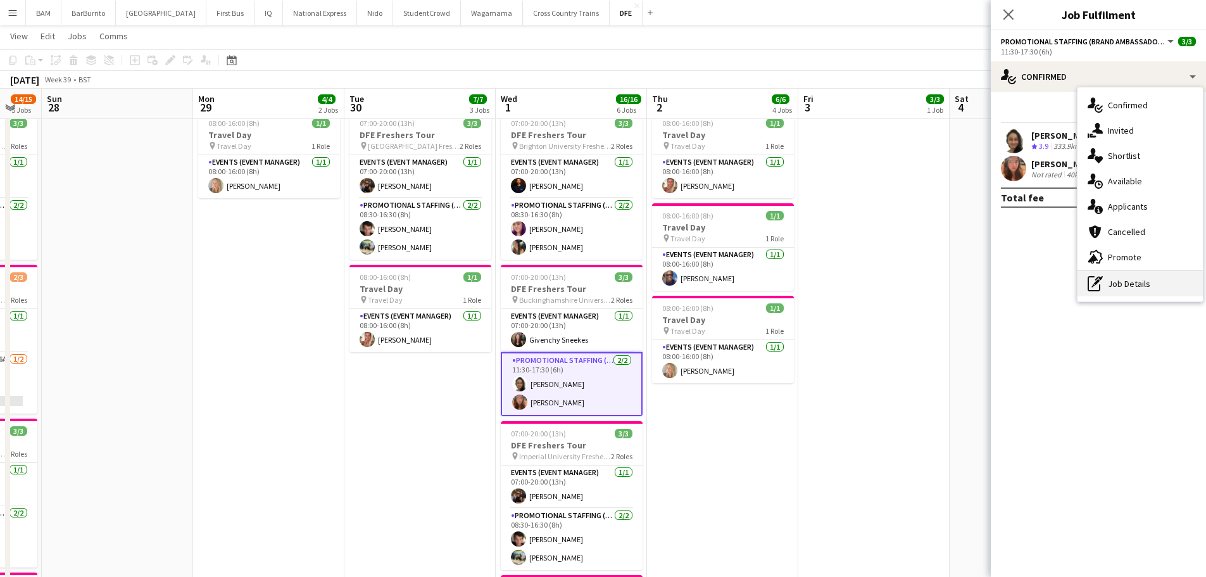
click at [1155, 287] on div "pen-write Job Details" at bounding box center [1140, 283] width 125 height 25
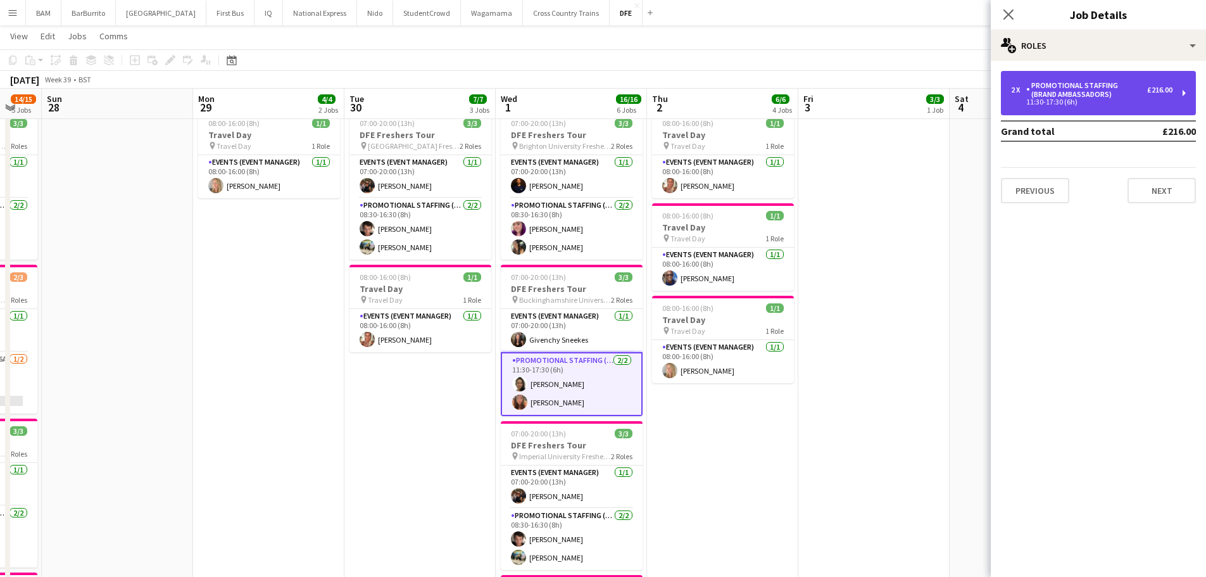
click at [1124, 97] on div "Promotional Staffing (Brand Ambassadors)" at bounding box center [1086, 90] width 121 height 18
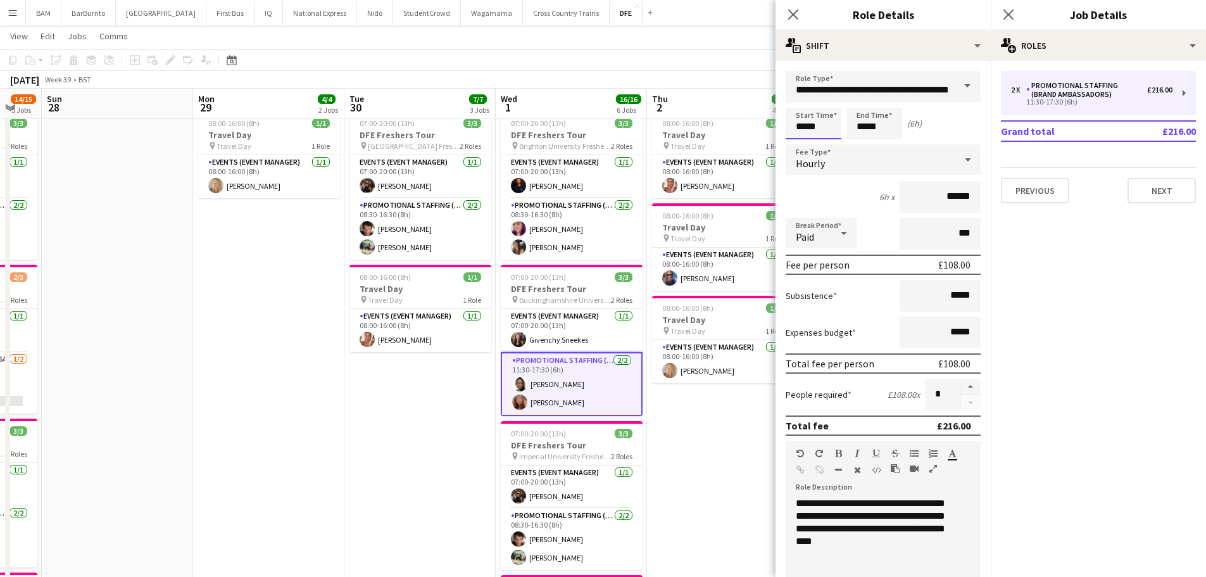
click at [825, 125] on input "*****" at bounding box center [814, 124] width 56 height 32
click at [819, 142] on div at bounding box center [826, 145] width 25 height 13
type input "*****"
click at [819, 142] on div at bounding box center [826, 145] width 25 height 13
click at [886, 129] on input "*****" at bounding box center [874, 124] width 56 height 32
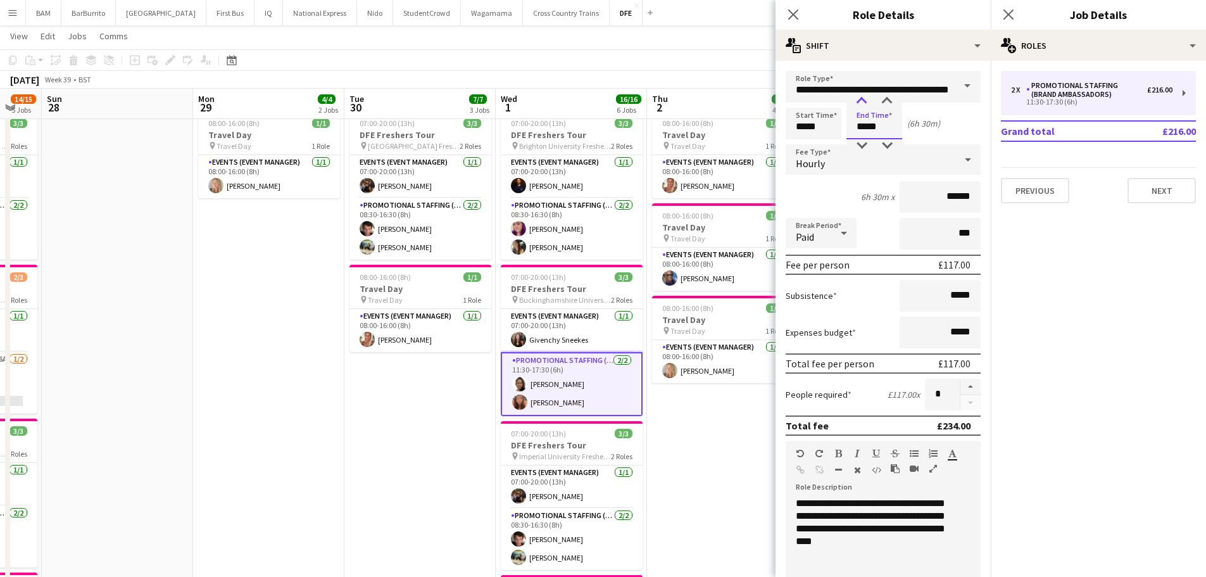
click at [864, 98] on div at bounding box center [861, 101] width 25 height 13
click at [881, 147] on div at bounding box center [886, 145] width 25 height 13
type input "*****"
click at [881, 147] on div at bounding box center [886, 145] width 25 height 13
click at [613, 61] on app-toolbar "Copy Paste Paste Ctrl+V Paste with crew Ctrl+Shift+V Paste linked Job [GEOGRAPH…" at bounding box center [603, 60] width 1206 height 22
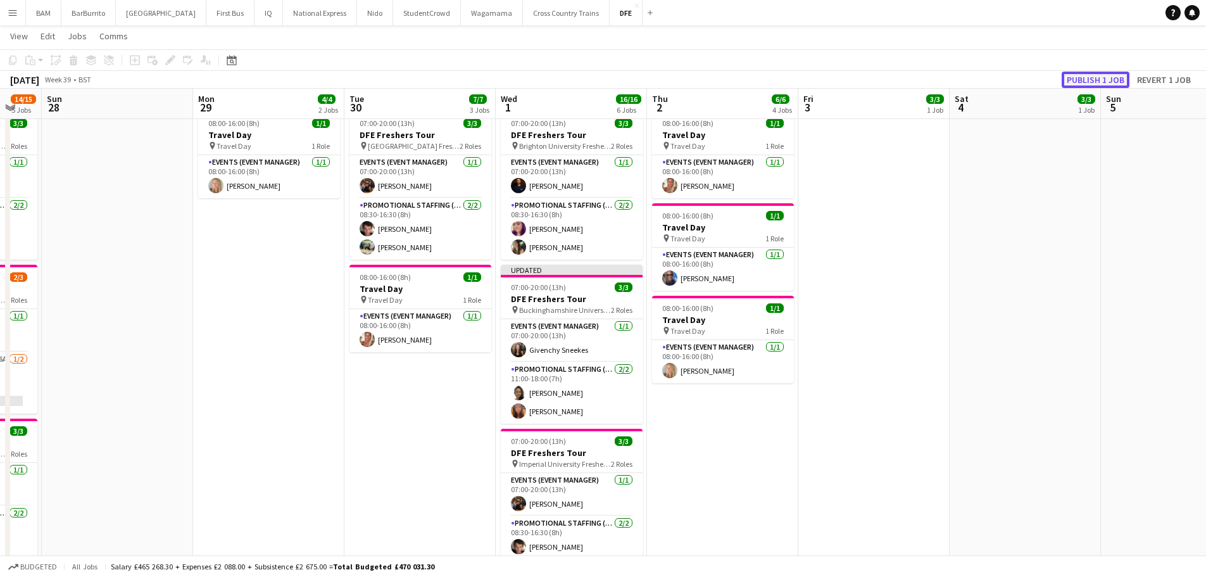
click at [1105, 80] on button "Publish 1 job" at bounding box center [1096, 80] width 68 height 16
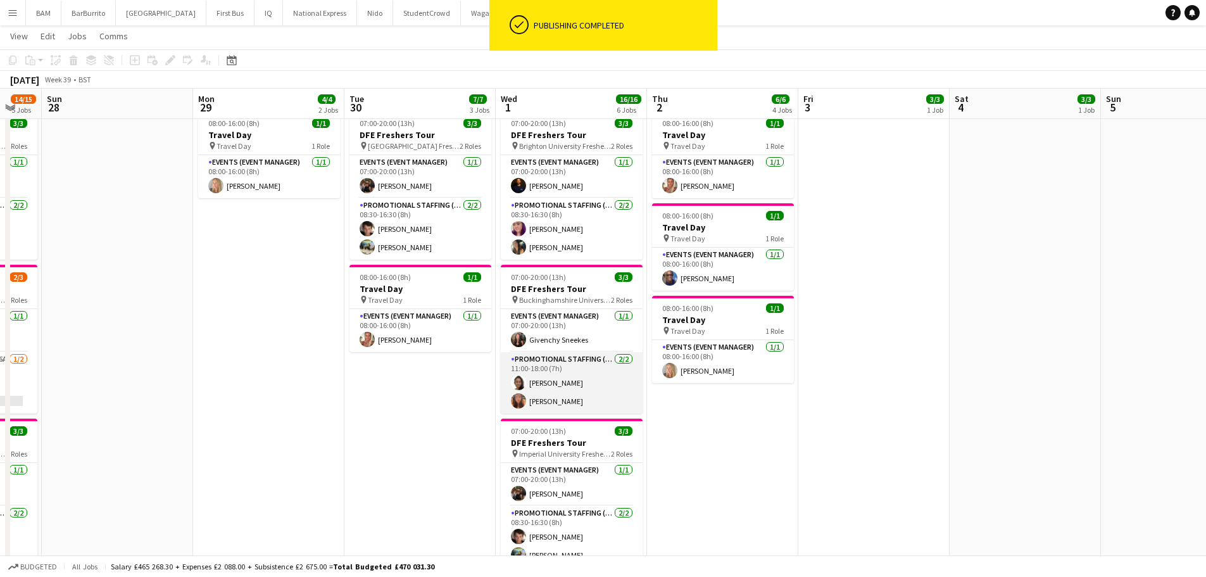
click at [598, 389] on app-card-role "Promotional Staffing (Brand Ambassadors) [DATE] 11:00-18:00 (7h) [PERSON_NAME] …" at bounding box center [572, 382] width 142 height 61
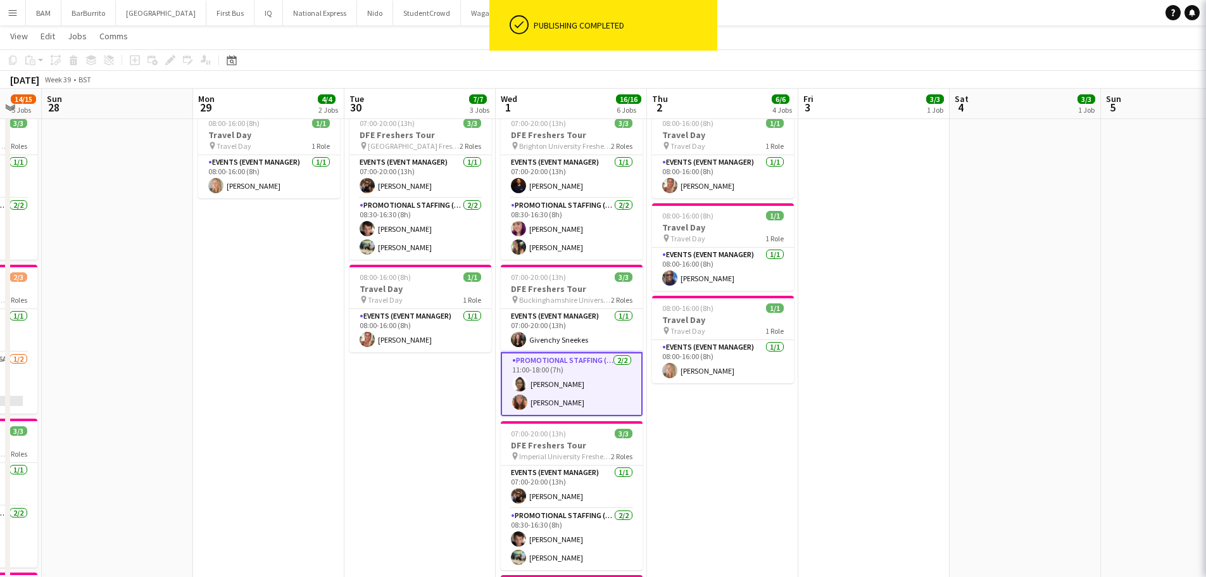
scroll to position [0, 413]
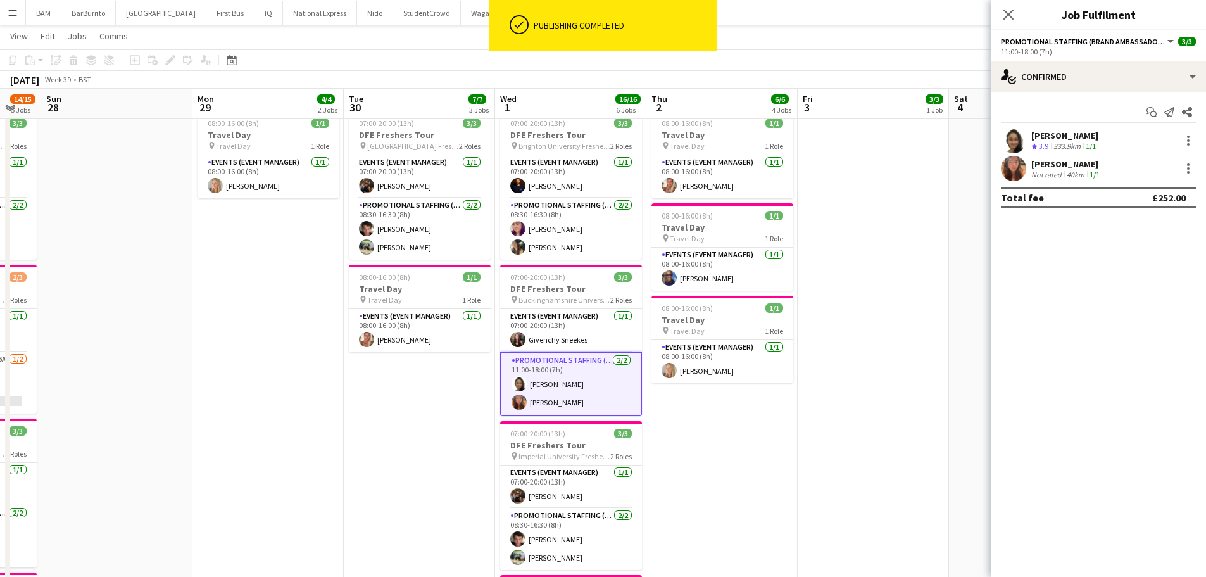
click at [1066, 141] on div "333.9km" at bounding box center [1067, 146] width 32 height 11
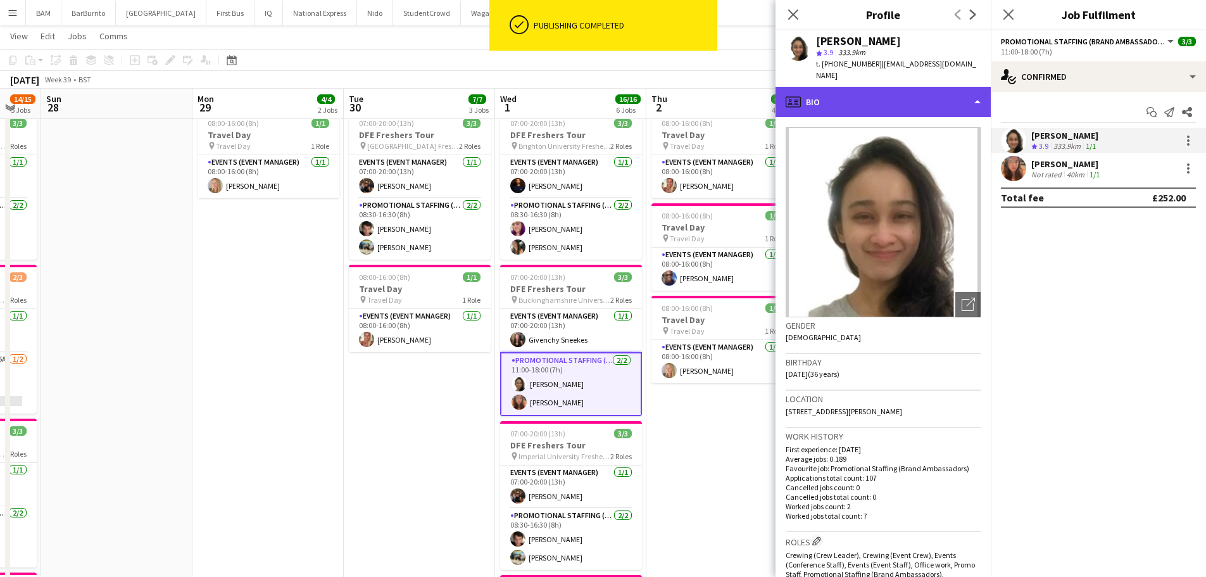
click at [830, 87] on div "profile Bio" at bounding box center [883, 102] width 215 height 30
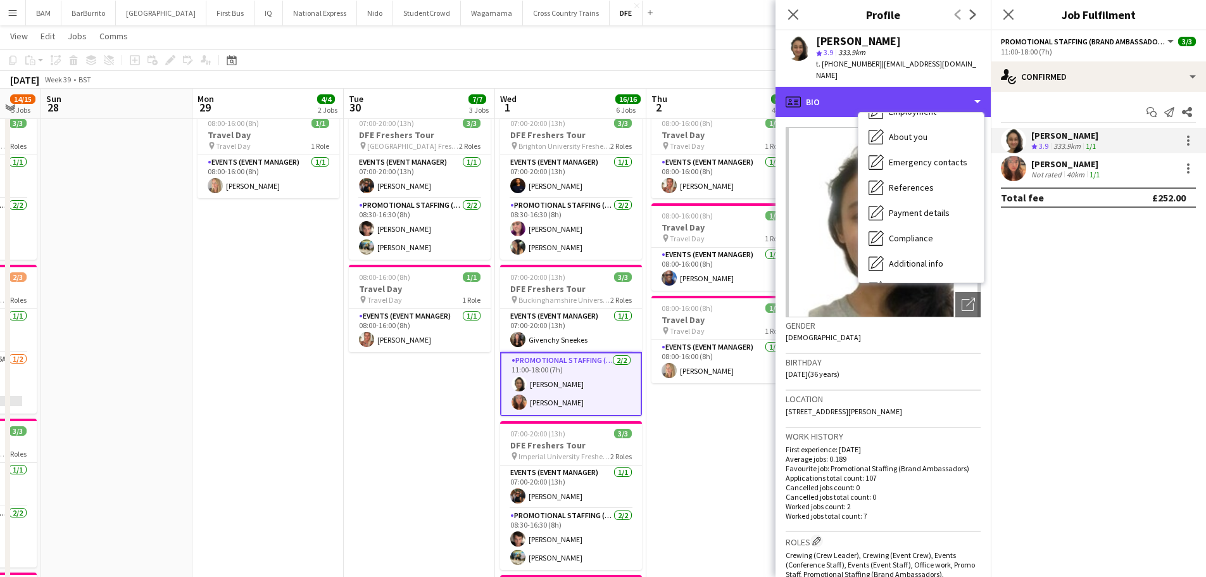
scroll to position [144, 0]
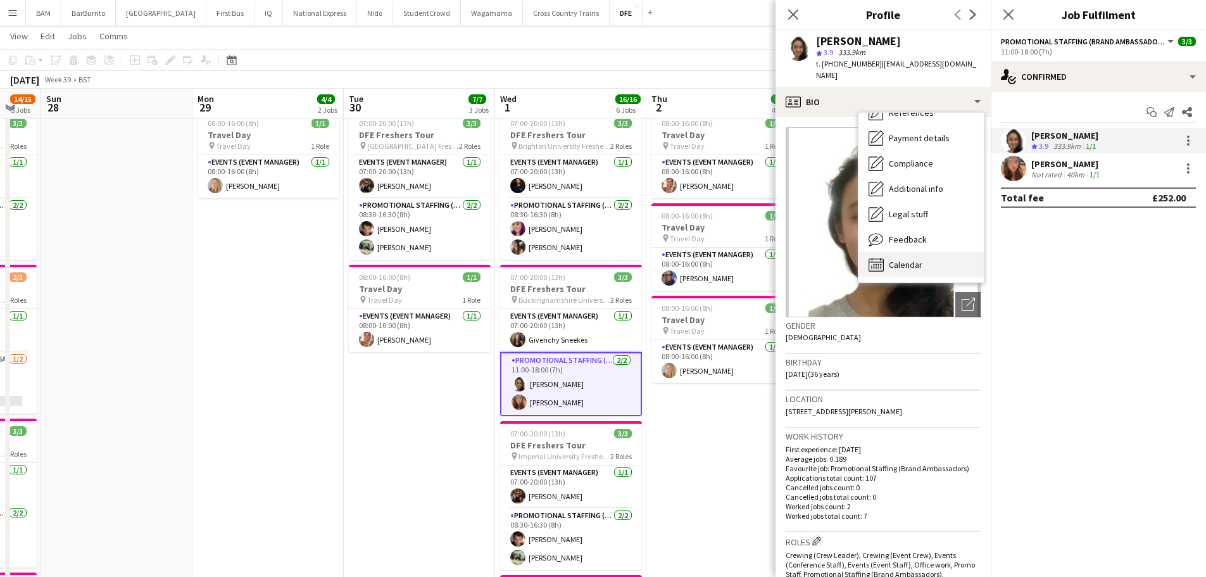
click at [925, 252] on div "Calendar Calendar" at bounding box center [920, 264] width 125 height 25
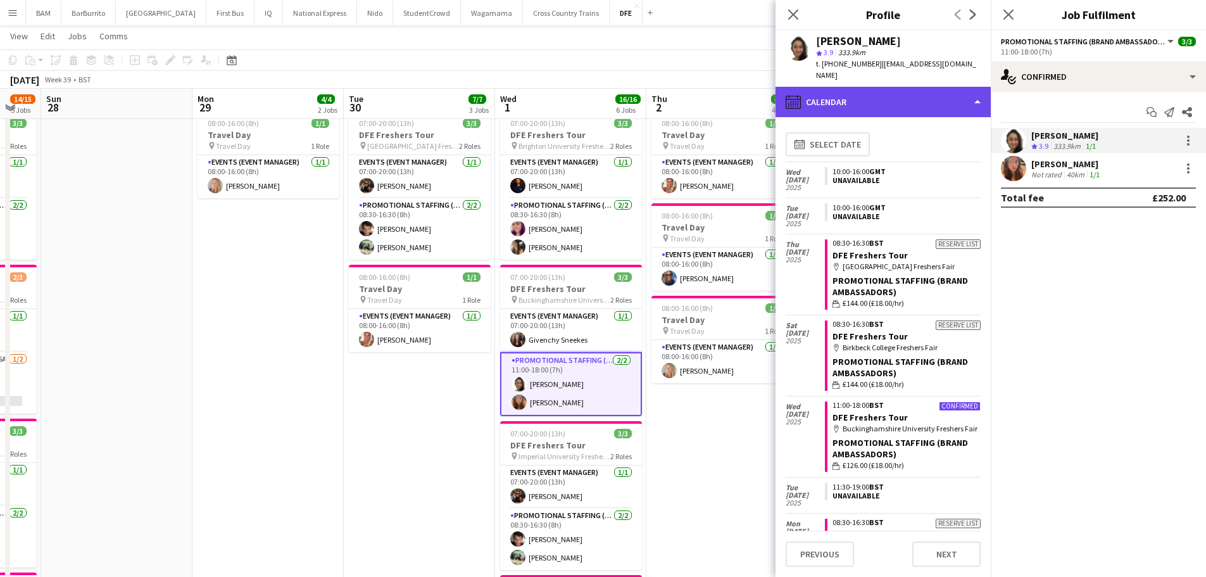
click at [862, 95] on div "calendar-full Calendar" at bounding box center [883, 102] width 215 height 30
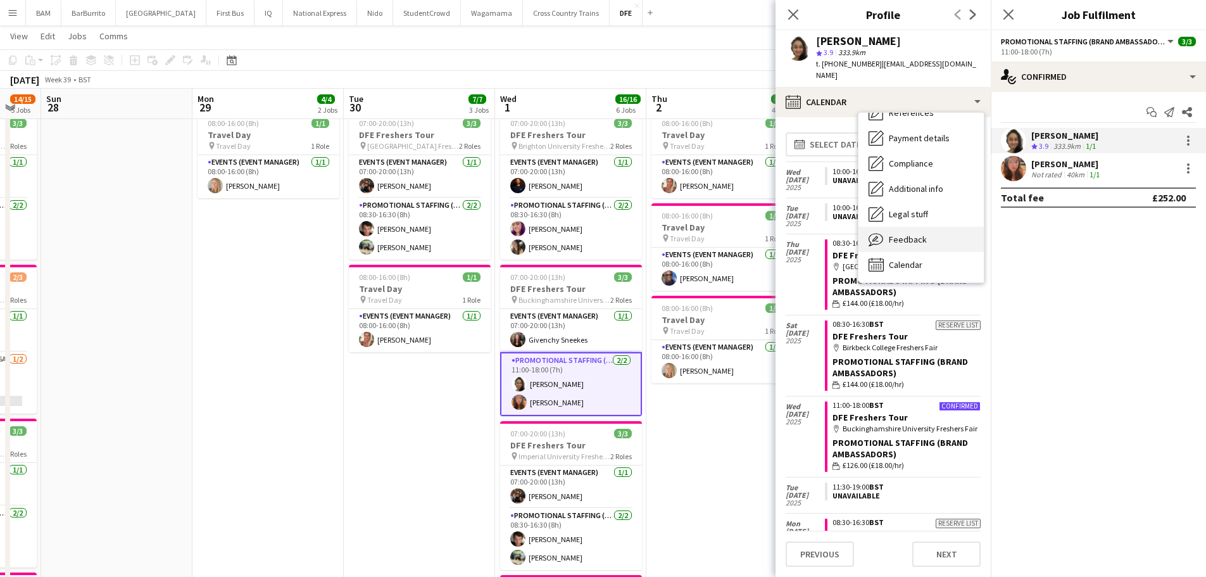
click at [936, 227] on div "Feedback Feedback" at bounding box center [920, 239] width 125 height 25
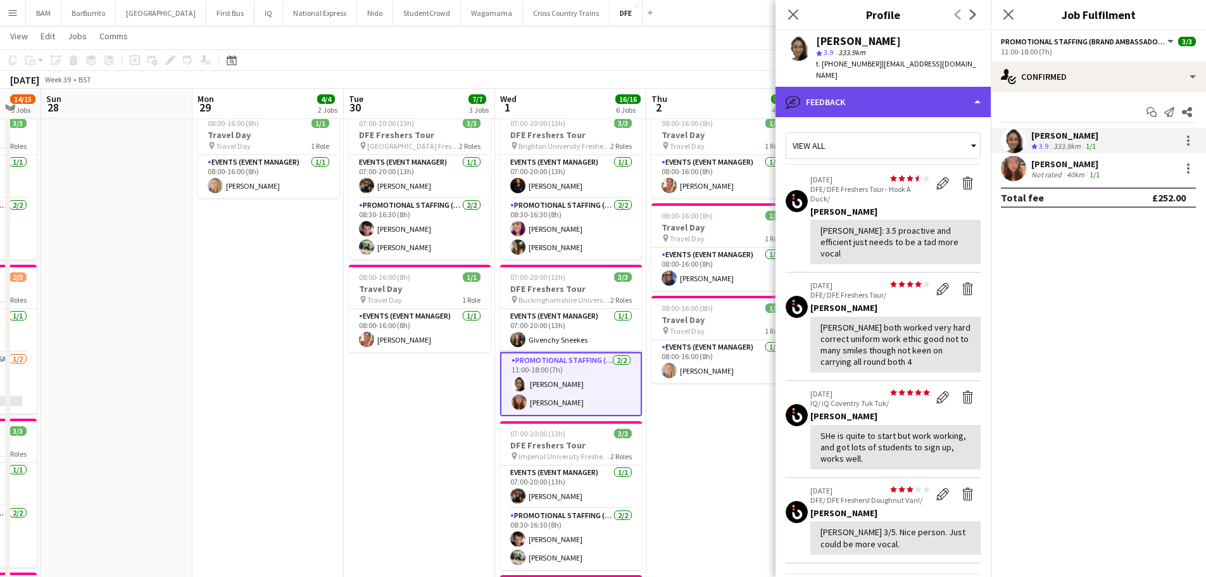
click at [948, 87] on div "bubble-pencil Feedback" at bounding box center [883, 102] width 215 height 30
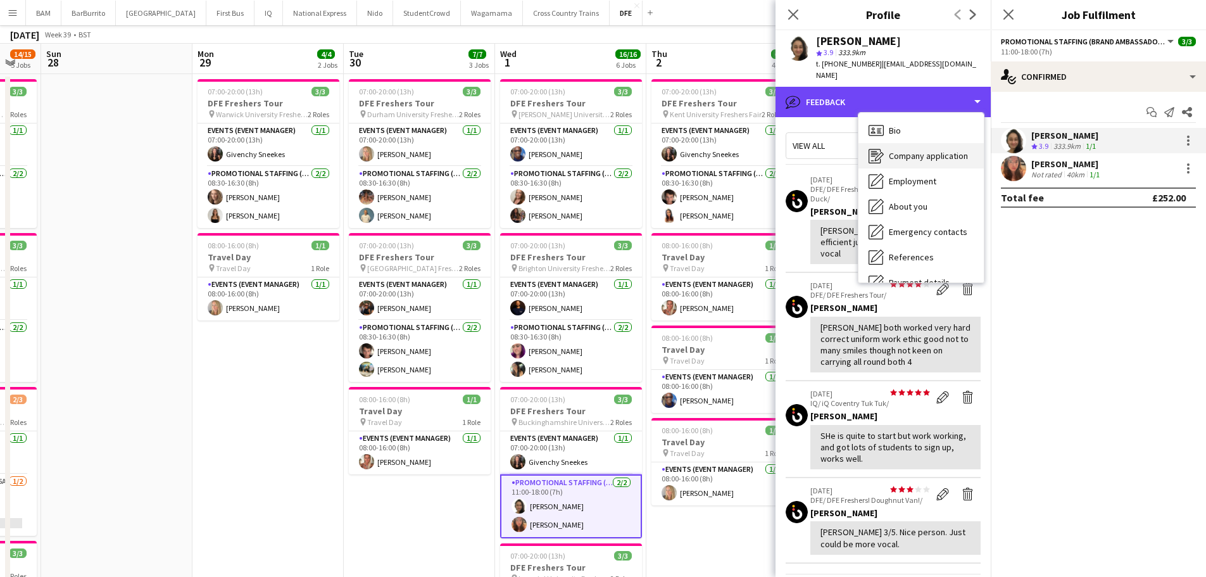
scroll to position [0, 0]
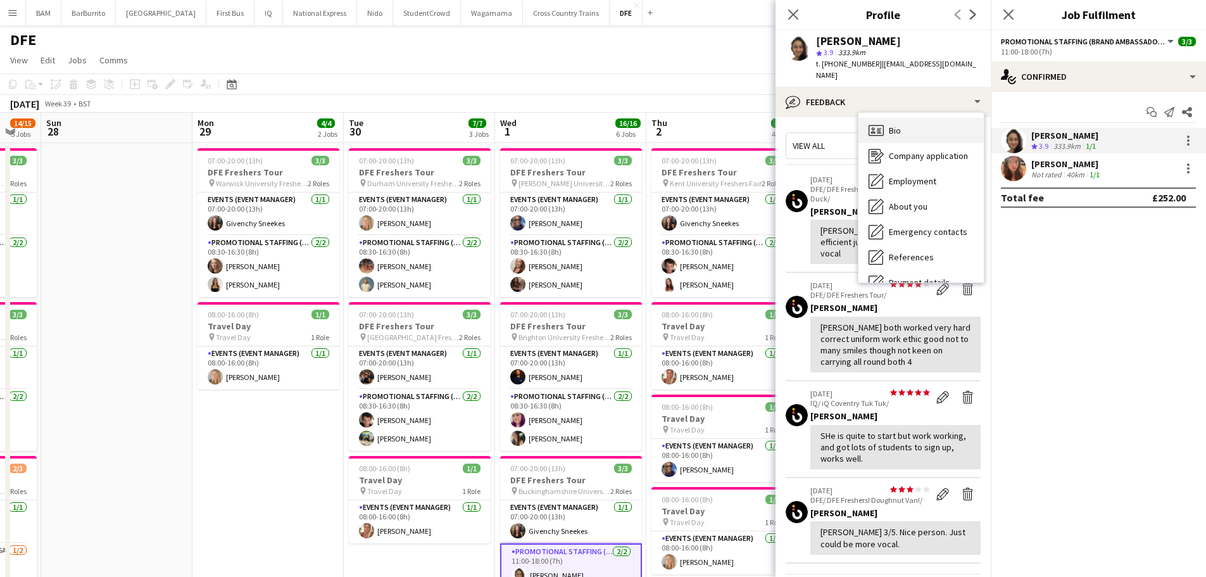
click at [918, 119] on div "Bio Bio" at bounding box center [920, 130] width 125 height 25
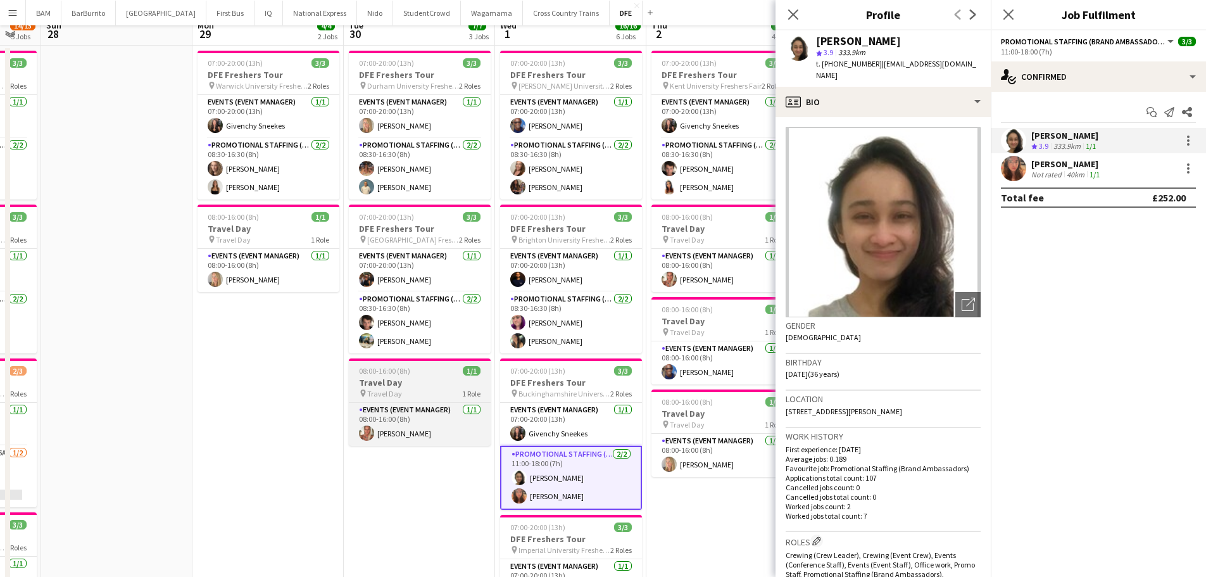
scroll to position [190, 0]
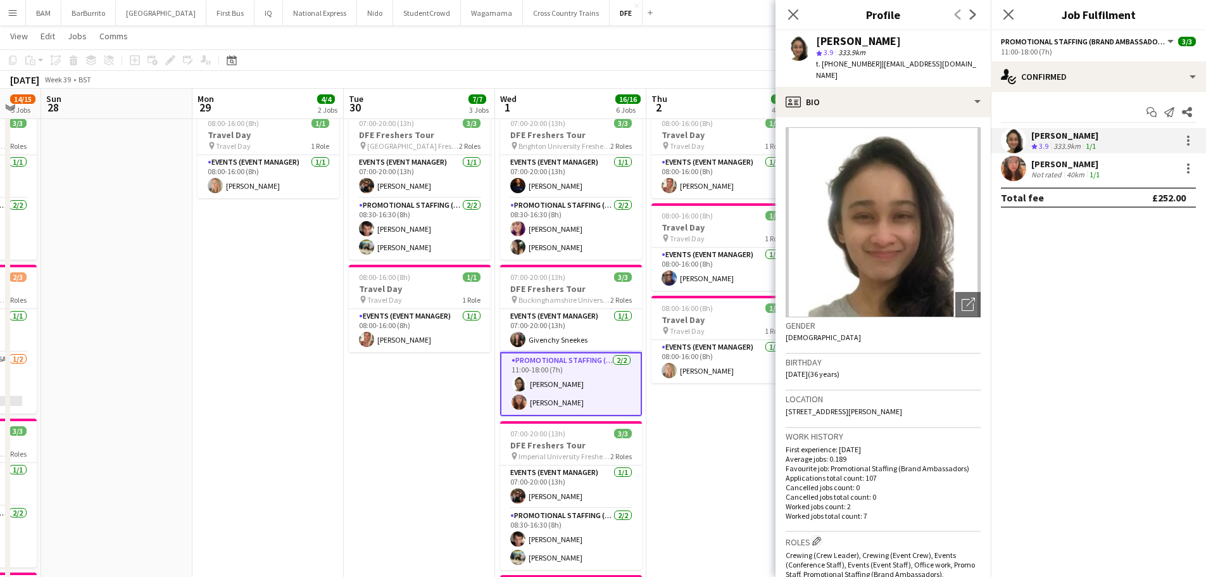
click at [546, 404] on app-card-role "Promotional Staffing (Brand Ambassadors) [DATE] 11:00-18:00 (7h) [PERSON_NAME] …" at bounding box center [571, 384] width 142 height 64
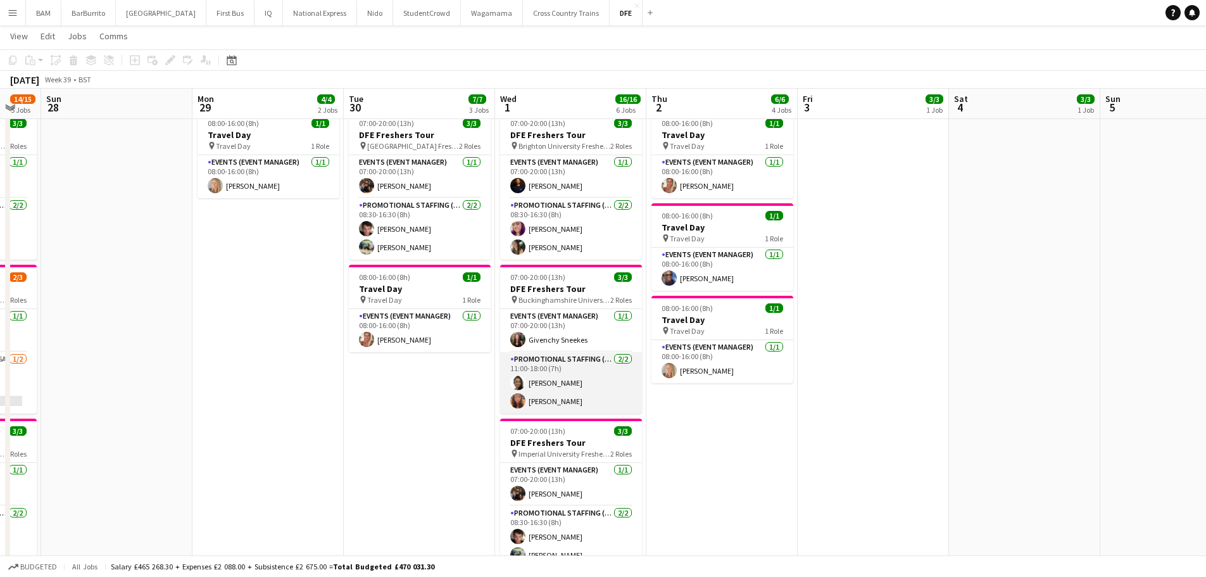
click at [594, 384] on app-card-role "Promotional Staffing (Brand Ambassadors) [DATE] 11:00-18:00 (7h) [PERSON_NAME] …" at bounding box center [571, 382] width 142 height 61
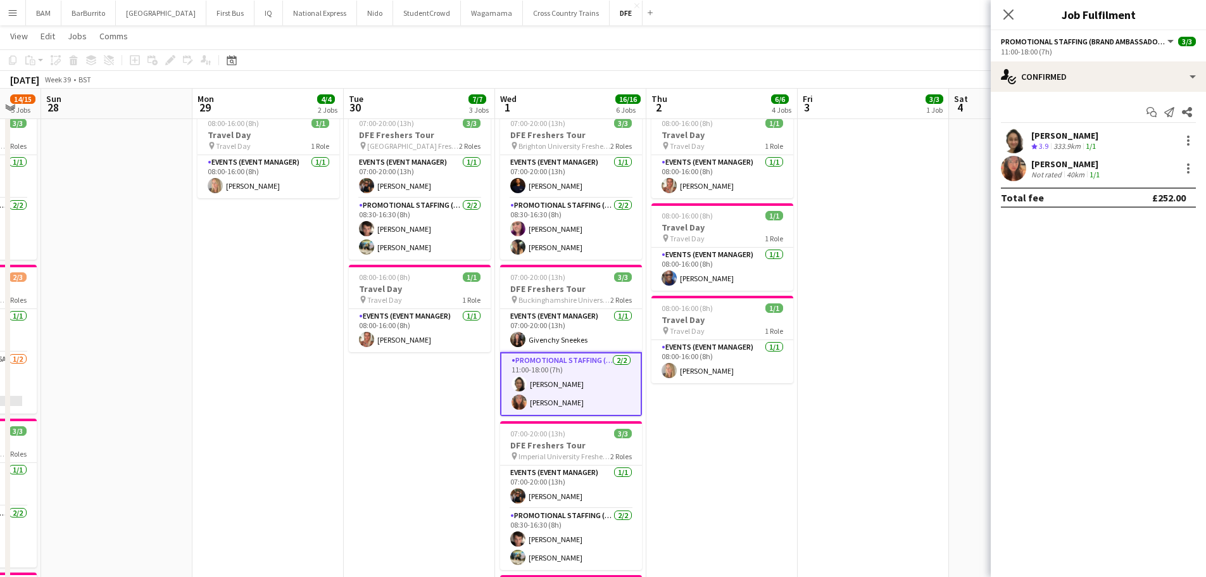
click at [1093, 175] on app-skills-label "1/1" at bounding box center [1095, 174] width 10 height 9
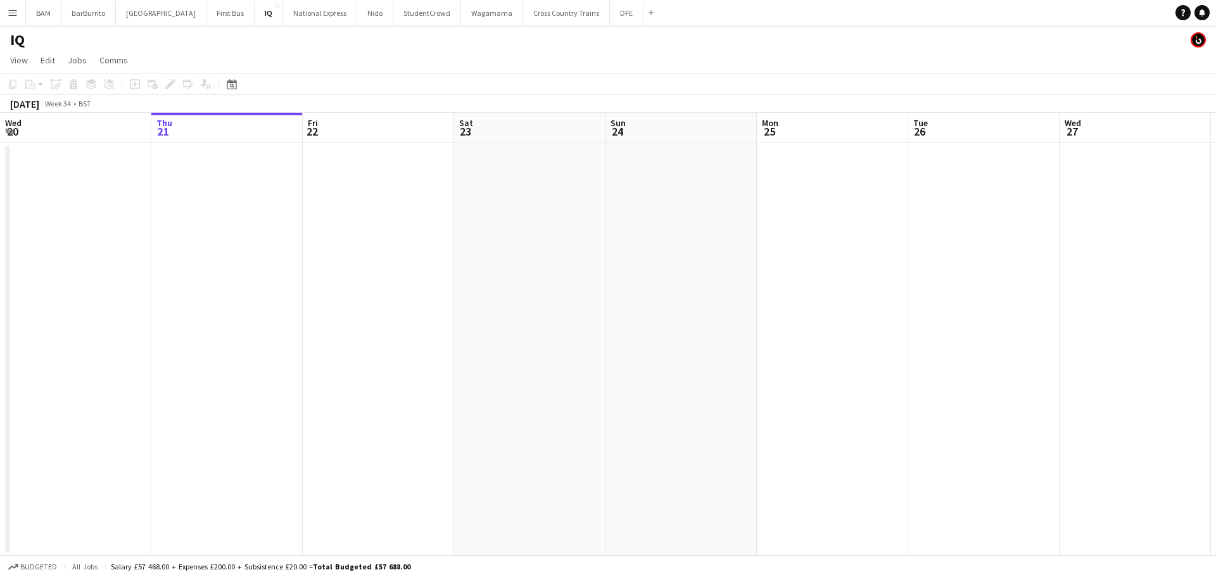
click at [15, 10] on app-icon "Menu" at bounding box center [13, 13] width 10 height 10
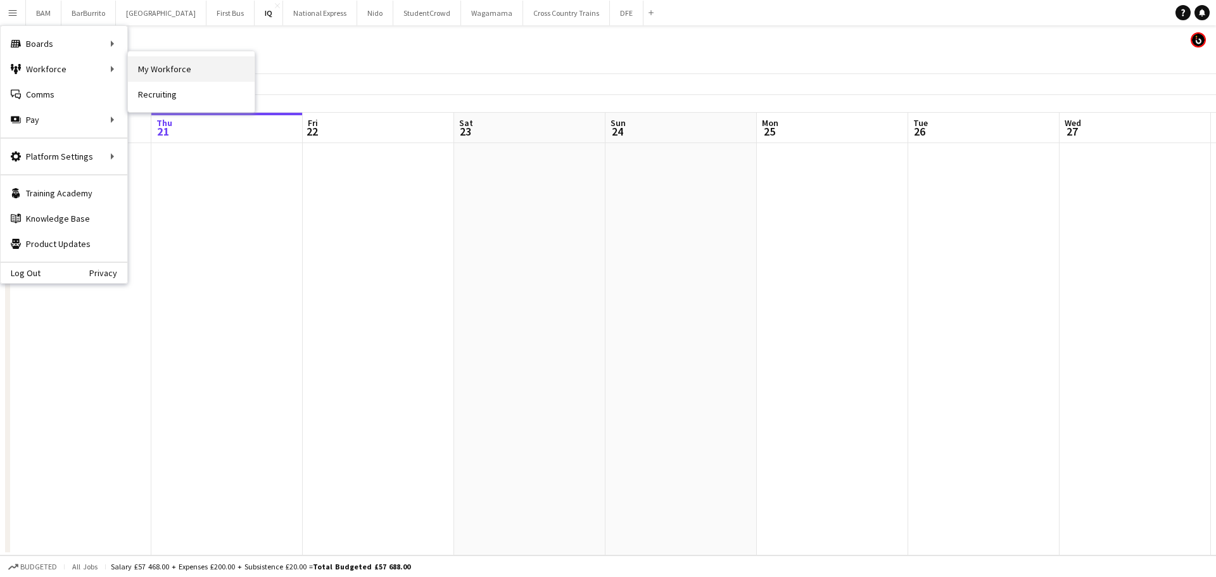
click at [177, 72] on link "My Workforce" at bounding box center [191, 68] width 127 height 25
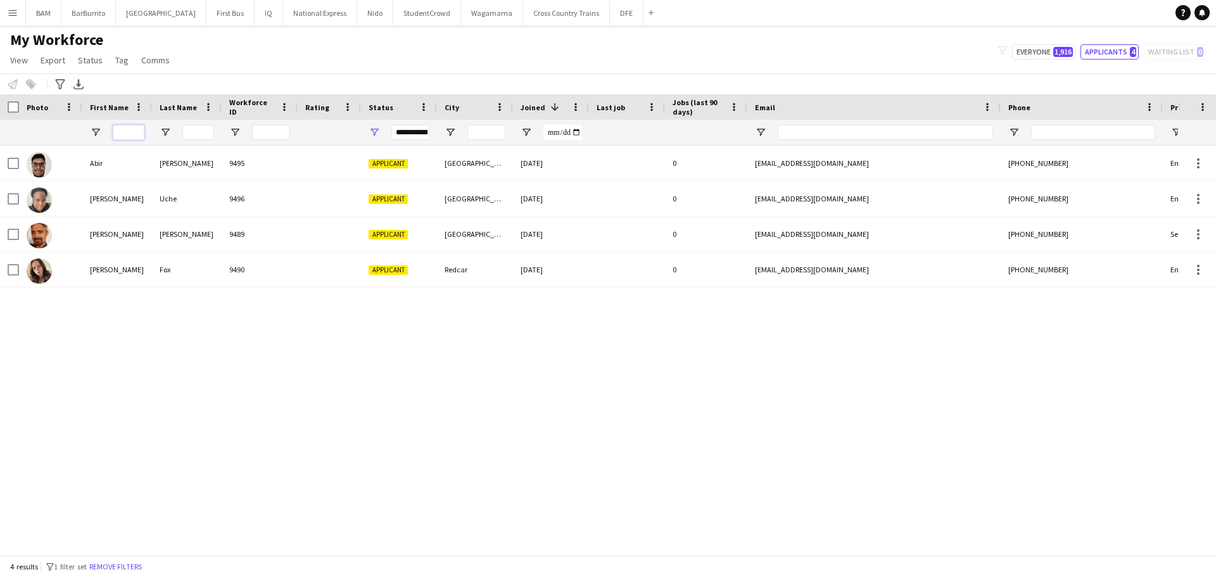
click at [131, 133] on input "First Name Filter Input" at bounding box center [129, 132] width 32 height 15
click at [1059, 51] on span "1,916" at bounding box center [1063, 52] width 20 height 10
type input "**********"
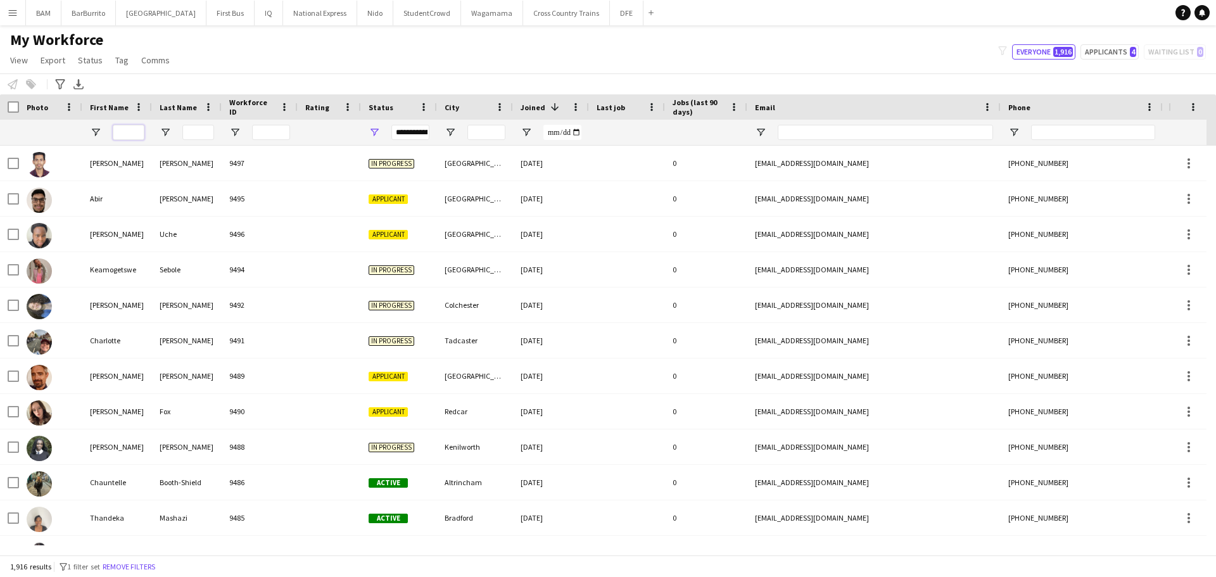
click at [127, 133] on input "First Name Filter Input" at bounding box center [129, 132] width 32 height 15
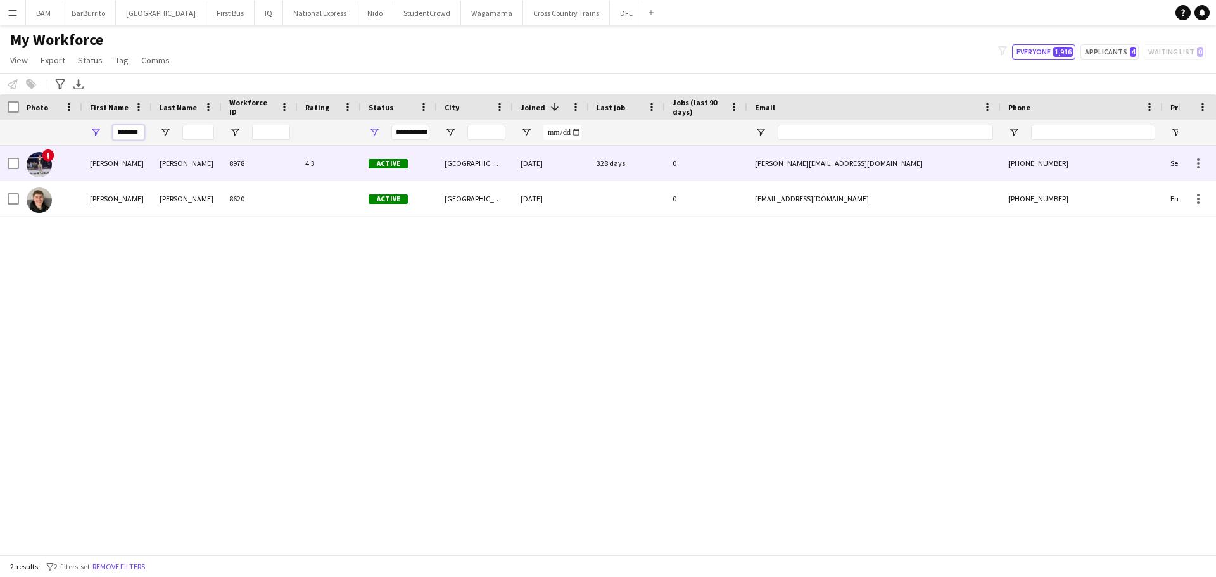
type input "*******"
click at [181, 171] on div "Cooper" at bounding box center [187, 163] width 70 height 35
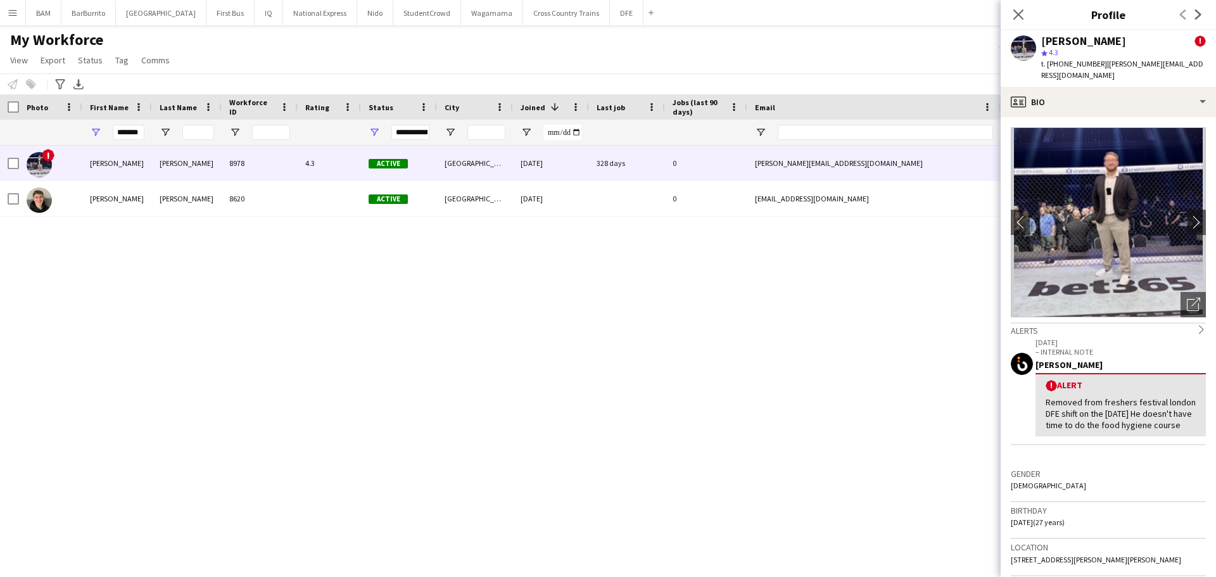
scroll to position [127, 0]
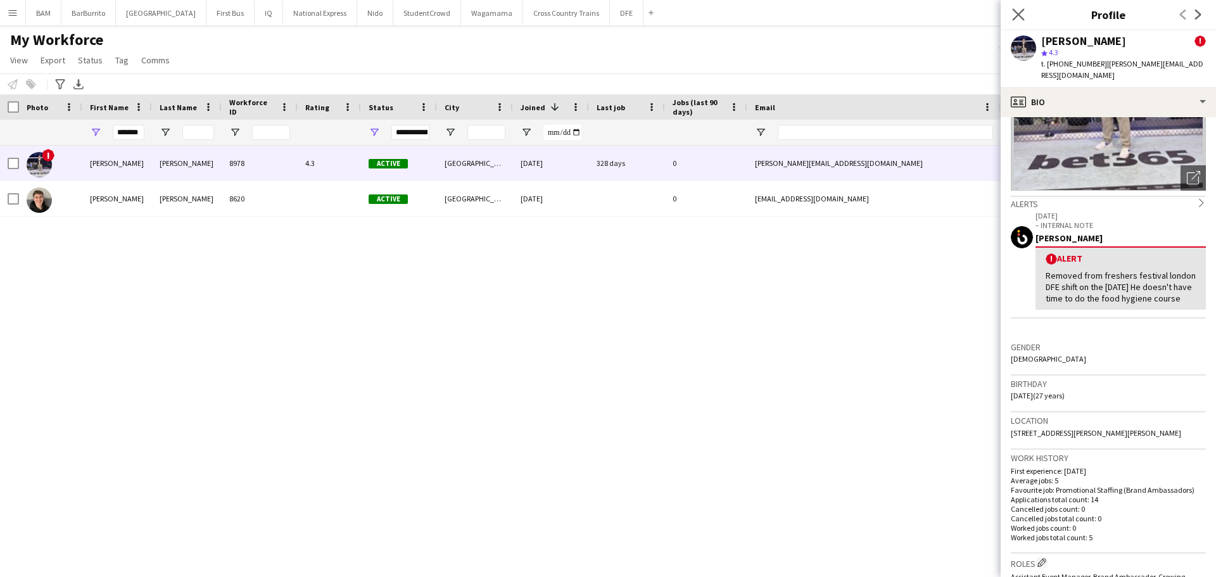
click at [1025, 10] on app-icon "Close pop-in" at bounding box center [1018, 15] width 18 height 18
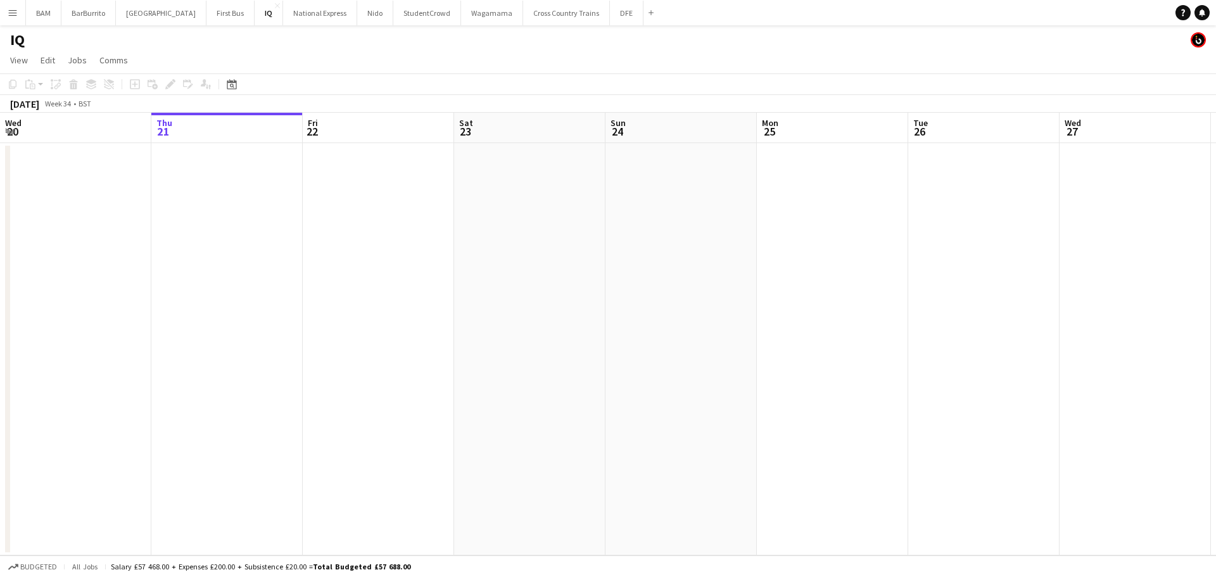
click at [19, 11] on button "Menu" at bounding box center [12, 12] width 25 height 25
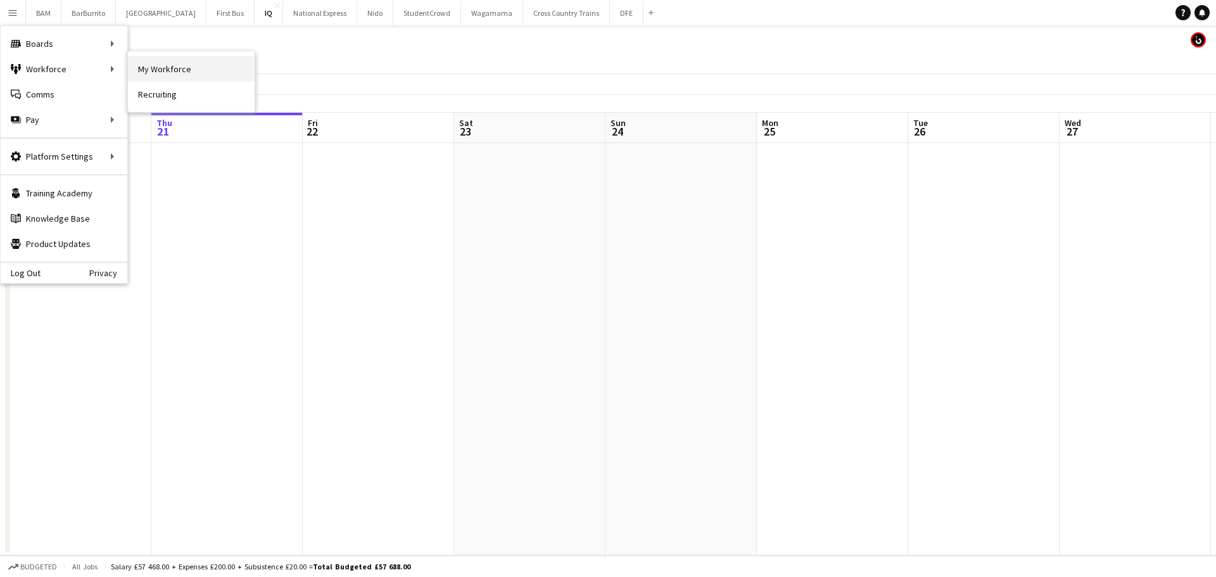
click at [204, 69] on link "My Workforce" at bounding box center [191, 68] width 127 height 25
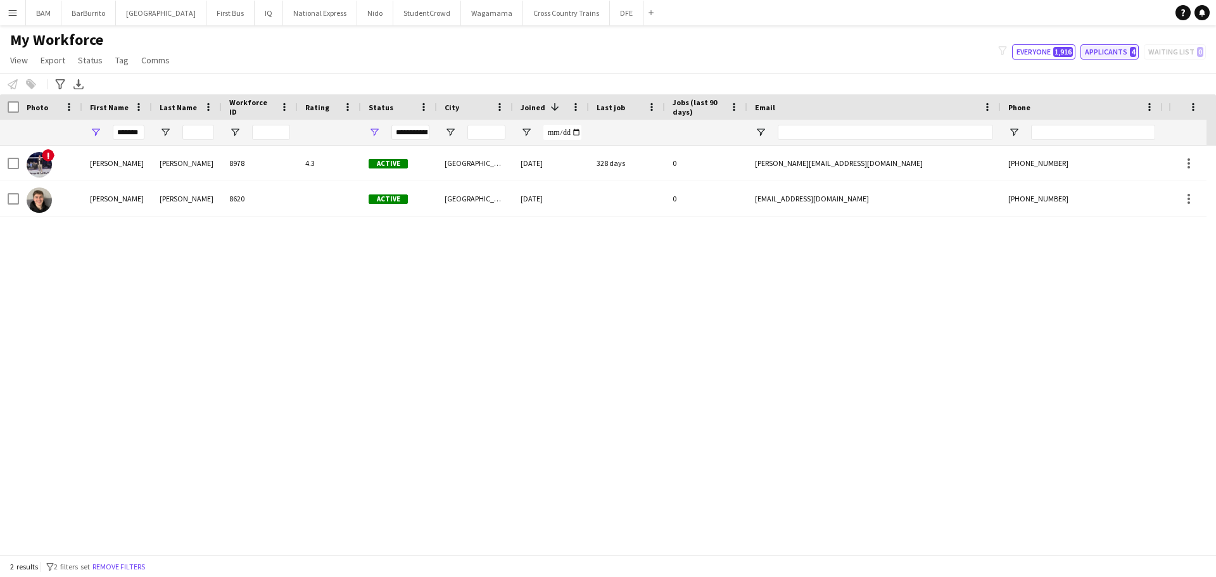
click at [1127, 50] on button "Applicants 4" at bounding box center [1109, 51] width 58 height 15
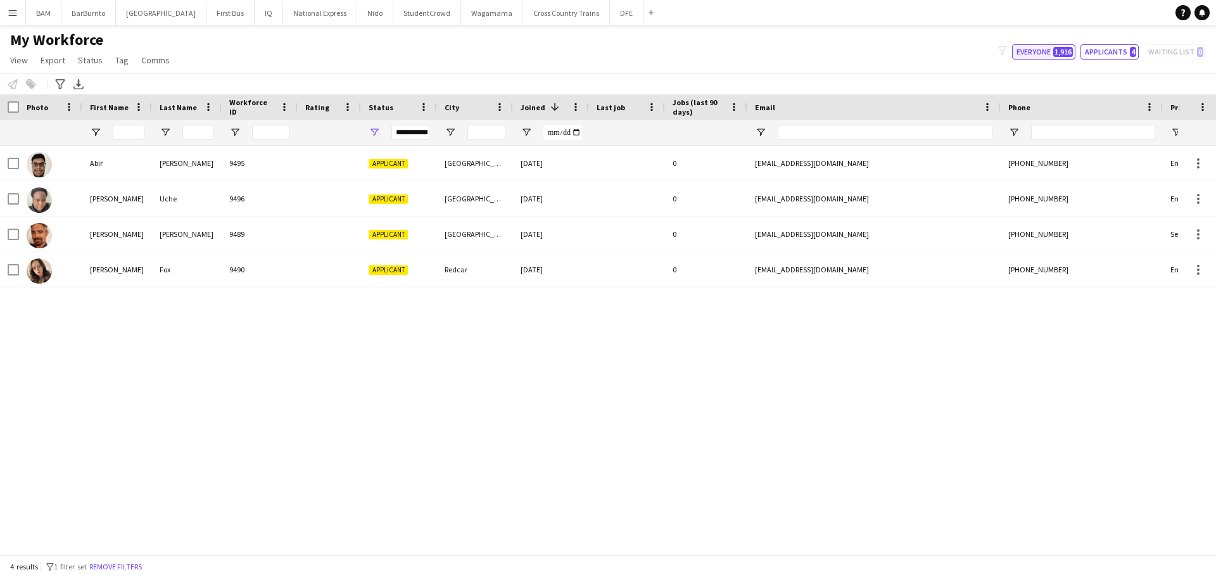
click at [1056, 57] on button "Everyone 1,916" at bounding box center [1043, 51] width 63 height 15
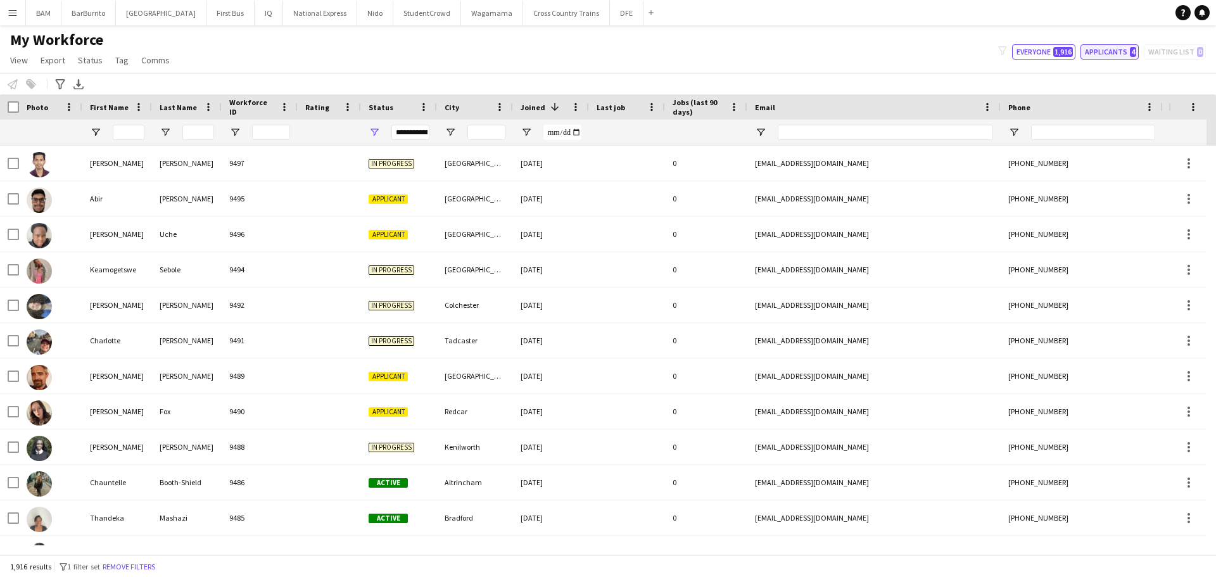
click at [1110, 49] on button "Applicants 4" at bounding box center [1109, 51] width 58 height 15
type input "**********"
